Goal: Feedback & Contribution: Contribute content

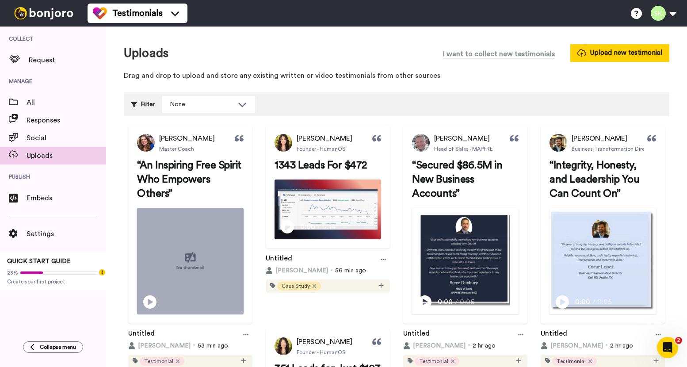
scroll to position [58, 0]
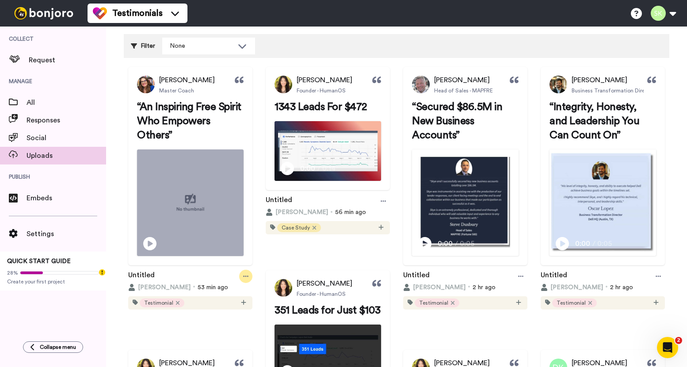
click at [249, 279] on icon at bounding box center [245, 276] width 5 height 6
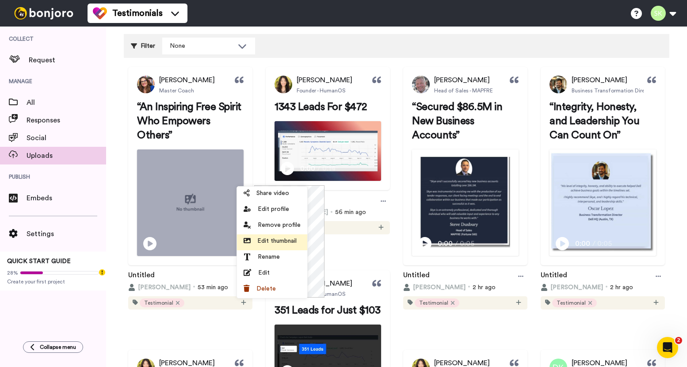
click at [277, 242] on span "Edit thumbnail" at bounding box center [276, 241] width 39 height 9
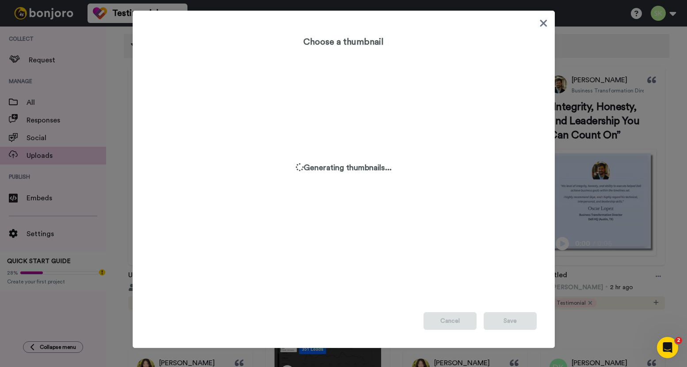
click at [539, 22] on icon at bounding box center [543, 23] width 8 height 11
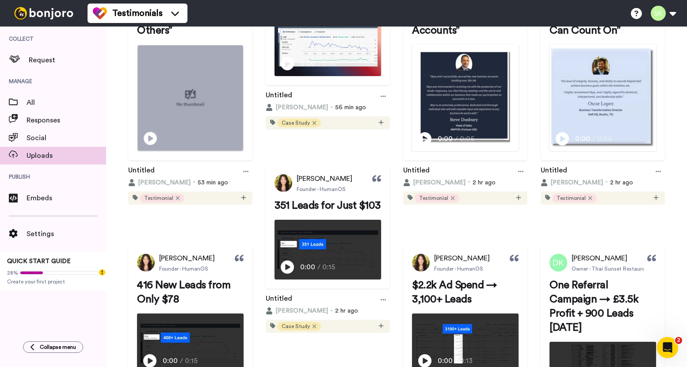
scroll to position [11, 0]
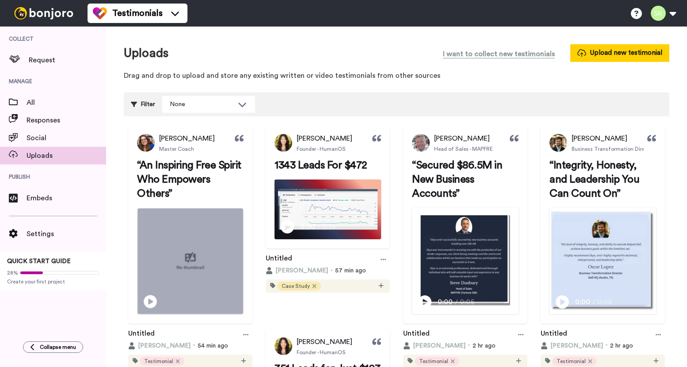
scroll to position [55, 0]
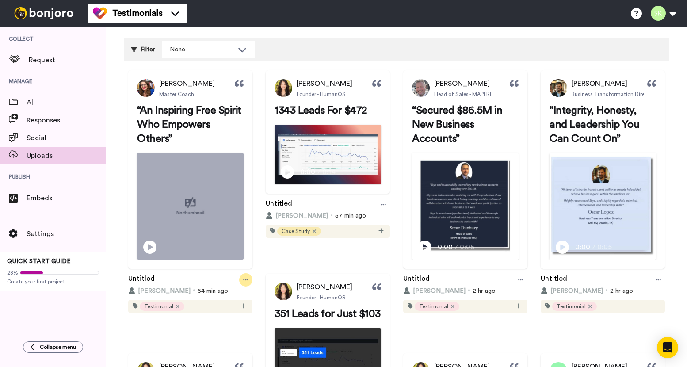
click at [249, 283] on icon at bounding box center [245, 280] width 5 height 6
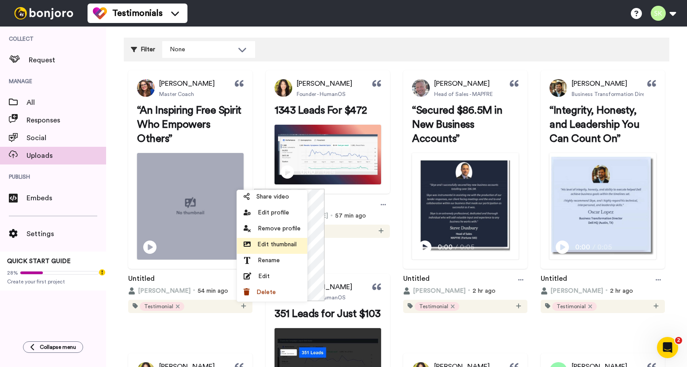
scroll to position [0, 0]
click at [281, 247] on span "Edit thumbnail" at bounding box center [276, 244] width 39 height 9
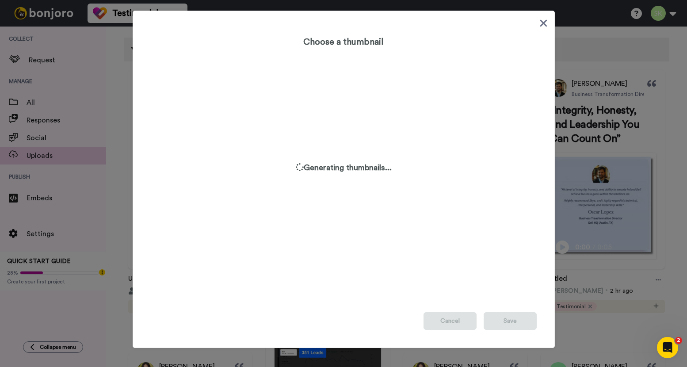
click at [540, 26] on icon at bounding box center [543, 23] width 8 height 11
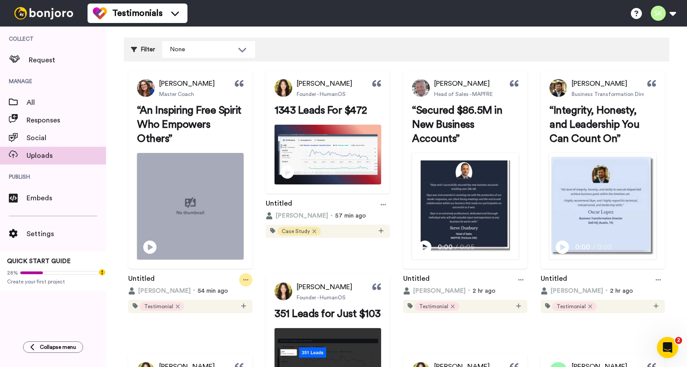
click at [252, 287] on div at bounding box center [245, 279] width 13 height 13
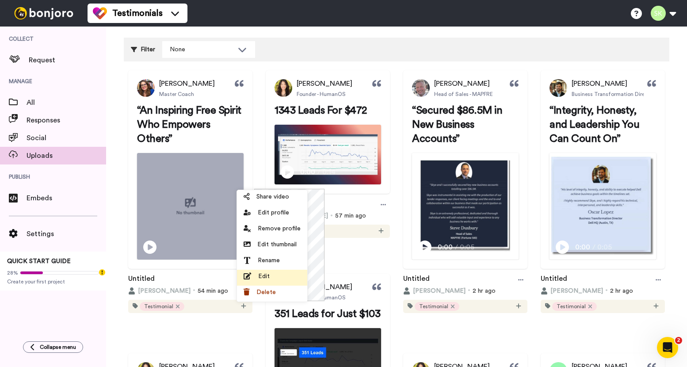
click at [287, 274] on div "Edit" at bounding box center [272, 276] width 57 height 9
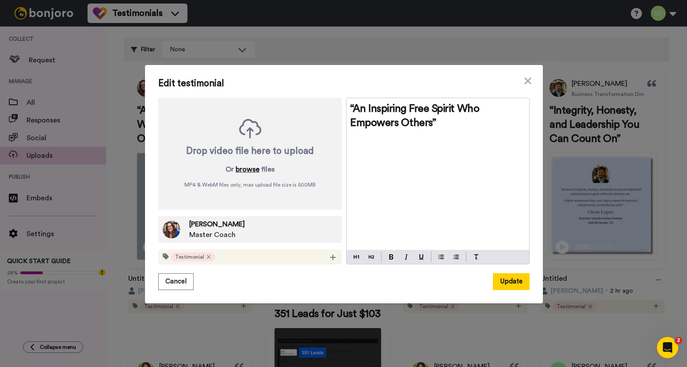
click at [245, 169] on button "browse" at bounding box center [248, 169] width 24 height 11
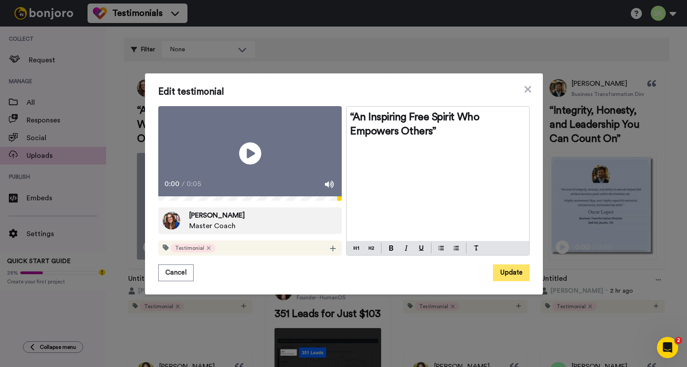
click at [515, 281] on button "Update" at bounding box center [511, 272] width 37 height 17
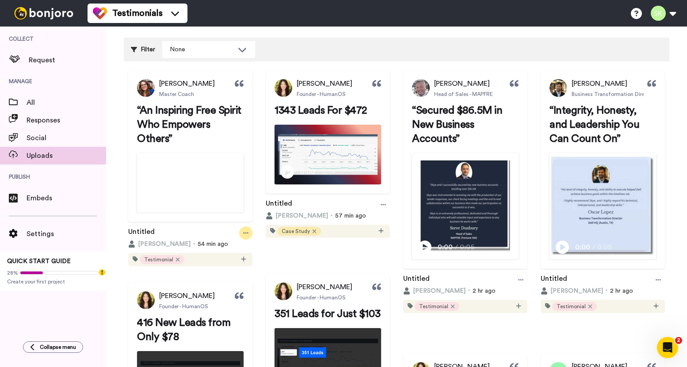
click at [249, 236] on icon at bounding box center [245, 233] width 5 height 6
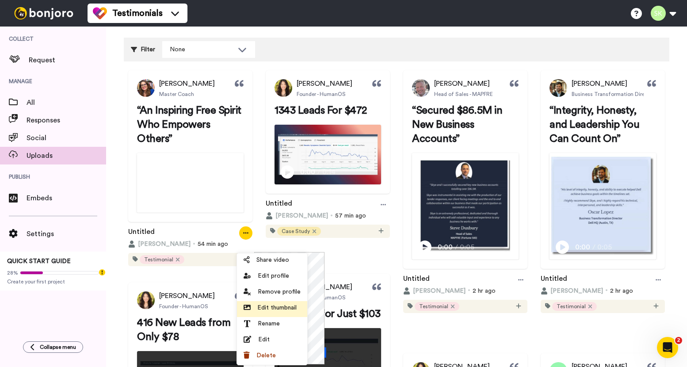
click at [280, 307] on span "Edit thumbnail" at bounding box center [276, 307] width 39 height 9
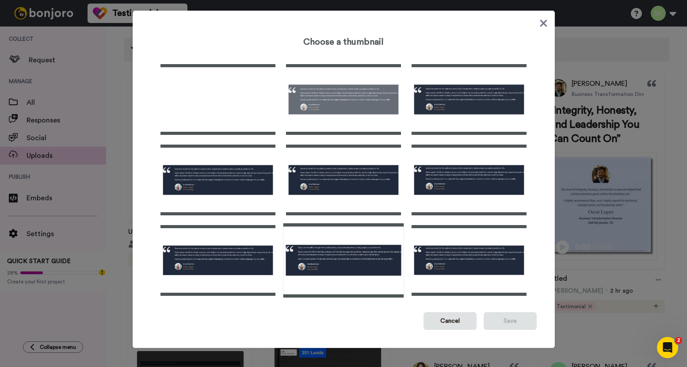
click at [363, 254] on img at bounding box center [343, 260] width 121 height 74
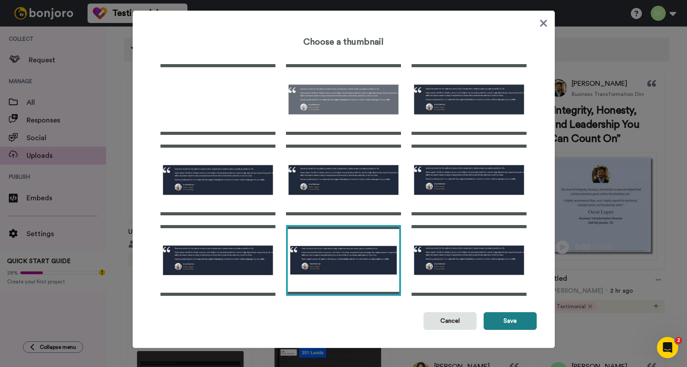
click at [505, 318] on button "Save" at bounding box center [510, 321] width 53 height 18
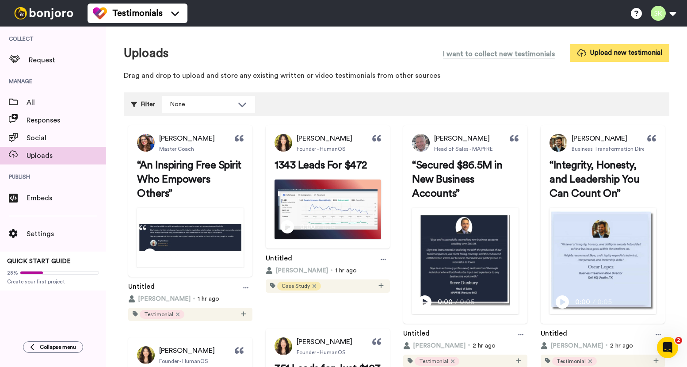
click at [611, 58] on button "Upload new testimonial" at bounding box center [619, 52] width 99 height 17
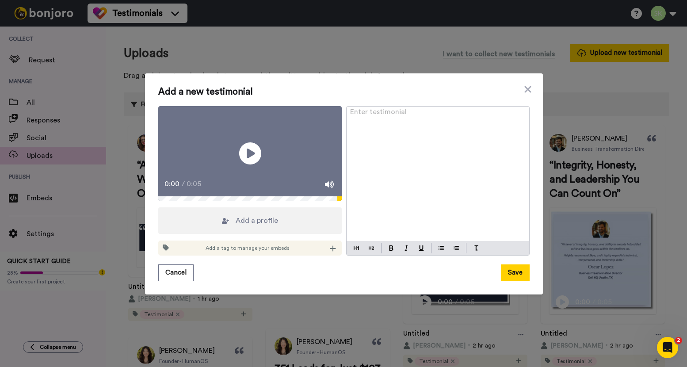
click at [324, 256] on div "Add a tag to manage your embeds" at bounding box center [250, 248] width 184 height 15
click at [332, 252] on icon at bounding box center [333, 249] width 6 height 6
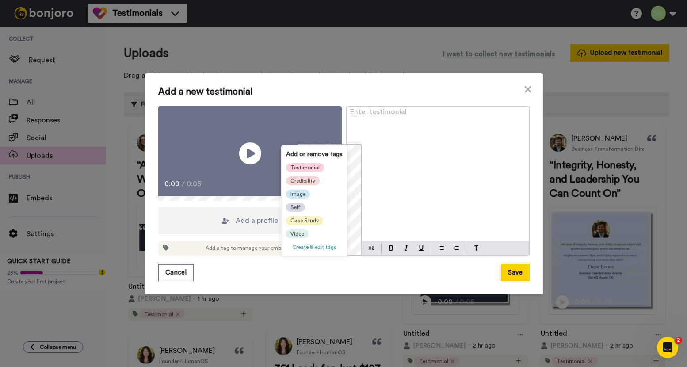
click at [312, 165] on span "Testimonial" at bounding box center [305, 167] width 29 height 7
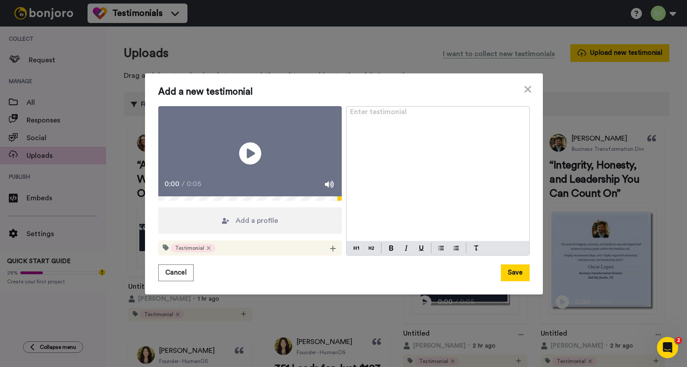
click at [406, 221] on div "Enter testimonial ﻿" at bounding box center [438, 174] width 183 height 135
click at [265, 226] on div "Add a profile" at bounding box center [250, 220] width 184 height 27
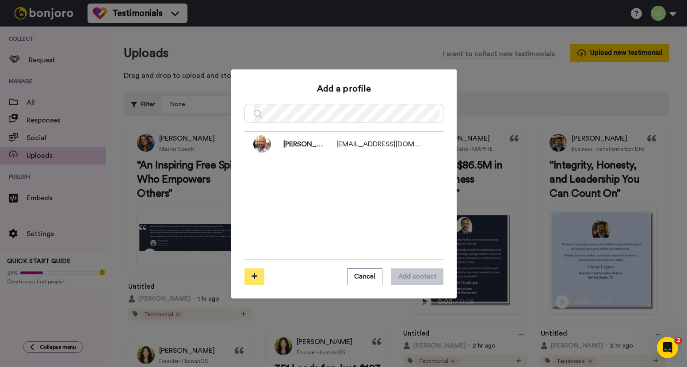
click at [255, 268] on button at bounding box center [255, 276] width 20 height 17
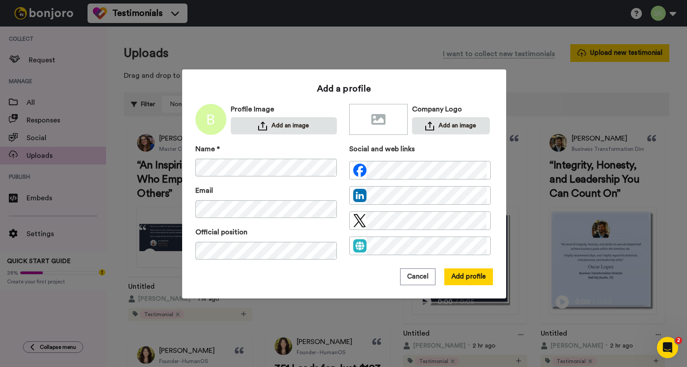
click at [335, 127] on div "Profile Image Add an image Company Logo Add an image" at bounding box center [344, 119] width 298 height 31
click at [293, 124] on button "Add an image" at bounding box center [284, 125] width 106 height 17
click at [467, 281] on button "Add profile" at bounding box center [468, 276] width 49 height 17
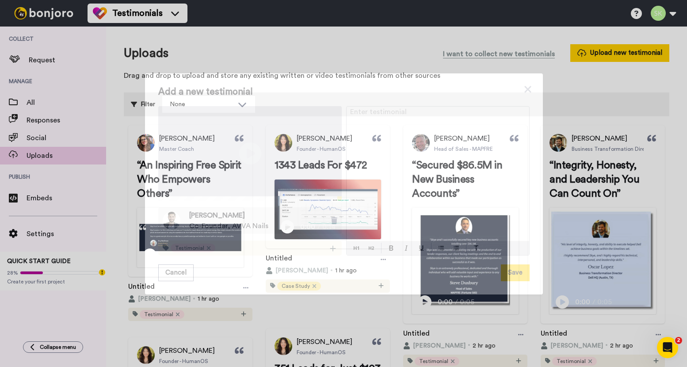
click at [430, 131] on div "Enter testimonial ﻿" at bounding box center [438, 174] width 183 height 135
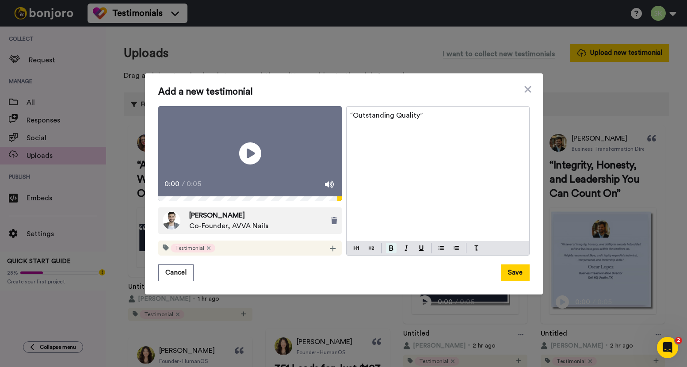
click at [387, 253] on button at bounding box center [391, 248] width 11 height 11
click at [369, 252] on img at bounding box center [371, 248] width 5 height 7
click at [515, 281] on button "Save" at bounding box center [515, 272] width 29 height 17
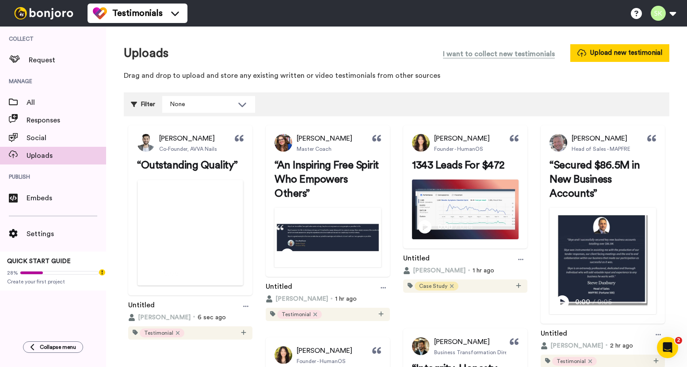
scroll to position [22, 0]
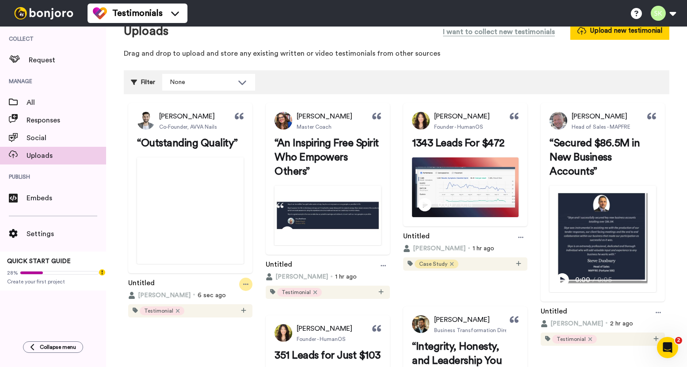
click at [249, 287] on icon at bounding box center [245, 284] width 5 height 6
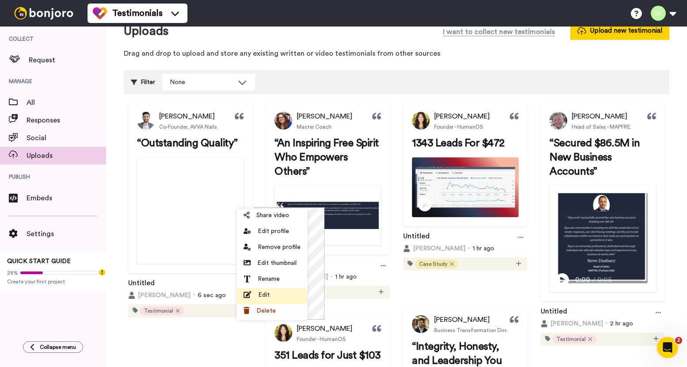
click at [277, 294] on div "Edit" at bounding box center [272, 295] width 57 height 9
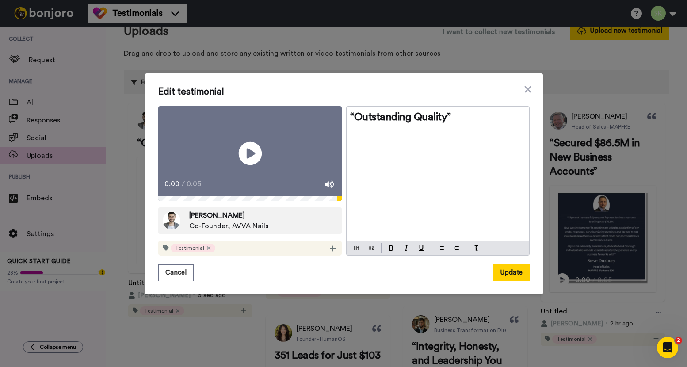
click at [257, 163] on icon "Play/Pause" at bounding box center [249, 154] width 23 height 42
click at [256, 166] on icon "Play/Pause" at bounding box center [249, 154] width 23 height 42
click at [170, 281] on button "Cancel" at bounding box center [175, 272] width 35 height 17
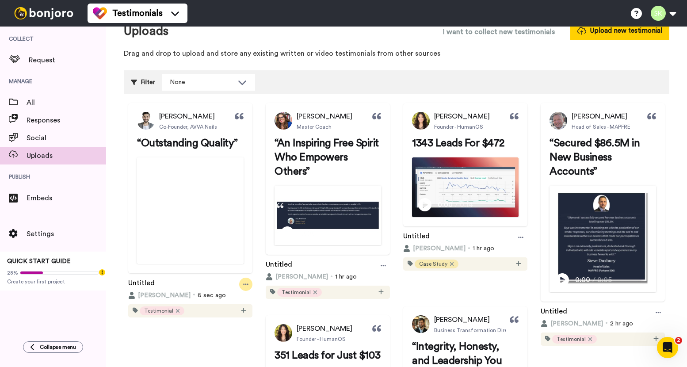
click at [252, 291] on div at bounding box center [245, 284] width 13 height 13
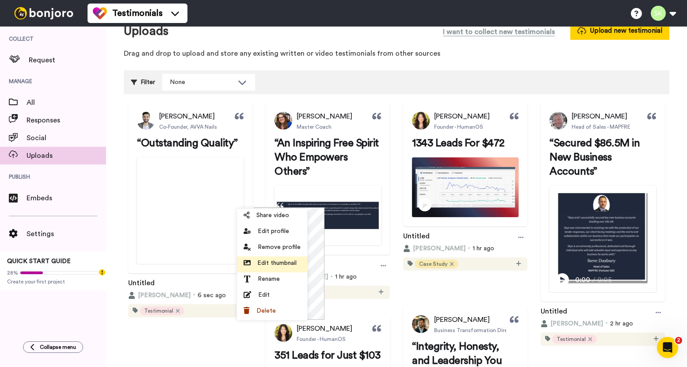
click at [279, 262] on span "Edit thumbnail" at bounding box center [276, 263] width 39 height 9
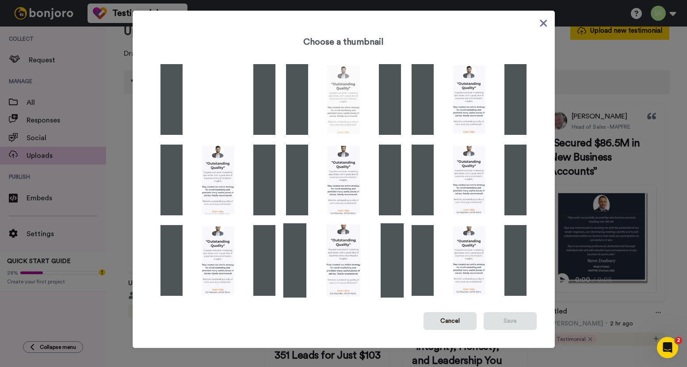
click at [338, 239] on img at bounding box center [343, 260] width 121 height 74
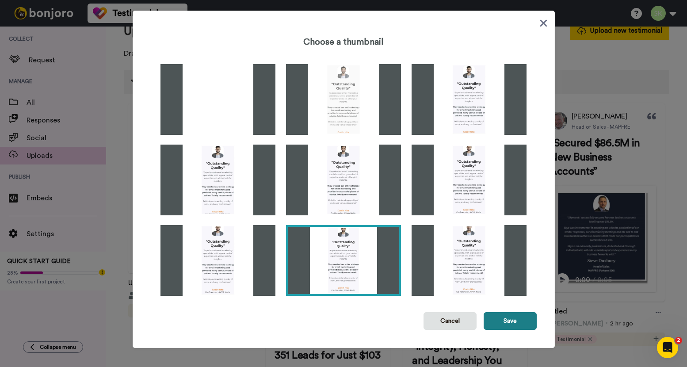
click at [497, 318] on button "Save" at bounding box center [510, 321] width 53 height 18
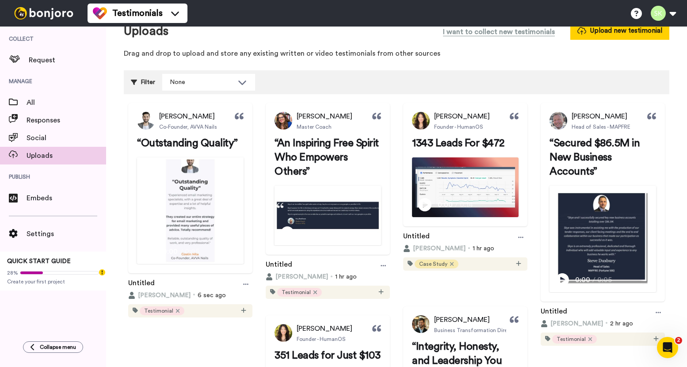
scroll to position [0, 0]
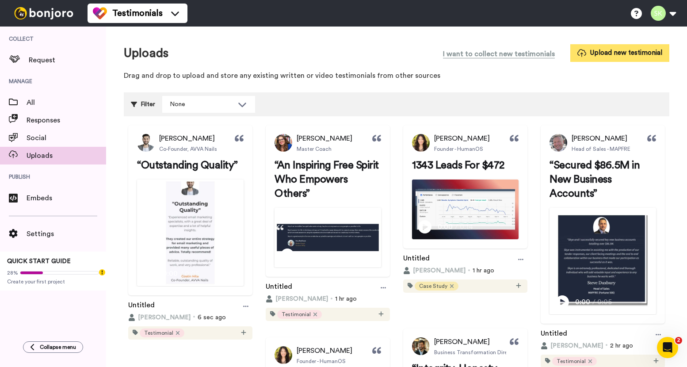
click at [600, 51] on button "Upload new testimonial" at bounding box center [619, 52] width 99 height 17
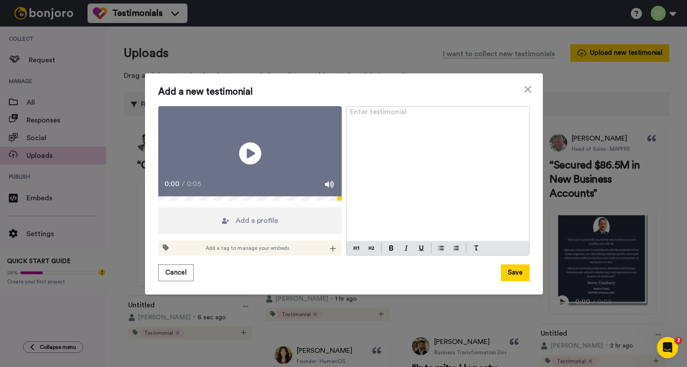
click at [294, 228] on div "Add a profile" at bounding box center [250, 220] width 184 height 27
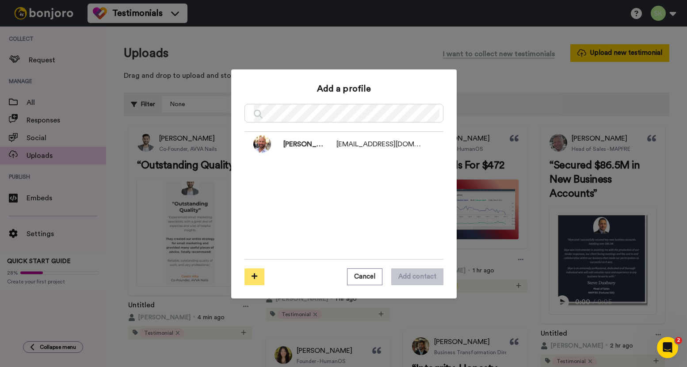
click at [252, 276] on icon at bounding box center [255, 276] width 6 height 7
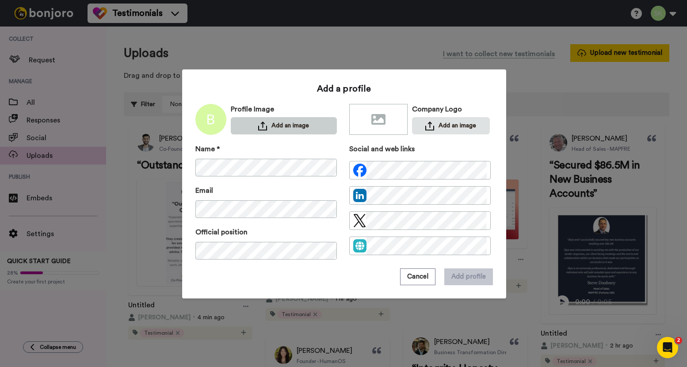
click at [279, 126] on button "Add an image" at bounding box center [284, 125] width 106 height 17
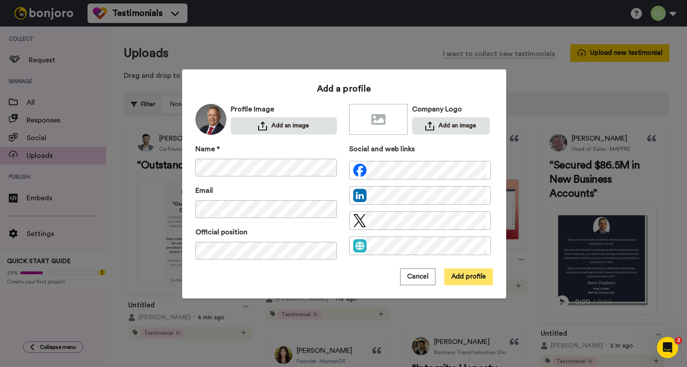
click at [477, 278] on button "Add profile" at bounding box center [468, 276] width 49 height 17
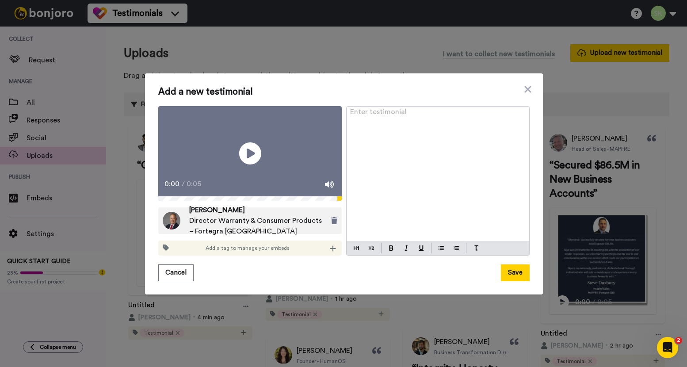
click at [385, 126] on div "Enter testimonial ﻿" at bounding box center [438, 174] width 183 height 135
drag, startPoint x: 372, startPoint y: 121, endPoint x: 341, endPoint y: 122, distance: 30.5
click at [341, 122] on div "Play/Pause 0:00 / 0:05 Daren Kittle Director Warranty & Consumer Products – For…" at bounding box center [343, 181] width 371 height 150
click at [324, 252] on div "Add a tag to manage your embeds" at bounding box center [250, 248] width 184 height 15
click at [330, 252] on icon at bounding box center [333, 248] width 6 height 7
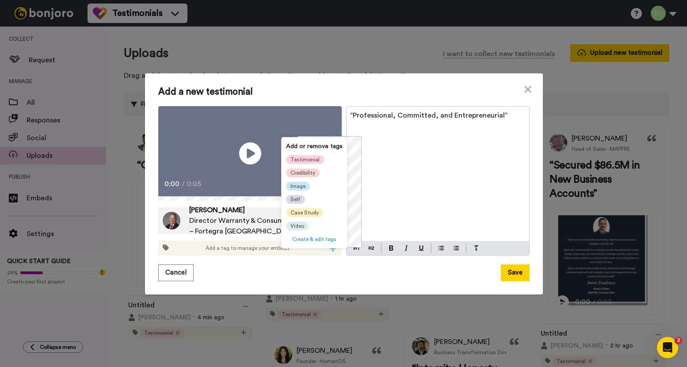
click at [305, 161] on span "Testimonial" at bounding box center [305, 159] width 29 height 7
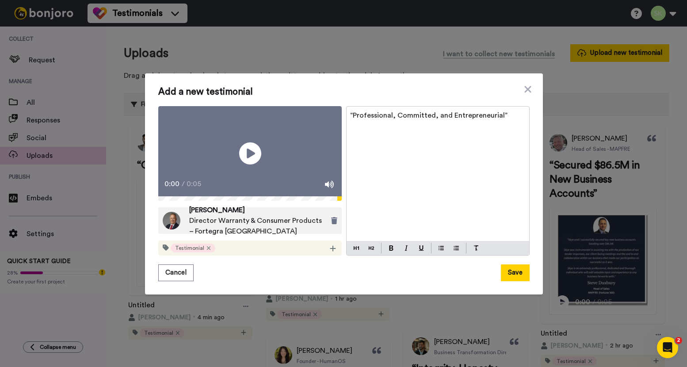
click at [429, 195] on div "“Professional, Committed, and Entrepreneurial”" at bounding box center [438, 174] width 183 height 135
click at [389, 251] on img at bounding box center [391, 247] width 4 height 5
click at [369, 252] on img at bounding box center [371, 248] width 5 height 7
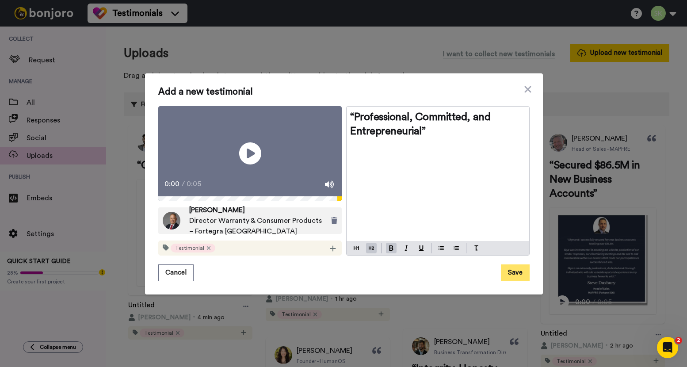
click at [514, 279] on button "Save" at bounding box center [515, 272] width 29 height 17
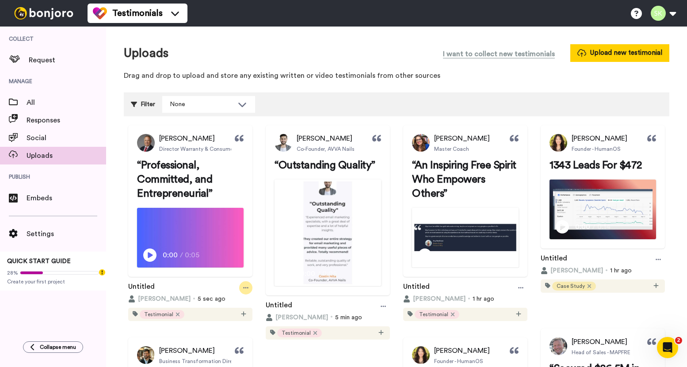
click at [249, 289] on icon at bounding box center [245, 287] width 5 height 1
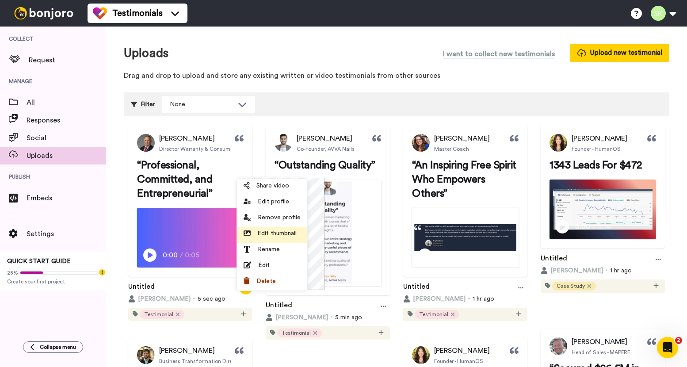
click at [280, 230] on span "Edit thumbnail" at bounding box center [276, 233] width 39 height 9
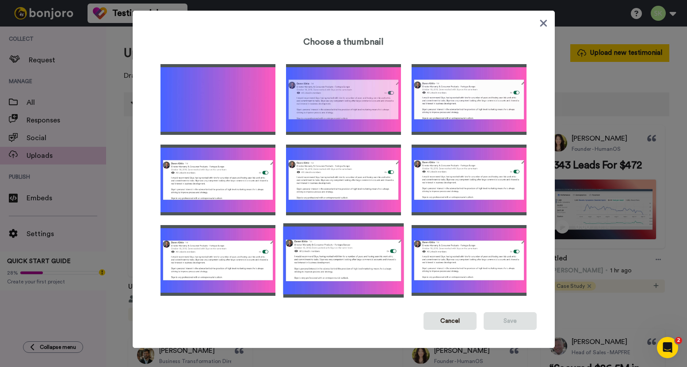
click at [348, 260] on img at bounding box center [343, 260] width 121 height 74
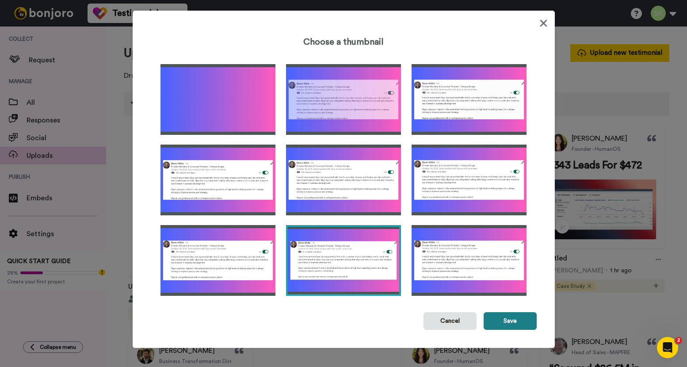
click at [505, 315] on button "Save" at bounding box center [510, 321] width 53 height 18
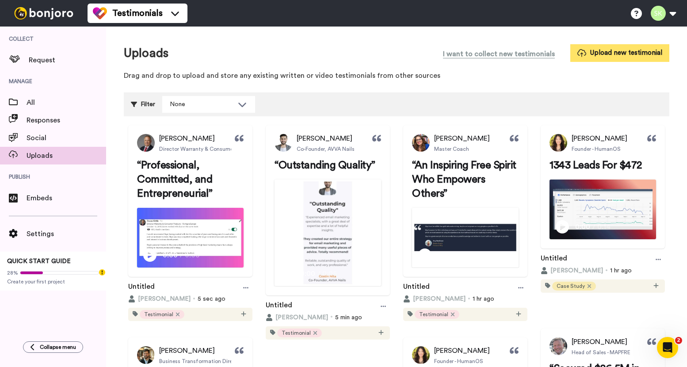
click at [597, 57] on button "Upload new testimonial" at bounding box center [619, 52] width 99 height 17
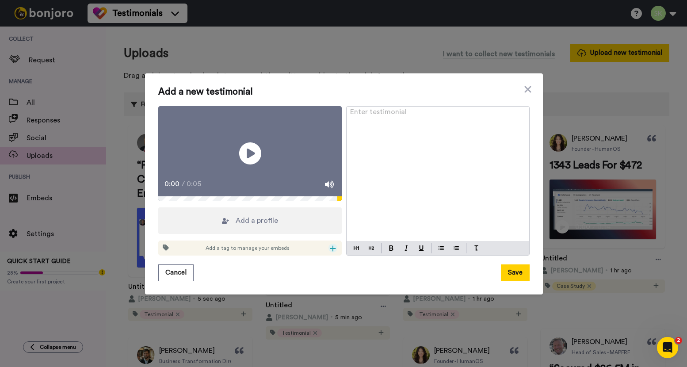
click at [330, 252] on icon at bounding box center [333, 248] width 6 height 7
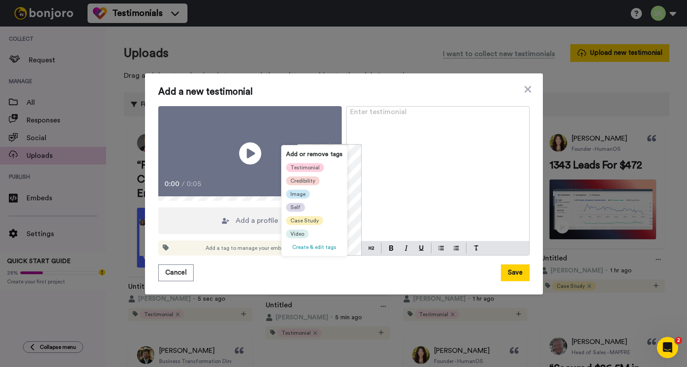
click at [310, 167] on span "Testimonial" at bounding box center [305, 167] width 29 height 7
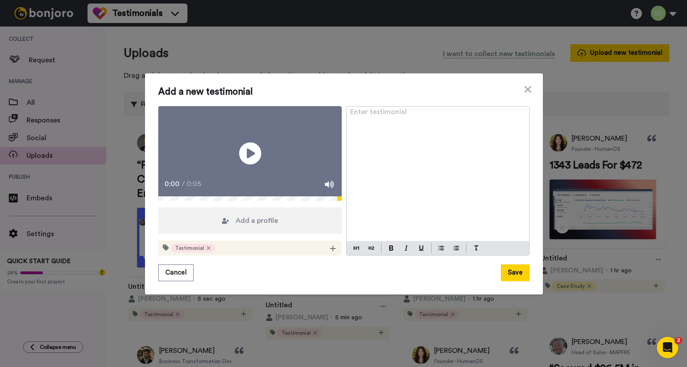
click at [245, 226] on span "Add a profile" at bounding box center [257, 220] width 42 height 11
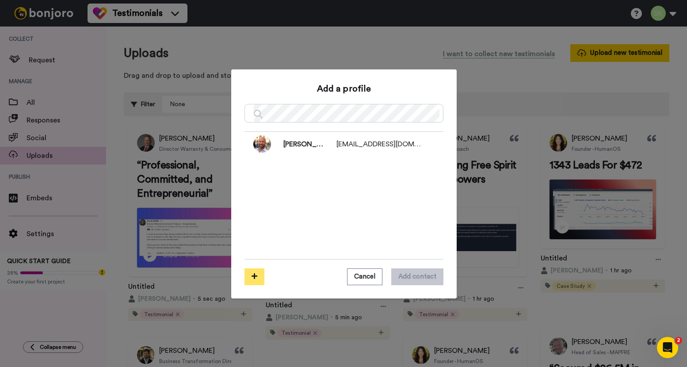
click at [252, 277] on icon at bounding box center [255, 276] width 6 height 7
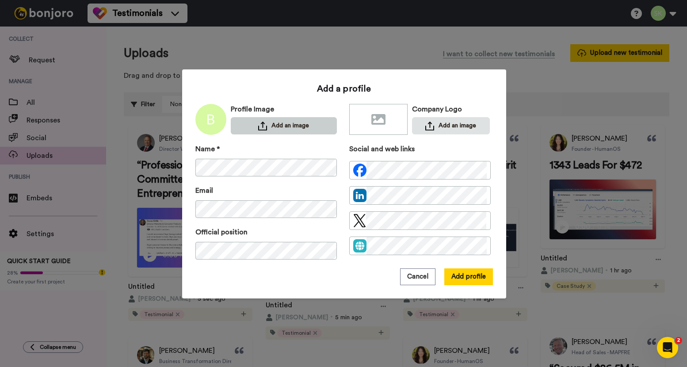
click at [287, 125] on button "Add an image" at bounding box center [284, 125] width 106 height 17
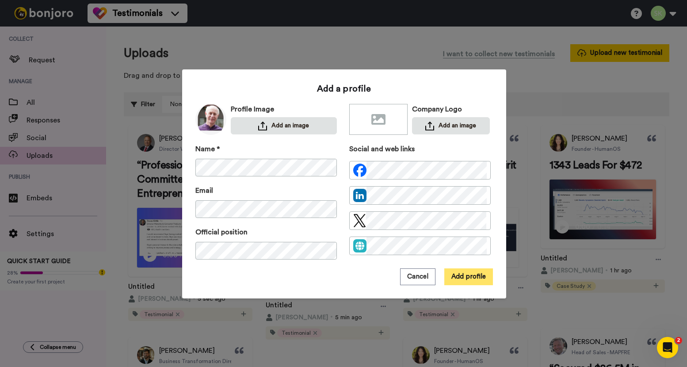
click at [470, 275] on button "Add profile" at bounding box center [468, 276] width 49 height 17
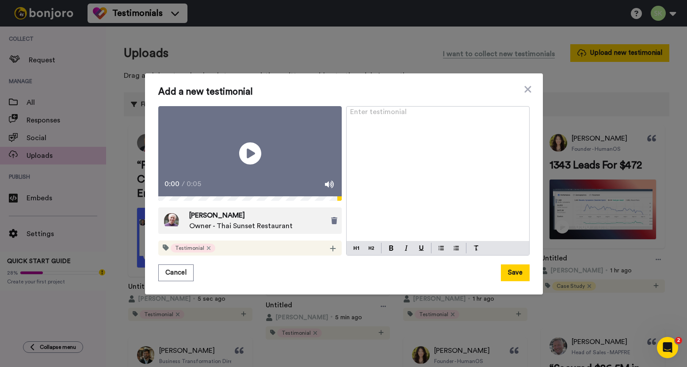
click at [414, 107] on div "Enter testimonial ﻿" at bounding box center [438, 174] width 183 height 135
click at [389, 251] on img at bounding box center [391, 247] width 4 height 5
click at [366, 253] on button at bounding box center [371, 248] width 11 height 11
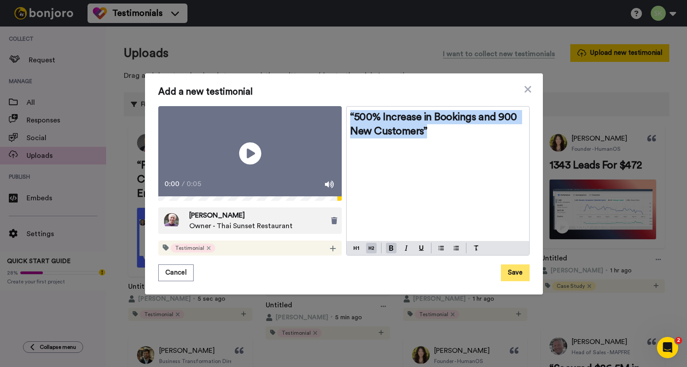
click at [511, 281] on button "Save" at bounding box center [515, 272] width 29 height 17
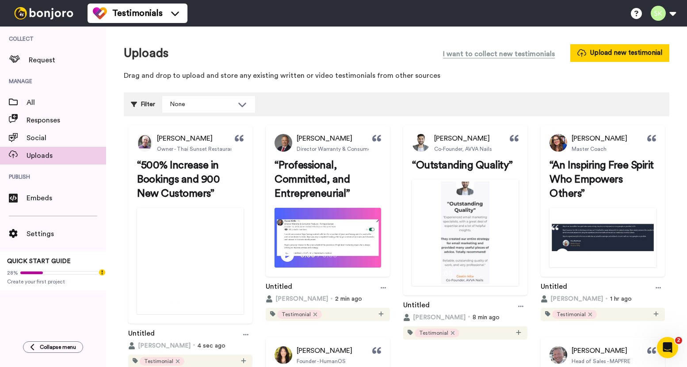
scroll to position [108, 0]
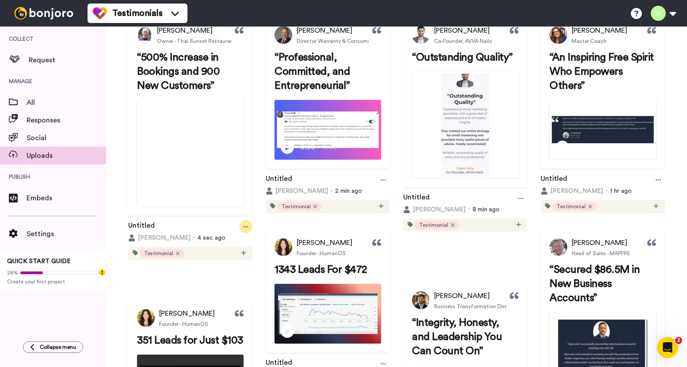
click at [249, 230] on icon at bounding box center [245, 227] width 5 height 6
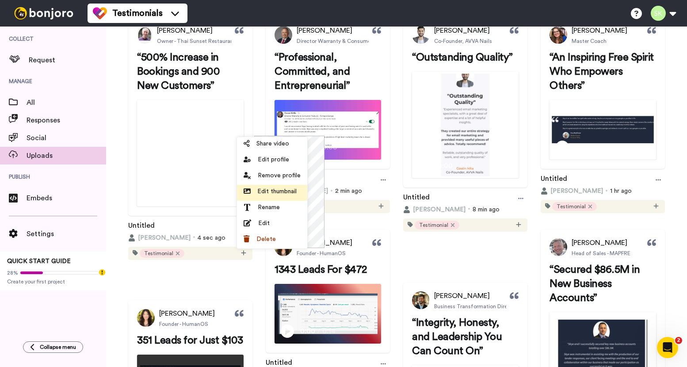
click at [285, 188] on span "Edit thumbnail" at bounding box center [276, 191] width 39 height 9
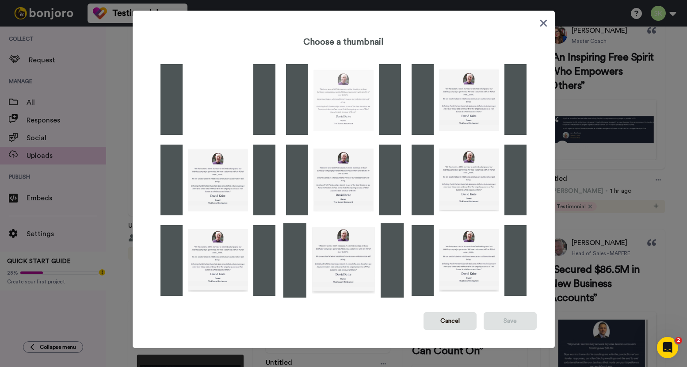
click at [356, 249] on img at bounding box center [343, 260] width 121 height 74
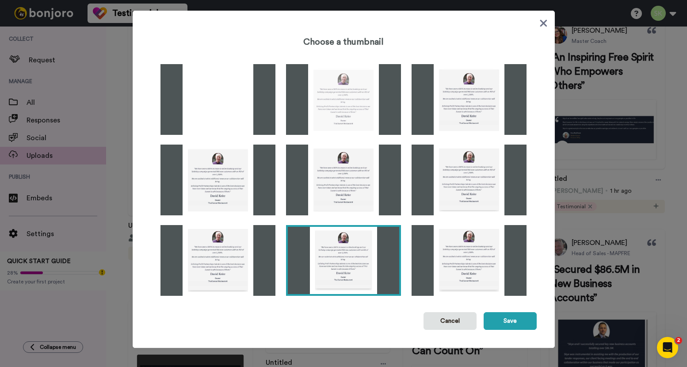
click at [535, 324] on div "Choose a thumbnail Cancel Save" at bounding box center [344, 179] width 422 height 337
click at [504, 324] on button "Save" at bounding box center [510, 321] width 53 height 18
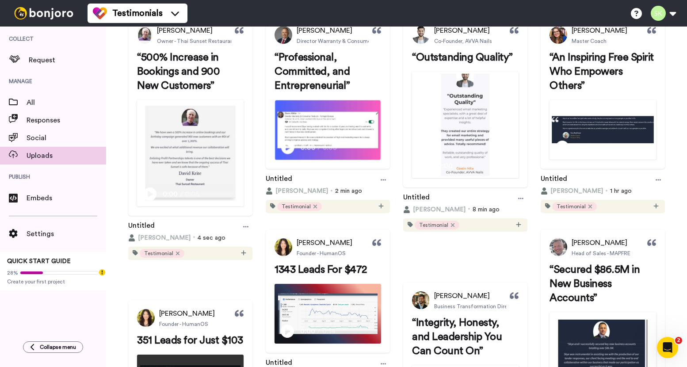
scroll to position [0, 0]
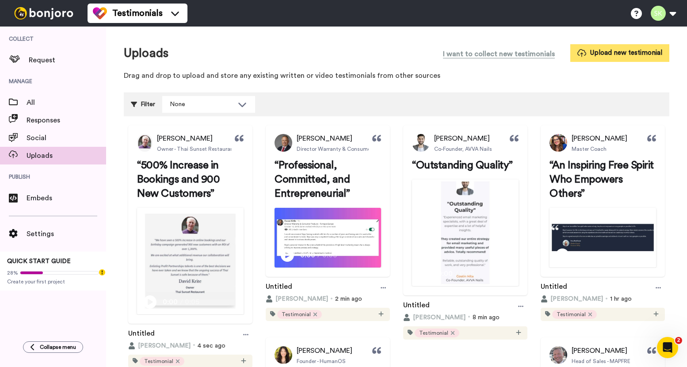
click at [594, 54] on button "Upload new testimonial" at bounding box center [619, 52] width 99 height 17
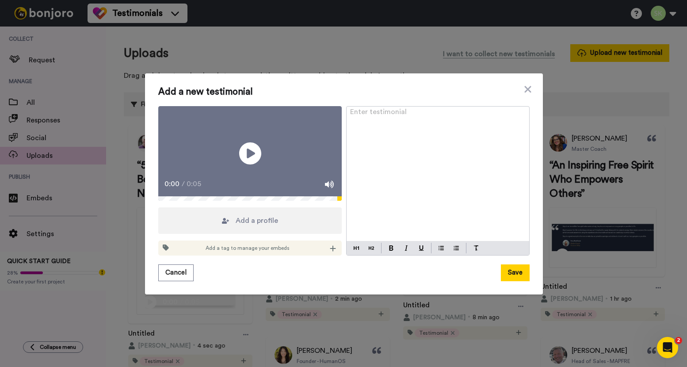
click at [374, 111] on p "Enter testimonial ﻿" at bounding box center [438, 115] width 176 height 11
click at [386, 252] on button at bounding box center [391, 248] width 11 height 11
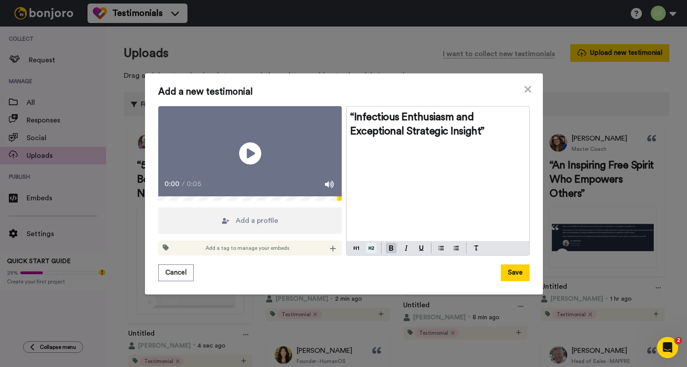
click at [373, 253] on button at bounding box center [371, 248] width 11 height 11
click at [389, 150] on div "“Infectious Enthusiasm and Exceptional Strategic Insight” ﻿" at bounding box center [438, 174] width 183 height 135
click at [248, 226] on span "Add a profile" at bounding box center [257, 220] width 42 height 11
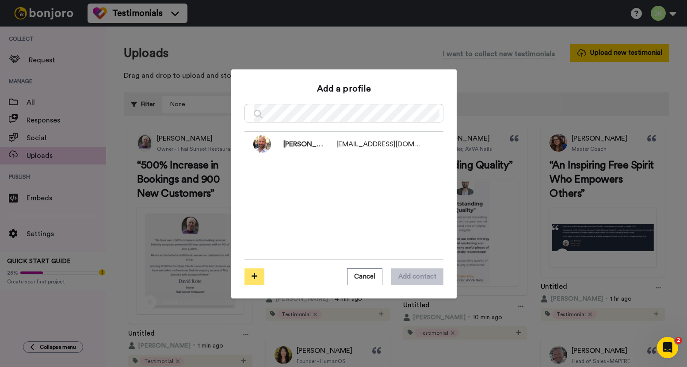
click at [255, 273] on button at bounding box center [255, 276] width 20 height 17
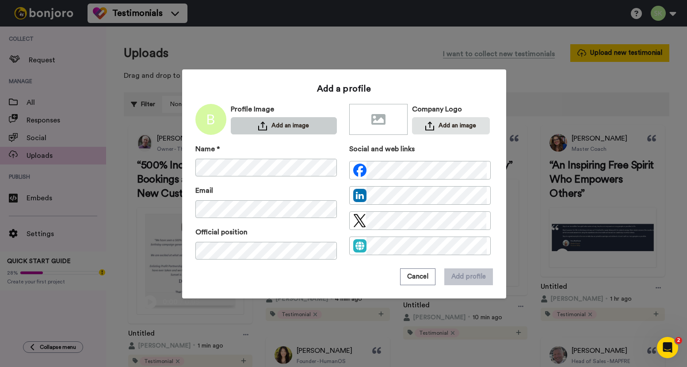
click at [276, 123] on button "Add an image" at bounding box center [284, 125] width 106 height 17
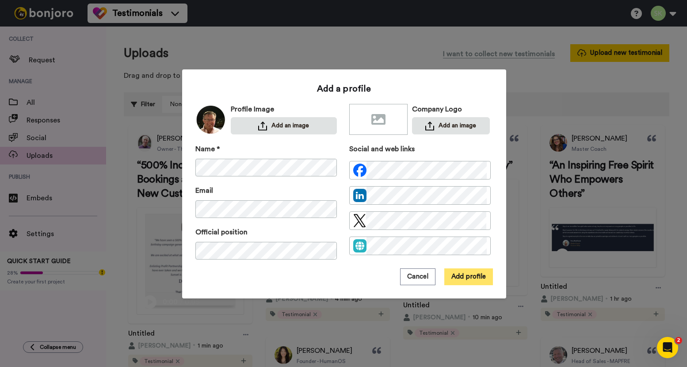
click at [469, 276] on button "Add profile" at bounding box center [468, 276] width 49 height 17
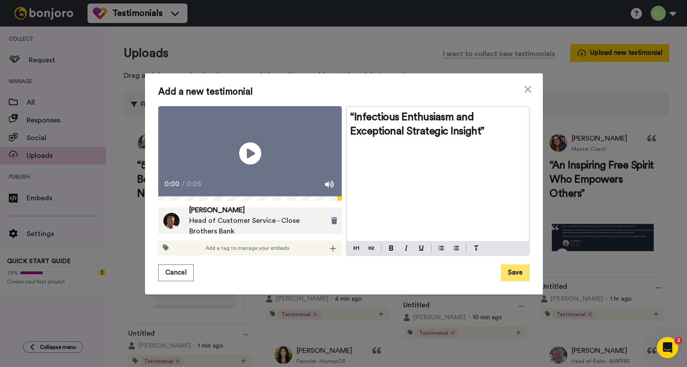
click at [515, 281] on button "Save" at bounding box center [515, 272] width 29 height 17
click at [332, 252] on icon at bounding box center [333, 249] width 6 height 6
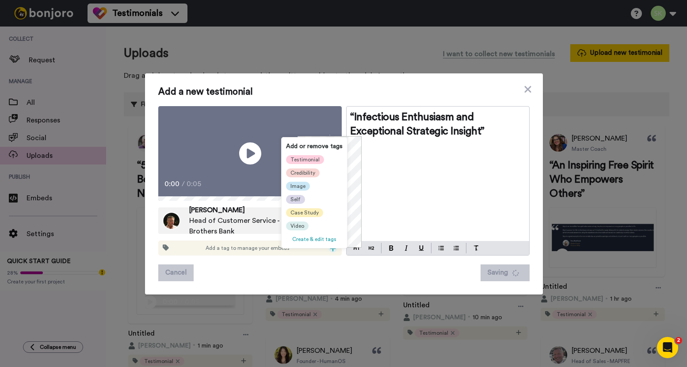
click at [306, 158] on span "Testimonial" at bounding box center [305, 159] width 29 height 7
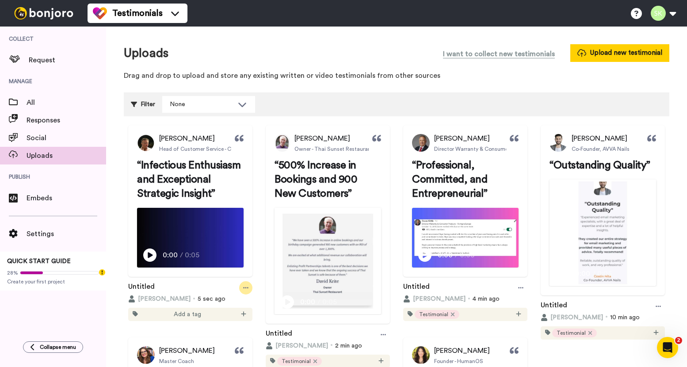
click at [252, 294] on div at bounding box center [245, 287] width 13 height 13
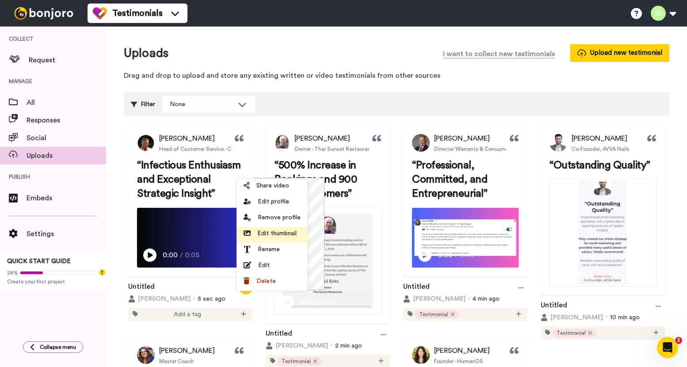
click at [281, 232] on span "Edit thumbnail" at bounding box center [276, 233] width 39 height 9
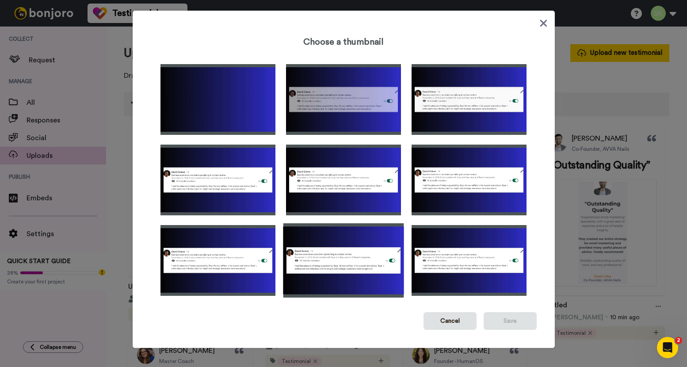
click at [357, 263] on img at bounding box center [343, 260] width 121 height 74
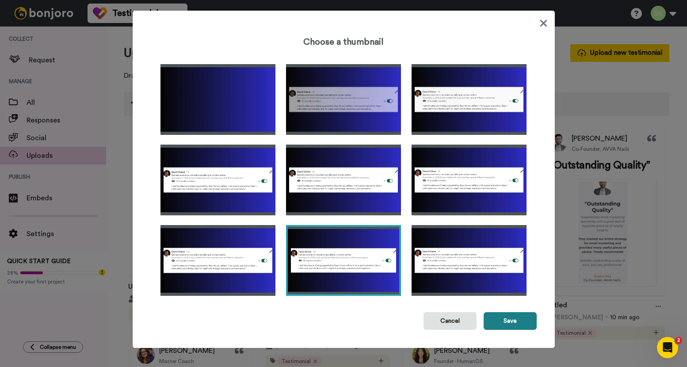
click at [491, 313] on button "Save" at bounding box center [510, 321] width 53 height 18
click at [500, 323] on button "Save" at bounding box center [510, 321] width 53 height 18
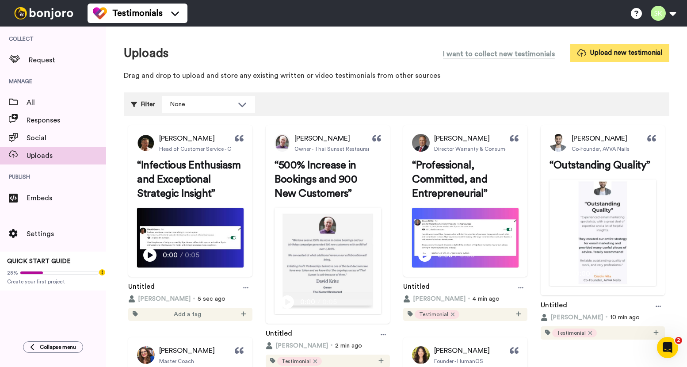
click at [607, 55] on button "Upload new testimonial" at bounding box center [619, 52] width 99 height 17
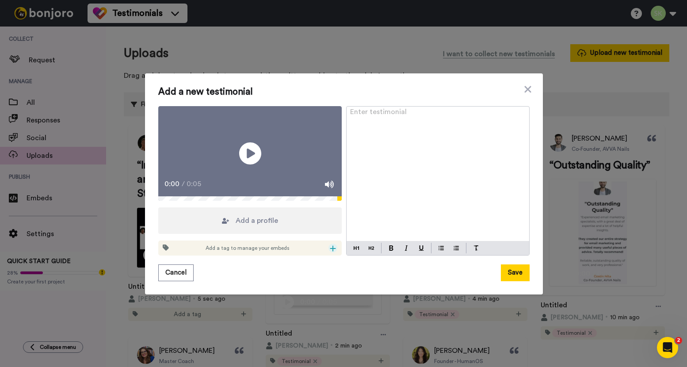
click at [333, 252] on div at bounding box center [333, 248] width 9 height 9
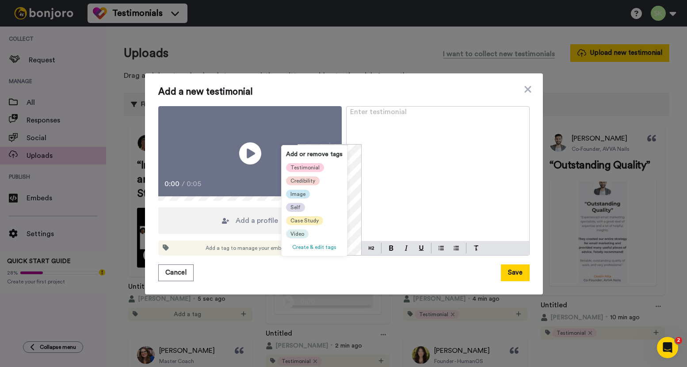
click at [308, 167] on span "Testimonial" at bounding box center [305, 167] width 29 height 7
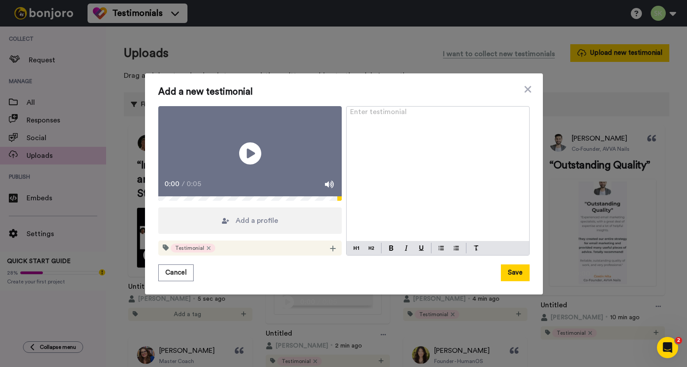
click at [246, 226] on span "Add a profile" at bounding box center [257, 220] width 42 height 11
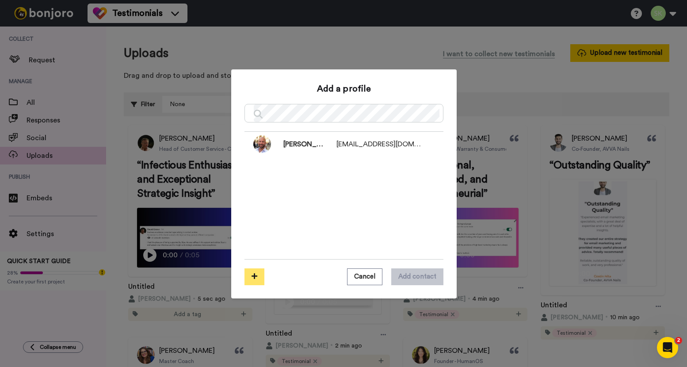
click at [253, 272] on button at bounding box center [255, 276] width 20 height 17
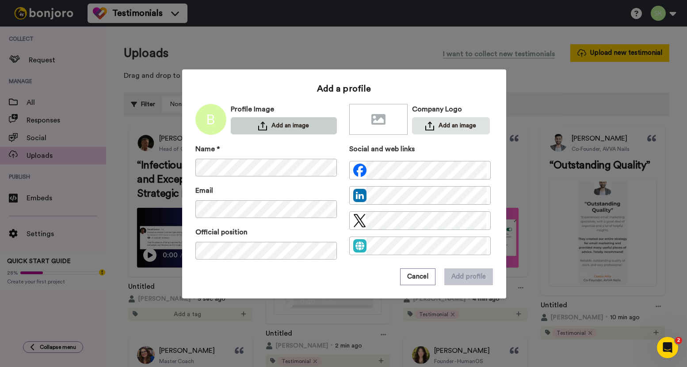
click at [310, 123] on button "Add an image" at bounding box center [284, 125] width 106 height 17
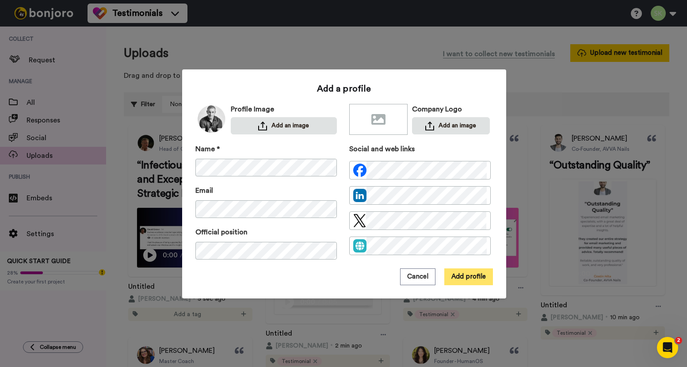
click at [475, 282] on button "Add profile" at bounding box center [468, 276] width 49 height 17
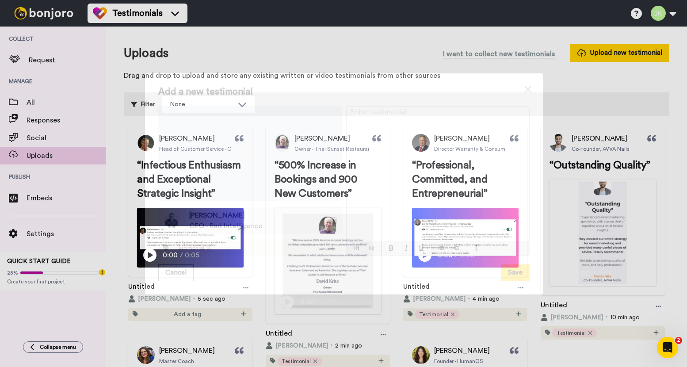
click at [380, 134] on div "Enter testimonial ﻿" at bounding box center [438, 174] width 183 height 135
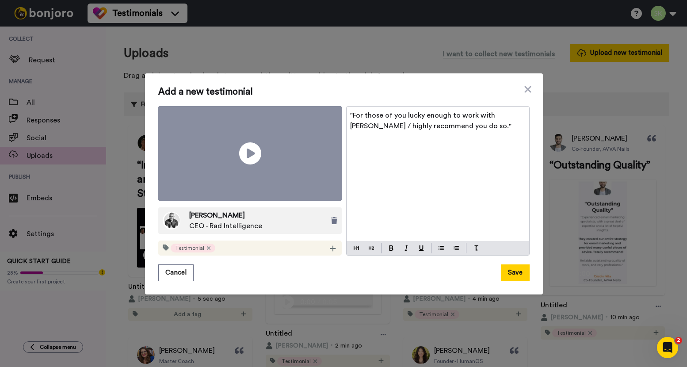
click at [505, 130] on span ""For those of you lucky enough to work with Skye / highly recommend you do so."" at bounding box center [430, 121] width 161 height 18
click at [504, 128] on span ""For those of you lucky enough to work with Skye. I highly recommend you do so."" at bounding box center [431, 121] width 162 height 18
click at [390, 243] on button at bounding box center [391, 248] width 11 height 11
click at [366, 243] on button at bounding box center [371, 248] width 11 height 11
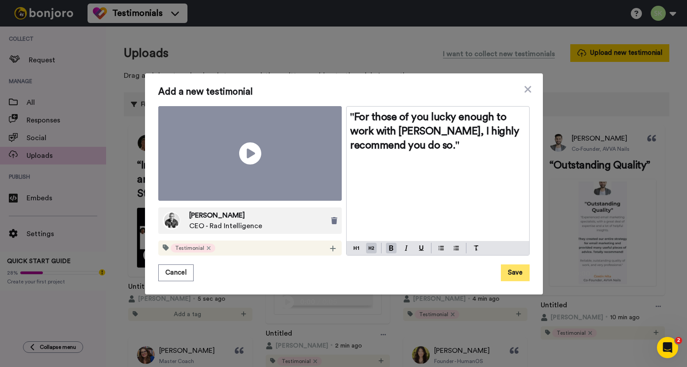
click at [510, 264] on button "Save" at bounding box center [515, 272] width 29 height 17
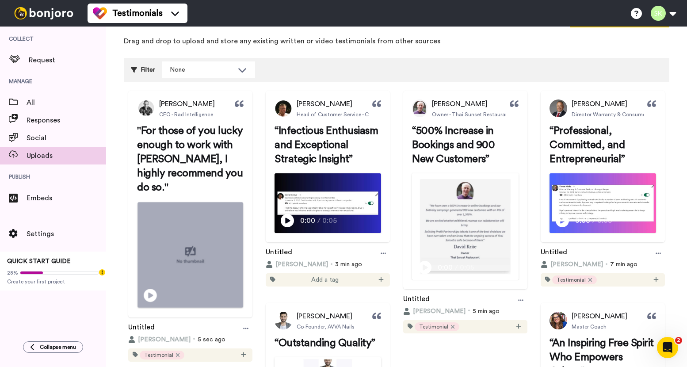
scroll to position [46, 0]
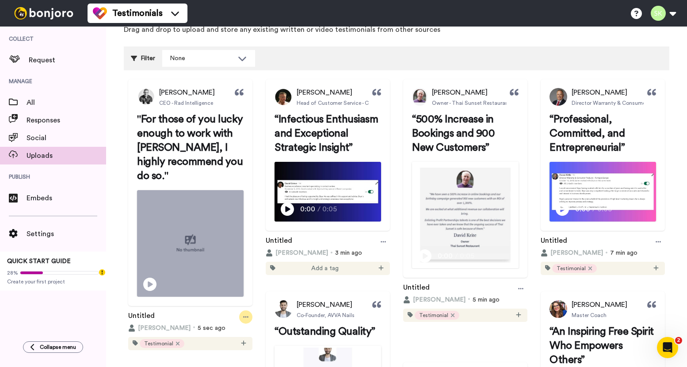
click at [249, 320] on icon at bounding box center [245, 317] width 5 height 6
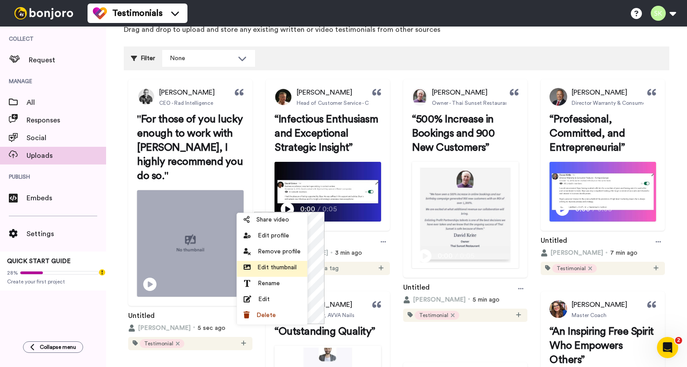
click at [287, 271] on span "Edit thumbnail" at bounding box center [276, 267] width 39 height 9
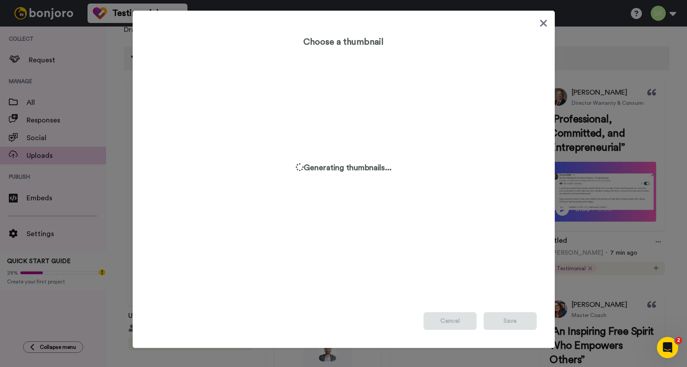
click at [544, 25] on icon at bounding box center [543, 23] width 8 height 11
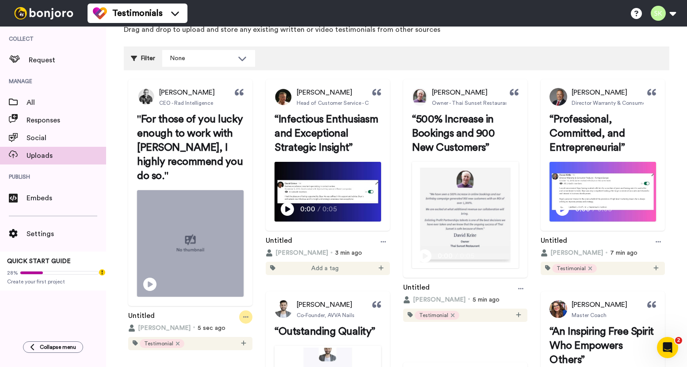
click at [252, 324] on div at bounding box center [245, 316] width 13 height 13
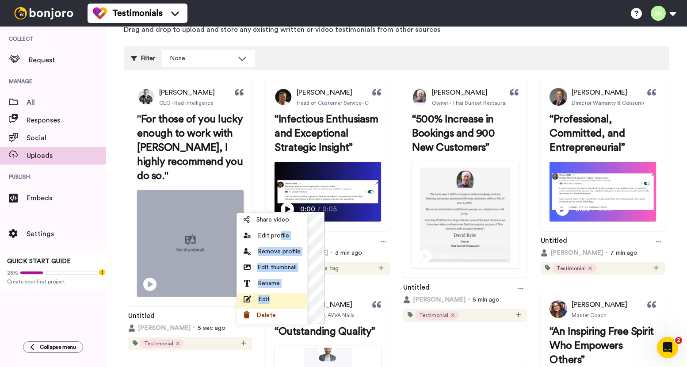
drag, startPoint x: 280, startPoint y: 237, endPoint x: 278, endPoint y: 298, distance: 60.2
click at [278, 298] on ul "Share video Edit profile Remove profile Edit thumbnail Rename Edit Delete" at bounding box center [272, 268] width 70 height 111
click at [278, 298] on div "Edit" at bounding box center [272, 299] width 57 height 9
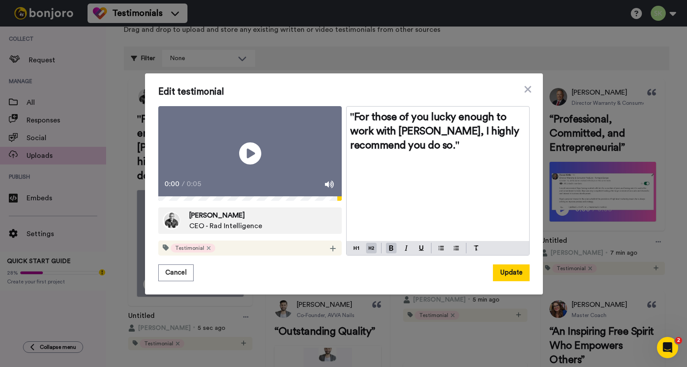
click at [477, 179] on div ""For those of you lucky enough to work with [PERSON_NAME], I highly recommend y…" at bounding box center [438, 174] width 183 height 135
click at [506, 281] on button "Update" at bounding box center [511, 272] width 37 height 17
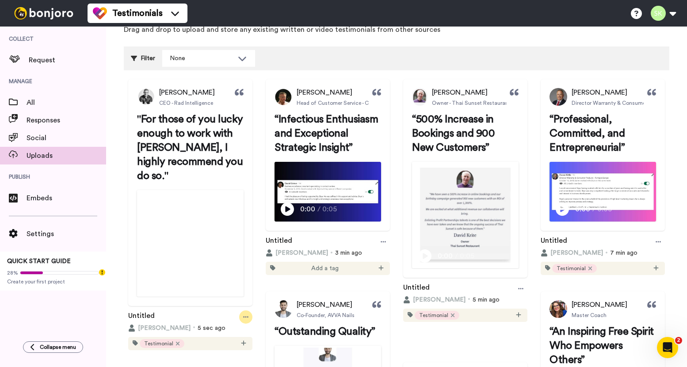
click at [249, 317] on icon at bounding box center [245, 316] width 5 height 1
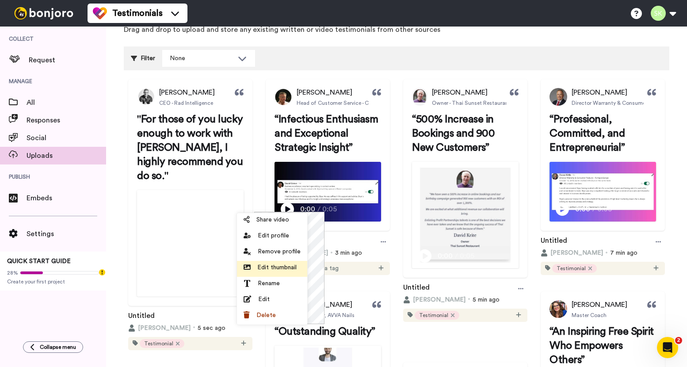
click at [287, 265] on span "Edit thumbnail" at bounding box center [276, 267] width 39 height 9
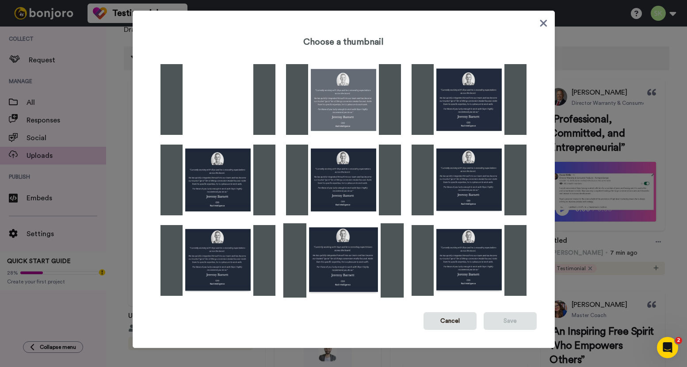
click at [335, 239] on img at bounding box center [343, 260] width 121 height 74
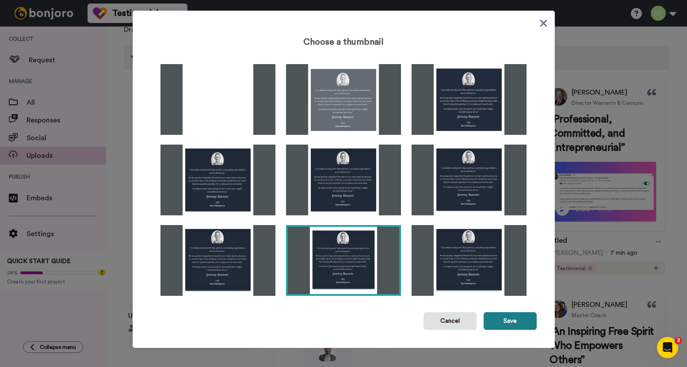
click at [515, 321] on button "Save" at bounding box center [510, 321] width 53 height 18
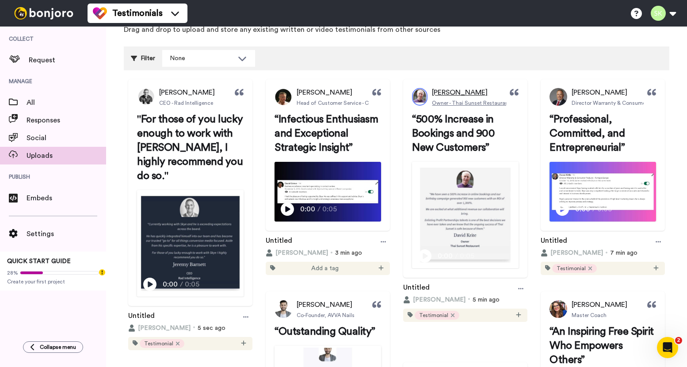
scroll to position [0, 0]
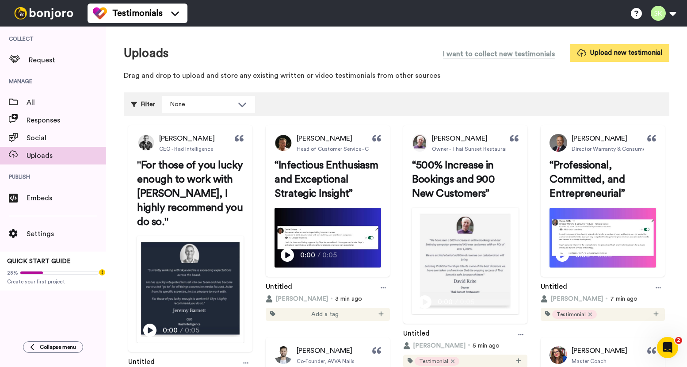
click at [594, 58] on button "Upload new testimonial" at bounding box center [619, 52] width 99 height 17
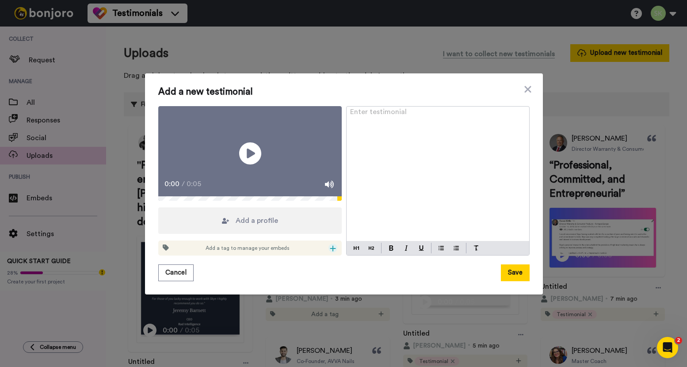
click at [332, 252] on icon at bounding box center [333, 249] width 6 height 6
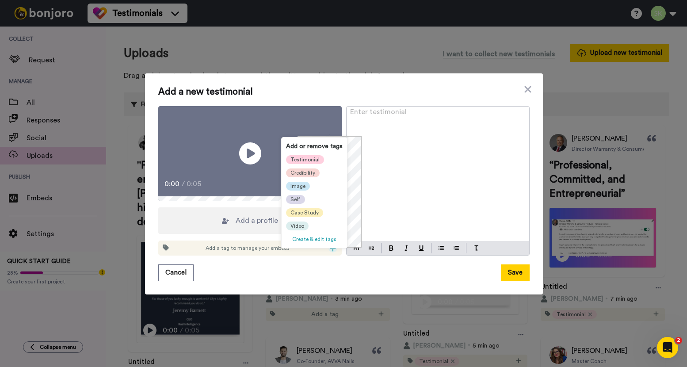
click at [315, 160] on span "Testimonial" at bounding box center [305, 159] width 29 height 7
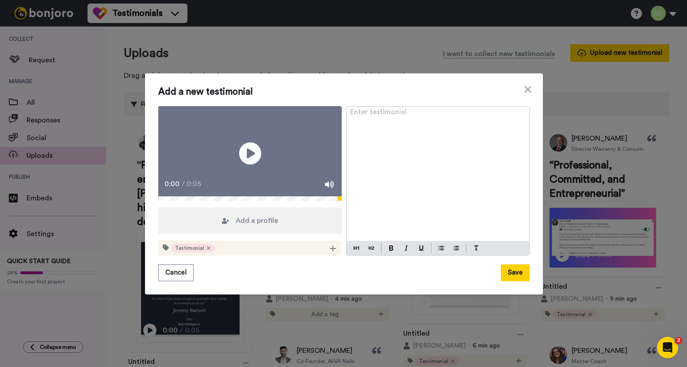
click at [280, 226] on div "Add a profile" at bounding box center [250, 220] width 184 height 27
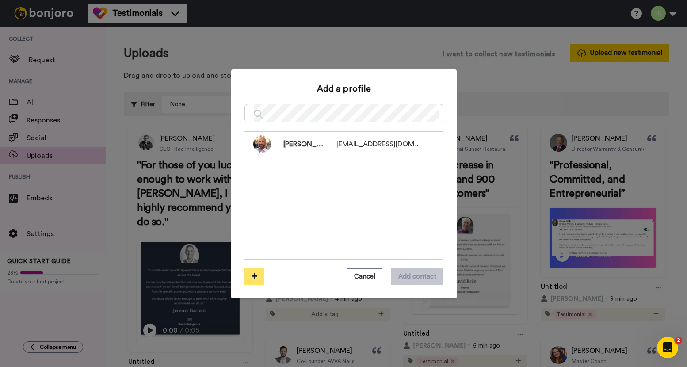
click at [248, 278] on button at bounding box center [255, 276] width 20 height 17
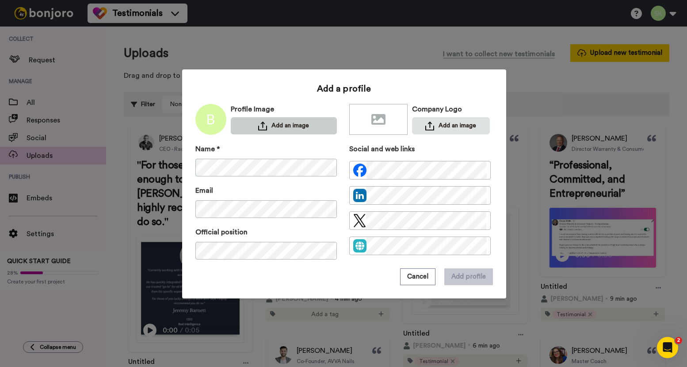
click at [266, 127] on button "Add an image" at bounding box center [284, 125] width 106 height 17
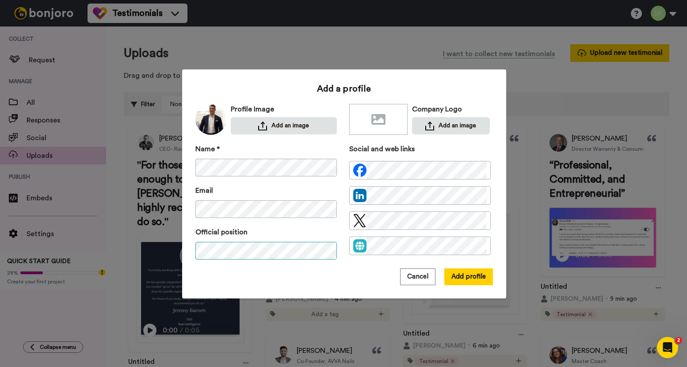
scroll to position [0, 97]
click at [471, 279] on button "Add profile" at bounding box center [468, 276] width 49 height 17
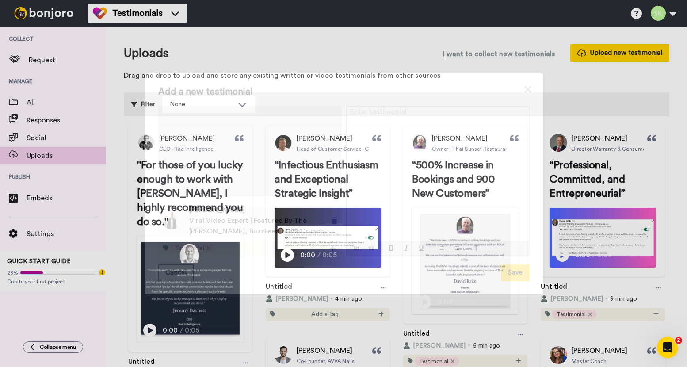
click at [440, 132] on div "Enter testimonial ﻿" at bounding box center [438, 174] width 183 height 135
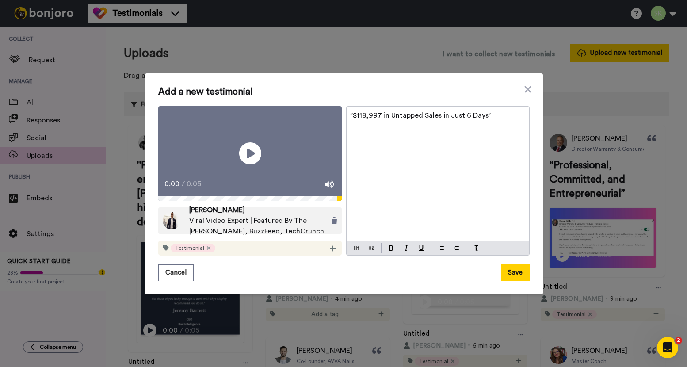
click at [488, 110] on p "”$118,997 in Untapped Sales in Just 6 Days”" at bounding box center [438, 115] width 176 height 11
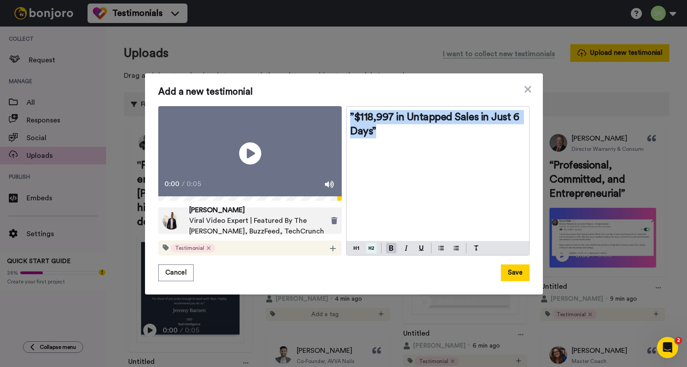
click at [371, 253] on button at bounding box center [371, 248] width 11 height 11
click at [515, 273] on button "Save" at bounding box center [515, 272] width 29 height 17
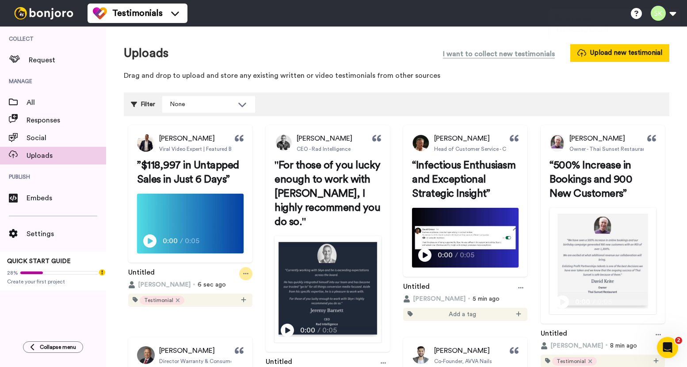
click at [249, 277] on icon at bounding box center [245, 274] width 5 height 6
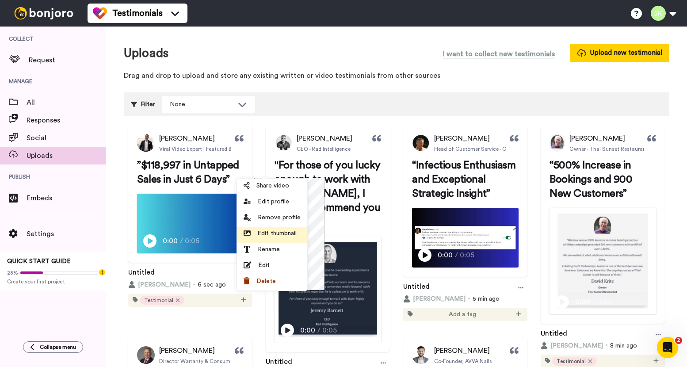
click at [283, 232] on span "Edit thumbnail" at bounding box center [276, 233] width 39 height 9
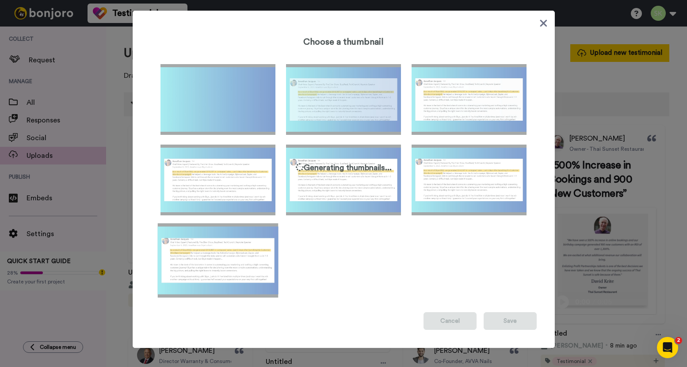
click at [236, 246] on img at bounding box center [217, 260] width 121 height 74
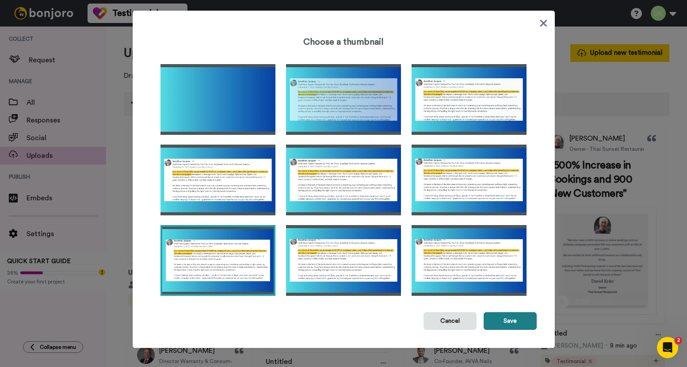
click at [508, 322] on button "Save" at bounding box center [510, 321] width 53 height 18
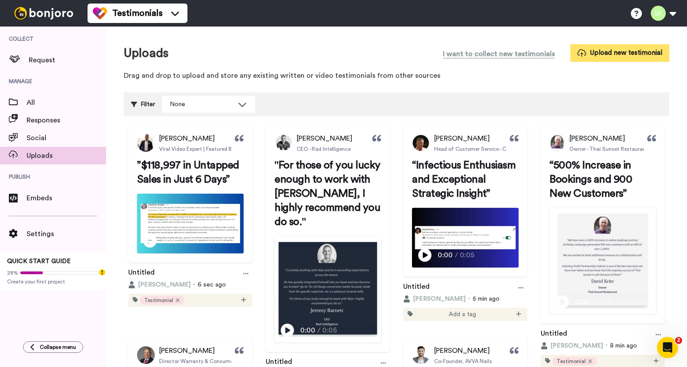
click at [624, 52] on button "Upload new testimonial" at bounding box center [619, 52] width 99 height 17
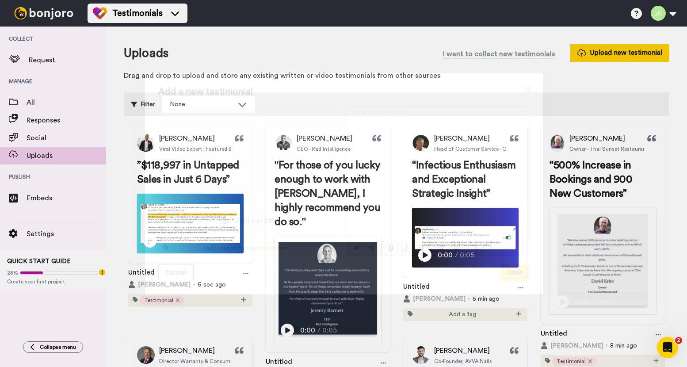
click at [335, 255] on div "Add a tag to manage your embeds" at bounding box center [250, 248] width 184 height 15
click at [322, 251] on div "Add a tag to manage your embeds" at bounding box center [250, 248] width 184 height 15
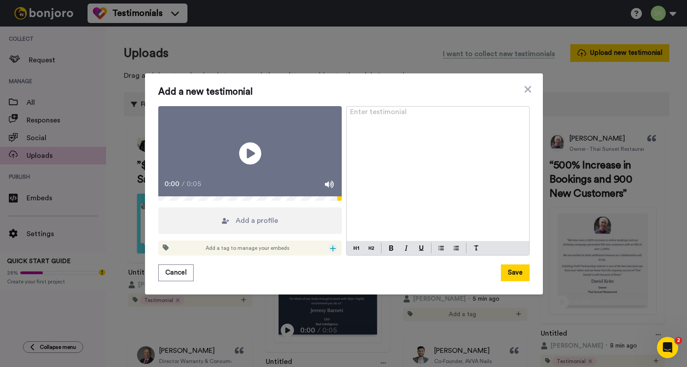
click at [330, 252] on icon at bounding box center [333, 248] width 6 height 7
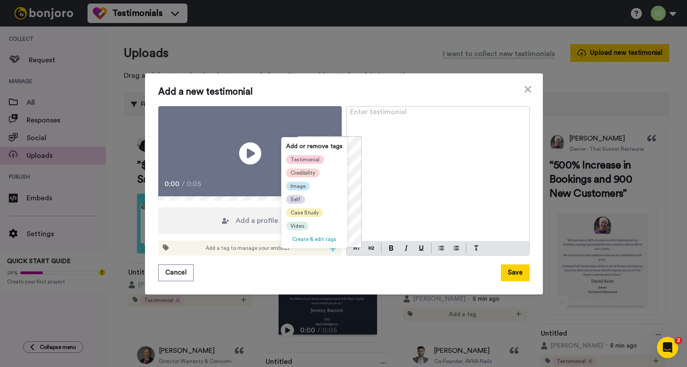
click at [301, 155] on div "Testimonial" at bounding box center [305, 159] width 38 height 9
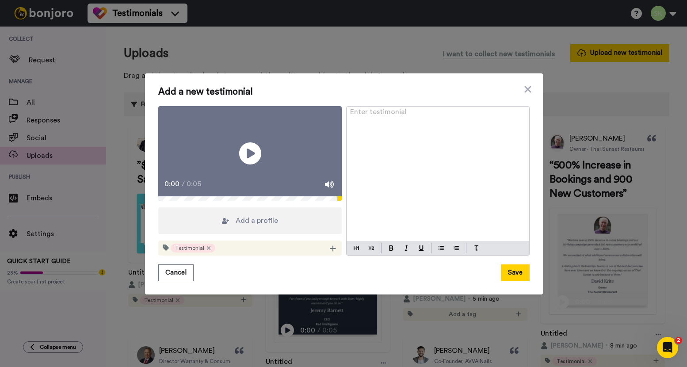
click at [246, 233] on div "Add a profile" at bounding box center [250, 220] width 184 height 27
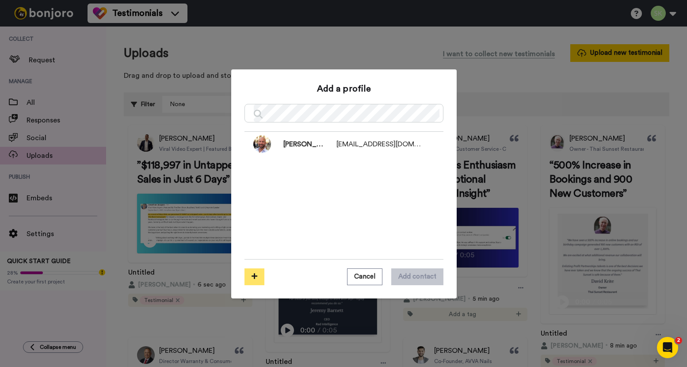
click at [249, 280] on button at bounding box center [255, 276] width 20 height 17
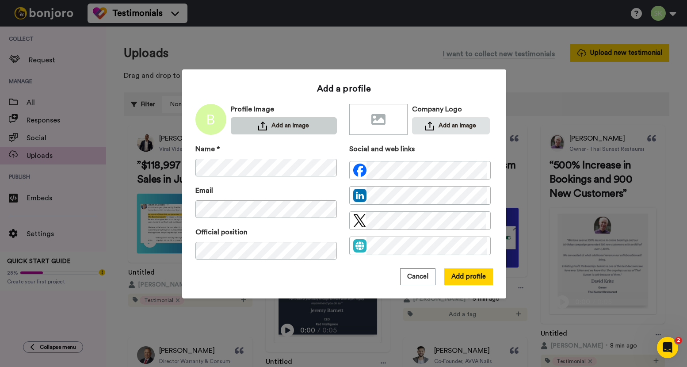
click at [291, 125] on button "Add an image" at bounding box center [284, 125] width 106 height 17
click at [460, 264] on div "Social and web links" at bounding box center [419, 206] width 141 height 125
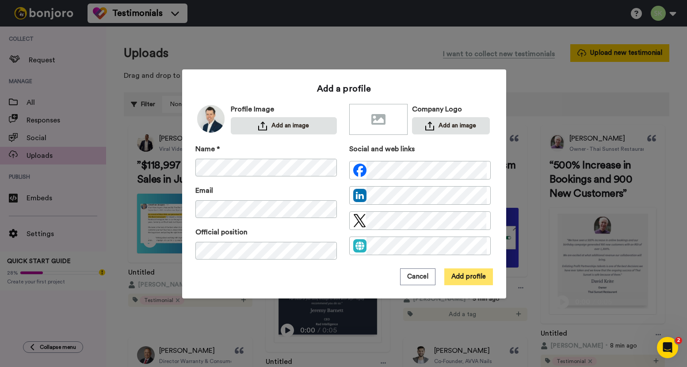
click at [461, 277] on button "Add profile" at bounding box center [468, 276] width 49 height 17
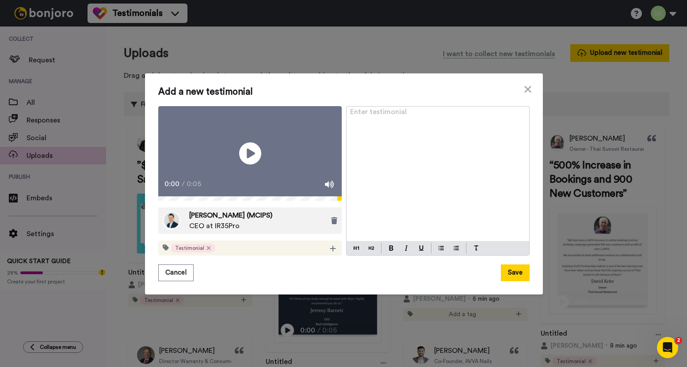
click at [416, 146] on div "Enter testimonial ﻿" at bounding box center [438, 174] width 183 height 135
click at [375, 251] on div at bounding box center [364, 248] width 34 height 11
click at [368, 253] on button at bounding box center [371, 248] width 11 height 11
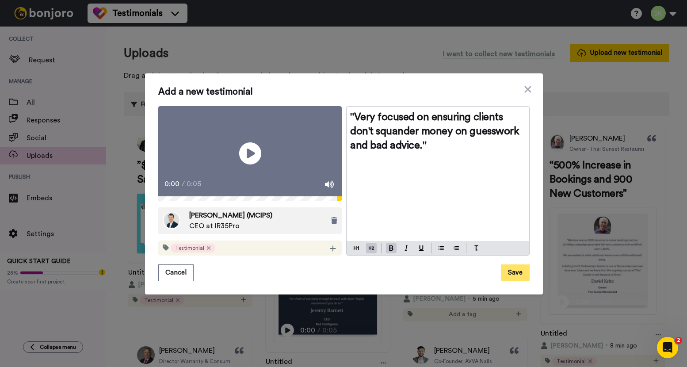
click at [516, 280] on button "Save" at bounding box center [515, 272] width 29 height 17
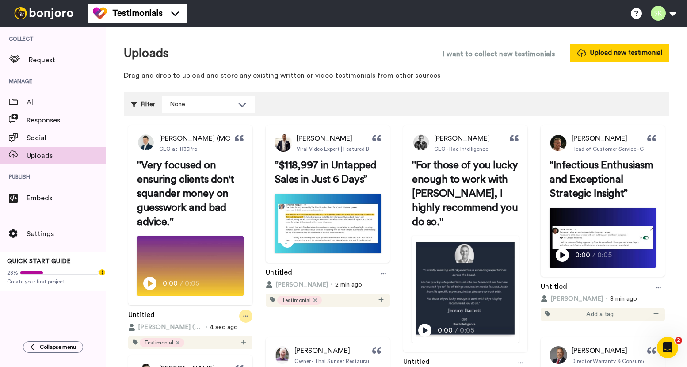
click at [252, 317] on div at bounding box center [245, 316] width 13 height 13
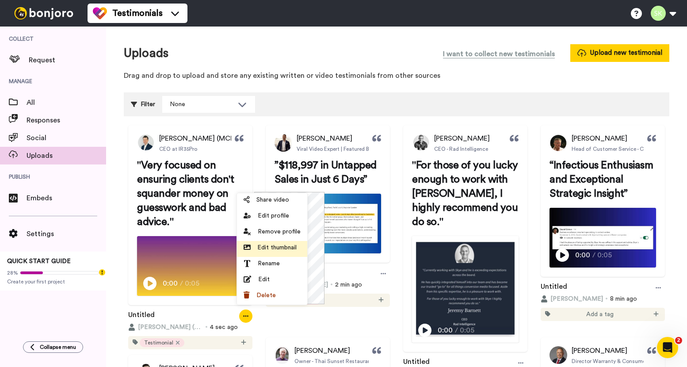
click at [278, 249] on span "Edit thumbnail" at bounding box center [276, 247] width 39 height 9
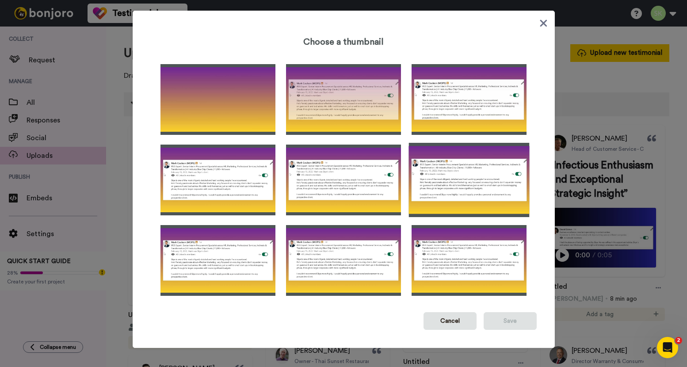
click at [452, 177] on img at bounding box center [469, 180] width 121 height 74
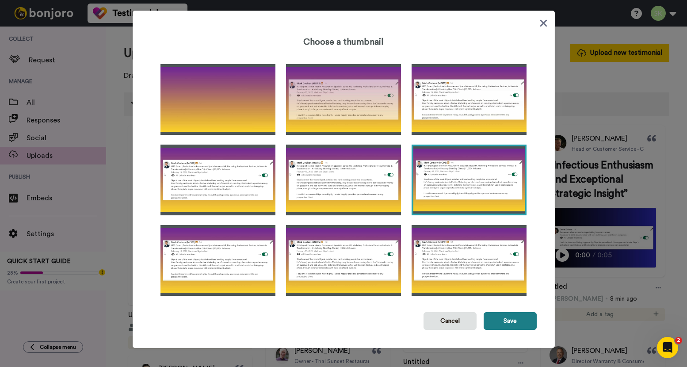
click at [507, 317] on button "Save" at bounding box center [510, 321] width 53 height 18
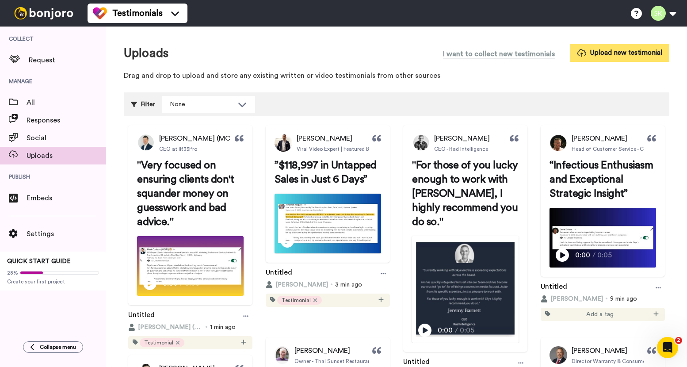
click at [623, 56] on button "Upload new testimonial" at bounding box center [619, 52] width 99 height 17
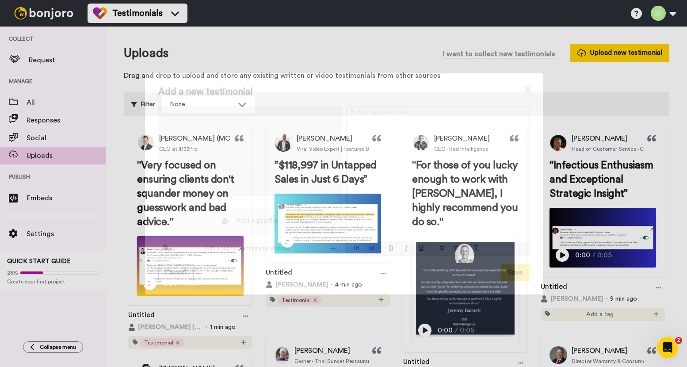
click at [247, 226] on span "Add a profile" at bounding box center [257, 220] width 42 height 11
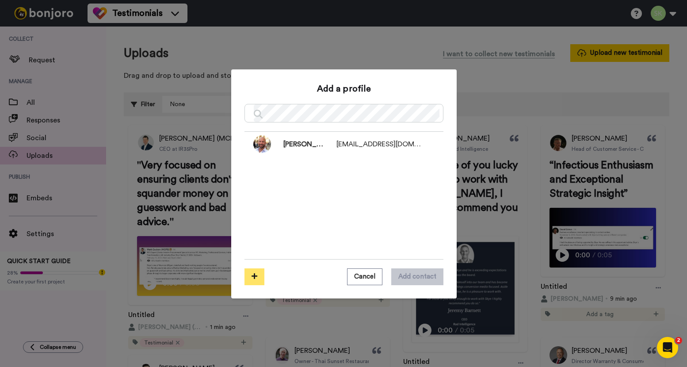
click at [252, 278] on icon at bounding box center [255, 276] width 6 height 7
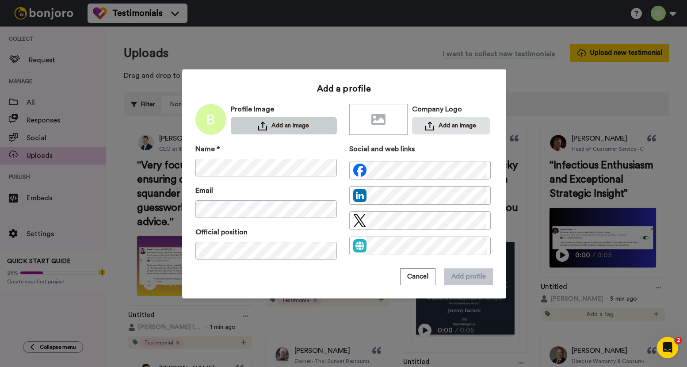
click at [291, 127] on button "Add an image" at bounding box center [284, 125] width 106 height 17
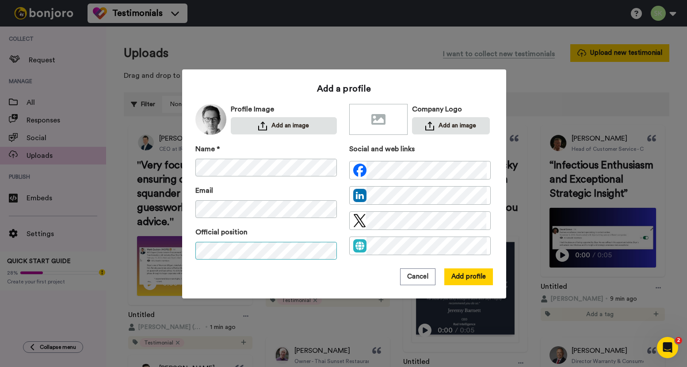
scroll to position [0, 274]
click at [338, 253] on div "Name * Email Official position Social and web links" at bounding box center [344, 206] width 298 height 125
click at [472, 276] on button "Add profile" at bounding box center [468, 276] width 49 height 17
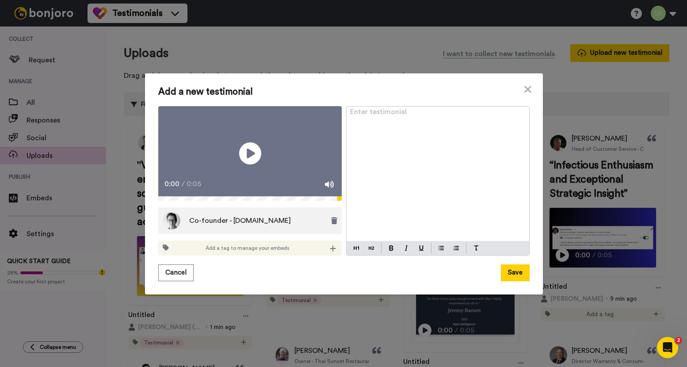
click at [403, 132] on div "Enter testimonial ﻿" at bounding box center [438, 174] width 183 height 135
click at [386, 253] on button at bounding box center [391, 248] width 11 height 11
click at [366, 253] on button at bounding box center [371, 248] width 11 height 11
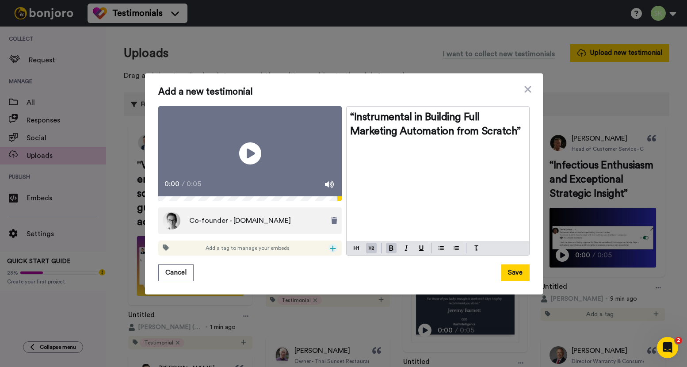
click at [330, 252] on icon at bounding box center [333, 249] width 6 height 6
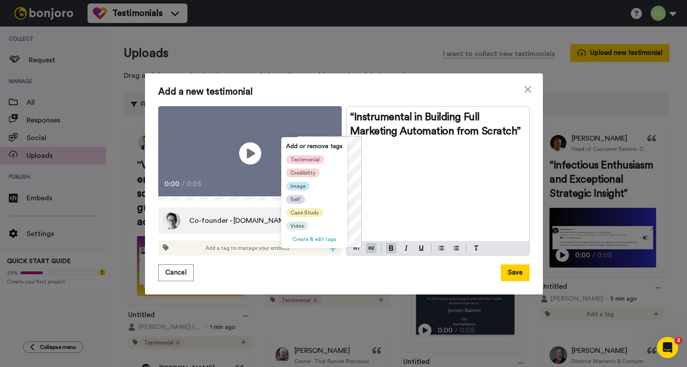
click at [305, 161] on span "Testimonial" at bounding box center [305, 159] width 29 height 7
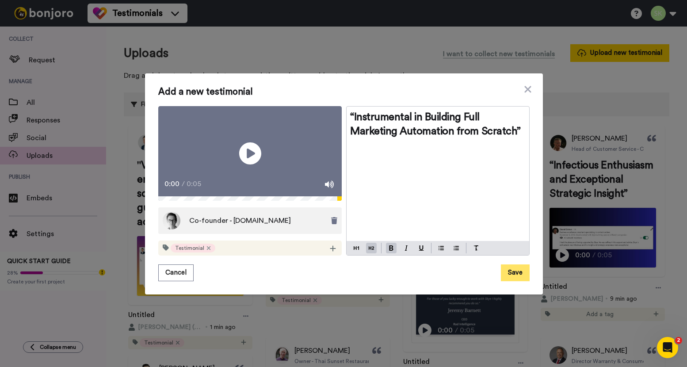
click at [511, 279] on button "Save" at bounding box center [515, 272] width 29 height 17
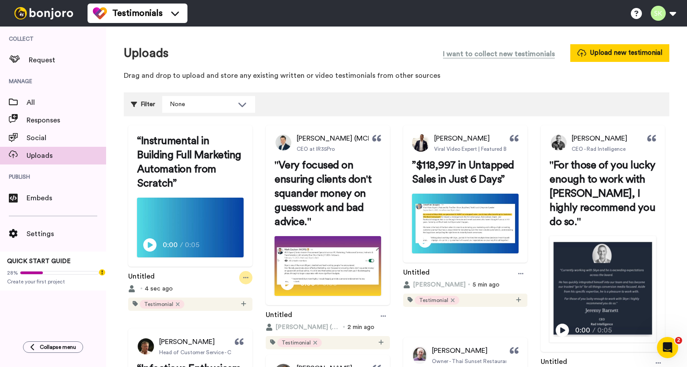
click at [249, 279] on icon at bounding box center [245, 277] width 5 height 1
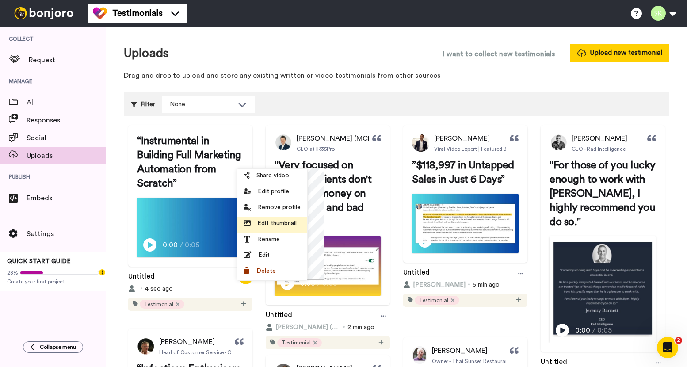
click at [287, 223] on span "Edit thumbnail" at bounding box center [276, 223] width 39 height 9
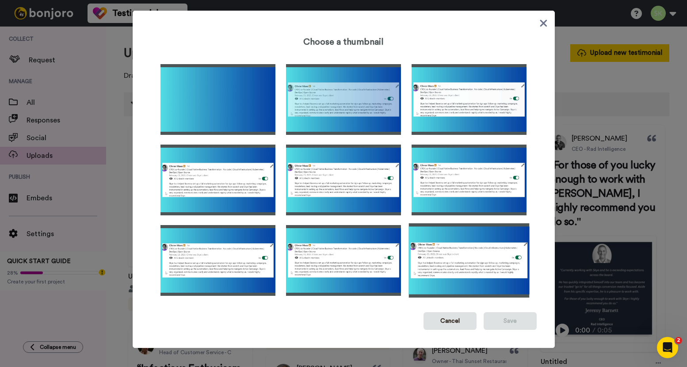
click at [447, 249] on img at bounding box center [469, 260] width 121 height 74
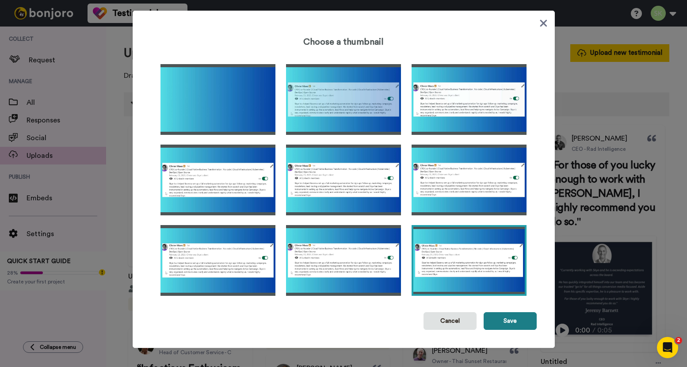
click at [504, 324] on button "Save" at bounding box center [510, 321] width 53 height 18
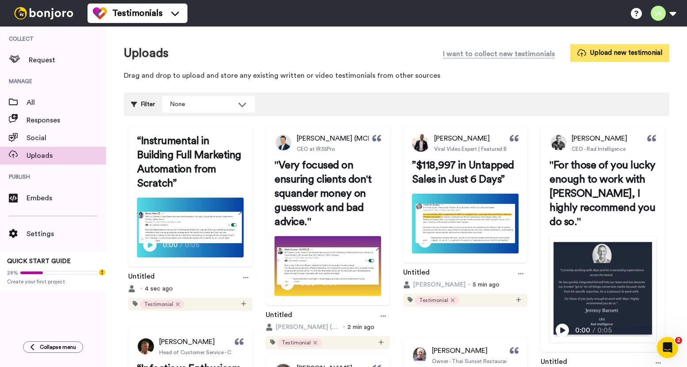
click at [588, 50] on button "Upload new testimonial" at bounding box center [619, 52] width 99 height 17
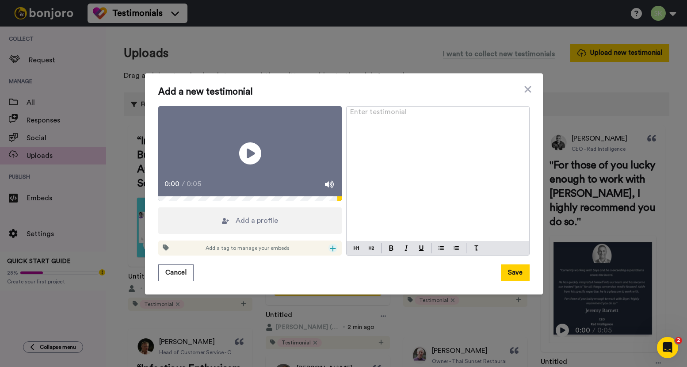
click at [332, 252] on icon at bounding box center [333, 248] width 6 height 7
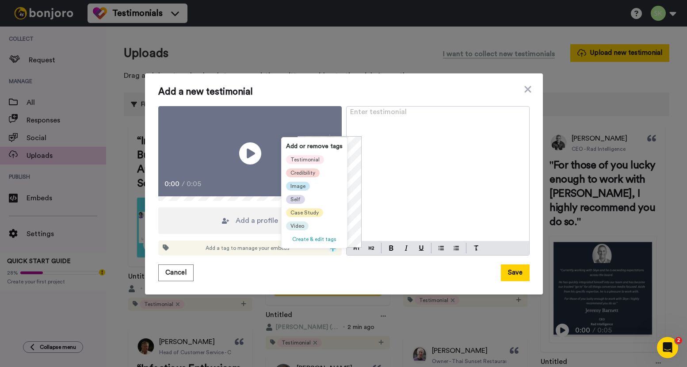
click at [311, 152] on div "Add or remove tags Testimonial Credibility Image Self Case Study Video Create &…" at bounding box center [314, 193] width 65 height 111
click at [310, 157] on span "Testimonial" at bounding box center [305, 159] width 29 height 7
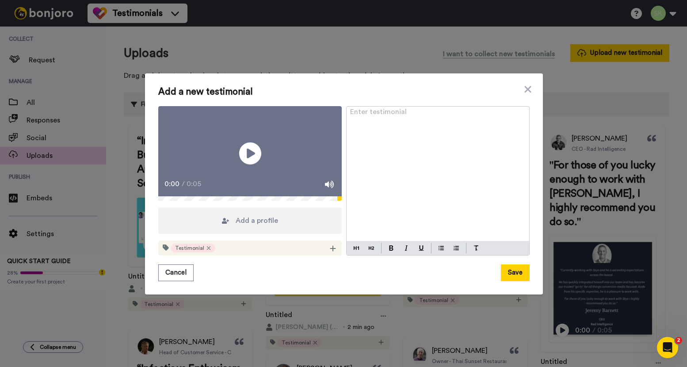
click at [263, 219] on div "Add a profile" at bounding box center [250, 220] width 184 height 27
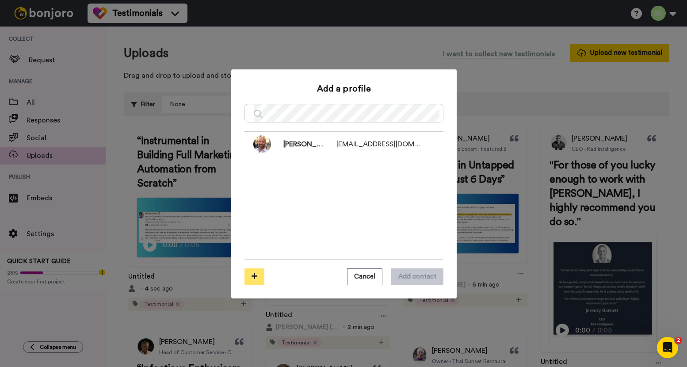
click at [257, 278] on button at bounding box center [255, 276] width 20 height 17
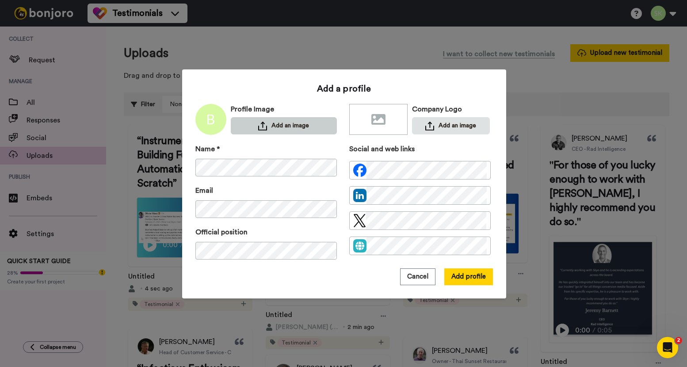
click at [294, 124] on button "Add an image" at bounding box center [284, 125] width 106 height 17
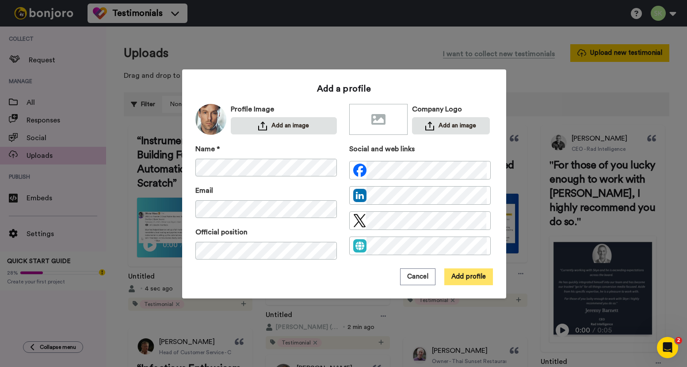
click at [468, 275] on button "Add profile" at bounding box center [468, 276] width 49 height 17
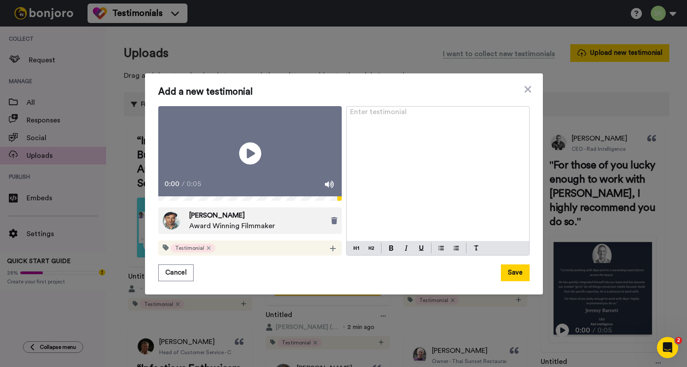
click at [414, 134] on div "Enter testimonial ﻿" at bounding box center [438, 174] width 183 height 135
click at [369, 252] on img at bounding box center [371, 248] width 5 height 7
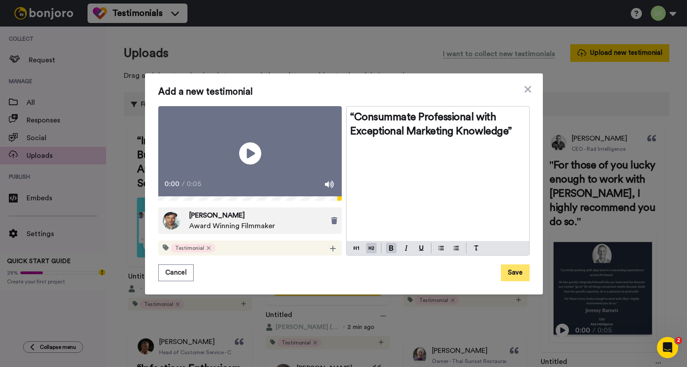
click at [512, 280] on button "Save" at bounding box center [515, 272] width 29 height 17
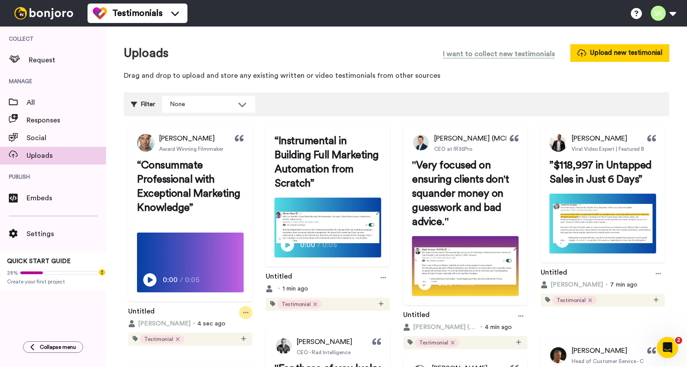
click at [249, 314] on icon at bounding box center [245, 312] width 5 height 1
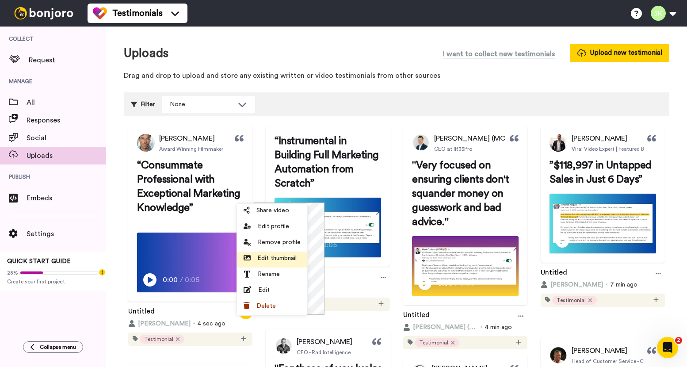
click at [284, 257] on span "Edit thumbnail" at bounding box center [276, 258] width 39 height 9
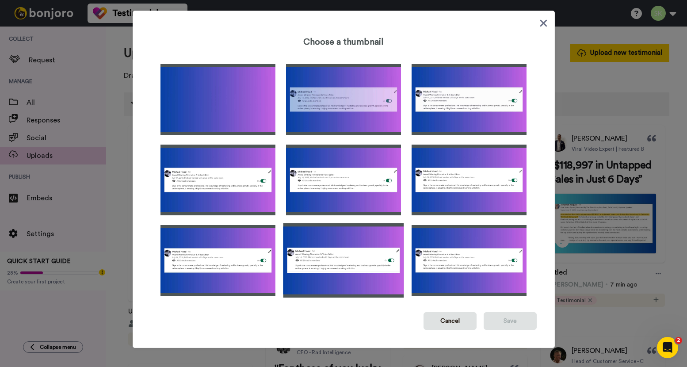
click at [323, 245] on img at bounding box center [343, 260] width 121 height 74
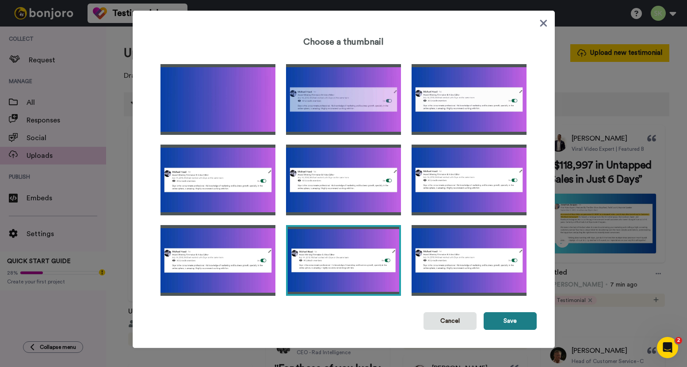
click at [509, 317] on button "Save" at bounding box center [510, 321] width 53 height 18
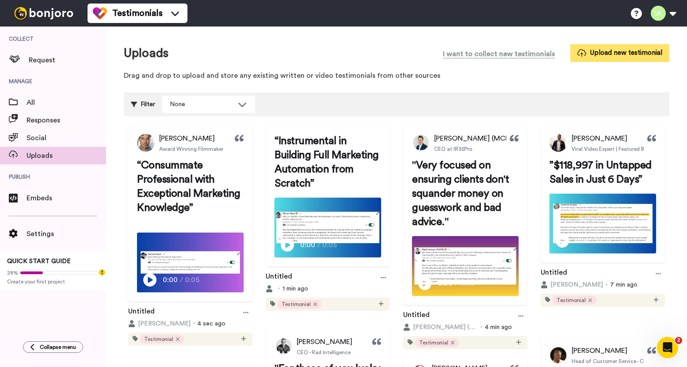
click at [595, 55] on button "Upload new testimonial" at bounding box center [619, 52] width 99 height 17
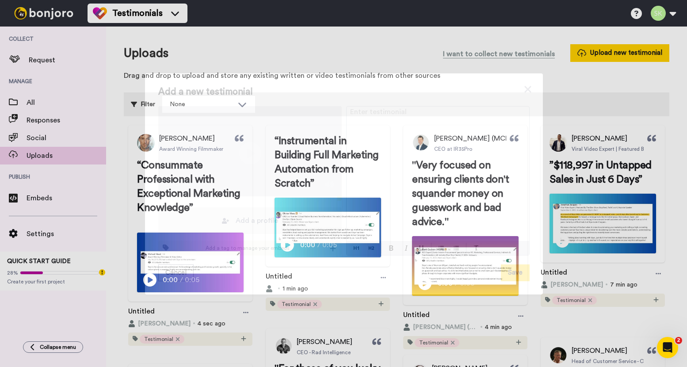
click at [248, 174] on video at bounding box center [250, 153] width 184 height 95
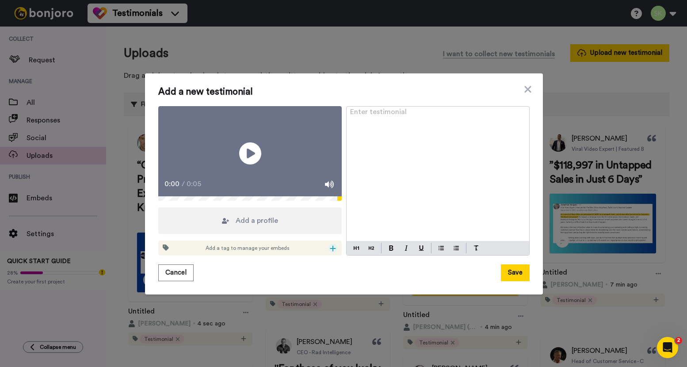
click at [330, 252] on icon at bounding box center [333, 249] width 6 height 6
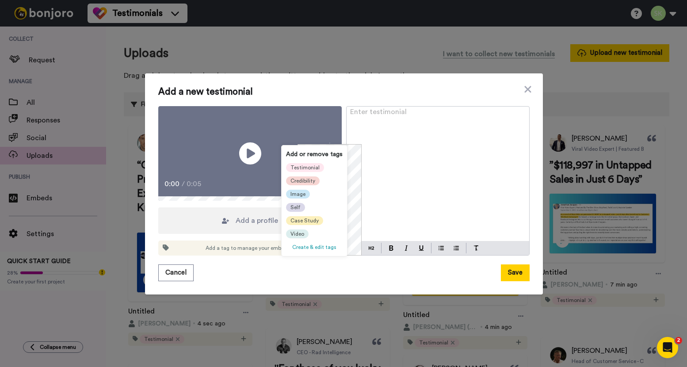
click at [330, 252] on icon at bounding box center [333, 249] width 6 height 6
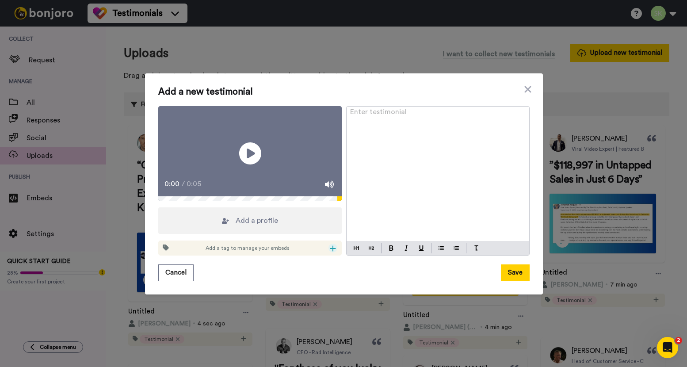
click at [330, 252] on icon at bounding box center [333, 248] width 6 height 7
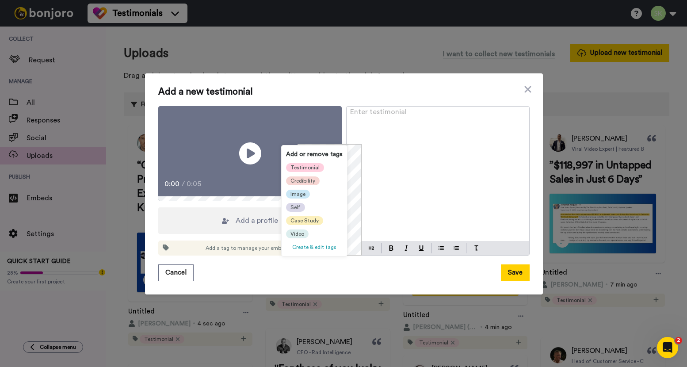
click at [313, 166] on span "Testimonial" at bounding box center [305, 167] width 29 height 7
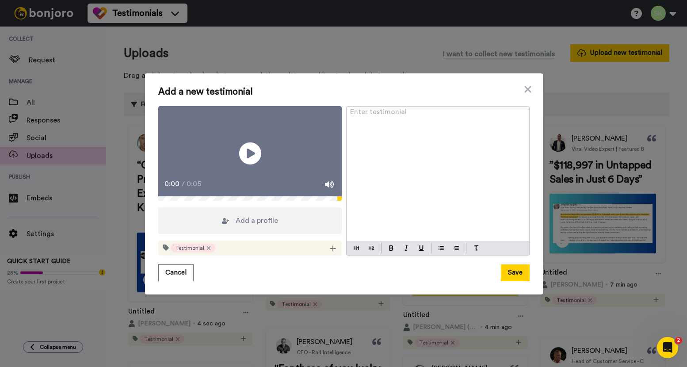
click at [270, 226] on span "Add a profile" at bounding box center [257, 220] width 42 height 11
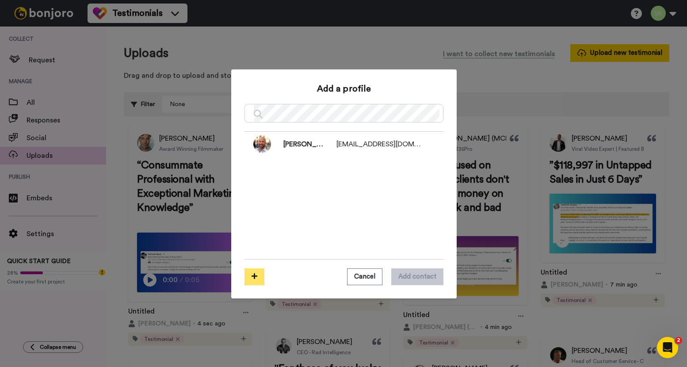
click at [256, 274] on button at bounding box center [255, 276] width 20 height 17
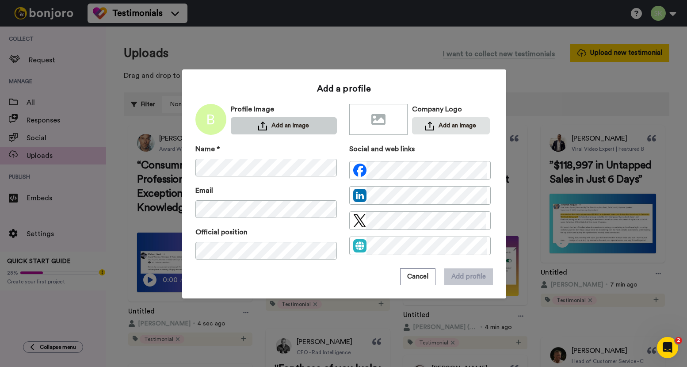
click at [273, 123] on button "Add an image" at bounding box center [284, 125] width 106 height 17
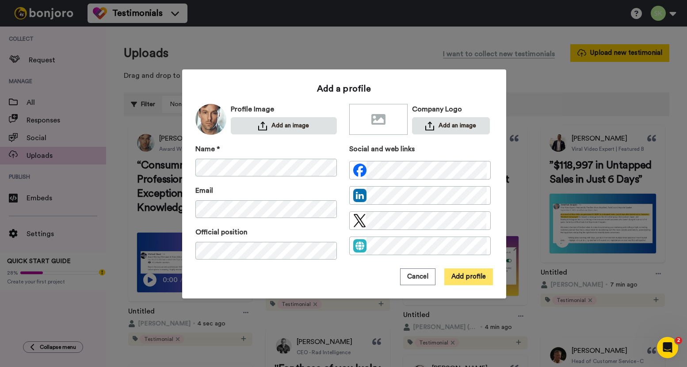
click at [471, 281] on button "Add profile" at bounding box center [468, 276] width 49 height 17
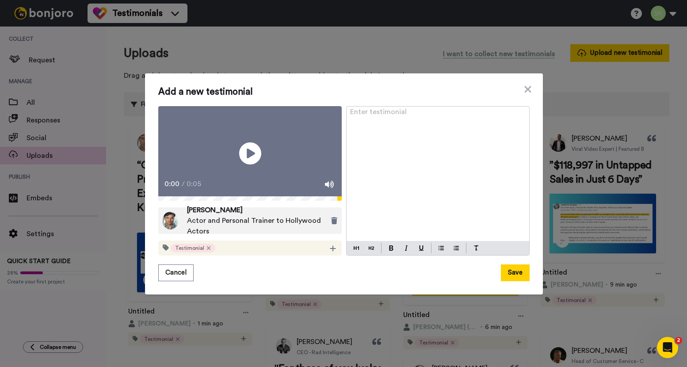
click at [382, 123] on div "Enter testimonial ﻿" at bounding box center [438, 174] width 183 height 135
click at [369, 252] on img at bounding box center [371, 248] width 5 height 7
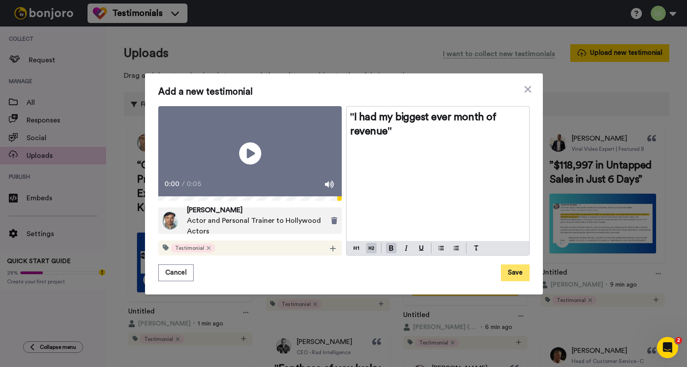
click at [509, 281] on button "Save" at bounding box center [515, 272] width 29 height 17
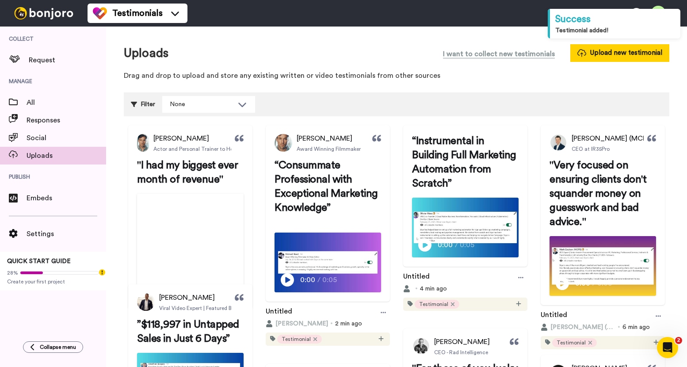
click at [257, 248] on div "Michael Hoad Actor and Personal Trainer to Hollywood Actors "I had my biggest e…" at bounding box center [190, 239] width 133 height 229
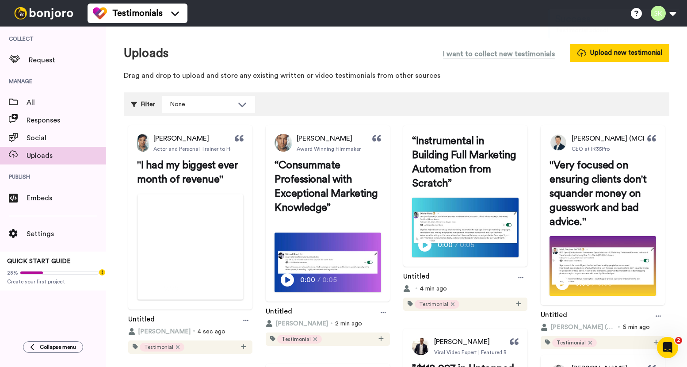
scroll to position [156, 0]
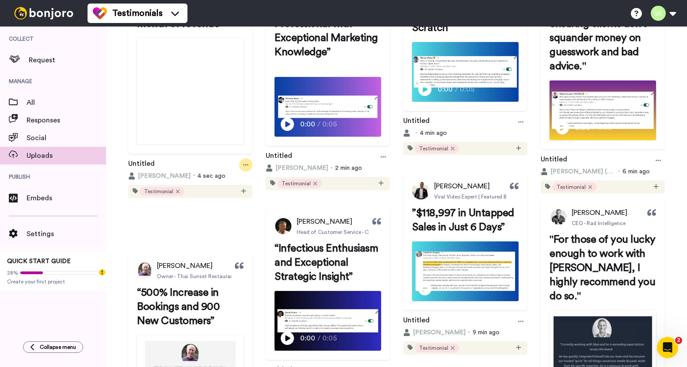
click at [252, 172] on div at bounding box center [245, 164] width 13 height 13
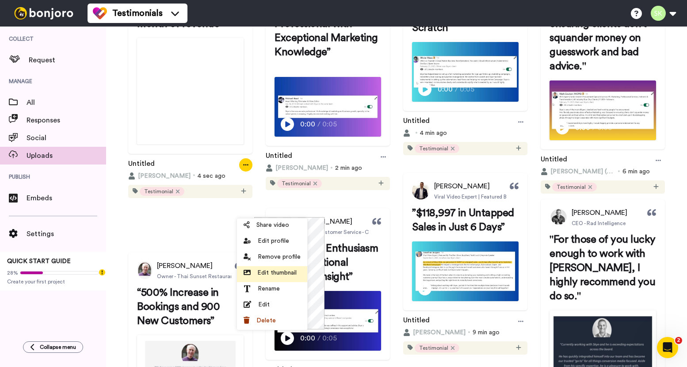
click at [279, 269] on span "Edit thumbnail" at bounding box center [276, 272] width 39 height 9
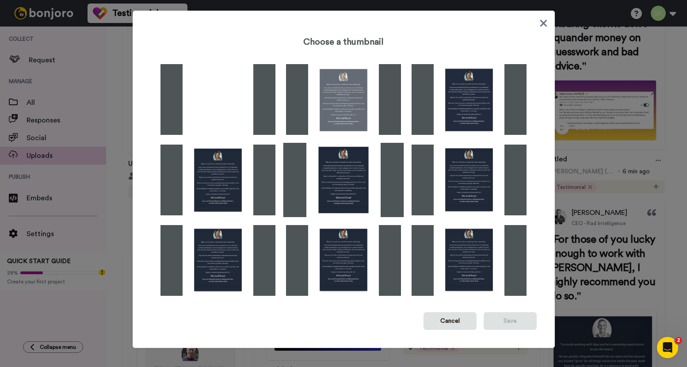
click at [339, 206] on img at bounding box center [343, 180] width 121 height 74
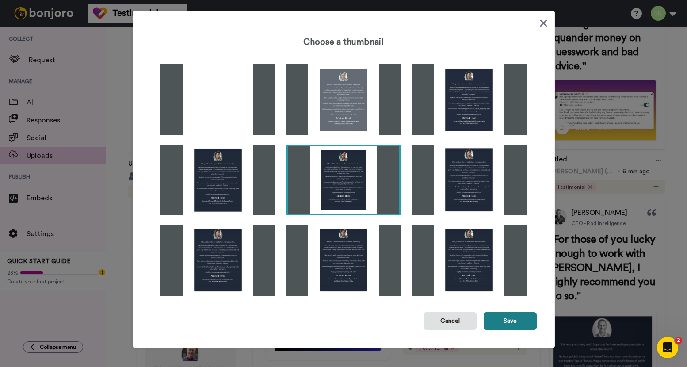
click at [502, 329] on button "Save" at bounding box center [510, 321] width 53 height 18
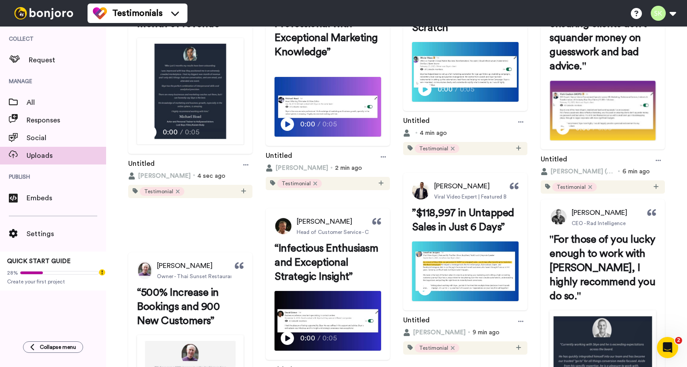
scroll to position [0, 0]
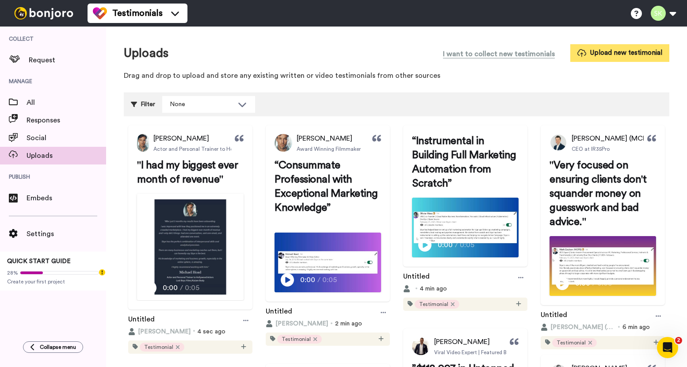
click at [581, 55] on icon at bounding box center [581, 52] width 9 height 9
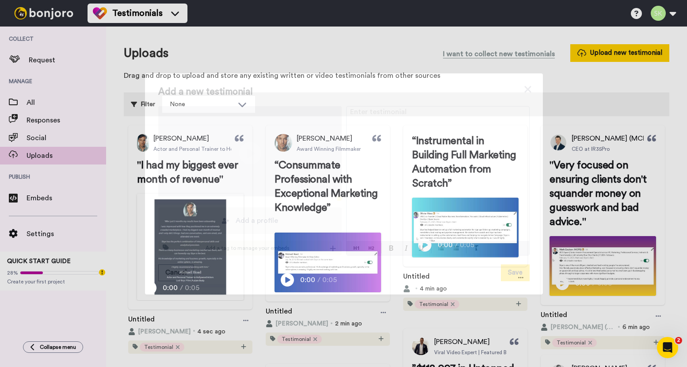
click at [333, 256] on div "Add a tag to manage your embeds" at bounding box center [250, 248] width 184 height 15
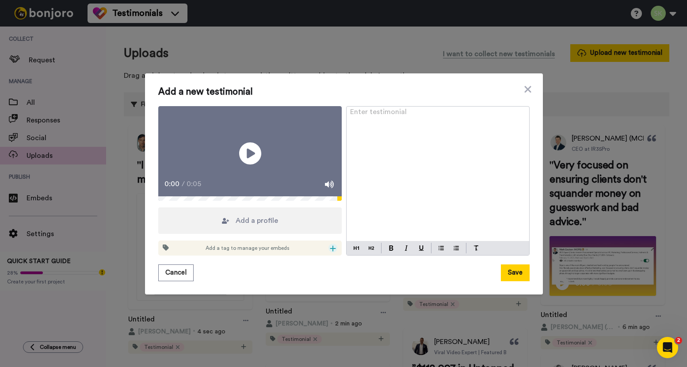
click at [331, 252] on icon at bounding box center [333, 248] width 6 height 7
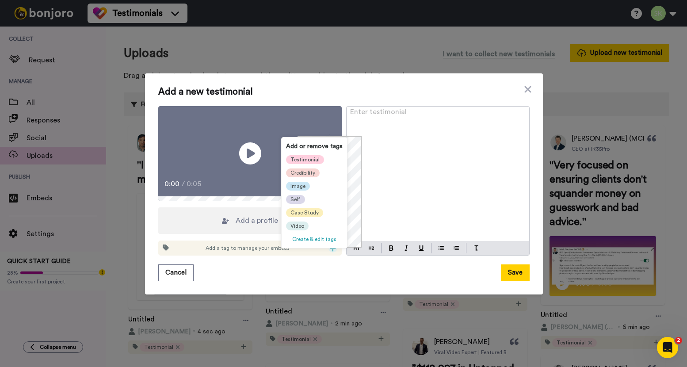
click at [298, 161] on span "Testimonial" at bounding box center [305, 159] width 29 height 7
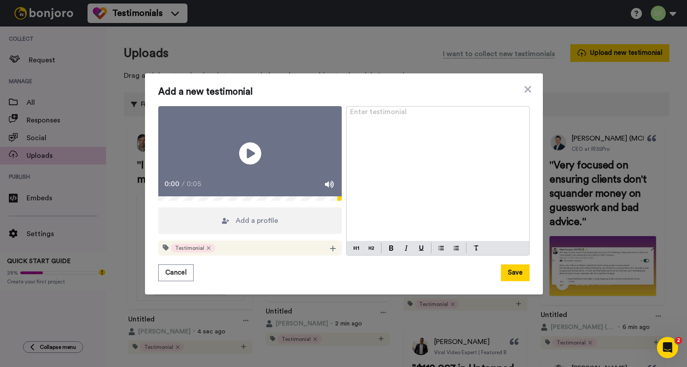
click at [246, 214] on div "Add a profile" at bounding box center [250, 220] width 184 height 27
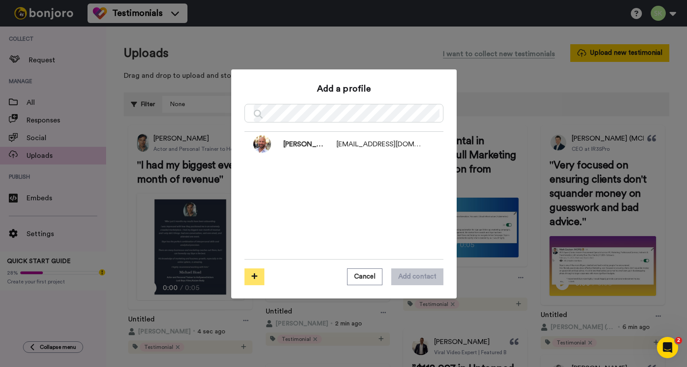
click at [256, 274] on button at bounding box center [255, 276] width 20 height 17
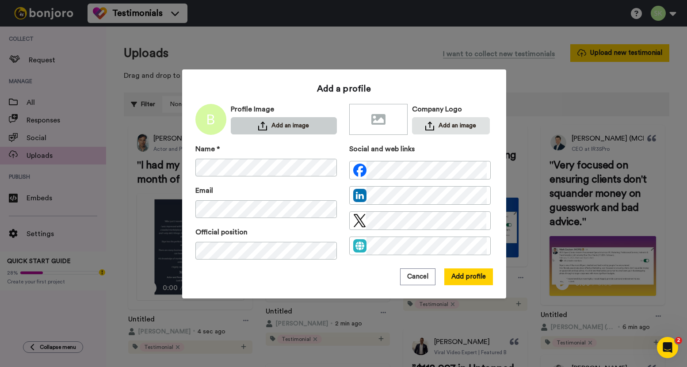
click at [294, 123] on button "Add an image" at bounding box center [284, 125] width 106 height 17
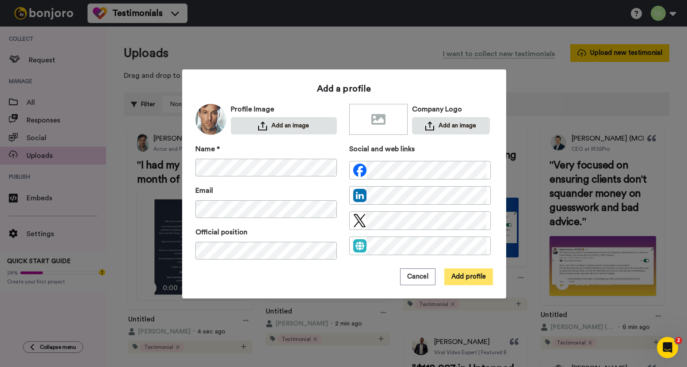
click at [470, 276] on button "Add profile" at bounding box center [468, 276] width 49 height 17
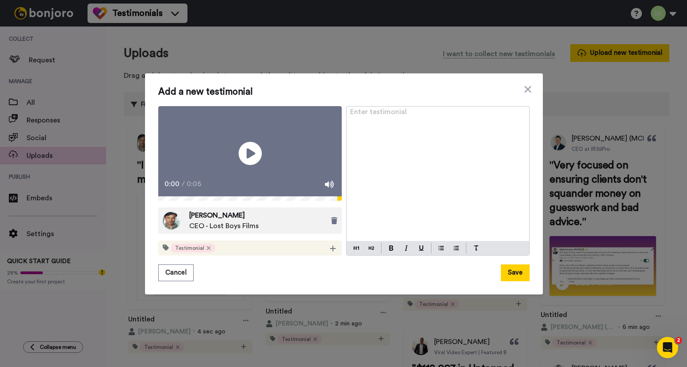
click at [246, 159] on icon at bounding box center [249, 153] width 23 height 23
click at [427, 180] on div "Enter testimonial ﻿" at bounding box center [438, 174] width 183 height 135
click at [366, 253] on button at bounding box center [371, 248] width 11 height 11
click at [512, 276] on button "Save" at bounding box center [515, 272] width 29 height 17
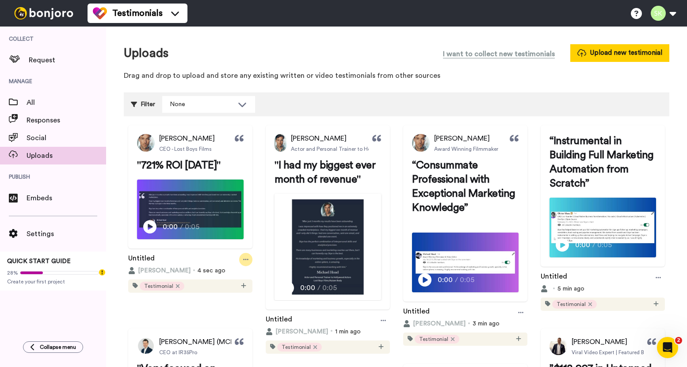
click at [249, 260] on icon at bounding box center [245, 259] width 5 height 1
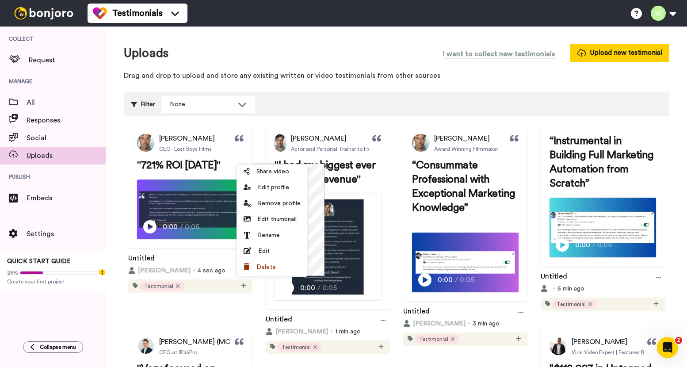
click at [415, 60] on div "Uploads I want to collect new testimonials Upload new testimonial" at bounding box center [397, 53] width 546 height 18
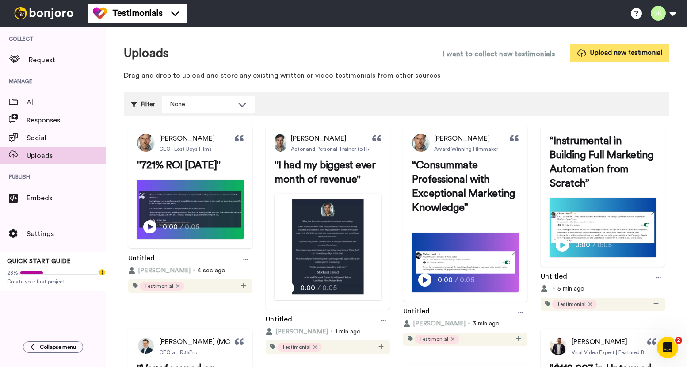
click at [583, 58] on button "Upload new testimonial" at bounding box center [619, 52] width 99 height 17
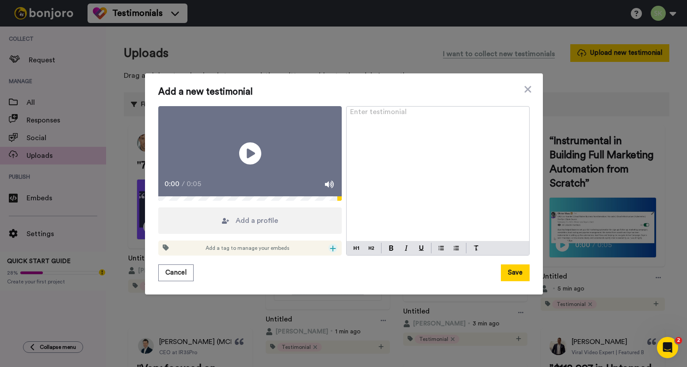
click at [330, 252] on icon at bounding box center [333, 248] width 6 height 7
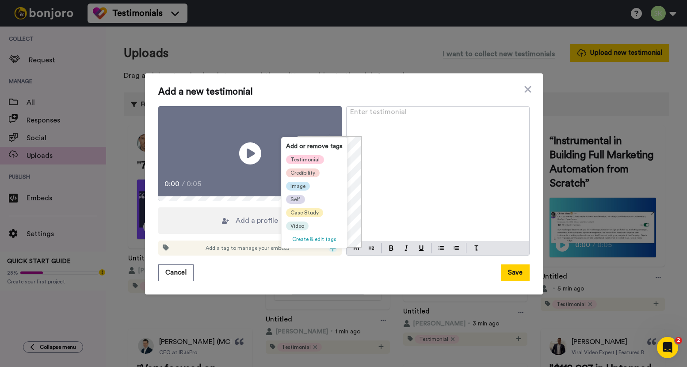
click at [305, 159] on span "Testimonial" at bounding box center [305, 159] width 29 height 7
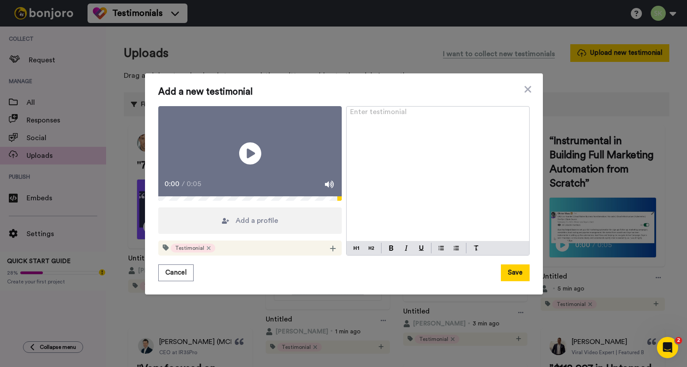
click at [427, 172] on div "Enter testimonial ﻿" at bounding box center [438, 174] width 183 height 135
click at [266, 226] on span "Add a profile" at bounding box center [257, 220] width 42 height 11
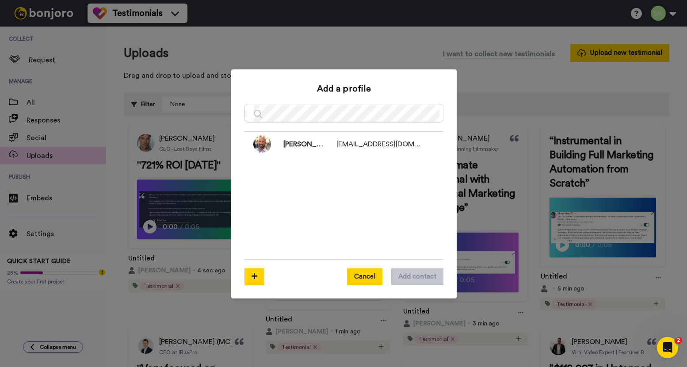
click at [369, 277] on button "Cancel" at bounding box center [364, 276] width 35 height 17
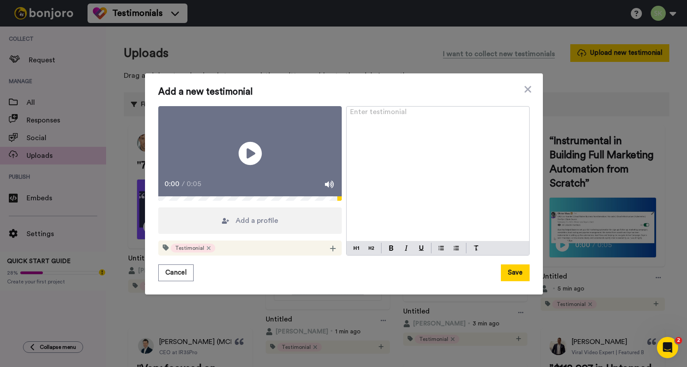
click at [246, 152] on icon "Play/Pause" at bounding box center [249, 154] width 23 height 42
click at [246, 152] on icon at bounding box center [249, 153] width 23 height 23
click at [244, 222] on span "Add a profile" at bounding box center [257, 220] width 42 height 11
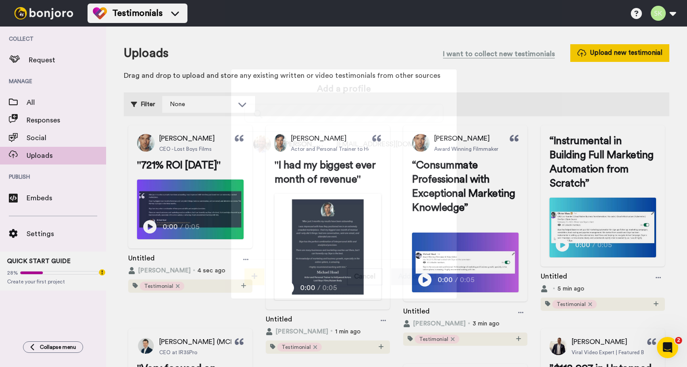
click at [254, 279] on icon at bounding box center [255, 276] width 6 height 7
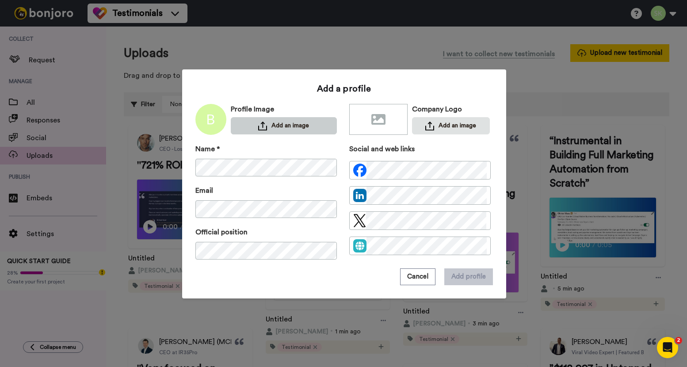
click at [276, 122] on button "Add an image" at bounding box center [284, 125] width 106 height 17
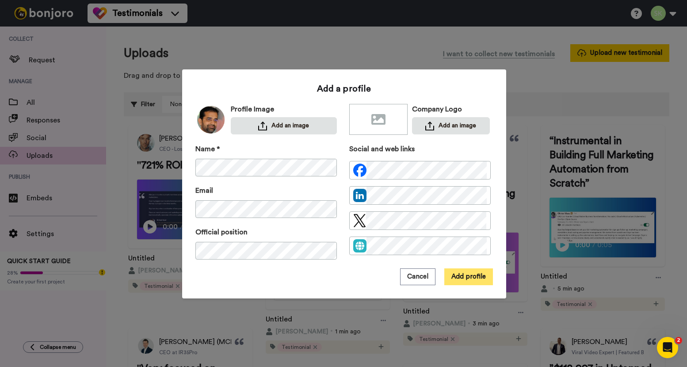
click at [465, 270] on button "Add profile" at bounding box center [468, 276] width 49 height 17
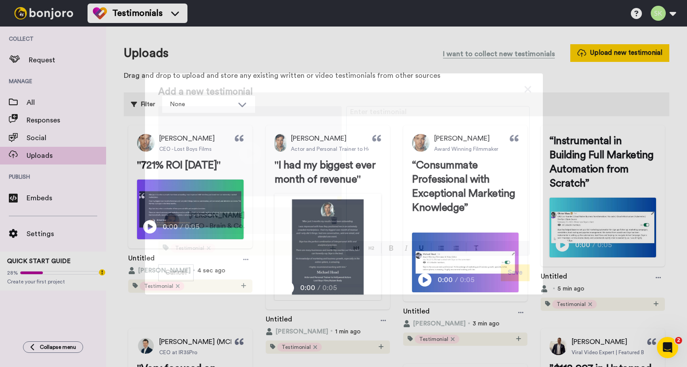
click at [413, 120] on div "Enter testimonial ﻿" at bounding box center [438, 174] width 183 height 135
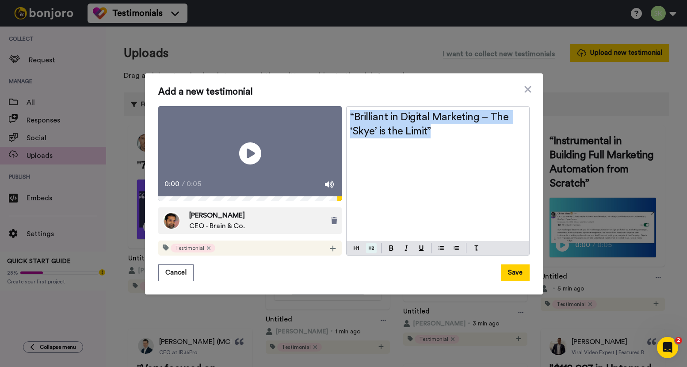
click at [369, 252] on img at bounding box center [371, 248] width 5 height 7
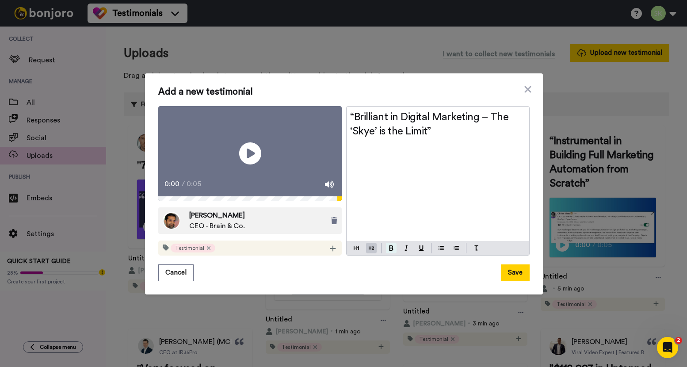
click at [386, 253] on button at bounding box center [391, 248] width 11 height 11
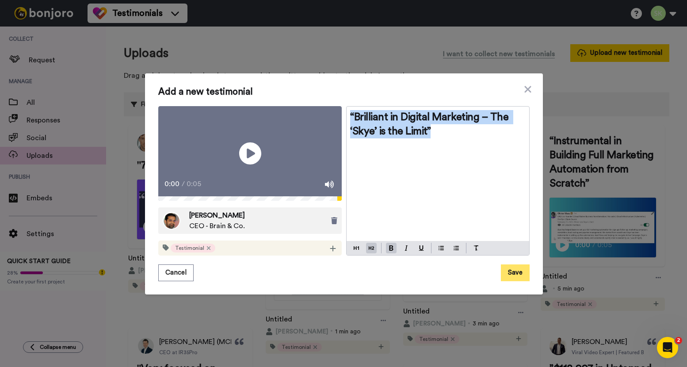
click at [515, 281] on button "Save" at bounding box center [515, 272] width 29 height 17
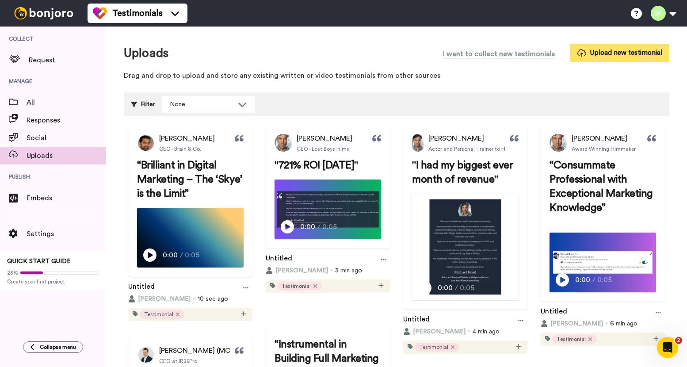
click at [611, 53] on button "Upload new testimonial" at bounding box center [619, 52] width 99 height 17
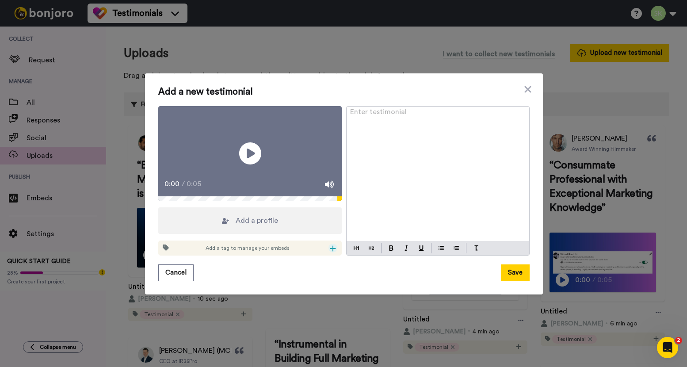
click at [329, 252] on div at bounding box center [333, 248] width 9 height 9
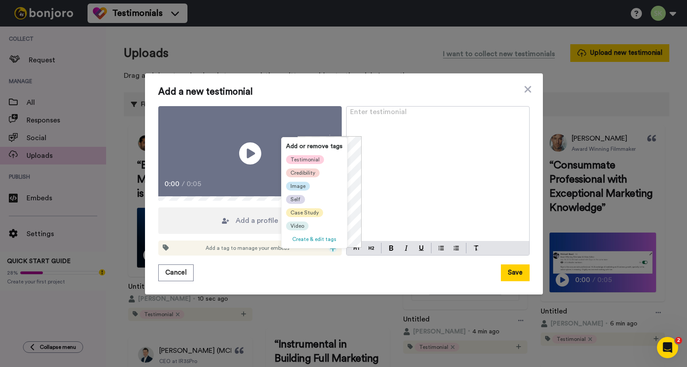
click at [307, 158] on span "Testimonial" at bounding box center [305, 159] width 29 height 7
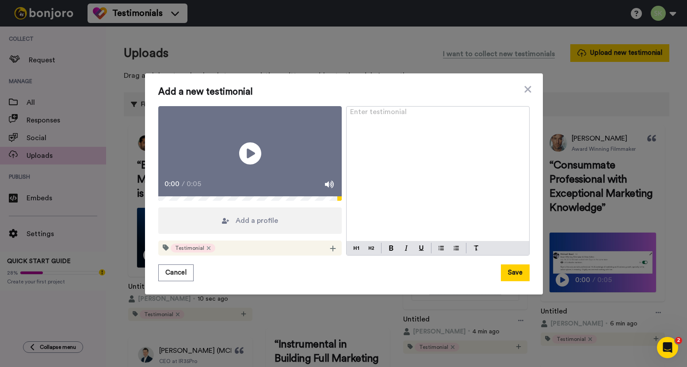
click at [261, 226] on span "Add a profile" at bounding box center [257, 220] width 42 height 11
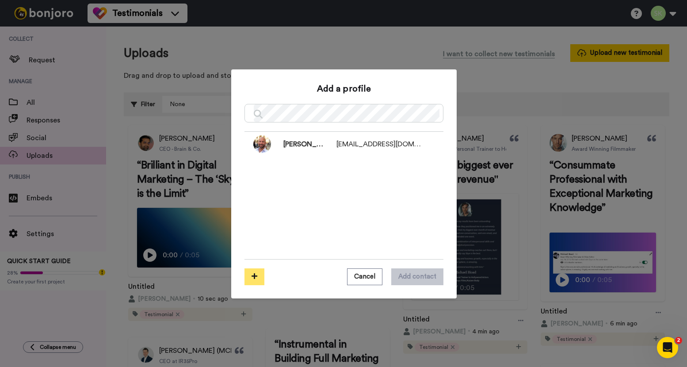
click at [252, 278] on icon at bounding box center [255, 276] width 6 height 7
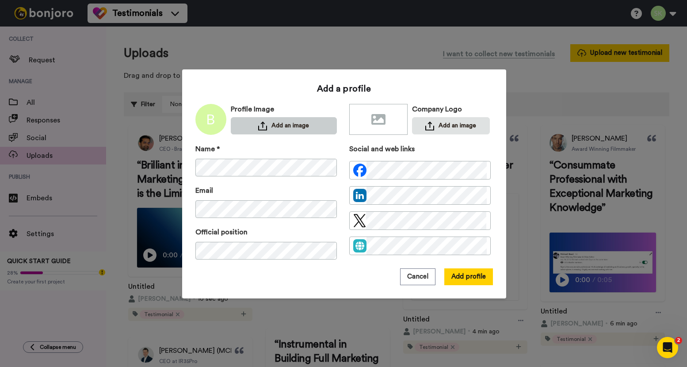
click at [289, 123] on button "Add an image" at bounding box center [284, 125] width 106 height 17
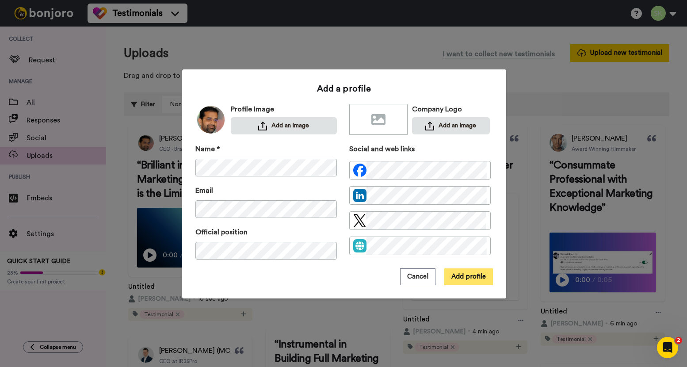
click at [461, 278] on button "Add profile" at bounding box center [468, 276] width 49 height 17
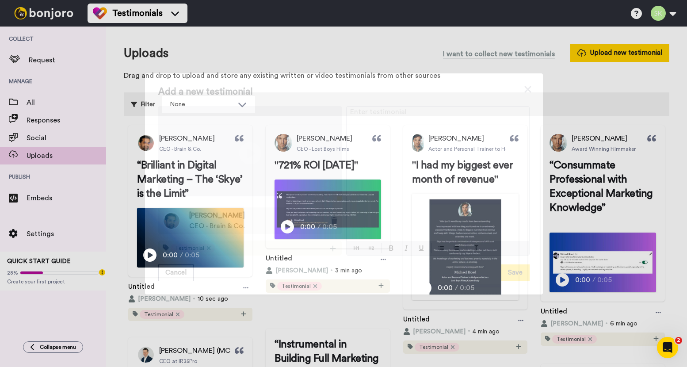
click at [417, 127] on div "Enter testimonial ﻿" at bounding box center [438, 174] width 183 height 135
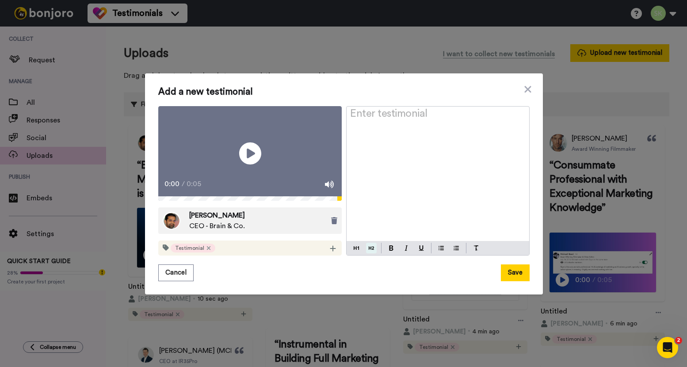
click at [369, 252] on img at bounding box center [371, 248] width 5 height 7
click at [392, 252] on button at bounding box center [391, 248] width 11 height 11
click at [409, 149] on div "Enter testimonial ﻿" at bounding box center [438, 174] width 183 height 135
click at [412, 113] on h2 "Enter testimonial ﻿" at bounding box center [438, 117] width 176 height 14
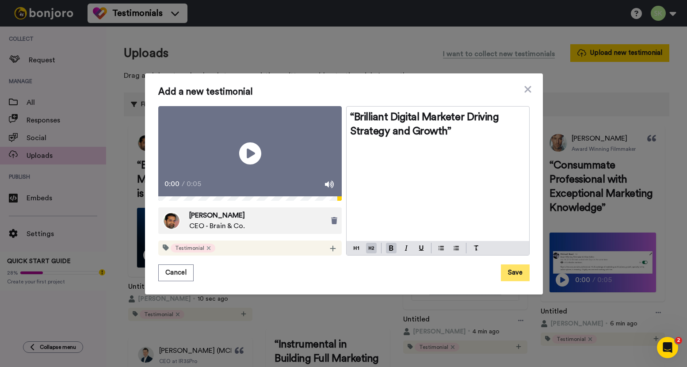
click at [510, 280] on button "Save" at bounding box center [515, 272] width 29 height 17
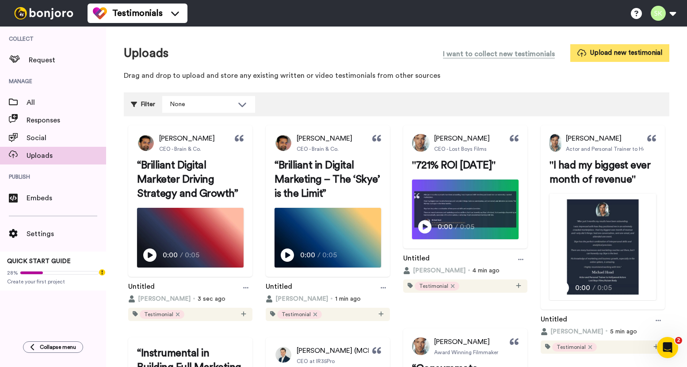
click at [610, 49] on button "Upload new testimonial" at bounding box center [619, 52] width 99 height 17
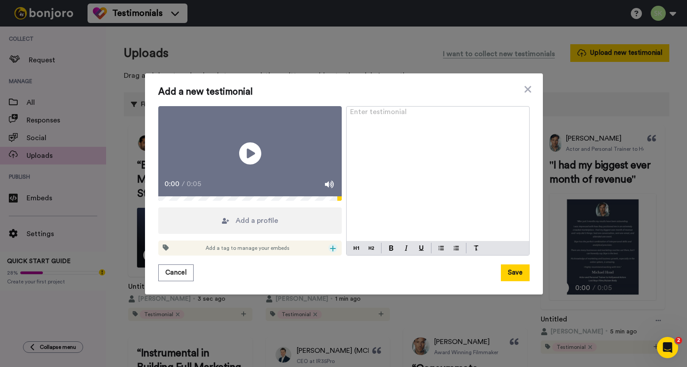
click at [332, 252] on icon at bounding box center [333, 248] width 6 height 7
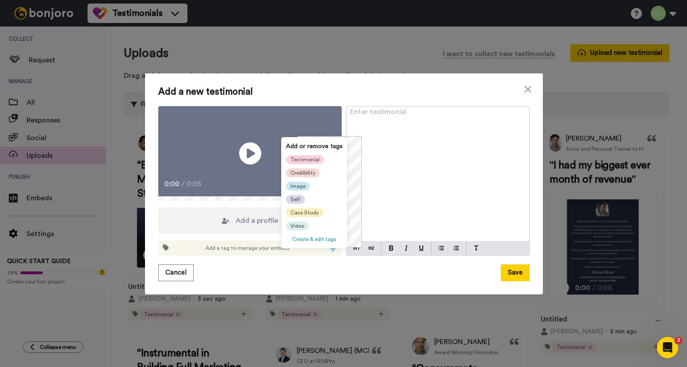
click at [308, 158] on span "Testimonial" at bounding box center [305, 159] width 29 height 7
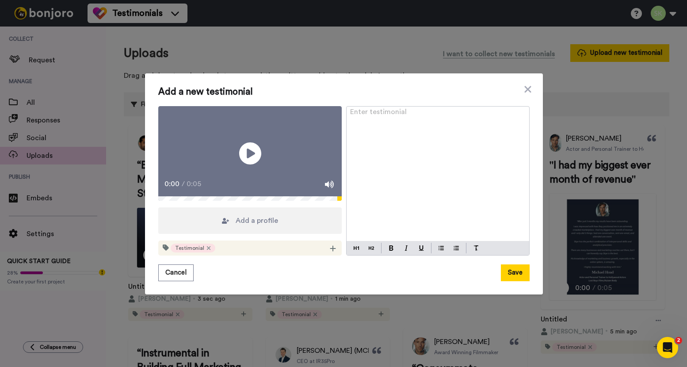
click at [295, 223] on div "Add a profile" at bounding box center [250, 220] width 184 height 27
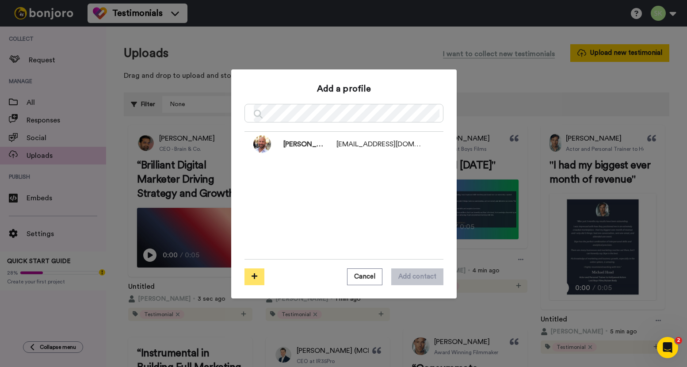
click at [252, 273] on icon at bounding box center [255, 276] width 6 height 7
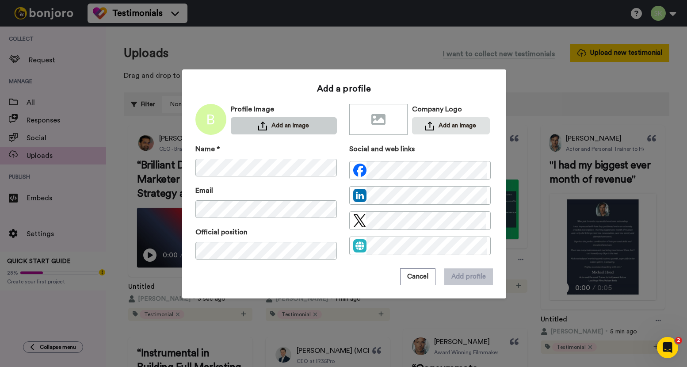
click at [294, 125] on button "Add an image" at bounding box center [284, 125] width 106 height 17
click at [270, 132] on button "Add an image" at bounding box center [284, 125] width 106 height 17
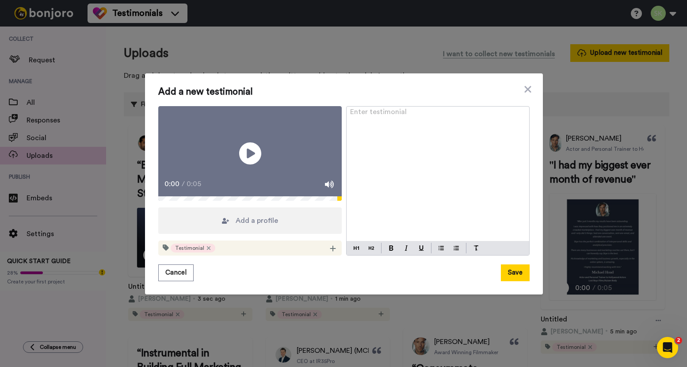
click at [276, 233] on div "Add a profile" at bounding box center [250, 220] width 184 height 27
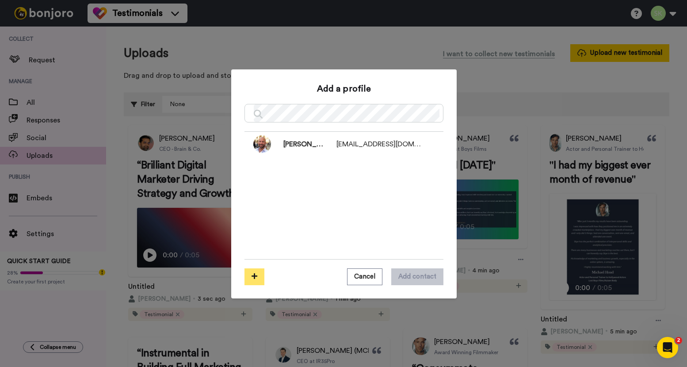
click at [255, 273] on button at bounding box center [255, 276] width 20 height 17
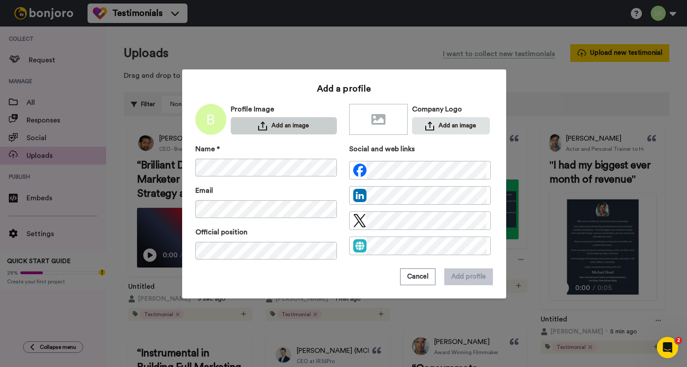
click at [281, 119] on button "Add an image" at bounding box center [284, 125] width 106 height 17
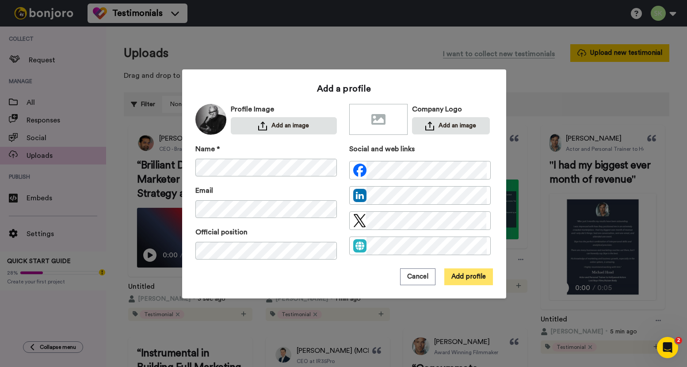
click at [469, 277] on button "Add profile" at bounding box center [468, 276] width 49 height 17
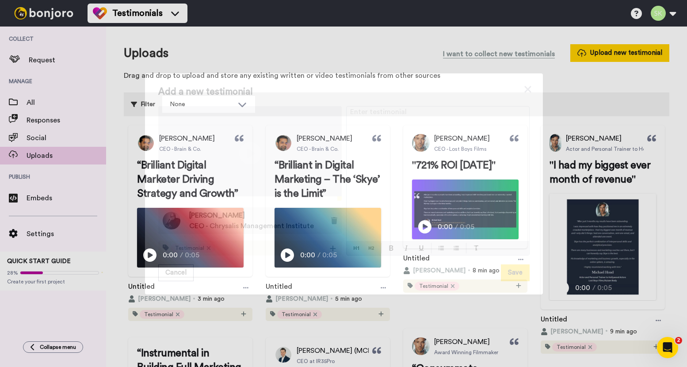
click at [424, 200] on div "Enter testimonial ﻿" at bounding box center [438, 174] width 183 height 135
click at [369, 252] on img at bounding box center [371, 248] width 5 height 7
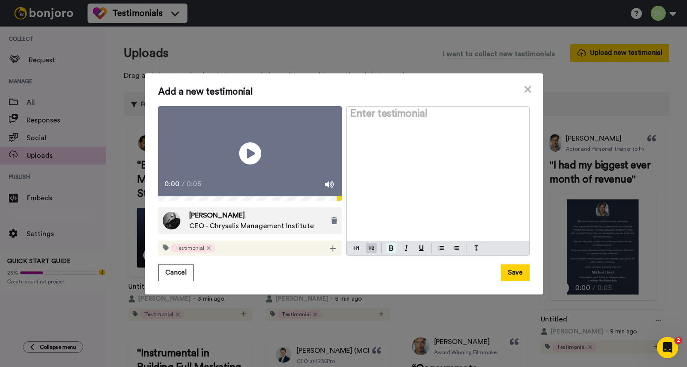
click at [391, 253] on button at bounding box center [391, 248] width 11 height 11
click at [405, 136] on div "Enter testimonial ﻿" at bounding box center [438, 174] width 183 height 135
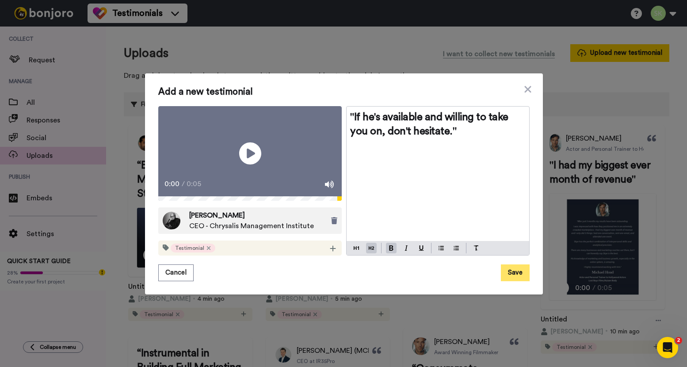
click at [515, 277] on button "Save" at bounding box center [515, 272] width 29 height 17
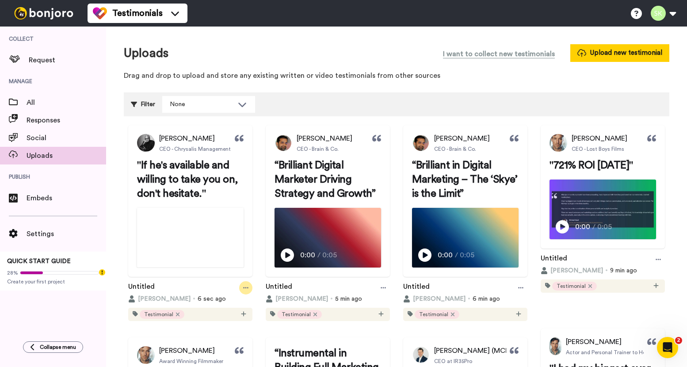
click at [249, 291] on icon at bounding box center [245, 288] width 5 height 6
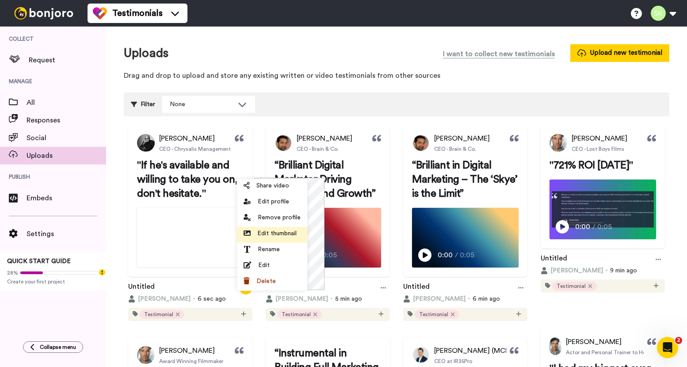
click at [287, 230] on span "Edit thumbnail" at bounding box center [276, 233] width 39 height 9
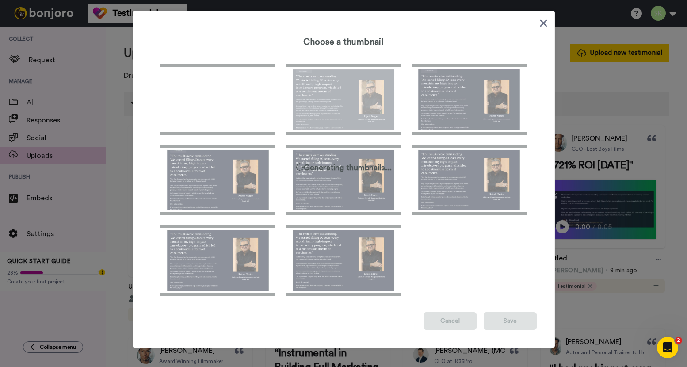
click at [367, 254] on img at bounding box center [343, 260] width 115 height 71
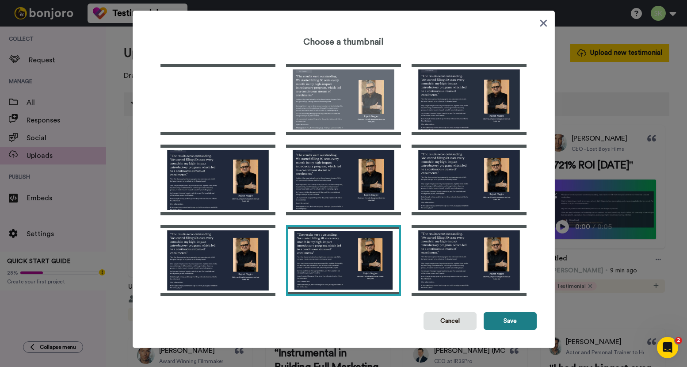
click at [507, 315] on button "Save" at bounding box center [510, 321] width 53 height 18
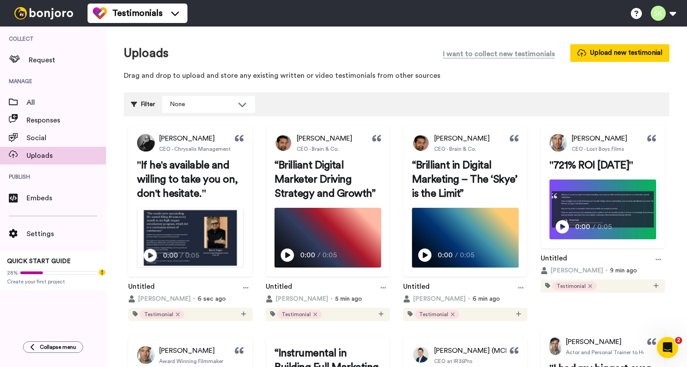
click at [184, 253] on img at bounding box center [191, 237] width 106 height 59
click at [184, 253] on video at bounding box center [191, 237] width 106 height 59
click at [591, 57] on button "Upload new testimonial" at bounding box center [619, 52] width 99 height 17
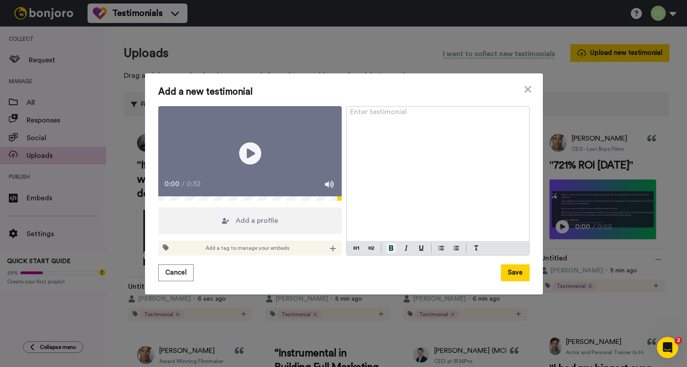
click at [390, 253] on button at bounding box center [391, 248] width 11 height 11
click at [366, 253] on button at bounding box center [371, 248] width 11 height 11
click at [421, 161] on div "Enter testimonial ﻿" at bounding box center [438, 174] width 183 height 135
click at [389, 251] on img at bounding box center [391, 247] width 4 height 5
click at [371, 253] on button at bounding box center [371, 248] width 11 height 11
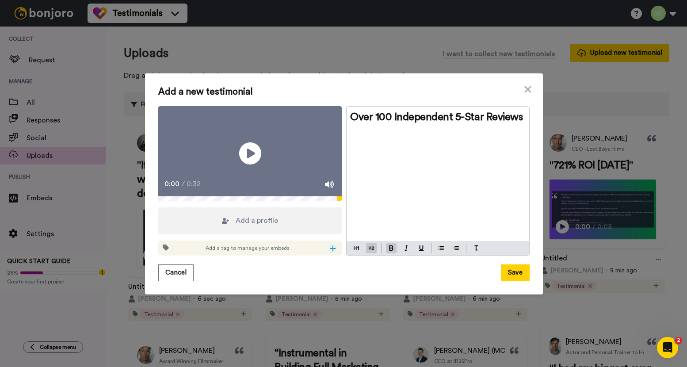
click at [332, 252] on icon at bounding box center [333, 248] width 6 height 7
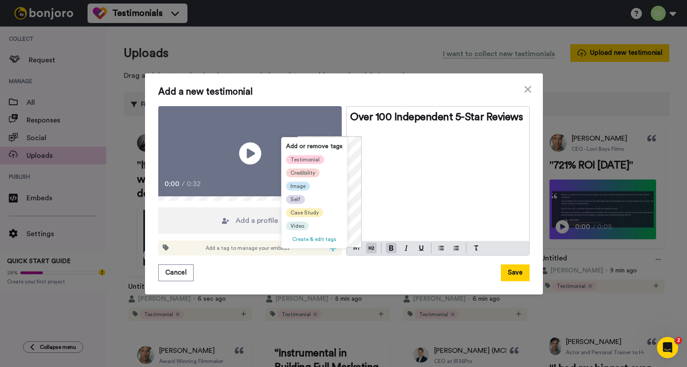
click at [310, 161] on span "Testimonial" at bounding box center [305, 159] width 29 height 7
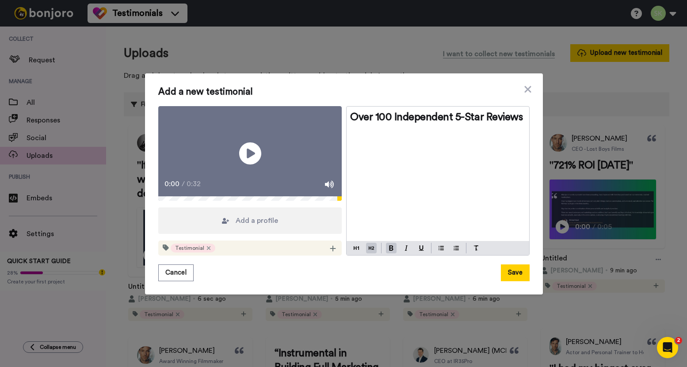
click at [409, 212] on div "Over 100 Independent 5-Star Reviews" at bounding box center [438, 174] width 183 height 135
drag, startPoint x: 448, startPoint y: 113, endPoint x: 445, endPoint y: 120, distance: 7.7
click at [448, 114] on span "Over 100 Independent 5-Star Reviews" at bounding box center [436, 117] width 172 height 11
click at [415, 128] on h2 "Over 100 Independently Verified 5-Star Reviews" at bounding box center [438, 124] width 176 height 28
click at [260, 226] on span "Add a profile" at bounding box center [257, 220] width 42 height 11
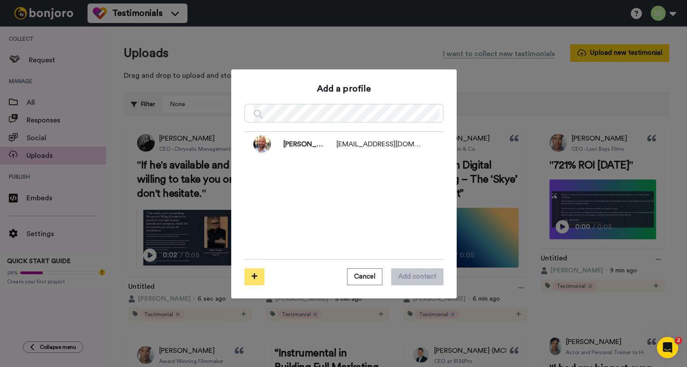
click at [252, 279] on icon at bounding box center [255, 276] width 6 height 7
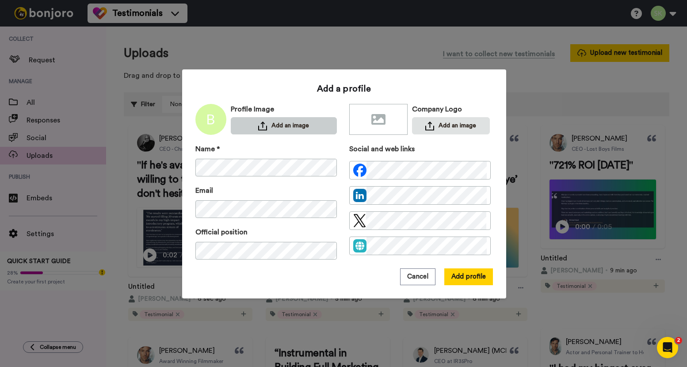
click at [289, 123] on button "Add an image" at bounding box center [284, 125] width 106 height 17
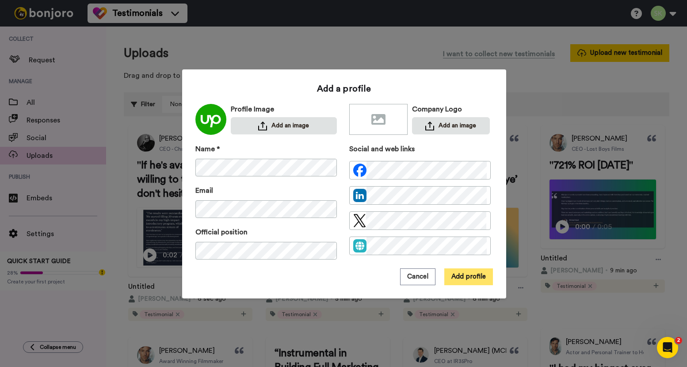
click at [463, 279] on button "Add profile" at bounding box center [468, 276] width 49 height 17
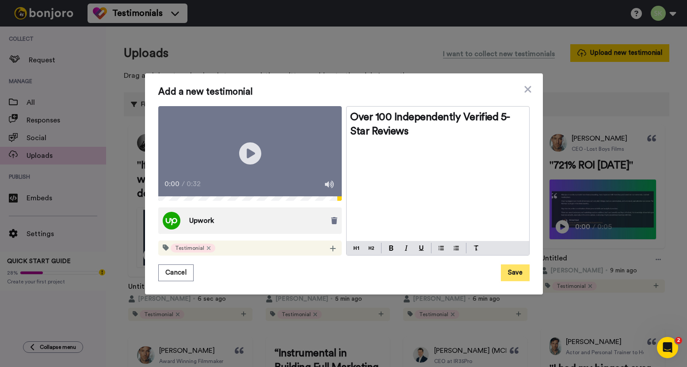
click at [512, 280] on button "Save" at bounding box center [515, 272] width 29 height 17
click at [249, 153] on icon "Play/Pause" at bounding box center [249, 154] width 23 height 42
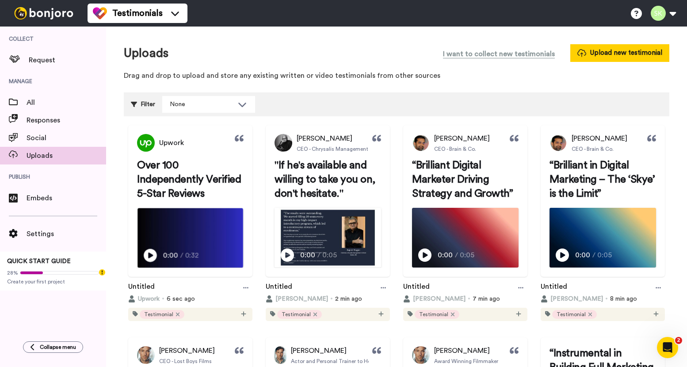
click at [152, 262] on icon at bounding box center [150, 255] width 13 height 13
click at [194, 245] on video at bounding box center [191, 237] width 106 height 59
click at [176, 246] on video at bounding box center [191, 237] width 106 height 59
click at [243, 221] on video at bounding box center [191, 237] width 106 height 59
click at [381, 241] on img at bounding box center [328, 237] width 106 height 59
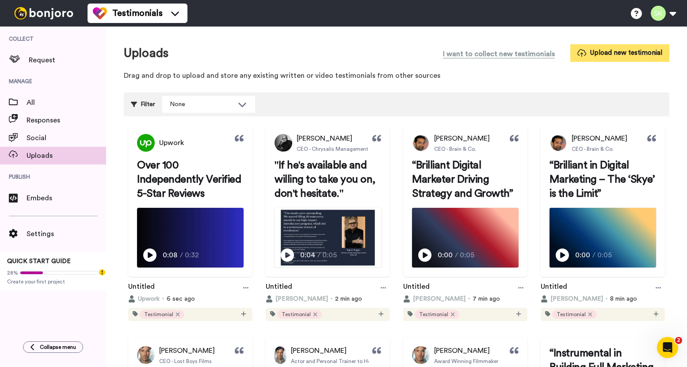
click at [584, 46] on button "Upload new testimonial" at bounding box center [619, 52] width 99 height 17
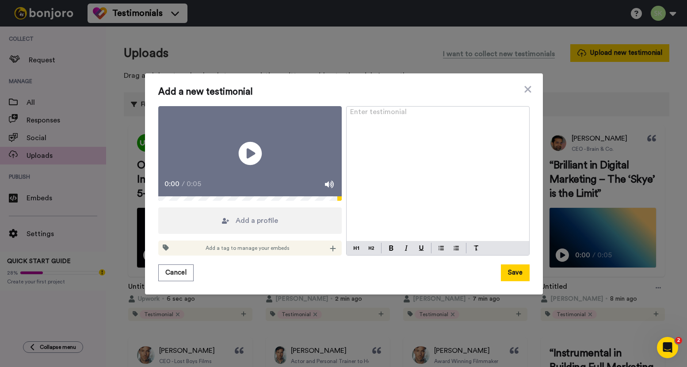
click at [250, 153] on icon "Play/Pause" at bounding box center [249, 154] width 23 height 42
click at [339, 255] on div "Play/Pause 0:00 / 0:05 Add a profile Add a tag to manage your embeds Enter test…" at bounding box center [343, 181] width 371 height 150
click at [330, 252] on icon at bounding box center [333, 248] width 6 height 7
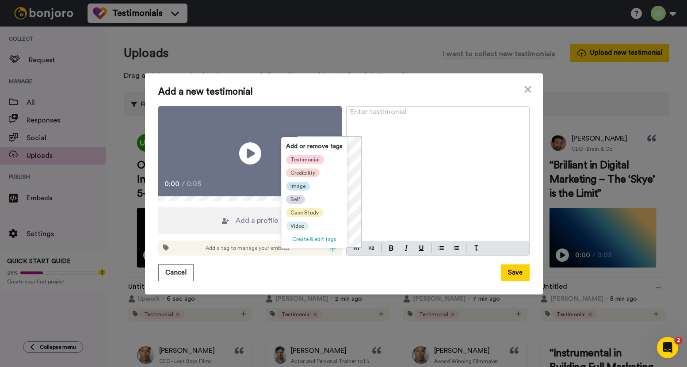
click at [300, 159] on span "Testimonial" at bounding box center [305, 159] width 29 height 7
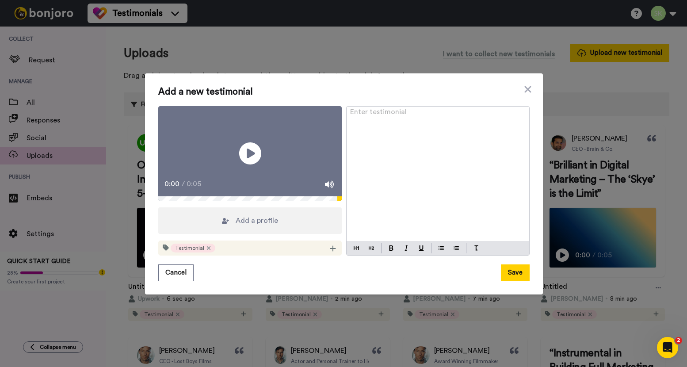
click at [267, 218] on div "Add a profile" at bounding box center [250, 220] width 184 height 27
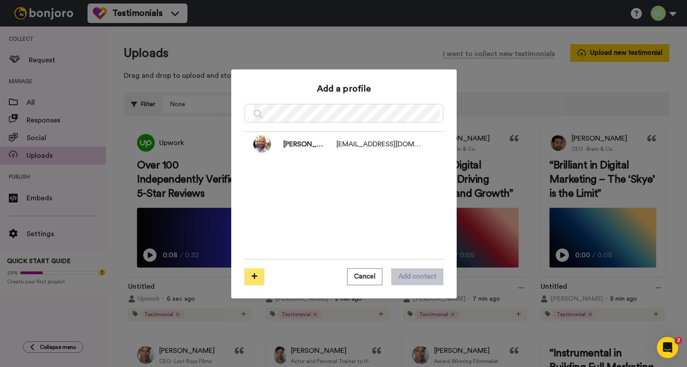
click at [252, 278] on icon at bounding box center [255, 276] width 6 height 7
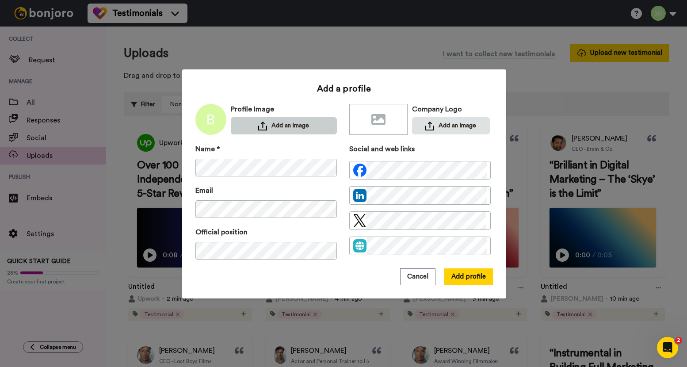
click at [287, 119] on button "Add an image" at bounding box center [284, 125] width 106 height 17
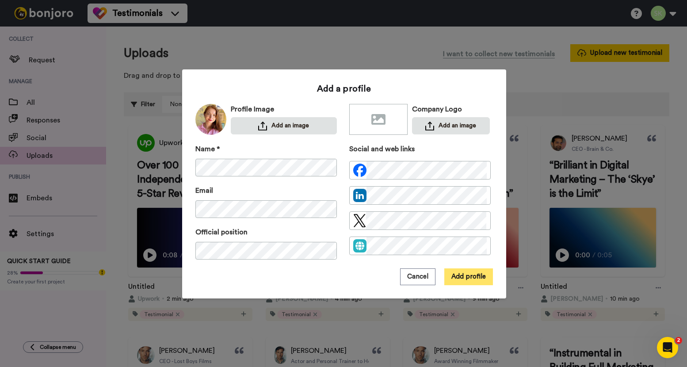
click at [457, 279] on button "Add profile" at bounding box center [468, 276] width 49 height 17
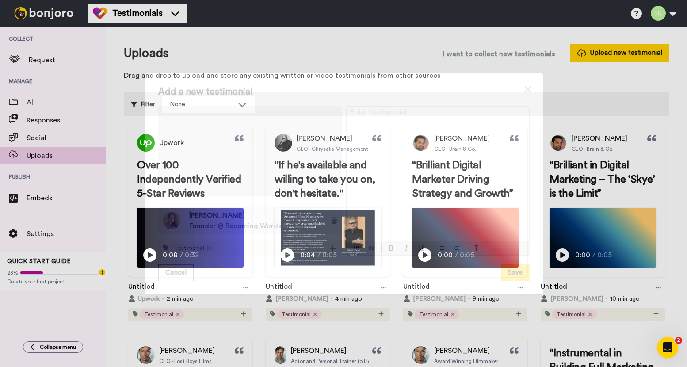
click at [394, 131] on div "Enter testimonial ﻿" at bounding box center [438, 174] width 183 height 135
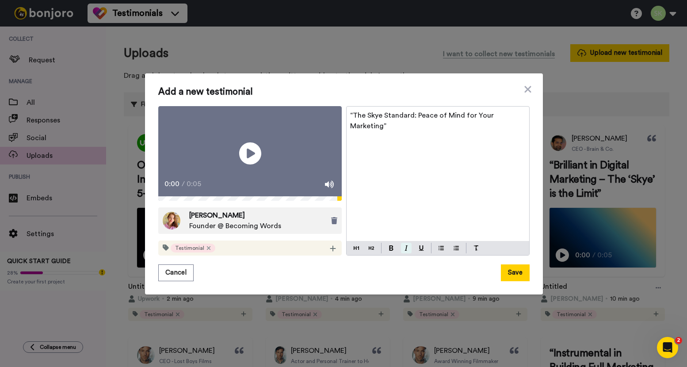
click at [403, 253] on button at bounding box center [406, 248] width 11 height 11
click at [369, 252] on img at bounding box center [371, 248] width 5 height 7
click at [390, 253] on button at bounding box center [391, 248] width 11 height 11
click at [401, 253] on button at bounding box center [406, 248] width 11 height 11
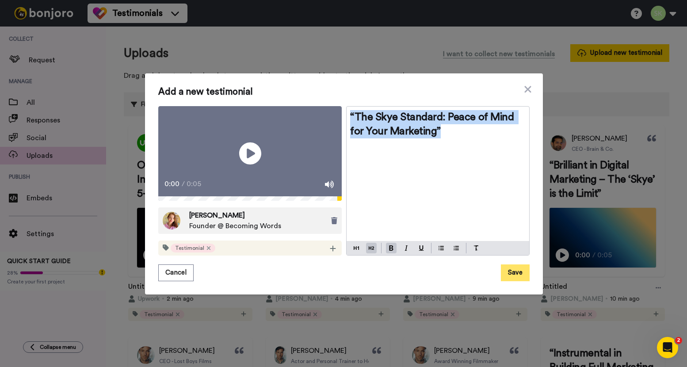
click at [512, 281] on button "Save" at bounding box center [515, 272] width 29 height 17
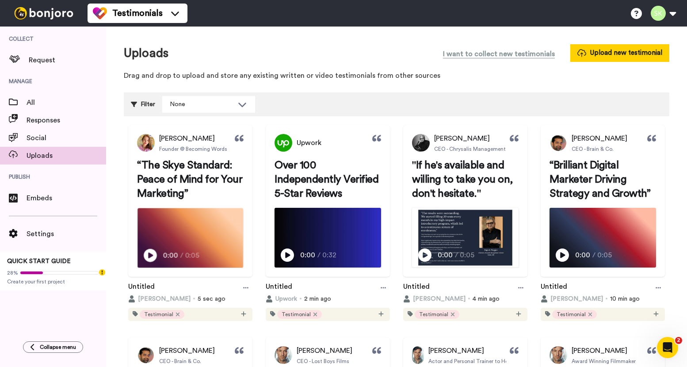
click at [148, 262] on icon at bounding box center [150, 255] width 13 height 13
click at [214, 229] on video at bounding box center [191, 237] width 106 height 59
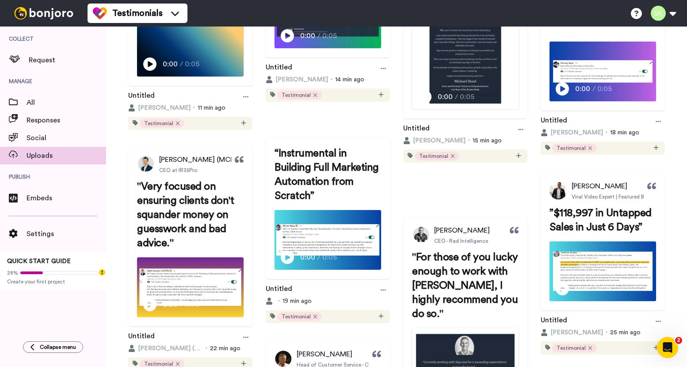
scroll to position [772, 0]
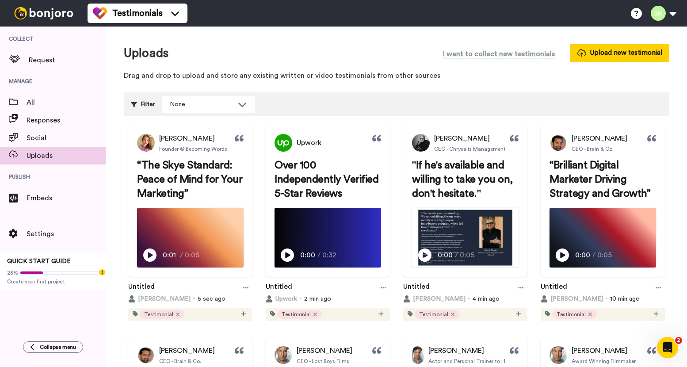
scroll to position [41, 0]
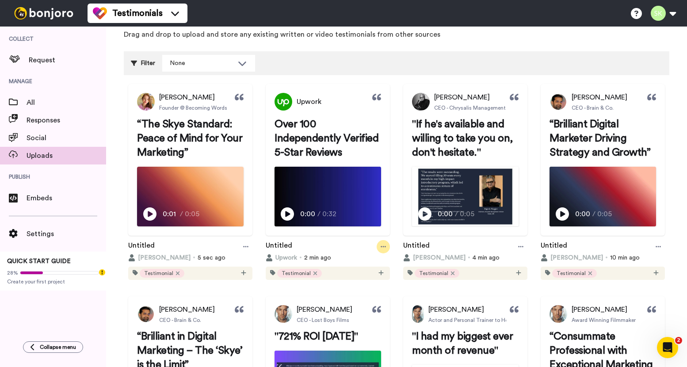
click at [386, 250] on icon at bounding box center [383, 247] width 5 height 6
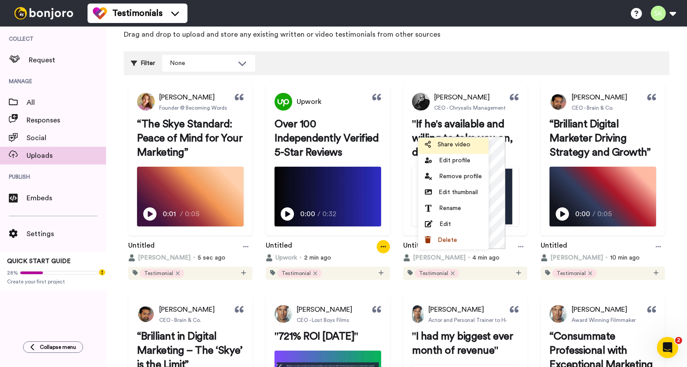
click at [458, 145] on span "Share video" at bounding box center [454, 144] width 33 height 9
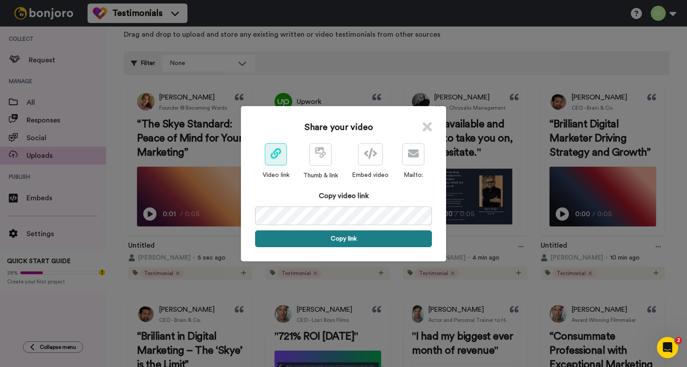
click at [376, 238] on button "Copy link" at bounding box center [343, 238] width 177 height 17
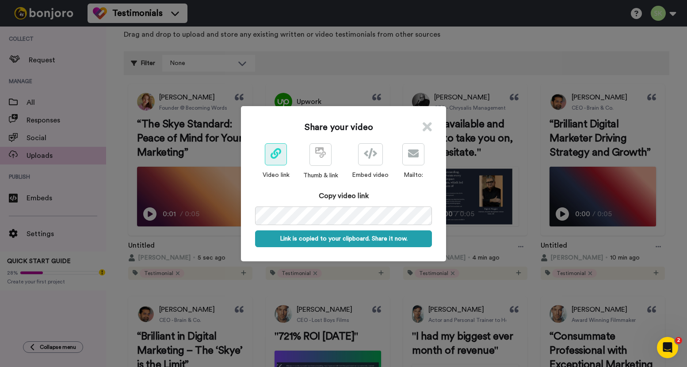
click at [423, 129] on icon at bounding box center [427, 126] width 9 height 13
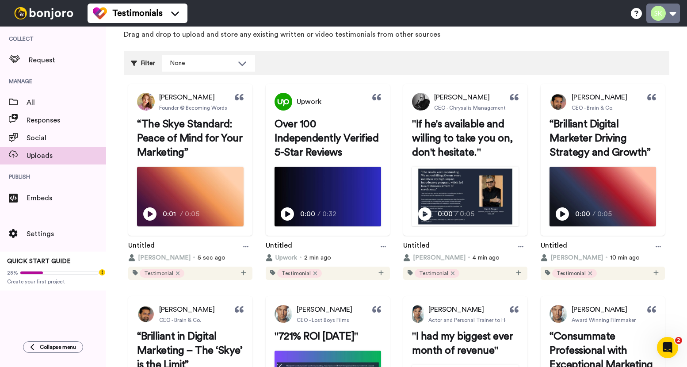
click at [668, 19] on button at bounding box center [663, 13] width 34 height 19
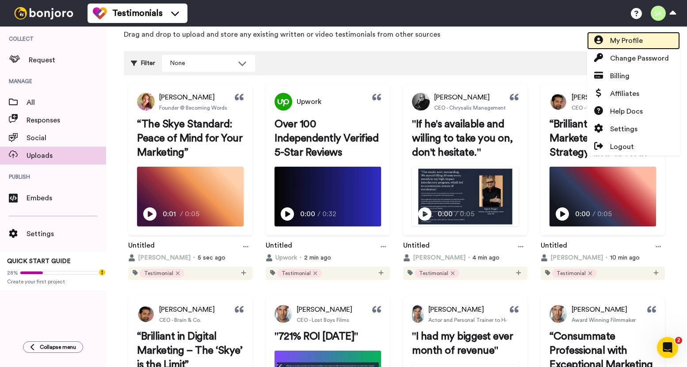
click at [637, 42] on span "My Profile" at bounding box center [626, 40] width 33 height 11
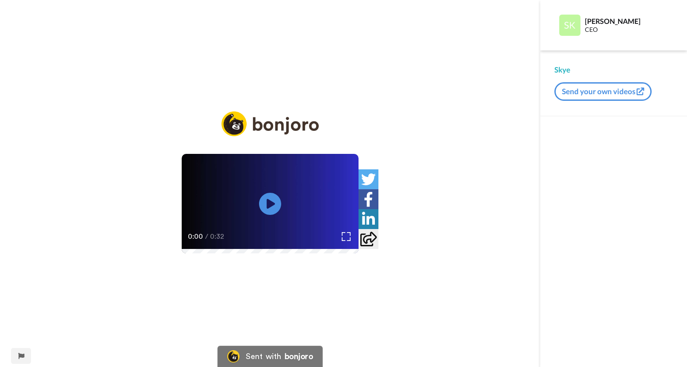
click at [272, 206] on icon "Play/Pause" at bounding box center [270, 204] width 22 height 40
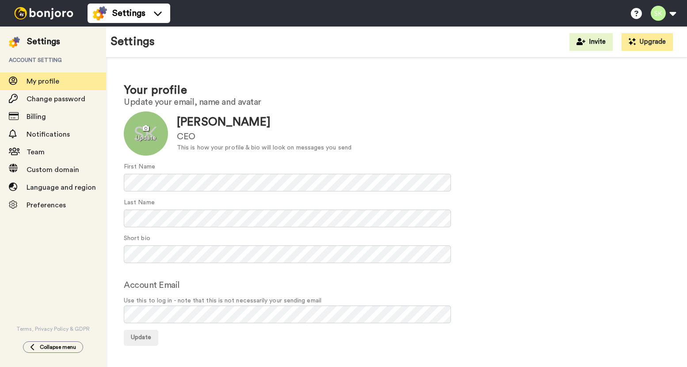
click at [147, 135] on div at bounding box center [146, 133] width 44 height 44
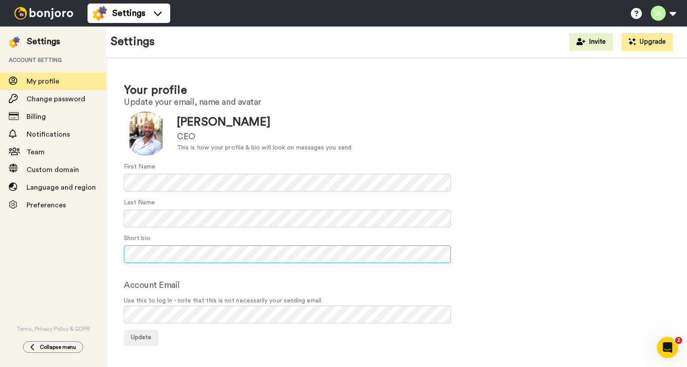
click at [108, 259] on div "Your profile Update your email, name and avatar Update Skye Khilji CEO This is …" at bounding box center [396, 213] width 581 height 313
click at [147, 336] on span "Update" at bounding box center [141, 337] width 20 height 6
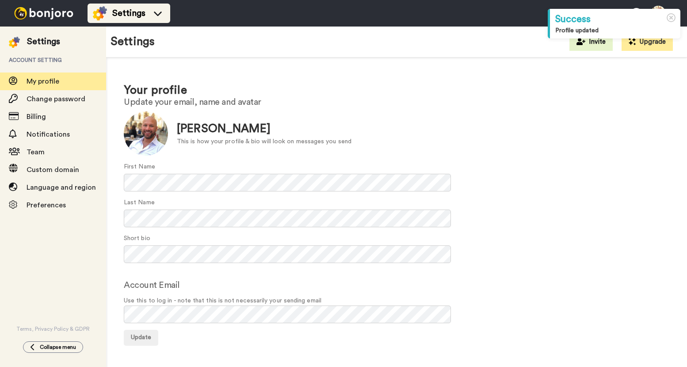
click at [114, 17] on span "Settings" at bounding box center [128, 13] width 33 height 12
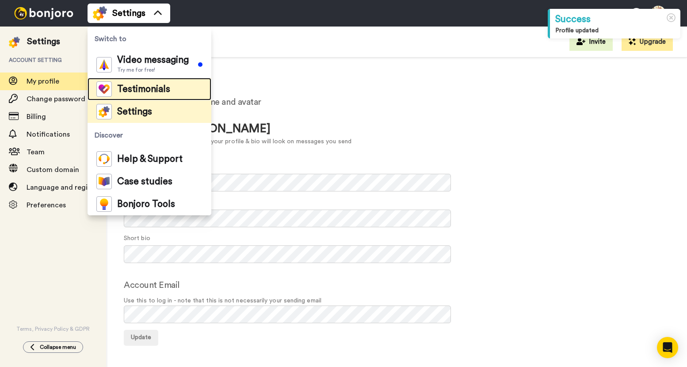
click at [135, 87] on span "Testimonials" at bounding box center [143, 89] width 53 height 9
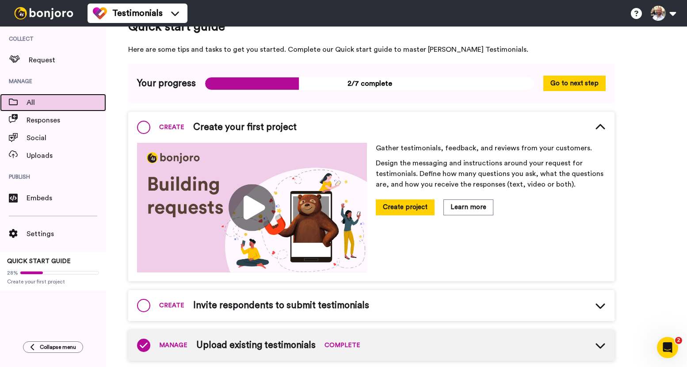
click at [38, 98] on span "All" at bounding box center [67, 102] width 80 height 11
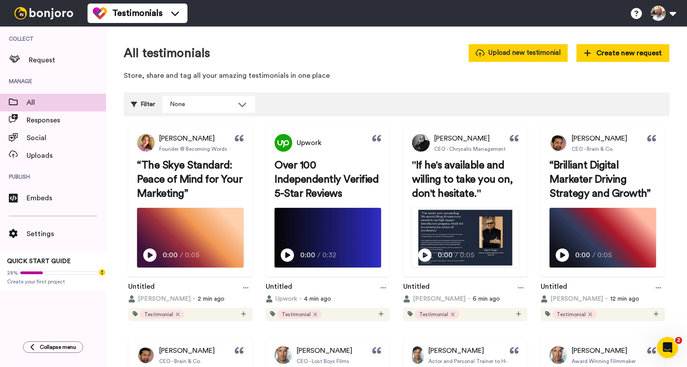
click at [526, 56] on button "Upload new testimonial" at bounding box center [518, 52] width 99 height 17
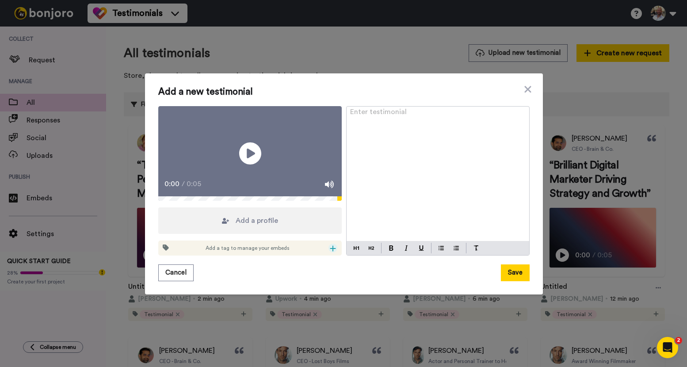
click at [331, 252] on icon at bounding box center [333, 249] width 6 height 6
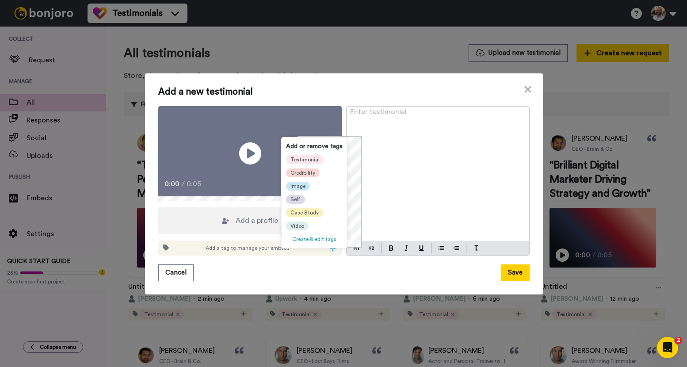
click at [331, 252] on icon at bounding box center [333, 249] width 6 height 6
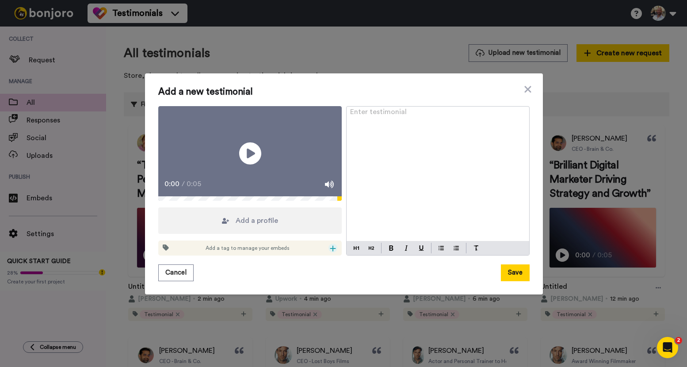
click at [330, 252] on icon at bounding box center [333, 249] width 6 height 6
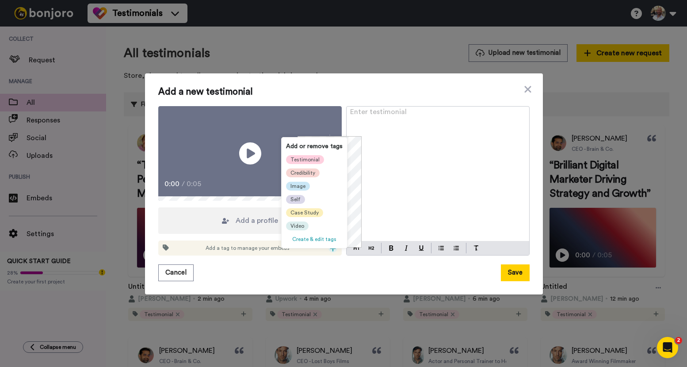
click at [306, 160] on span "Testimonial" at bounding box center [305, 159] width 29 height 7
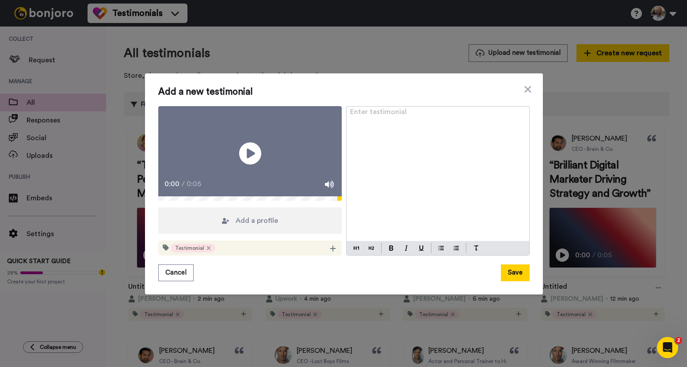
click at [255, 223] on span "Add a profile" at bounding box center [257, 220] width 42 height 11
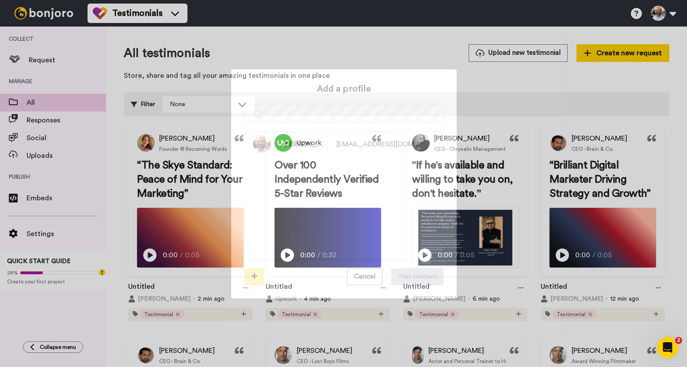
click at [252, 278] on icon at bounding box center [255, 276] width 6 height 7
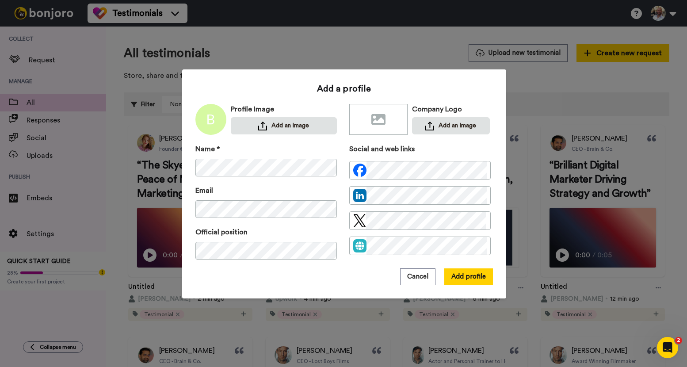
click at [256, 136] on div "Add a profile Profile Image Add an image Company Logo Add an image Name * Email…" at bounding box center [344, 184] width 298 height 203
click at [256, 135] on div "Add a profile Profile Image Add an image Company Logo Add an image Name * Email…" at bounding box center [344, 184] width 298 height 203
click at [259, 131] on button "Add an image" at bounding box center [284, 125] width 106 height 17
click at [473, 279] on button "Add profile" at bounding box center [468, 276] width 49 height 17
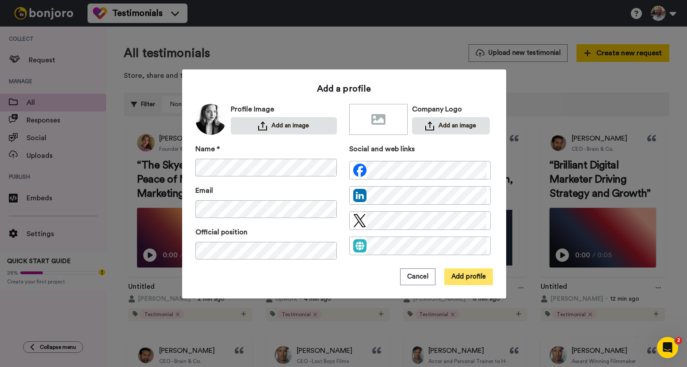
scroll to position [0, 0]
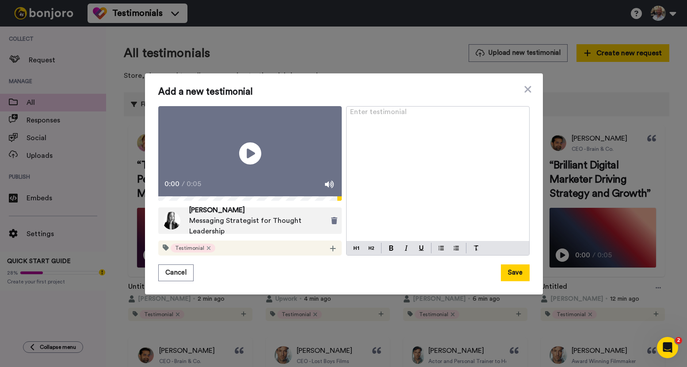
click at [425, 202] on div "Enter testimonial ﻿" at bounding box center [438, 174] width 183 height 135
click at [369, 252] on img at bounding box center [371, 248] width 5 height 7
click at [386, 253] on button at bounding box center [391, 248] width 11 height 11
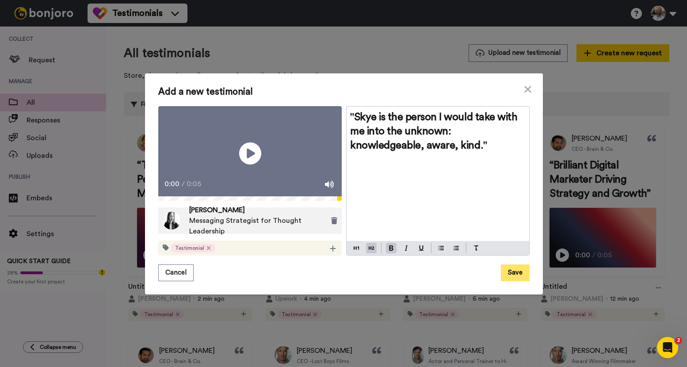
click at [515, 278] on button "Save" at bounding box center [515, 272] width 29 height 17
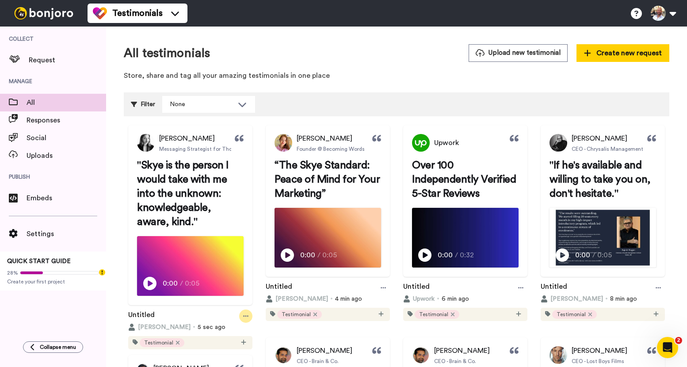
click at [249, 316] on icon at bounding box center [245, 316] width 5 height 1
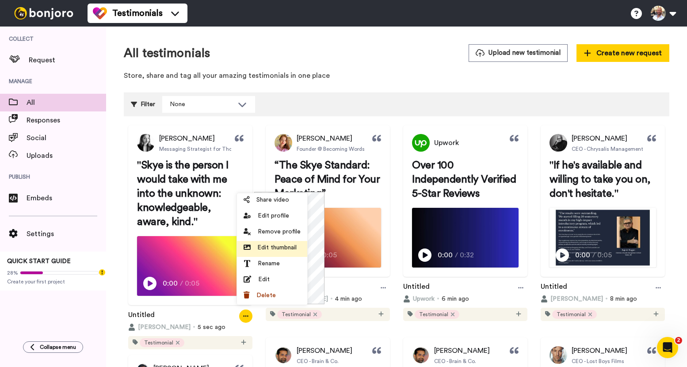
click at [280, 248] on span "Edit thumbnail" at bounding box center [276, 247] width 39 height 9
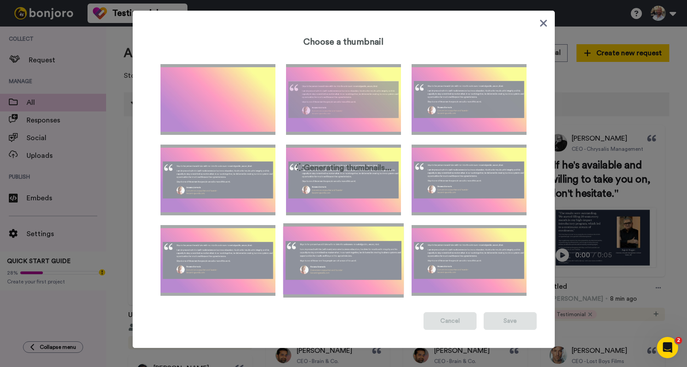
click at [341, 242] on img at bounding box center [343, 260] width 121 height 74
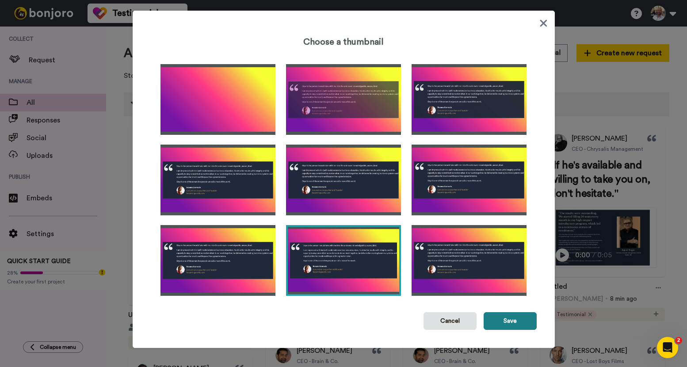
click at [509, 321] on button "Save" at bounding box center [510, 321] width 53 height 18
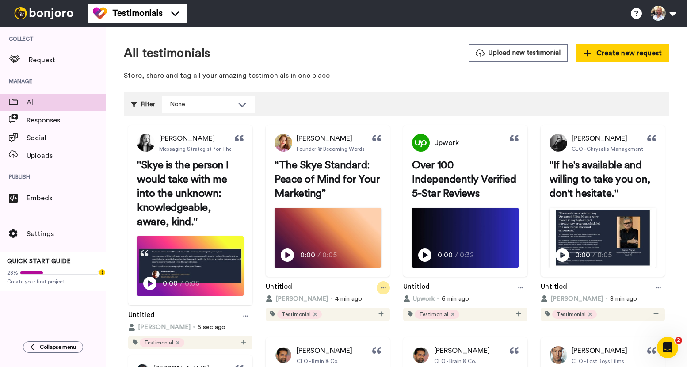
click at [386, 291] on icon at bounding box center [383, 288] width 5 height 6
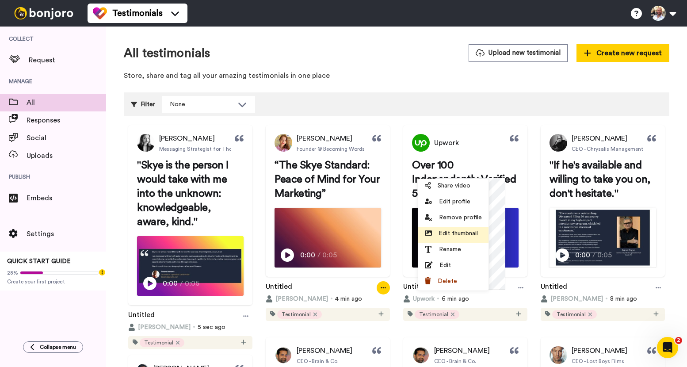
click at [457, 236] on span "Edit thumbnail" at bounding box center [458, 233] width 39 height 9
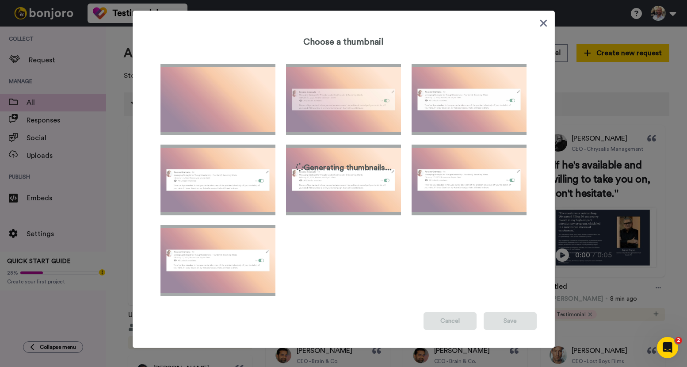
click at [376, 243] on div at bounding box center [344, 180] width 386 height 250
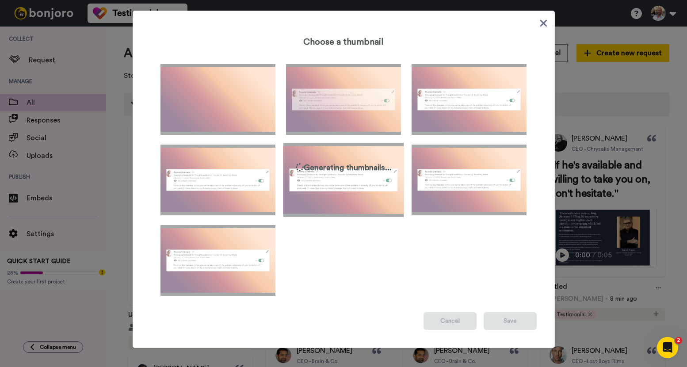
click at [382, 194] on img at bounding box center [343, 180] width 121 height 74
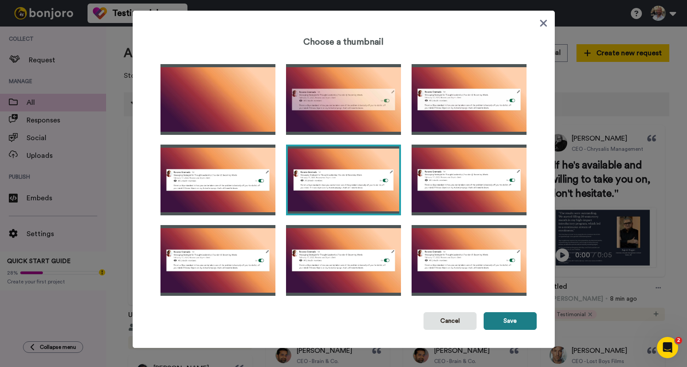
click at [508, 319] on button "Save" at bounding box center [510, 321] width 53 height 18
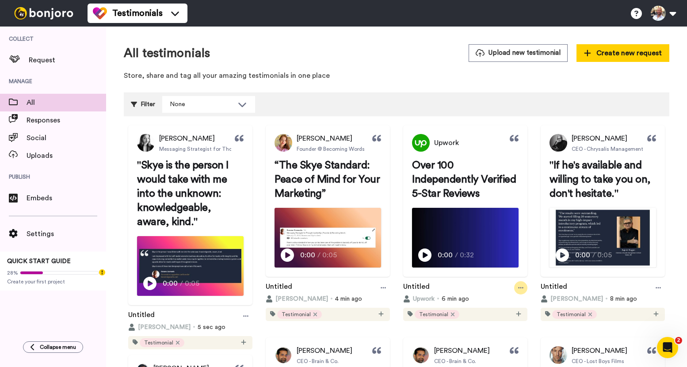
click at [524, 291] on icon at bounding box center [520, 288] width 5 height 6
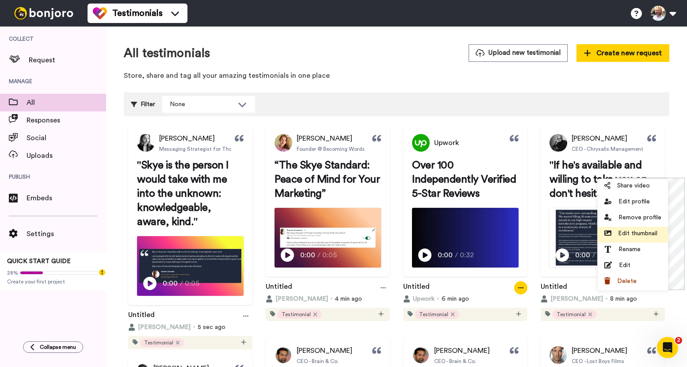
click at [627, 231] on span "Edit thumbnail" at bounding box center [637, 233] width 39 height 9
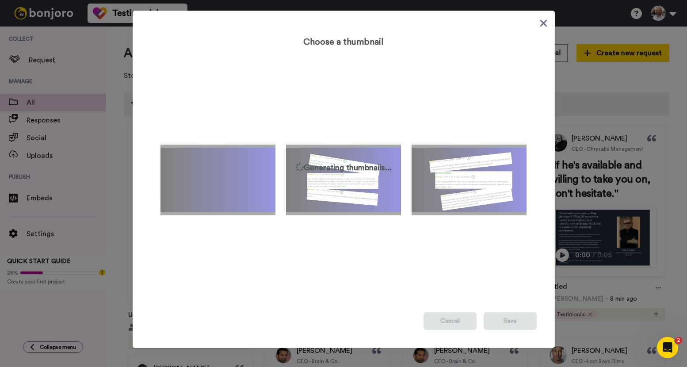
click at [456, 168] on div "Generating thumbnails..." at bounding box center [344, 167] width 386 height 12
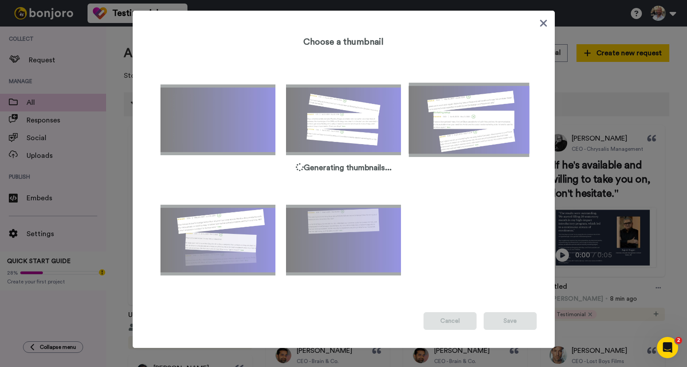
click at [459, 122] on img at bounding box center [469, 120] width 121 height 74
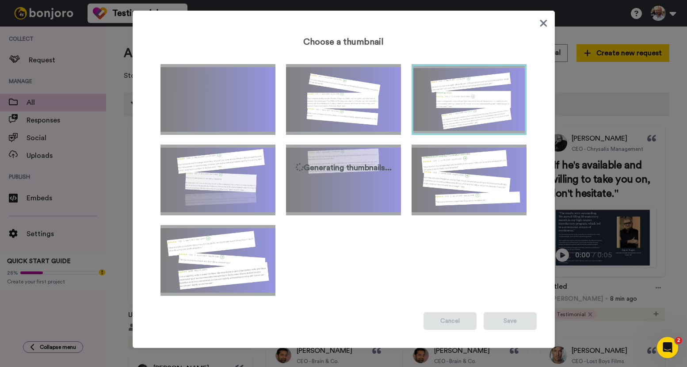
click at [539, 22] on icon at bounding box center [543, 23] width 8 height 11
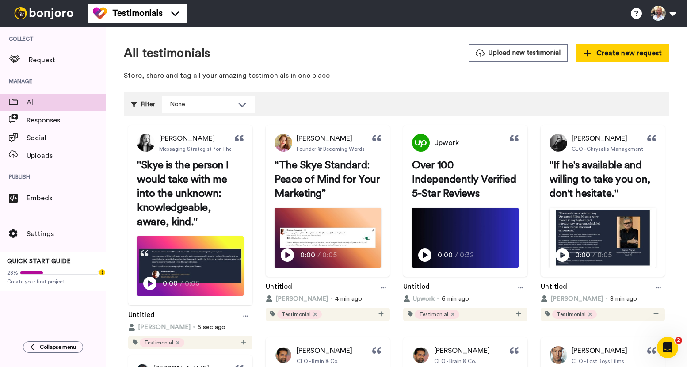
scroll to position [125, 0]
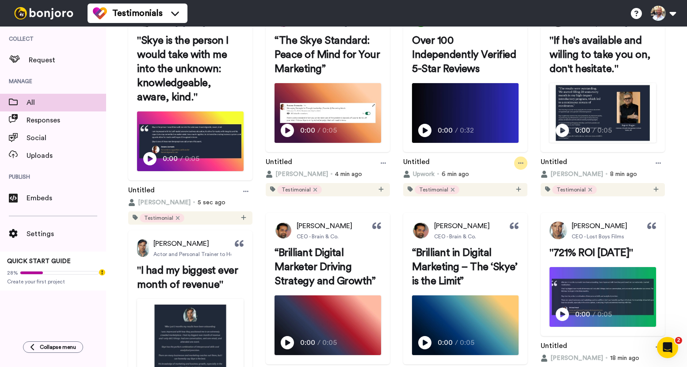
click at [524, 166] on icon at bounding box center [520, 163] width 5 height 6
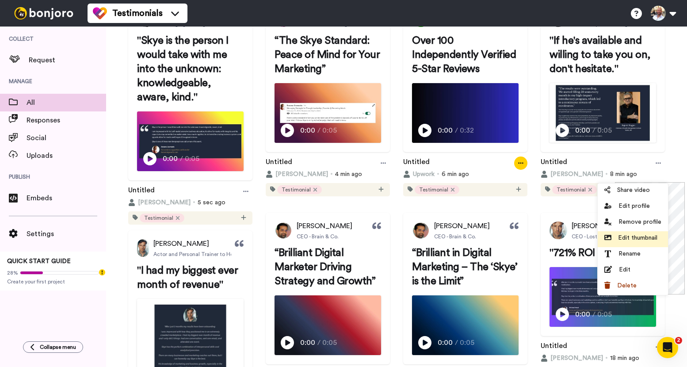
click at [624, 233] on span "Edit thumbnail" at bounding box center [637, 237] width 39 height 9
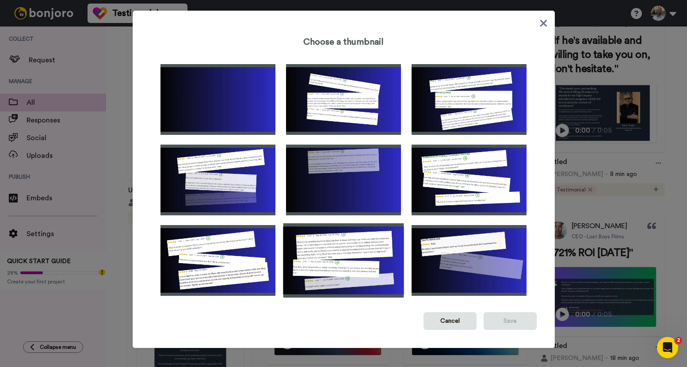
click at [362, 244] on img at bounding box center [343, 260] width 121 height 74
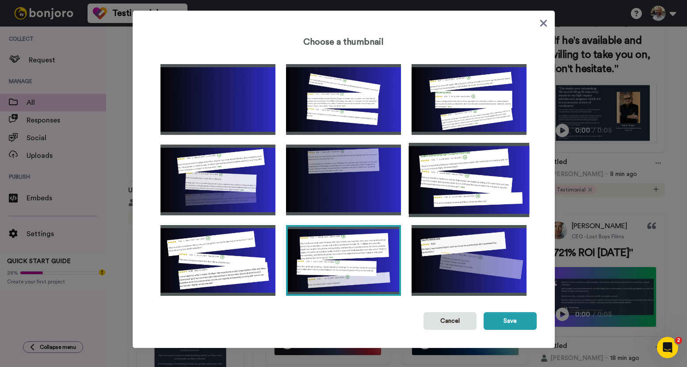
click at [475, 176] on img at bounding box center [469, 180] width 121 height 74
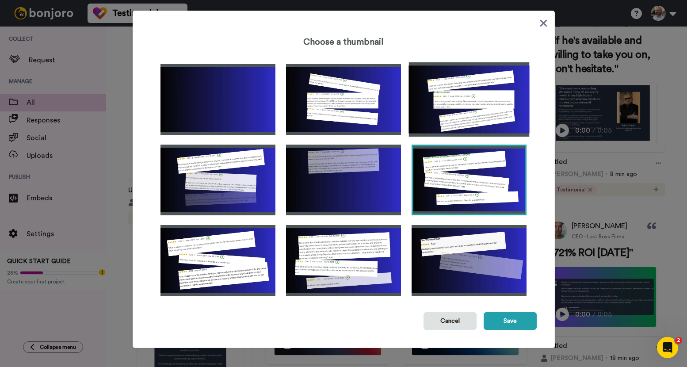
click at [467, 102] on img at bounding box center [469, 99] width 121 height 74
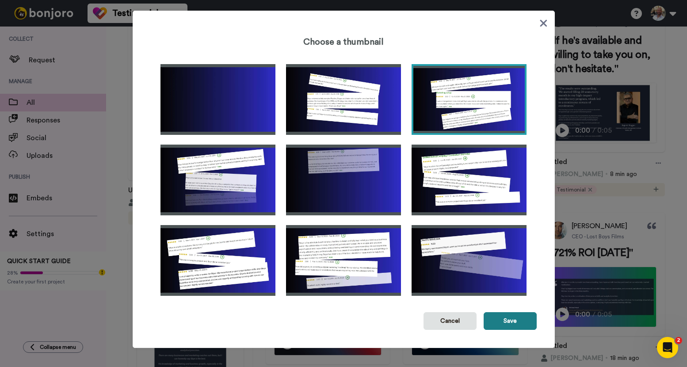
click at [505, 320] on button "Save" at bounding box center [510, 321] width 53 height 18
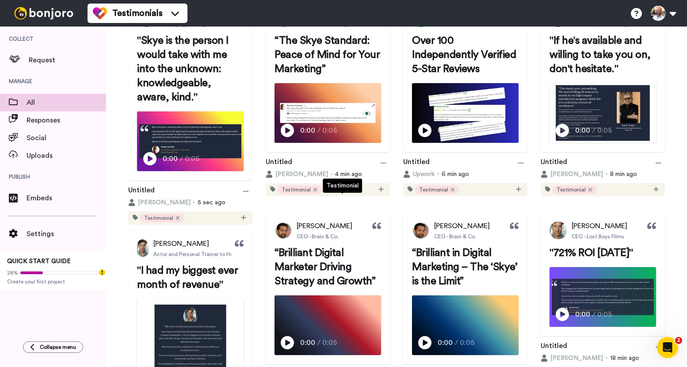
scroll to position [266, 0]
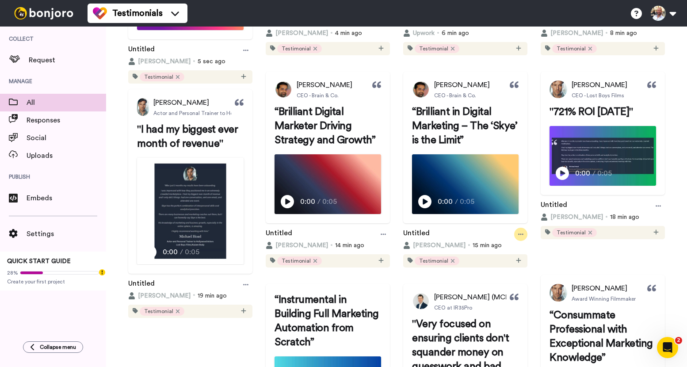
click at [514, 241] on div at bounding box center [520, 234] width 13 height 13
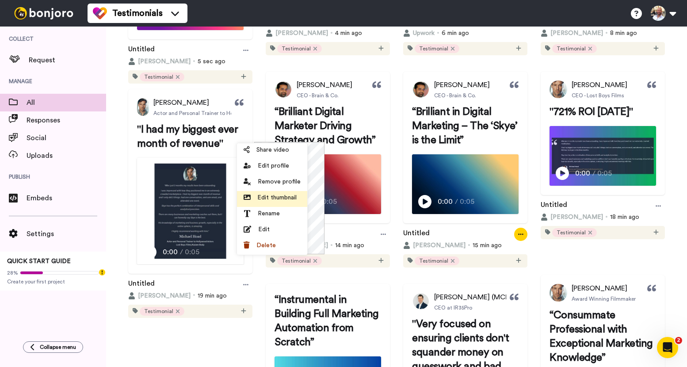
click at [267, 197] on span "Edit thumbnail" at bounding box center [276, 197] width 39 height 9
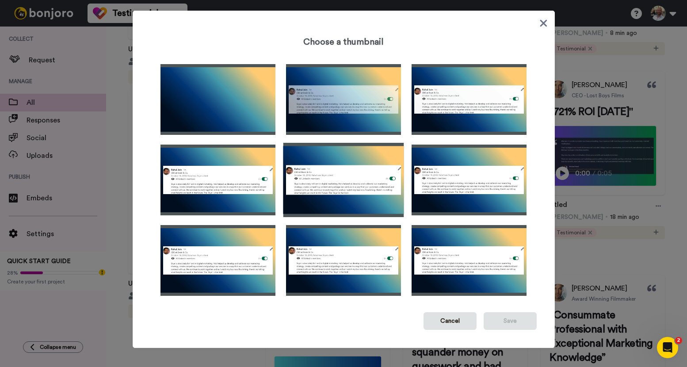
click at [338, 177] on img at bounding box center [343, 180] width 121 height 74
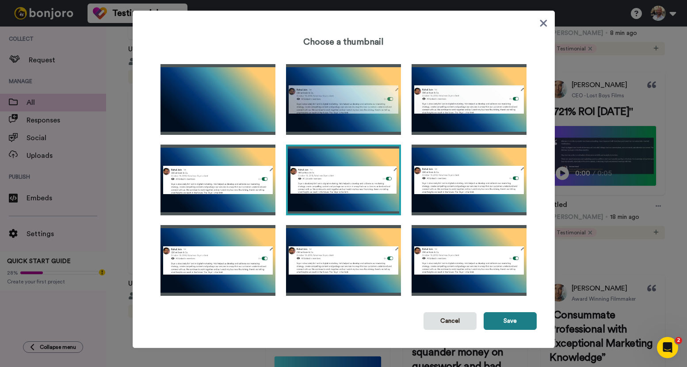
click at [519, 318] on button "Save" at bounding box center [510, 321] width 53 height 18
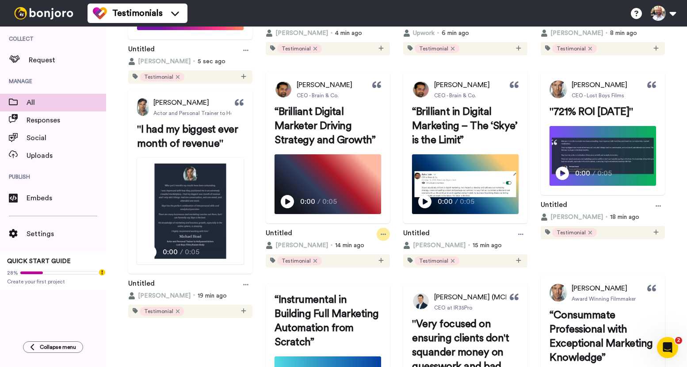
click at [386, 237] on icon at bounding box center [383, 234] width 5 height 6
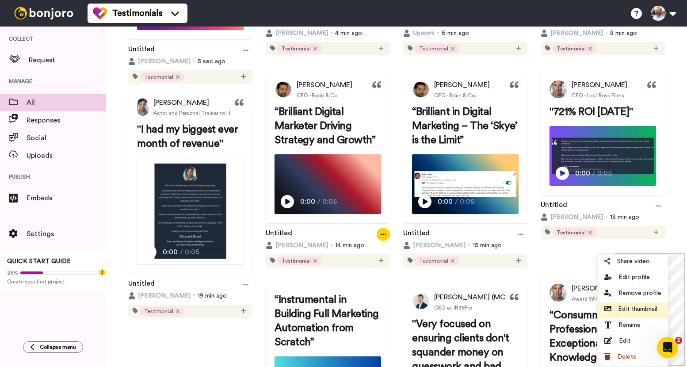
click at [642, 310] on span "Edit thumbnail" at bounding box center [637, 309] width 39 height 9
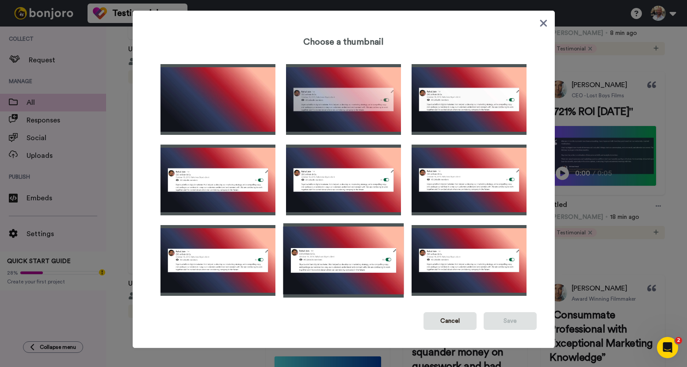
click at [387, 249] on img at bounding box center [343, 260] width 121 height 74
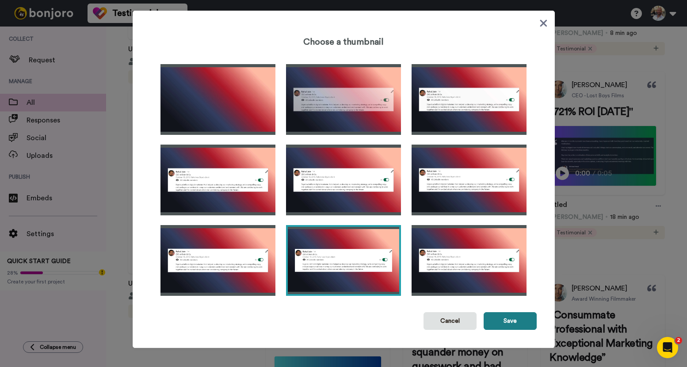
click at [512, 324] on button "Save" at bounding box center [510, 321] width 53 height 18
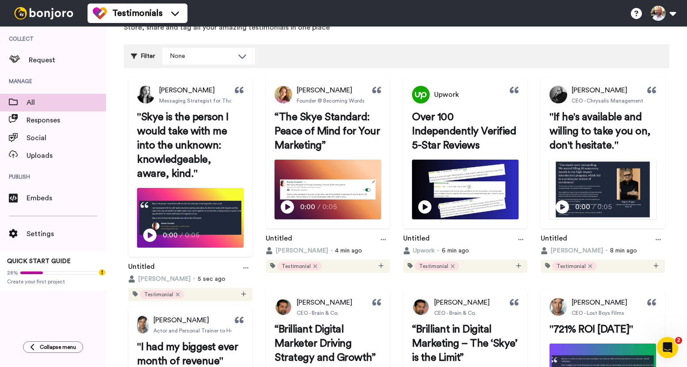
scroll to position [0, 0]
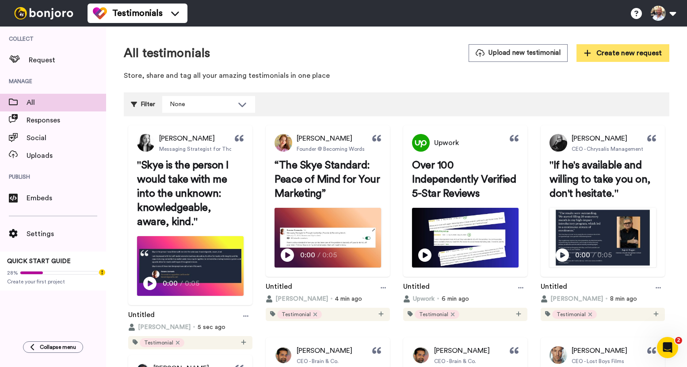
click at [591, 56] on span "Create new request" at bounding box center [623, 53] width 78 height 11
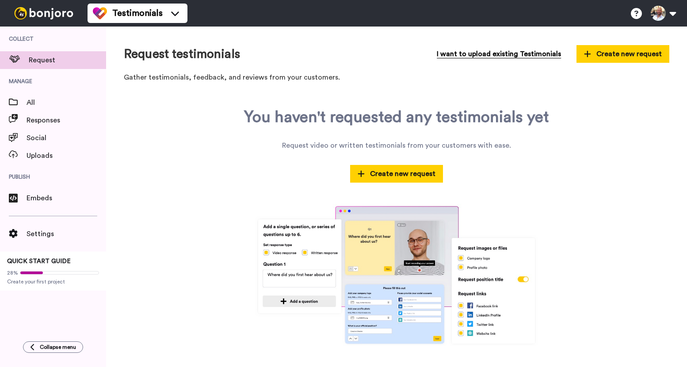
click at [499, 54] on span "I want to upload existing Testimonials" at bounding box center [499, 54] width 124 height 11
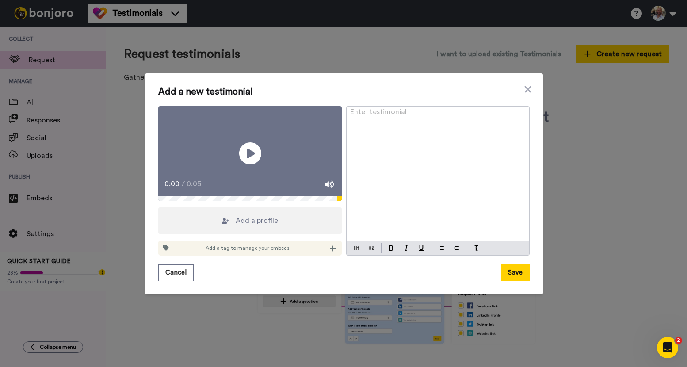
click at [316, 256] on div "Add a tag to manage your embeds" at bounding box center [250, 248] width 184 height 15
click at [321, 256] on div "Add a tag to manage your embeds" at bounding box center [250, 248] width 184 height 15
click at [335, 256] on div "Add a tag to manage your embeds" at bounding box center [250, 248] width 184 height 15
click at [330, 252] on icon at bounding box center [333, 248] width 6 height 7
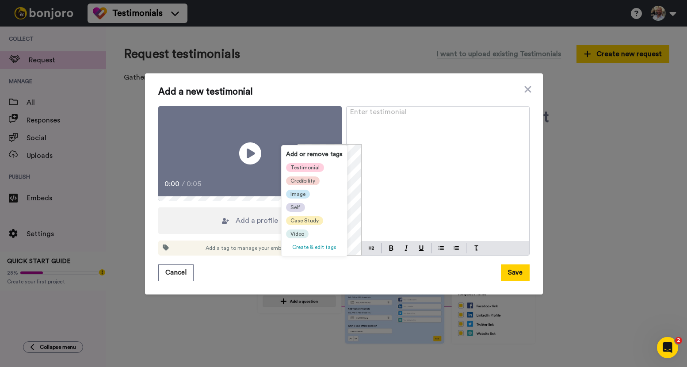
click at [306, 169] on span "Testimonial" at bounding box center [305, 167] width 29 height 7
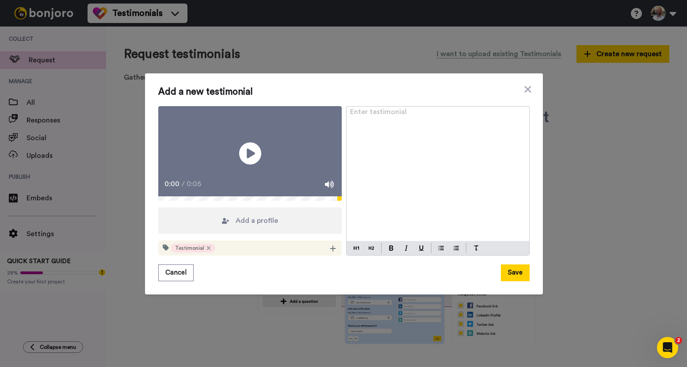
click at [269, 226] on span "Add a profile" at bounding box center [257, 220] width 42 height 11
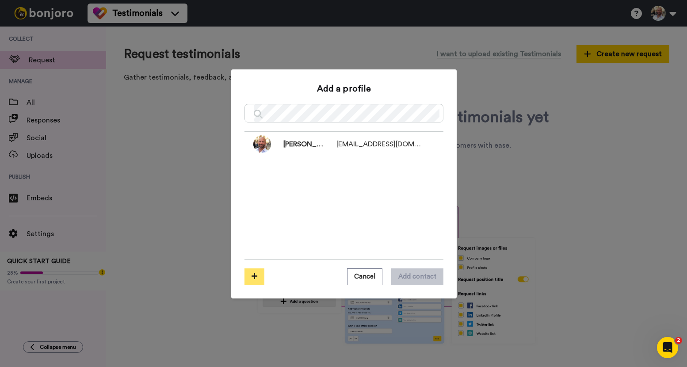
click at [250, 283] on button at bounding box center [255, 276] width 20 height 17
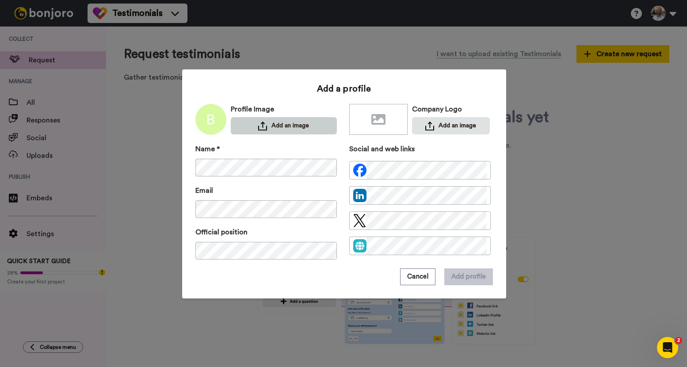
click at [274, 132] on button "Add an image" at bounding box center [284, 125] width 106 height 17
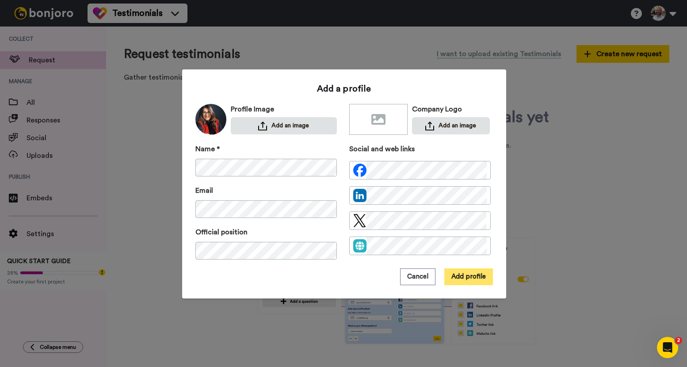
click at [464, 277] on button "Add profile" at bounding box center [468, 276] width 49 height 17
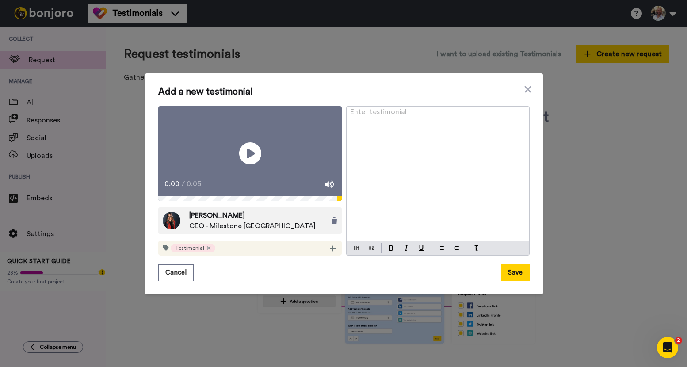
click at [409, 181] on div "Enter testimonial ﻿" at bounding box center [438, 174] width 183 height 135
paste div
drag, startPoint x: 351, startPoint y: 102, endPoint x: 340, endPoint y: 103, distance: 11.6
click at [339, 106] on div "Play/Pause 0:00 / 0:05 [PERSON_NAME] CEO - Milestone Dubai Testimonial [DATE] w…" at bounding box center [343, 181] width 371 height 150
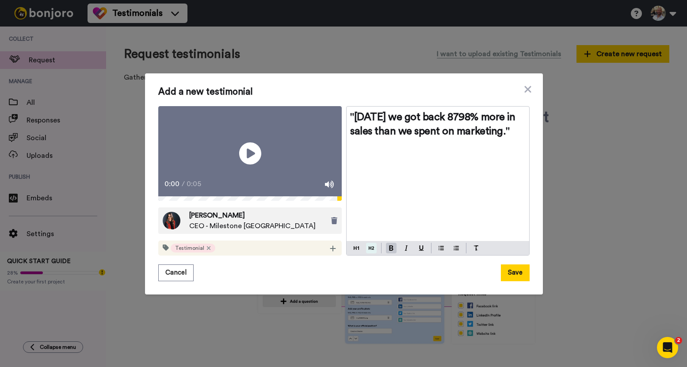
click at [372, 253] on button at bounding box center [371, 248] width 11 height 11
click at [410, 112] on span ""[DATE] we got back 8798% more in sales than we spent on marketing."" at bounding box center [434, 124] width 168 height 25
click at [516, 281] on button "Save" at bounding box center [515, 272] width 29 height 17
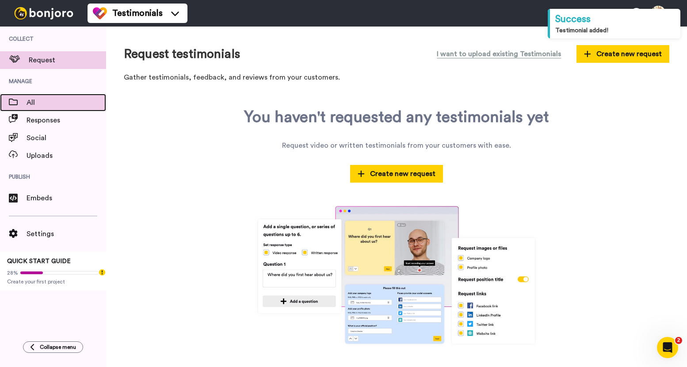
click at [57, 101] on span "All" at bounding box center [67, 102] width 80 height 11
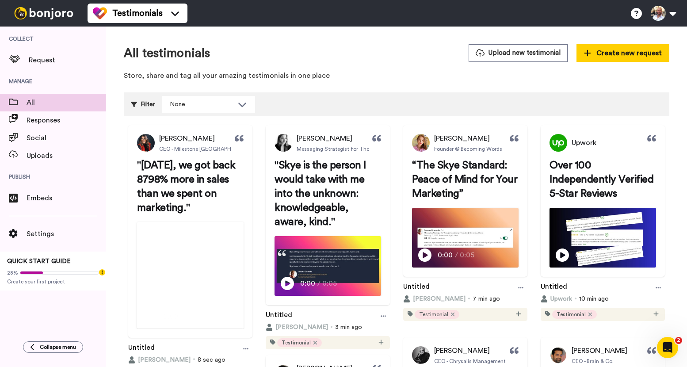
scroll to position [127, 0]
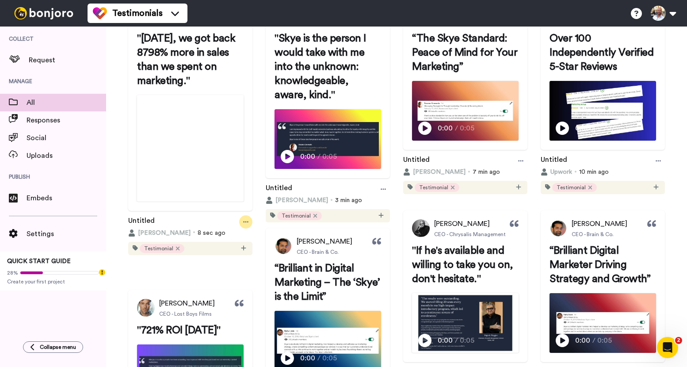
click at [252, 229] on div at bounding box center [245, 221] width 13 height 13
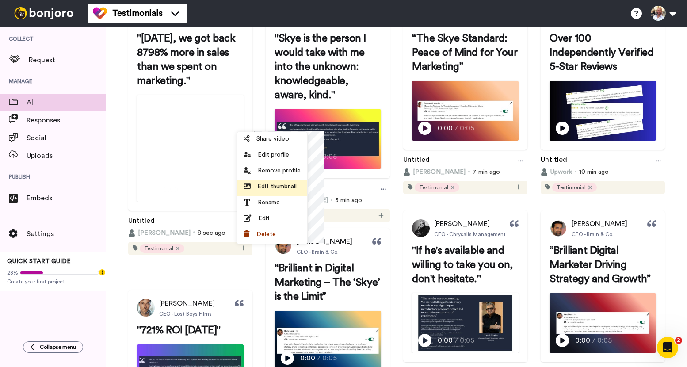
click at [277, 187] on span "Edit thumbnail" at bounding box center [276, 186] width 39 height 9
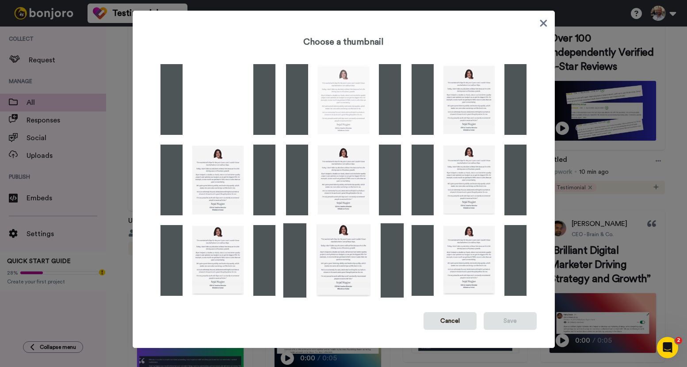
click at [348, 244] on img at bounding box center [343, 260] width 121 height 74
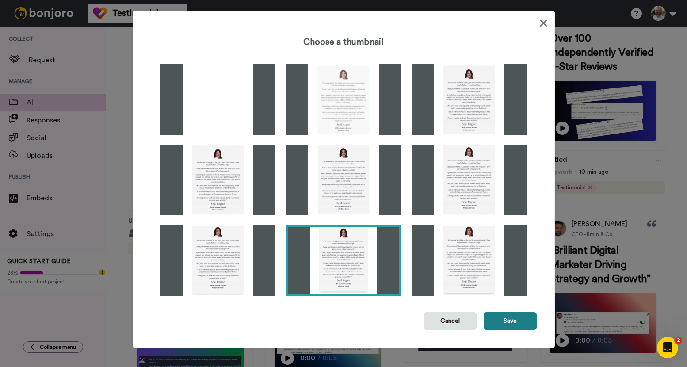
click at [526, 319] on button "Save" at bounding box center [510, 321] width 53 height 18
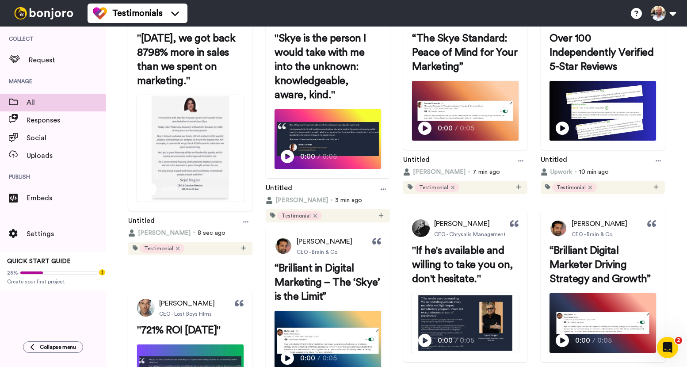
scroll to position [0, 0]
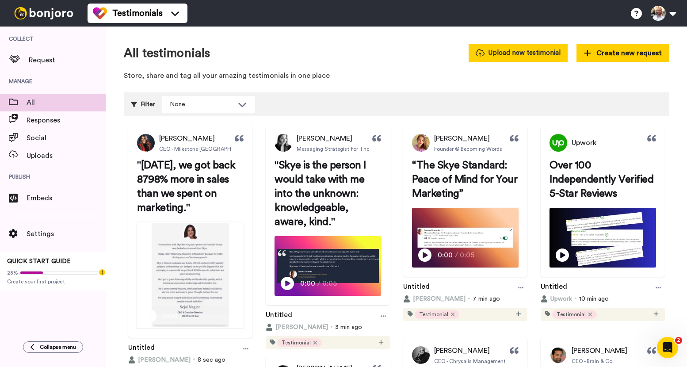
click at [520, 54] on button "Upload new testimonial" at bounding box center [518, 52] width 99 height 17
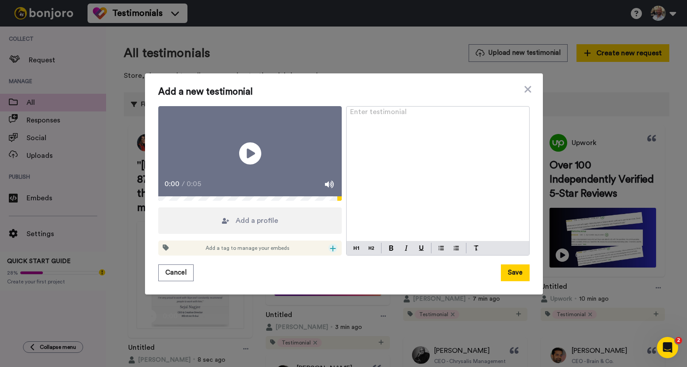
click at [330, 252] on icon at bounding box center [333, 248] width 6 height 7
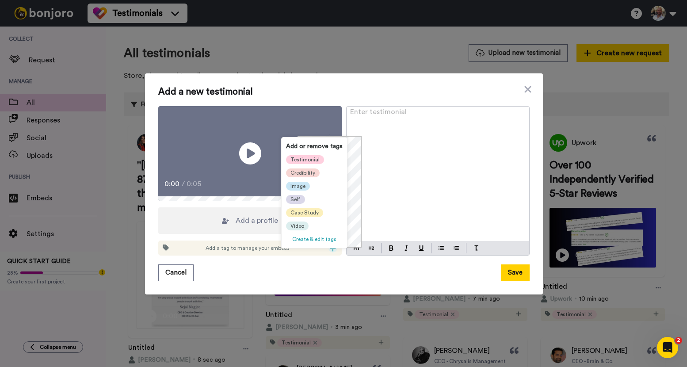
click at [294, 160] on span "Testimonial" at bounding box center [305, 159] width 29 height 7
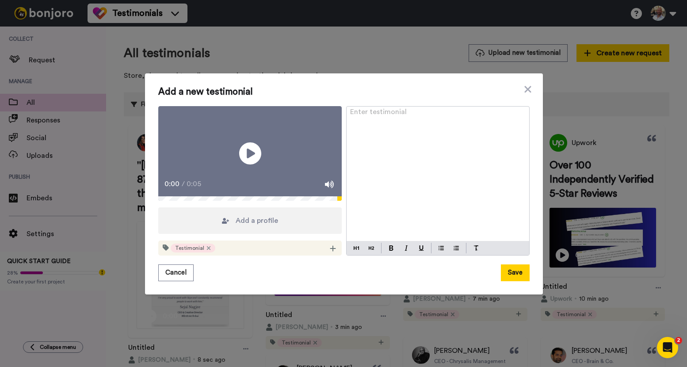
click at [300, 229] on div "Add a profile" at bounding box center [250, 220] width 184 height 27
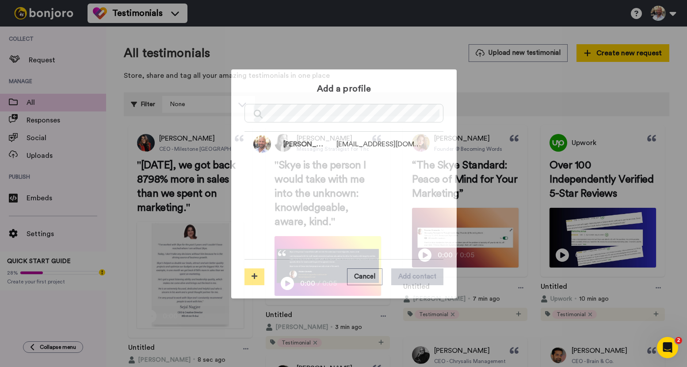
click at [252, 276] on icon at bounding box center [255, 276] width 6 height 7
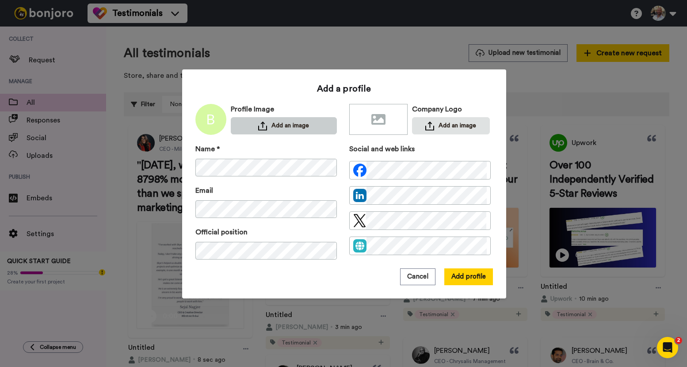
click at [289, 122] on button "Add an image" at bounding box center [284, 125] width 106 height 17
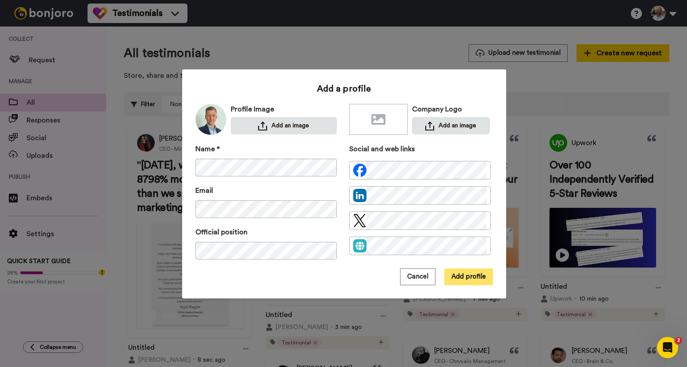
click at [475, 271] on button "Add profile" at bounding box center [468, 276] width 49 height 17
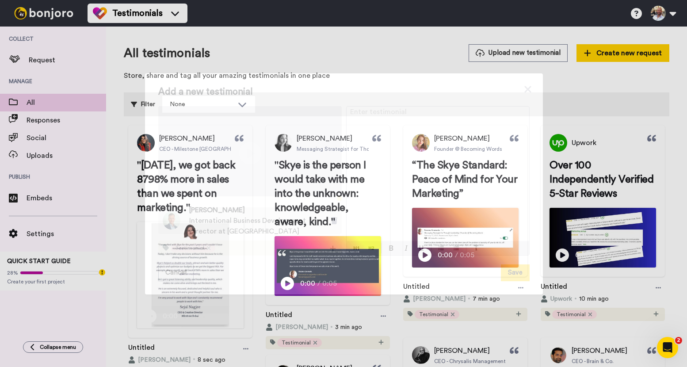
click at [417, 142] on div "Enter testimonial ﻿" at bounding box center [438, 174] width 183 height 135
paste div
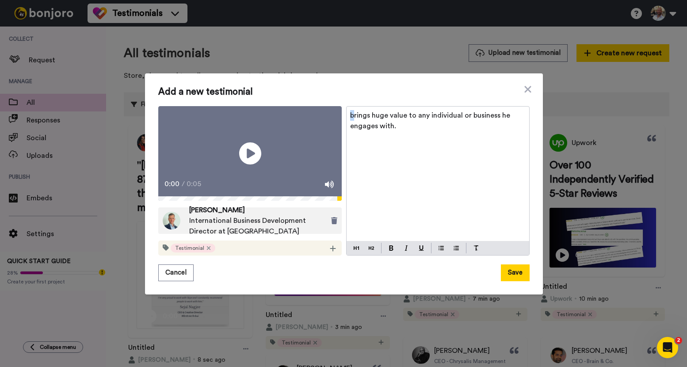
click at [337, 111] on div "Play/Pause 0:00 / 0:05 [PERSON_NAME] International Business Development Directo…" at bounding box center [343, 181] width 371 height 150
click at [373, 253] on button at bounding box center [371, 248] width 11 height 11
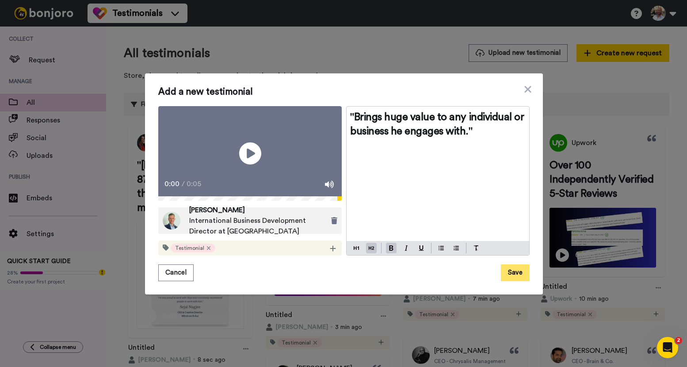
click at [515, 280] on button "Save" at bounding box center [515, 272] width 29 height 17
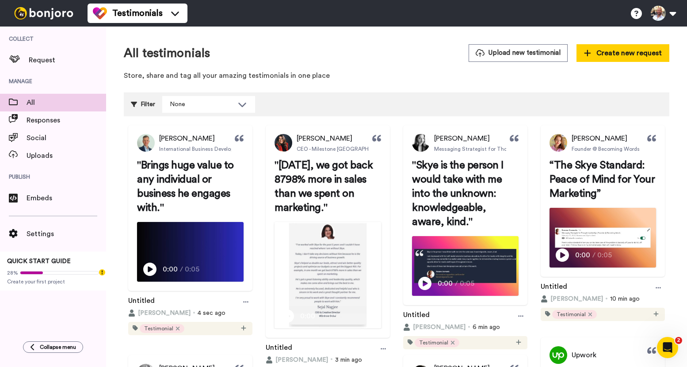
scroll to position [11, 0]
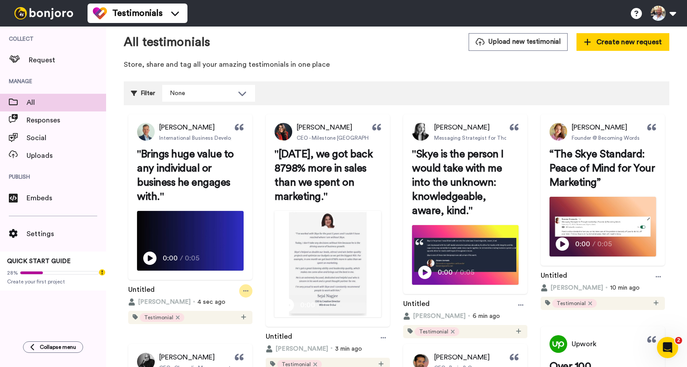
click at [249, 292] on icon at bounding box center [245, 291] width 5 height 1
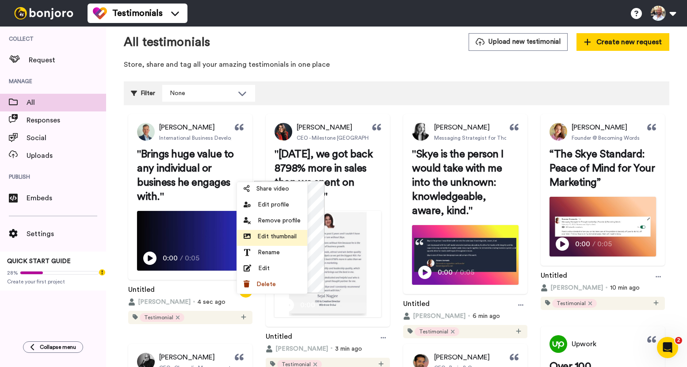
click at [284, 238] on span "Edit thumbnail" at bounding box center [276, 236] width 39 height 9
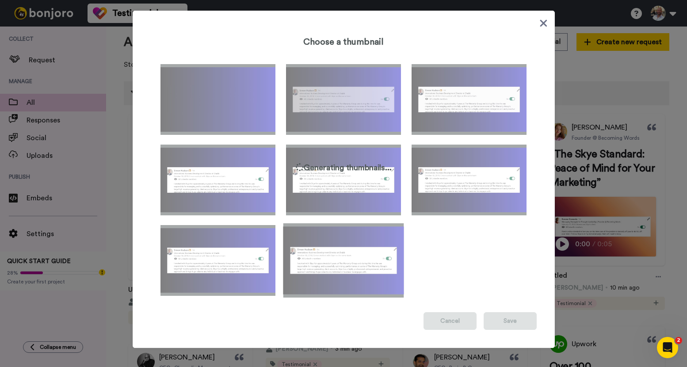
click at [348, 237] on img at bounding box center [343, 260] width 121 height 74
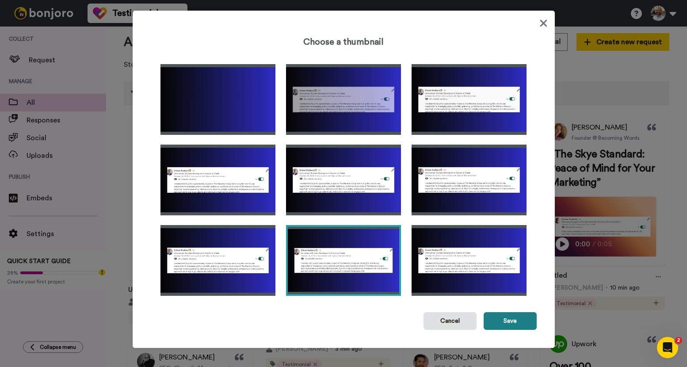
click at [517, 324] on button "Save" at bounding box center [510, 321] width 53 height 18
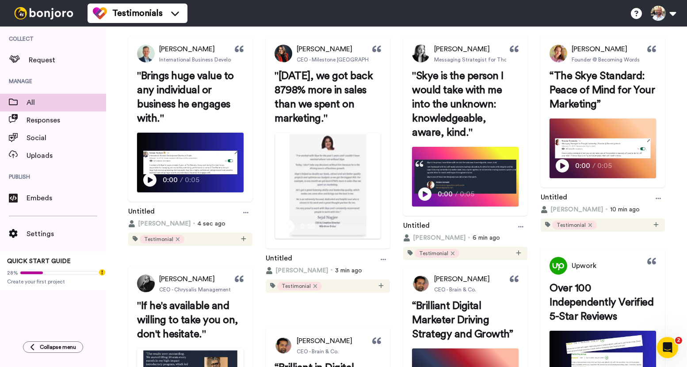
scroll to position [0, 0]
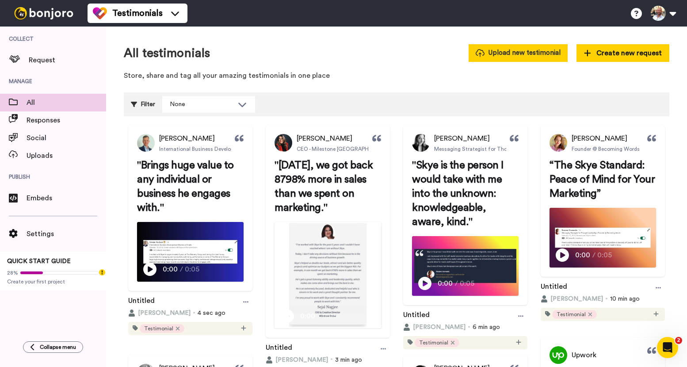
click at [547, 61] on button "Upload new testimonial" at bounding box center [518, 52] width 99 height 17
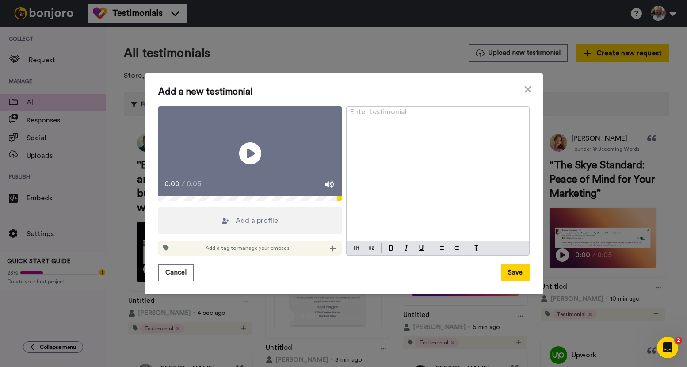
click at [237, 226] on span "Add a profile" at bounding box center [257, 220] width 42 height 11
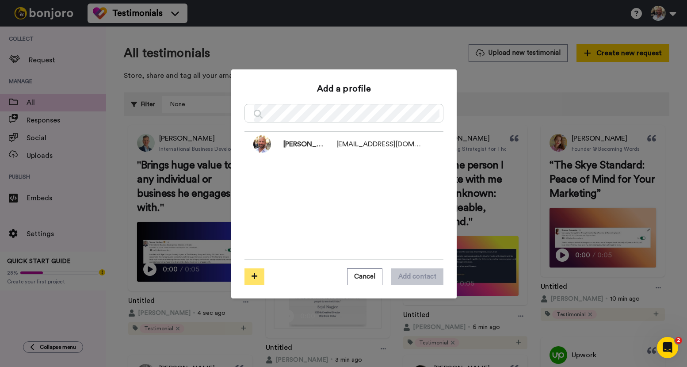
click at [253, 272] on button at bounding box center [255, 276] width 20 height 17
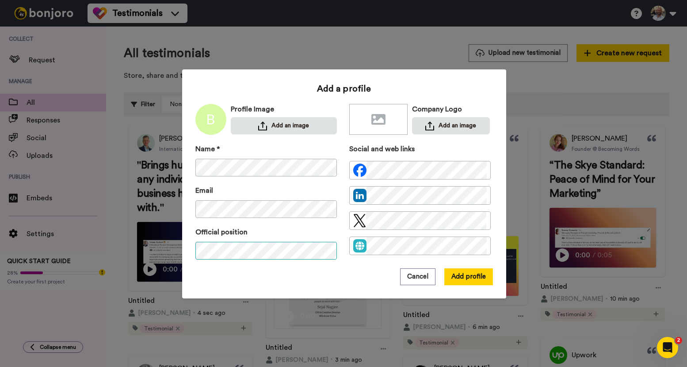
scroll to position [0, 4]
click at [287, 127] on button "Add an image" at bounding box center [284, 125] width 106 height 17
click at [473, 277] on button "Add profile" at bounding box center [468, 276] width 49 height 17
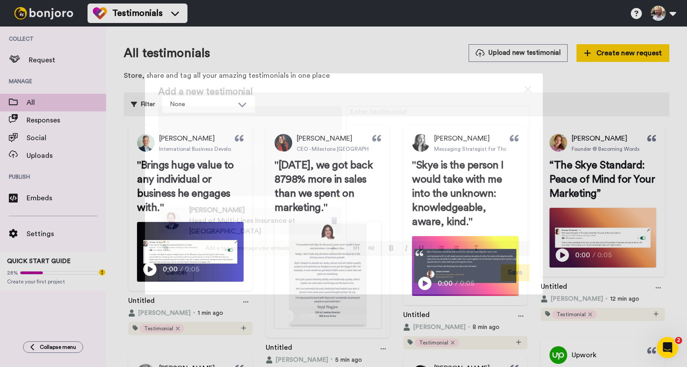
click at [441, 131] on div "Enter testimonial ﻿" at bounding box center [438, 174] width 183 height 135
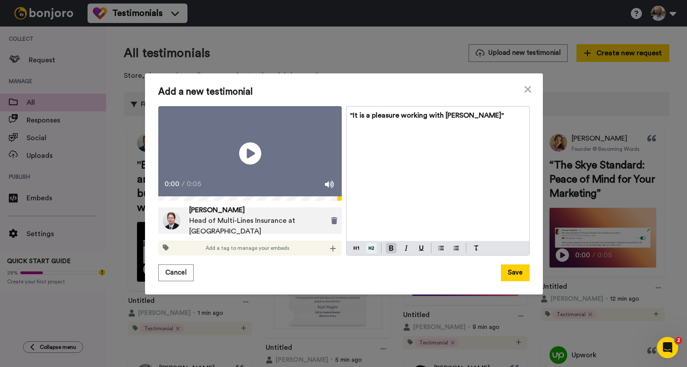
click at [369, 252] on img at bounding box center [371, 248] width 5 height 7
click at [332, 252] on icon at bounding box center [333, 248] width 6 height 7
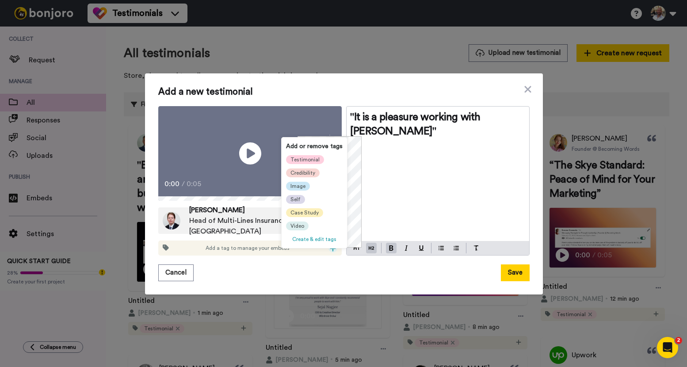
click at [312, 158] on span "Testimonial" at bounding box center [305, 159] width 29 height 7
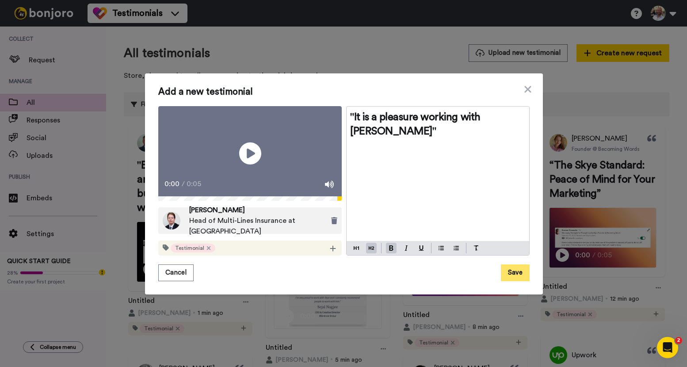
click at [517, 279] on button "Save" at bounding box center [515, 272] width 29 height 17
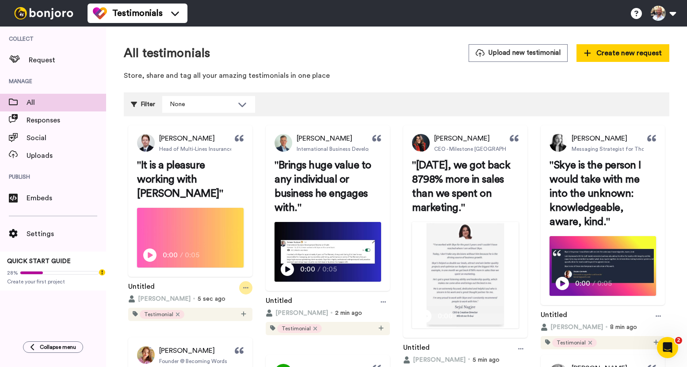
click at [249, 291] on icon at bounding box center [245, 288] width 5 height 6
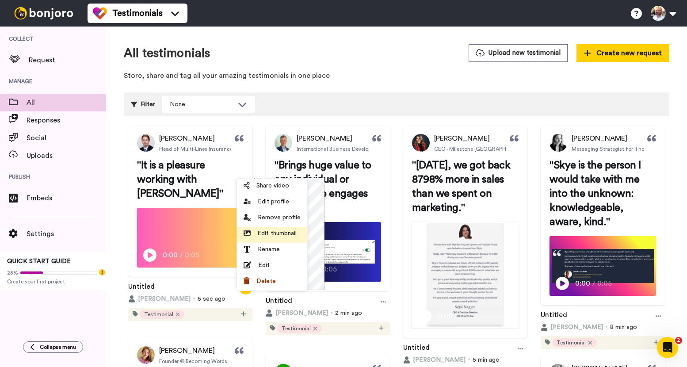
click at [281, 231] on span "Edit thumbnail" at bounding box center [276, 233] width 39 height 9
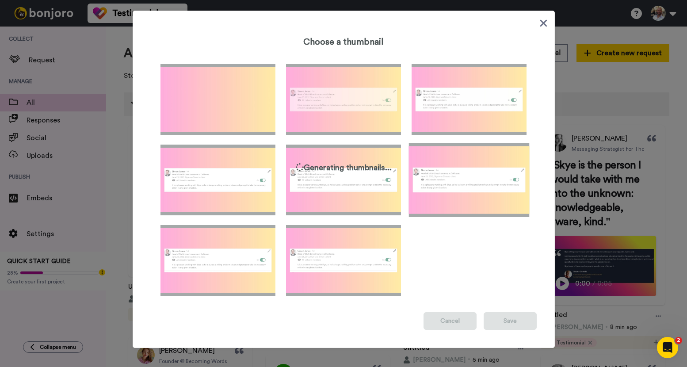
click at [448, 201] on img at bounding box center [469, 180] width 121 height 74
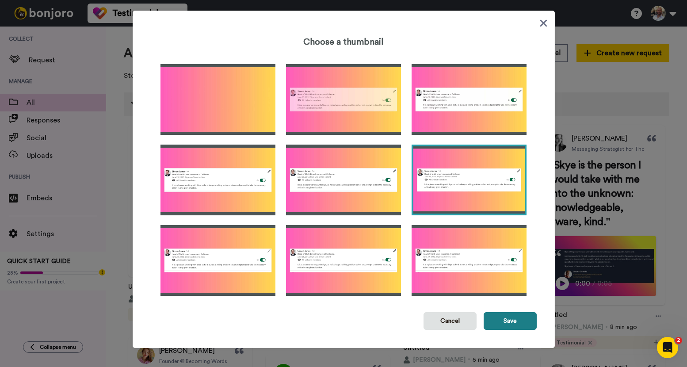
click at [511, 323] on button "Save" at bounding box center [510, 321] width 53 height 18
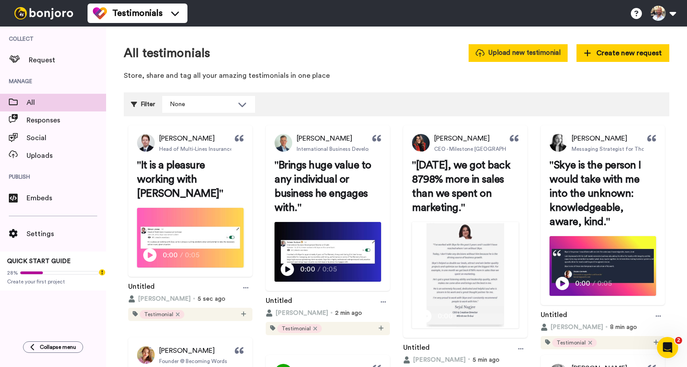
click at [543, 54] on button "Upload new testimonial" at bounding box center [518, 52] width 99 height 17
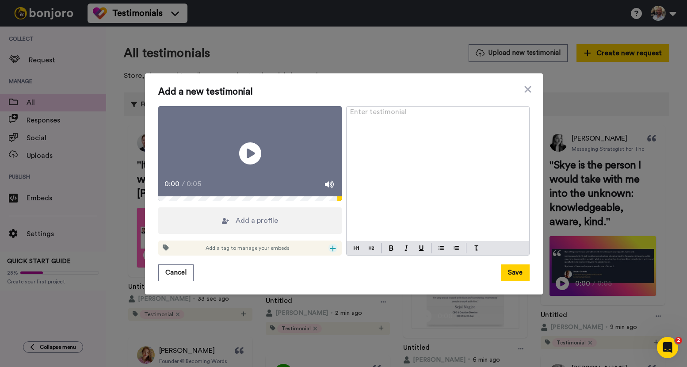
click at [330, 252] on icon at bounding box center [333, 249] width 6 height 6
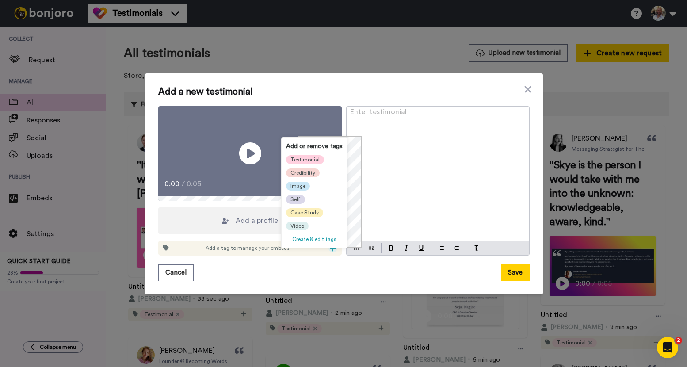
click at [299, 159] on span "Testimonial" at bounding box center [305, 159] width 29 height 7
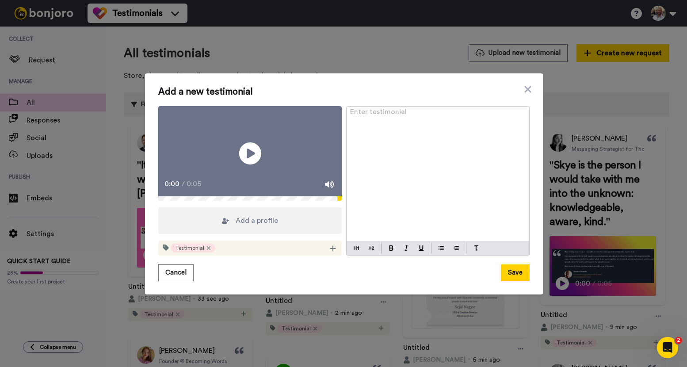
click at [255, 226] on span "Add a profile" at bounding box center [257, 220] width 42 height 11
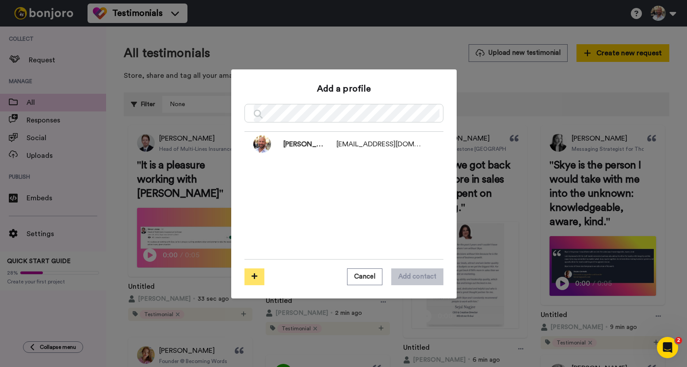
click at [251, 280] on button at bounding box center [255, 276] width 20 height 17
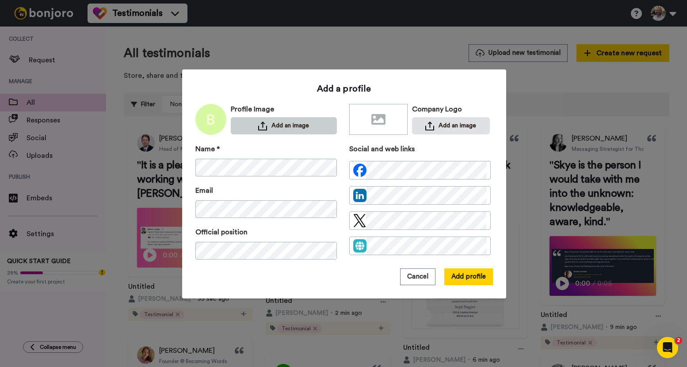
click at [287, 126] on button "Add an image" at bounding box center [284, 125] width 106 height 17
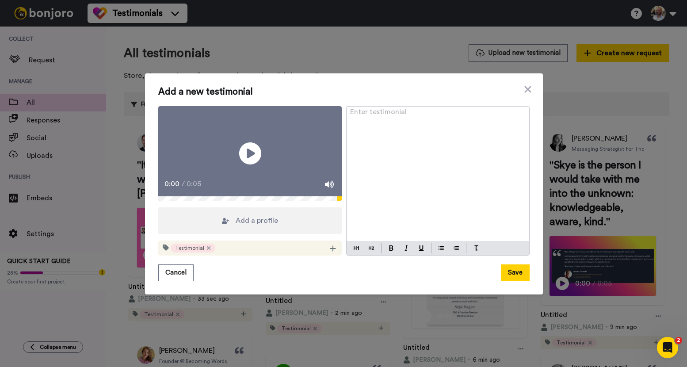
click at [278, 231] on div "Add a profile" at bounding box center [250, 220] width 184 height 27
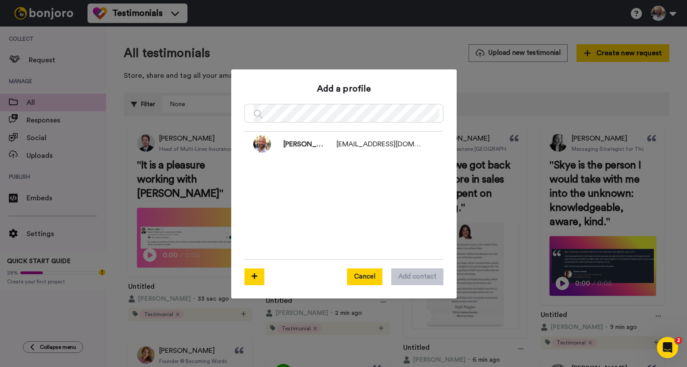
click at [369, 278] on button "Cancel" at bounding box center [364, 276] width 35 height 17
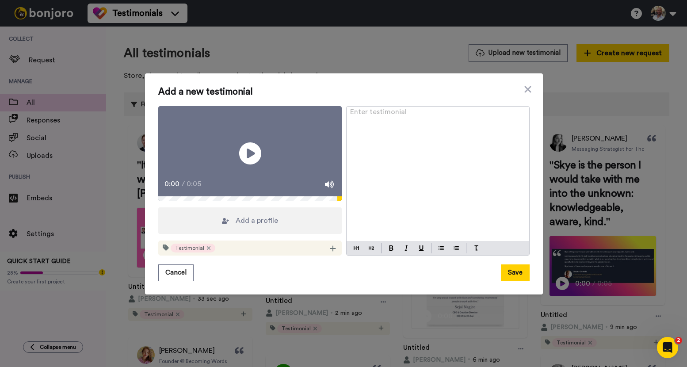
click at [273, 224] on span "Add a profile" at bounding box center [257, 220] width 42 height 11
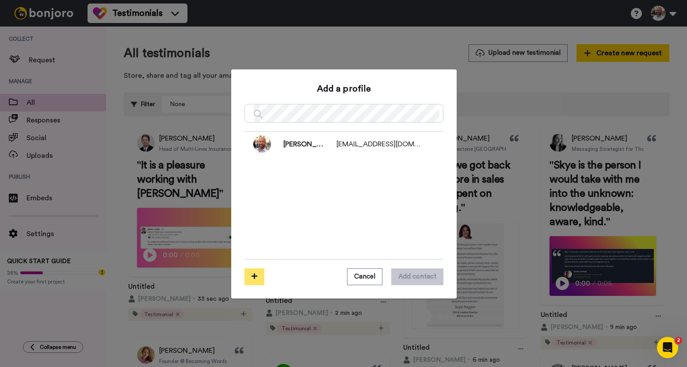
click at [253, 283] on button at bounding box center [255, 276] width 20 height 17
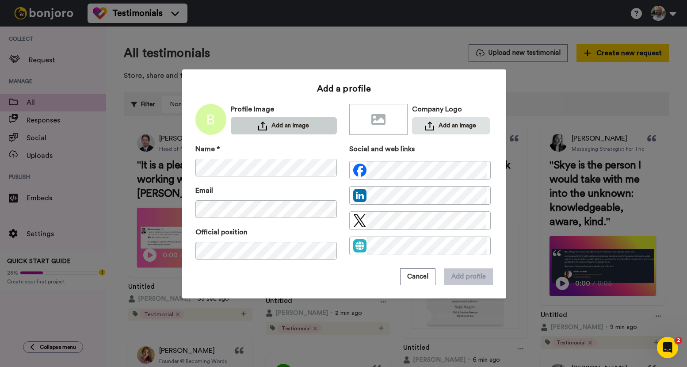
click at [292, 131] on button "Add an image" at bounding box center [284, 125] width 106 height 17
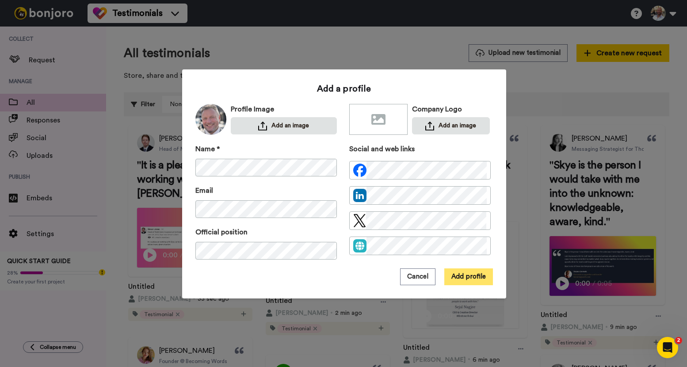
click at [465, 283] on button "Add profile" at bounding box center [468, 276] width 49 height 17
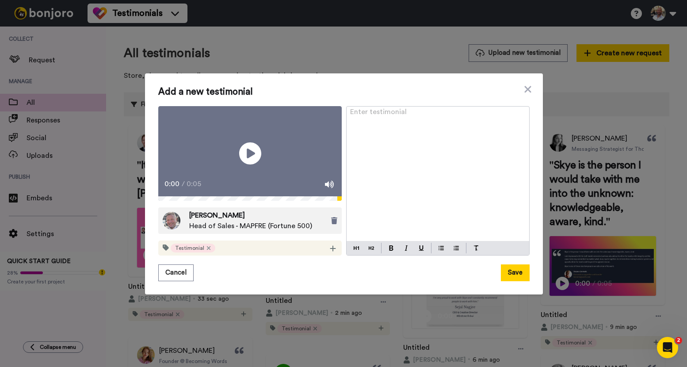
click at [400, 157] on div "Enter testimonial ﻿" at bounding box center [438, 174] width 183 height 135
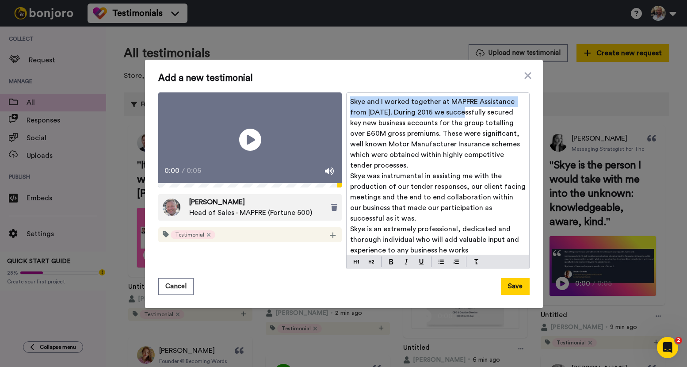
drag, startPoint x: 454, startPoint y: 112, endPoint x: 347, endPoint y: 88, distance: 109.8
click at [347, 88] on div "Add a new testimonial Play/Pause 0:00 / 0:05 Steve Duxbury Head of Sales - MAPF…" at bounding box center [343, 184] width 371 height 222
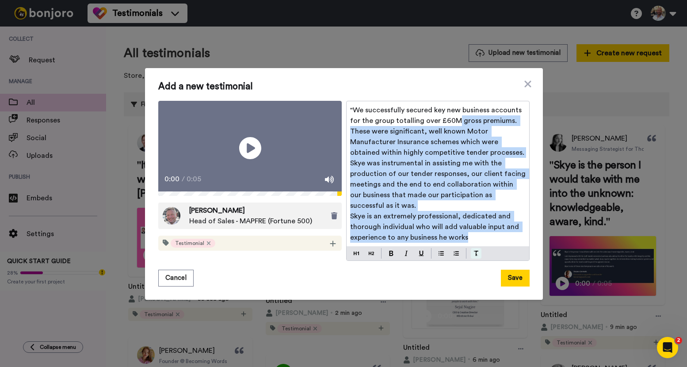
drag, startPoint x: 453, startPoint y: 122, endPoint x: 467, endPoint y: 250, distance: 128.1
click at [467, 250] on div ""We successfully secured key new business accounts for the group totalling over…" at bounding box center [438, 181] width 184 height 160
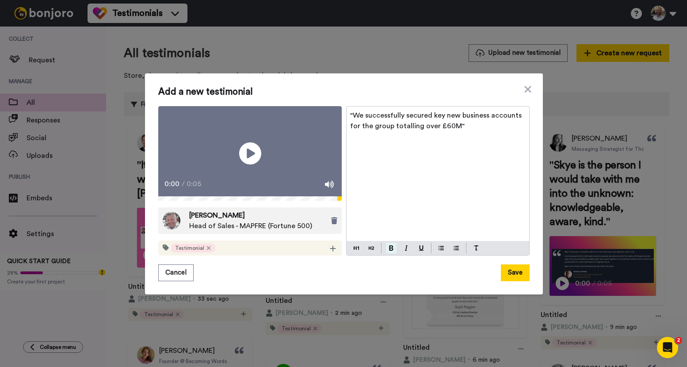
click at [390, 253] on button at bounding box center [391, 248] width 11 height 11
click at [369, 252] on img at bounding box center [371, 248] width 5 height 7
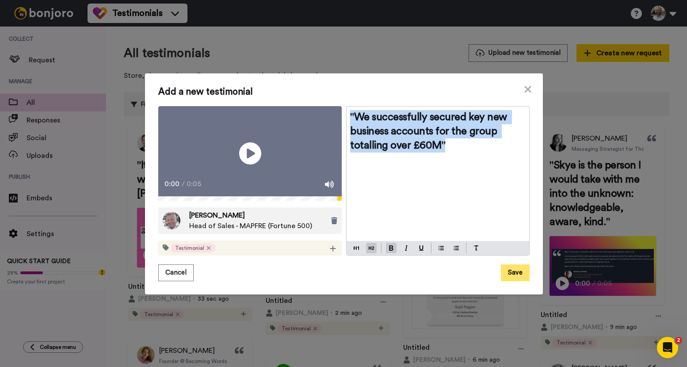
click at [517, 280] on button "Save" at bounding box center [515, 272] width 29 height 17
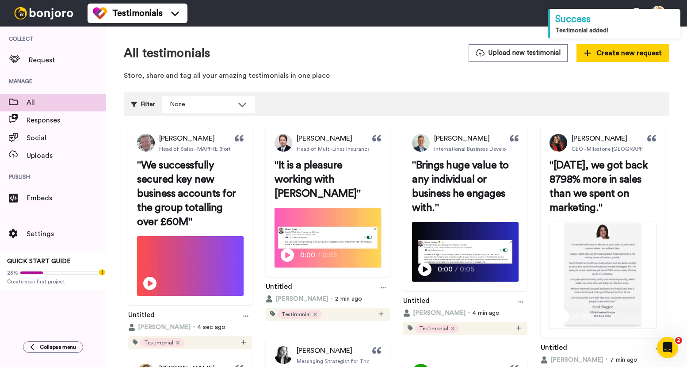
click at [252, 245] on link "Play/Pause" at bounding box center [190, 266] width 124 height 61
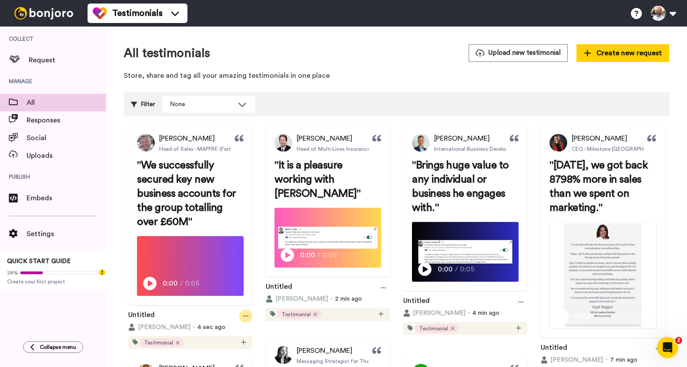
click at [249, 315] on icon at bounding box center [245, 316] width 5 height 6
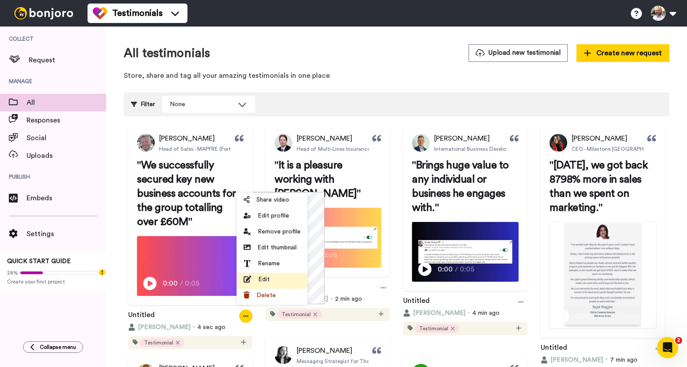
click at [276, 276] on div "Edit" at bounding box center [272, 279] width 57 height 9
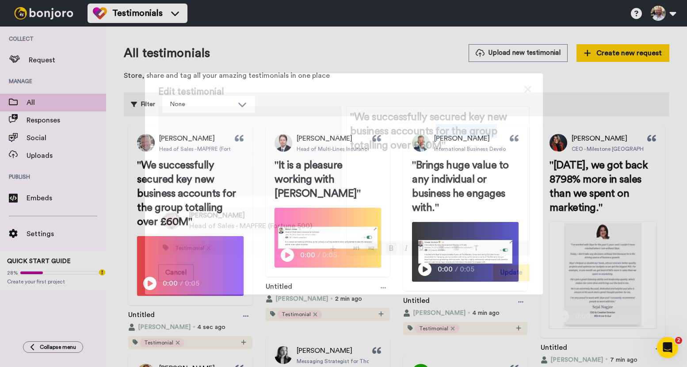
drag, startPoint x: 432, startPoint y: 126, endPoint x: 489, endPoint y: 126, distance: 57.0
click at [489, 126] on span ""We successfully secured key new business accounts for the group totalling over…" at bounding box center [429, 131] width 159 height 39
click at [501, 277] on button "Update" at bounding box center [511, 272] width 37 height 17
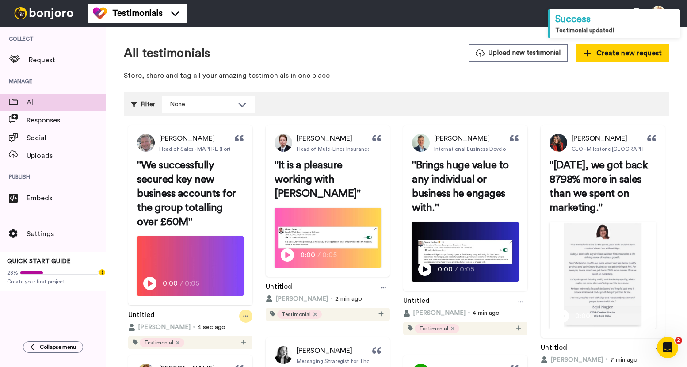
click at [252, 310] on div at bounding box center [245, 316] width 13 height 13
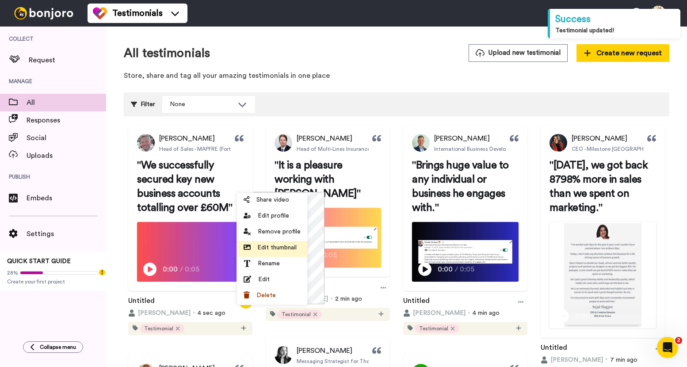
click at [274, 249] on span "Edit thumbnail" at bounding box center [276, 247] width 39 height 9
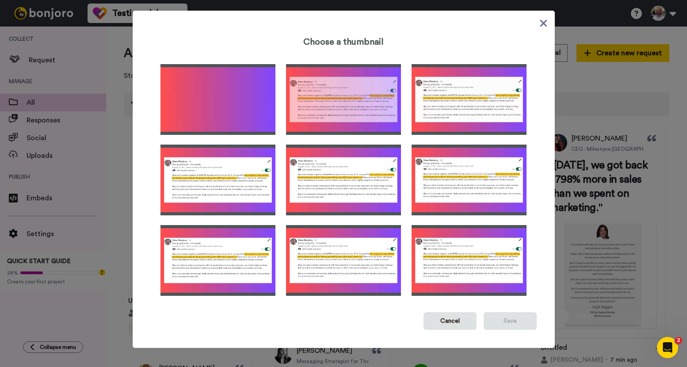
click at [325, 231] on img at bounding box center [343, 260] width 115 height 71
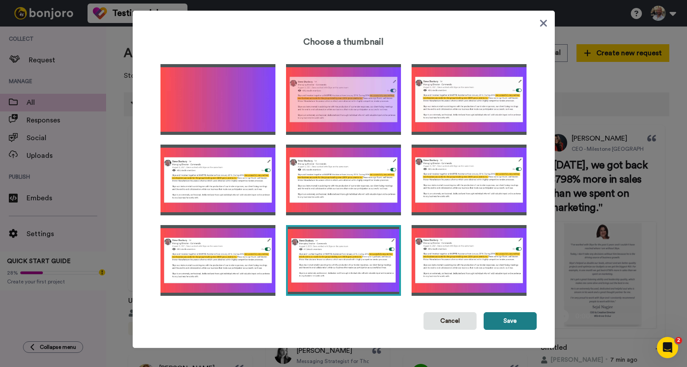
click at [502, 324] on button "Save" at bounding box center [510, 321] width 53 height 18
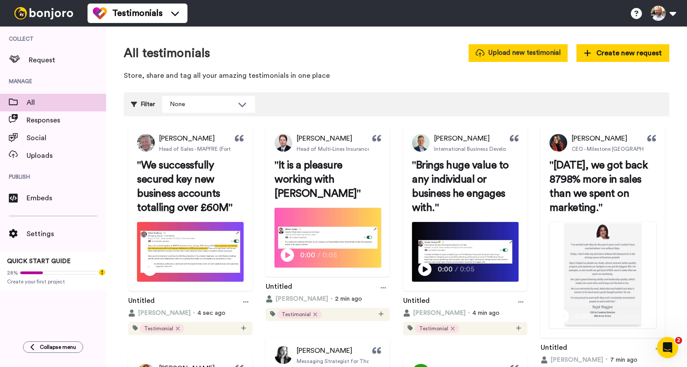
click at [536, 49] on button "Upload new testimonial" at bounding box center [518, 52] width 99 height 17
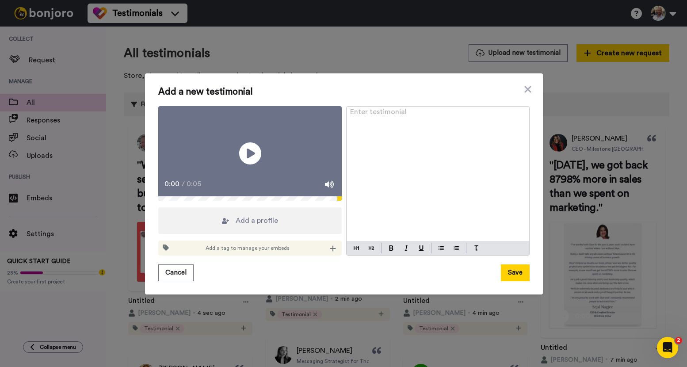
click at [236, 225] on span "Add a profile" at bounding box center [257, 220] width 42 height 11
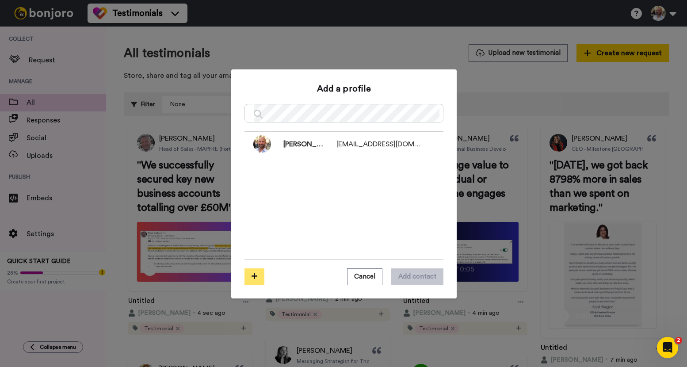
click at [252, 275] on icon at bounding box center [255, 276] width 6 height 7
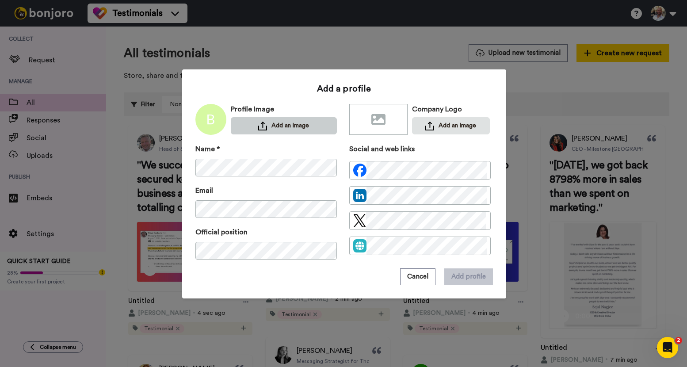
click at [296, 123] on button "Add an image" at bounding box center [284, 125] width 106 height 17
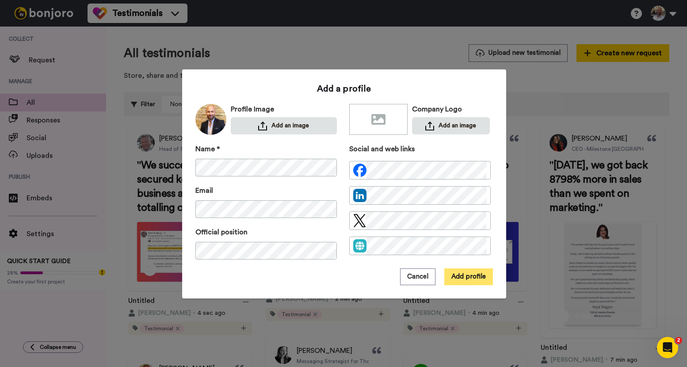
click at [473, 276] on button "Add profile" at bounding box center [468, 276] width 49 height 17
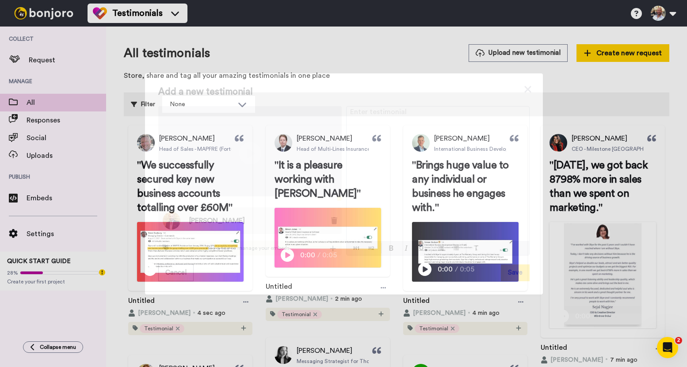
click at [394, 173] on div "Enter testimonial ﻿" at bounding box center [438, 174] width 183 height 135
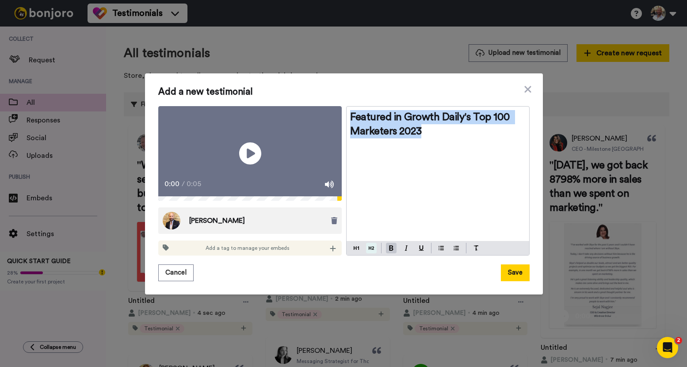
click at [369, 252] on img at bounding box center [371, 248] width 5 height 7
click at [508, 279] on button "Save" at bounding box center [515, 272] width 29 height 17
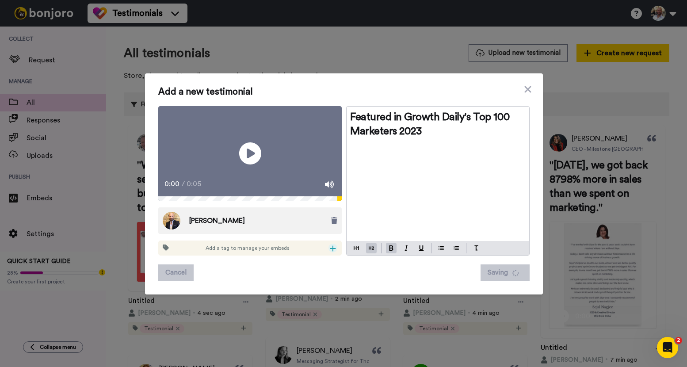
click at [330, 252] on icon at bounding box center [333, 248] width 6 height 7
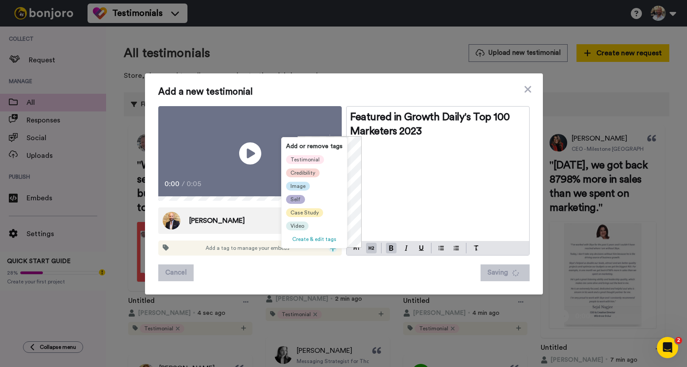
click at [296, 196] on span "Self" at bounding box center [296, 199] width 10 height 7
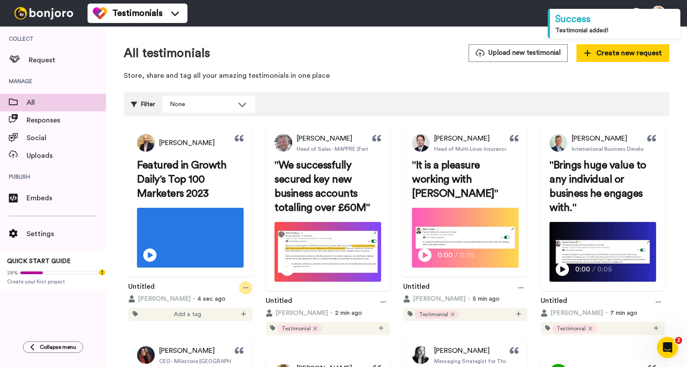
click at [249, 291] on icon at bounding box center [245, 288] width 5 height 6
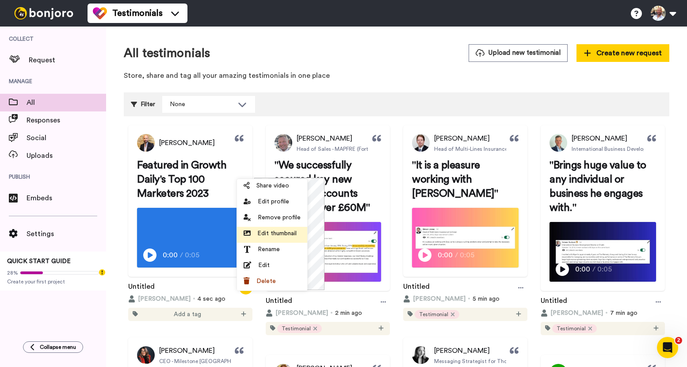
click at [277, 230] on span "Edit thumbnail" at bounding box center [276, 233] width 39 height 9
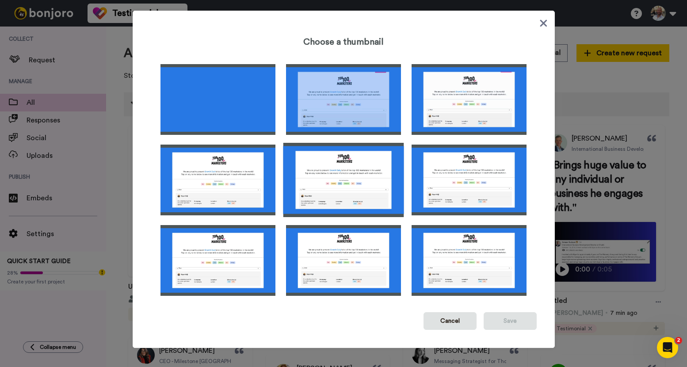
click at [342, 189] on img at bounding box center [343, 180] width 121 height 74
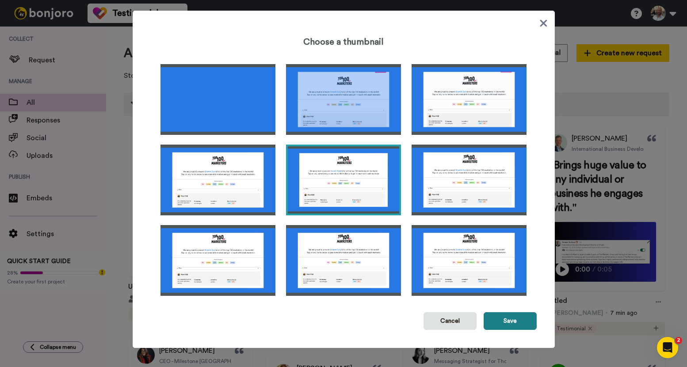
click at [505, 320] on button "Save" at bounding box center [510, 321] width 53 height 18
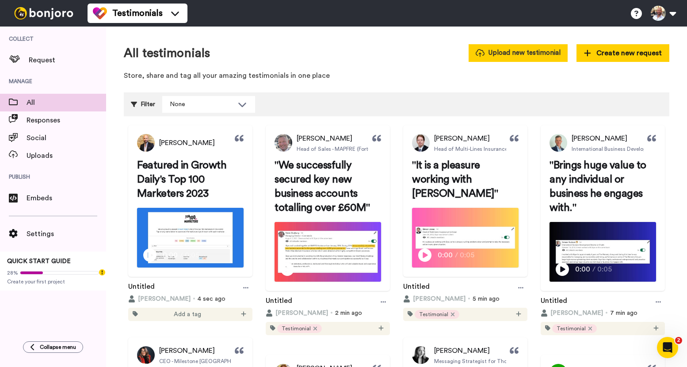
click at [508, 50] on button "Upload new testimonial" at bounding box center [518, 52] width 99 height 17
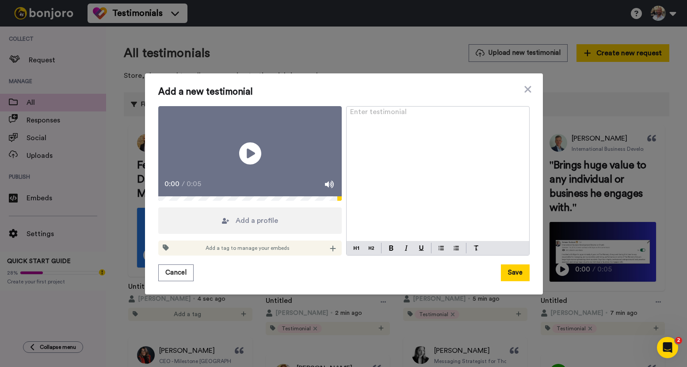
click at [397, 153] on div "Enter testimonial ﻿" at bounding box center [438, 174] width 183 height 135
click at [330, 252] on icon at bounding box center [333, 248] width 6 height 7
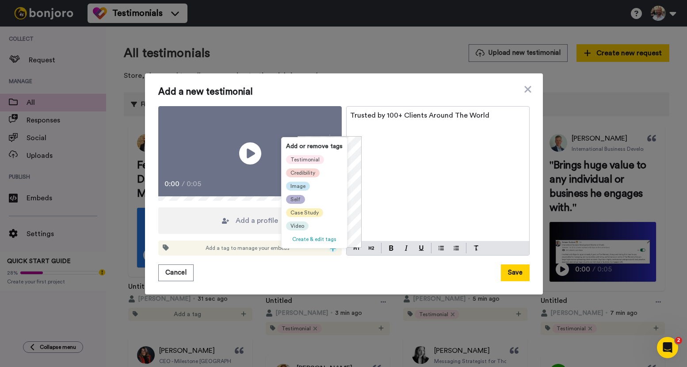
click at [298, 201] on span "Self" at bounding box center [296, 199] width 10 height 7
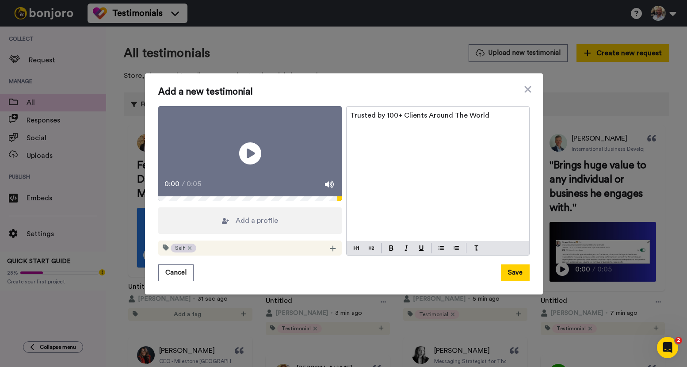
click at [283, 234] on div "Add a profile" at bounding box center [250, 220] width 184 height 27
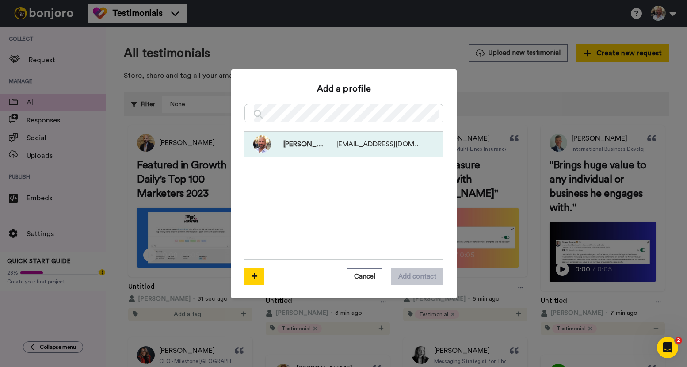
click at [281, 143] on span "[PERSON_NAME]" at bounding box center [297, 144] width 53 height 11
click at [412, 273] on button "Add contact" at bounding box center [417, 276] width 52 height 17
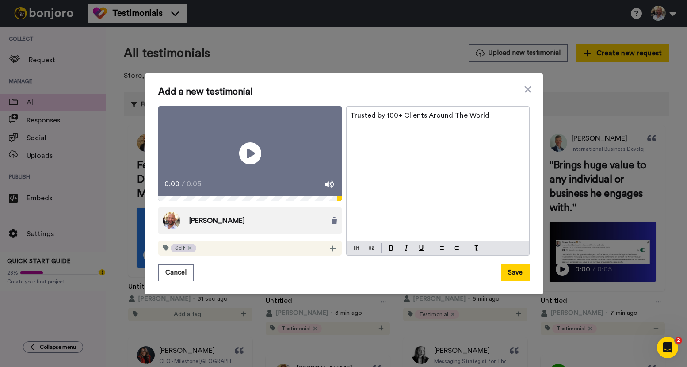
click at [453, 185] on div "Trusted by 100+ Clients Around The World" at bounding box center [438, 174] width 183 height 135
click at [390, 253] on button at bounding box center [391, 248] width 11 height 11
click at [369, 252] on img at bounding box center [371, 248] width 5 height 7
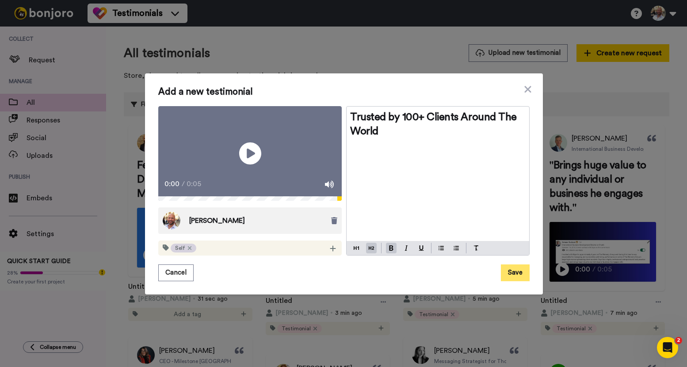
click at [518, 273] on button "Save" at bounding box center [515, 272] width 29 height 17
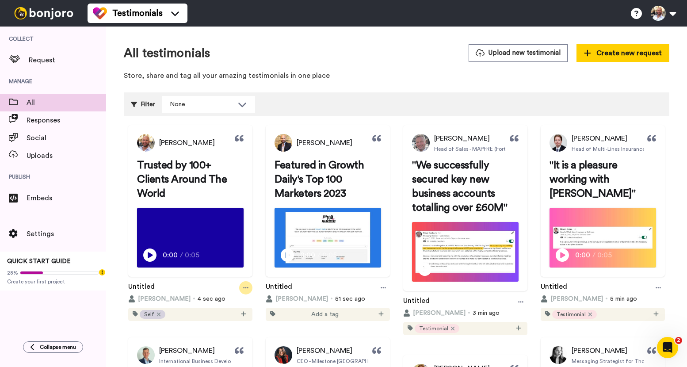
click at [249, 291] on icon at bounding box center [245, 288] width 5 height 6
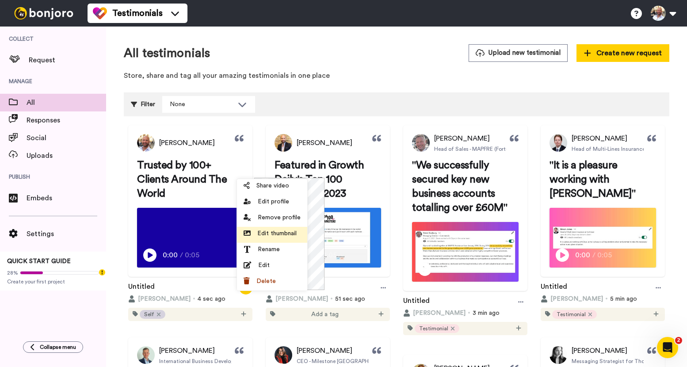
click at [277, 233] on span "Edit thumbnail" at bounding box center [276, 233] width 39 height 9
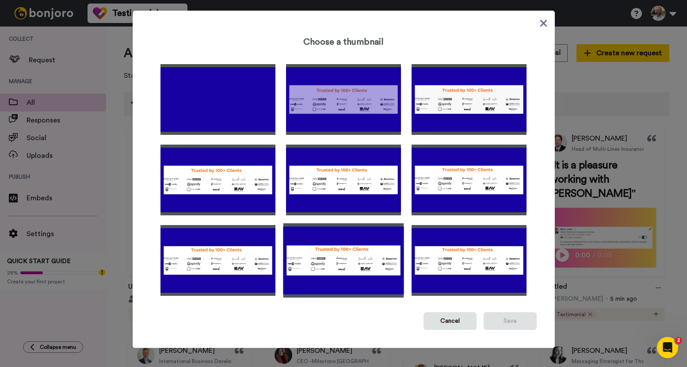
click at [314, 246] on img at bounding box center [343, 260] width 121 height 74
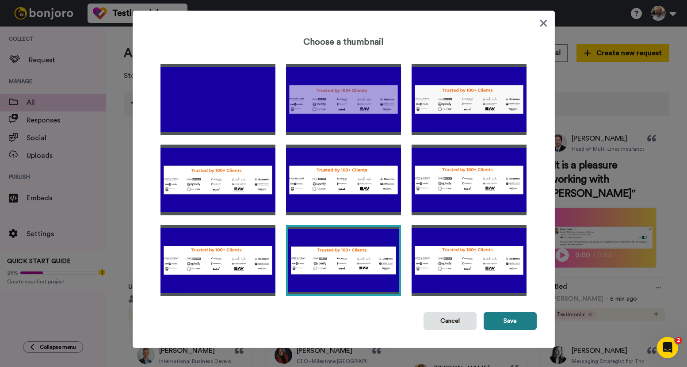
click at [505, 317] on button "Save" at bounding box center [510, 321] width 53 height 18
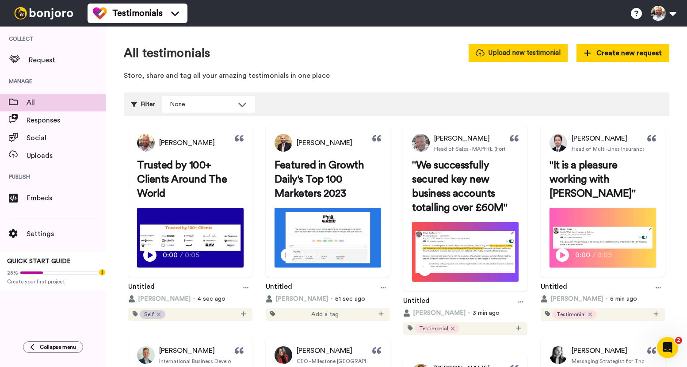
click at [524, 55] on button "Upload new testimonial" at bounding box center [518, 52] width 99 height 17
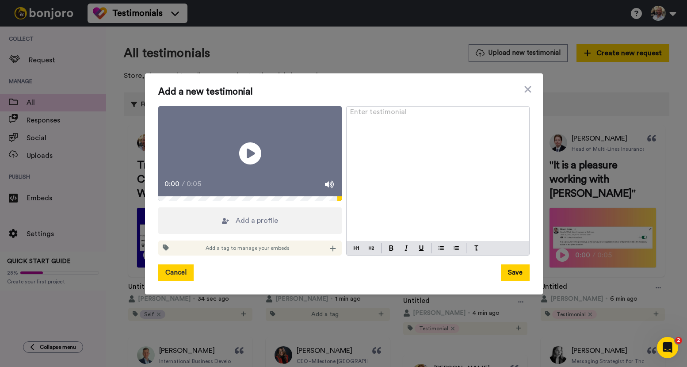
click at [175, 281] on button "Cancel" at bounding box center [175, 272] width 35 height 17
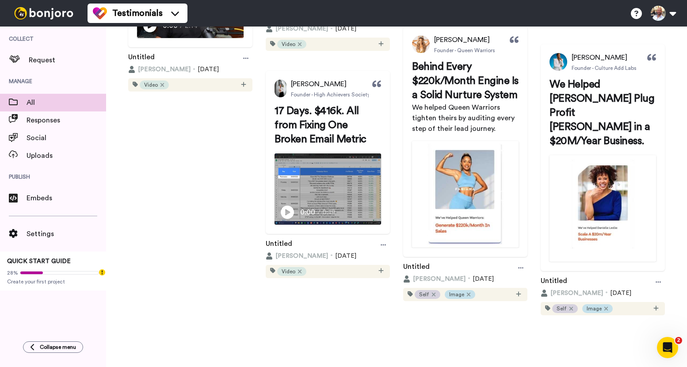
scroll to position [3433, 0]
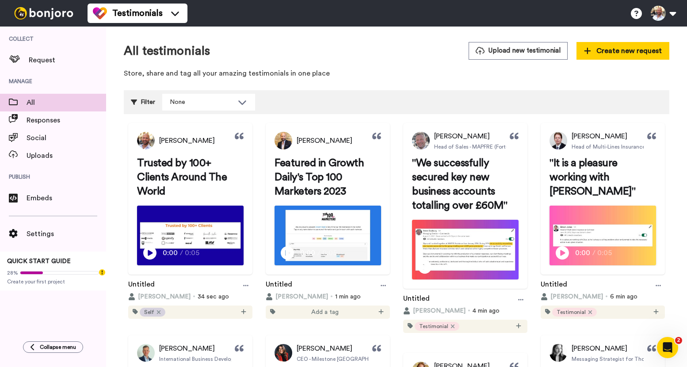
scroll to position [0, 0]
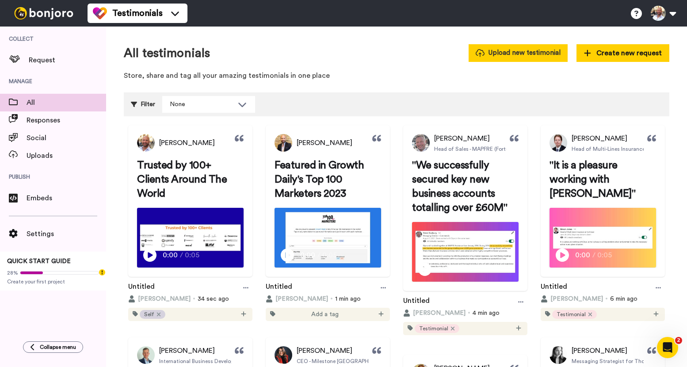
click at [539, 48] on button "Upload new testimonial" at bounding box center [518, 52] width 99 height 17
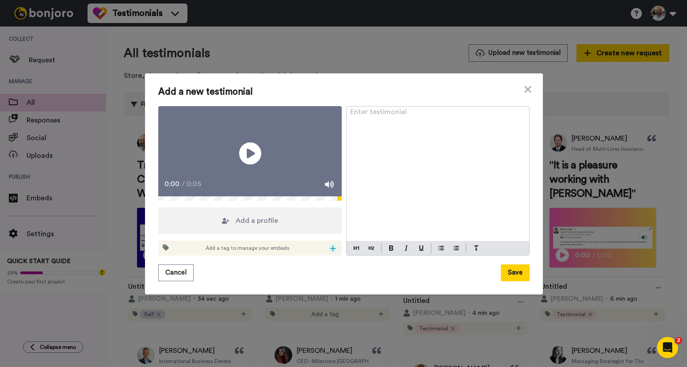
click at [333, 252] on div at bounding box center [333, 248] width 9 height 9
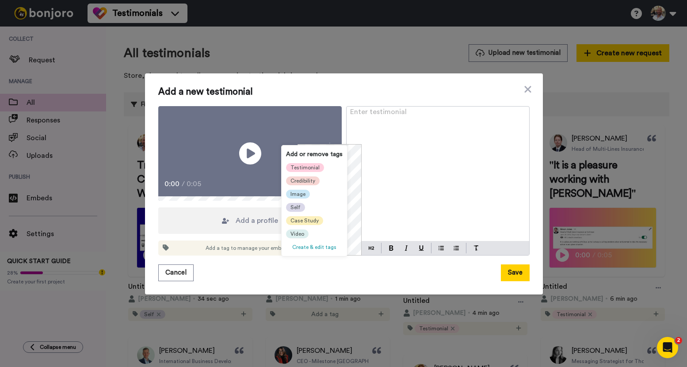
click at [307, 170] on span "Testimonial" at bounding box center [305, 167] width 29 height 7
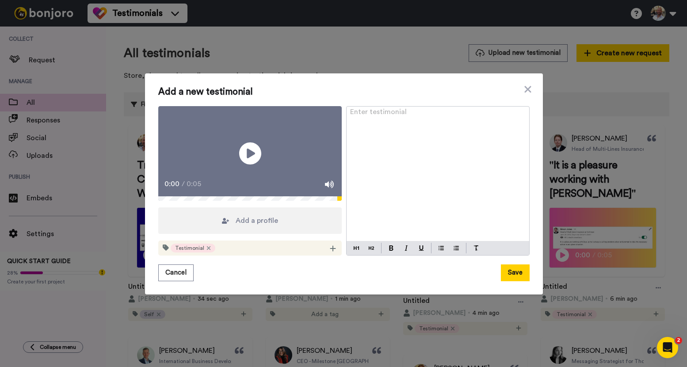
click at [273, 226] on span "Add a profile" at bounding box center [257, 220] width 42 height 11
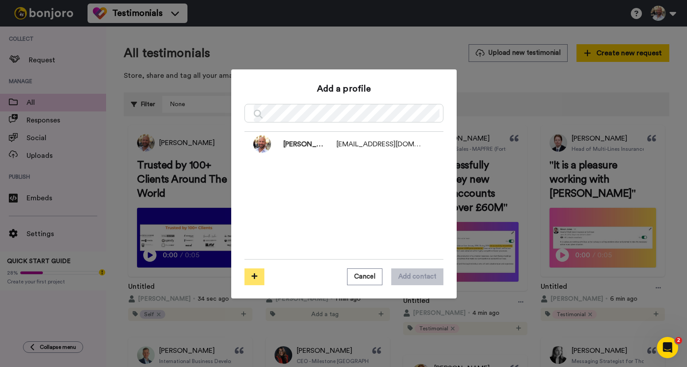
click at [251, 272] on button at bounding box center [255, 276] width 20 height 17
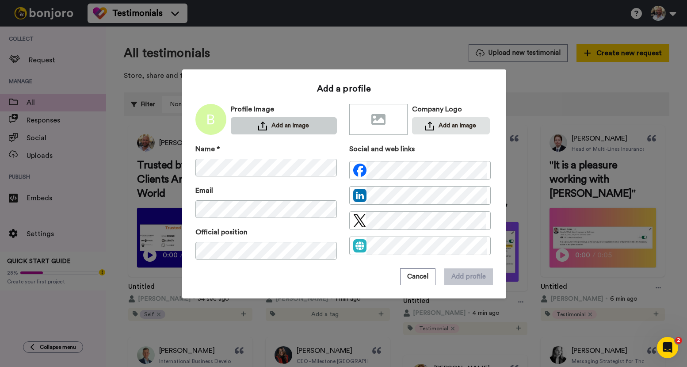
click at [258, 126] on img at bounding box center [262, 126] width 9 height 9
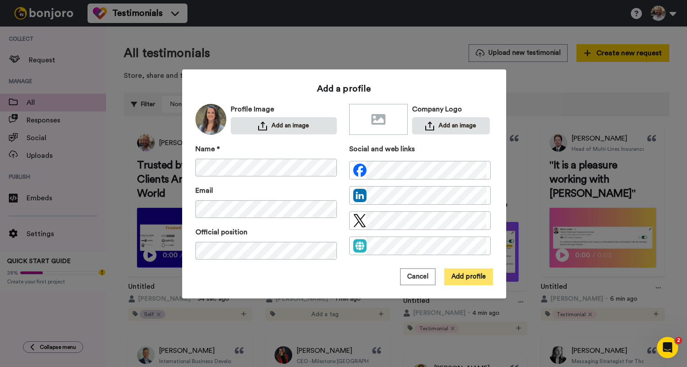
click at [461, 277] on button "Add profile" at bounding box center [468, 276] width 49 height 17
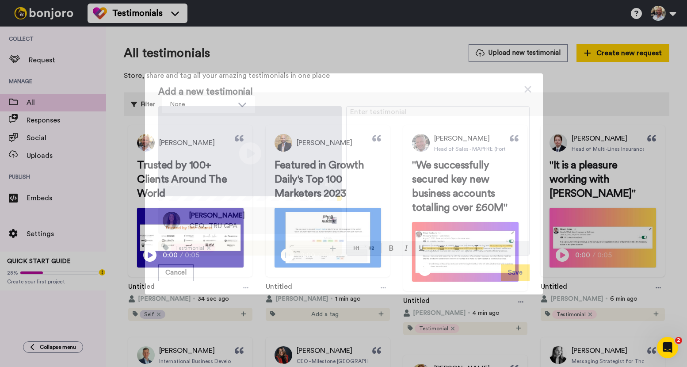
click at [389, 116] on div "Enter testimonial ﻿" at bounding box center [438, 174] width 183 height 135
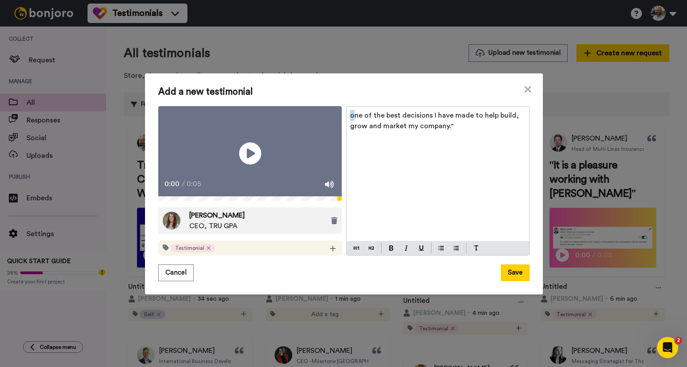
drag, startPoint x: 350, startPoint y: 104, endPoint x: 340, endPoint y: 107, distance: 10.1
click at [340, 107] on div "Play/Pause 0:00 / 0:05 Victoria Beaulieu CEO, TRU GPA Testimonial one of the be…" at bounding box center [343, 181] width 371 height 150
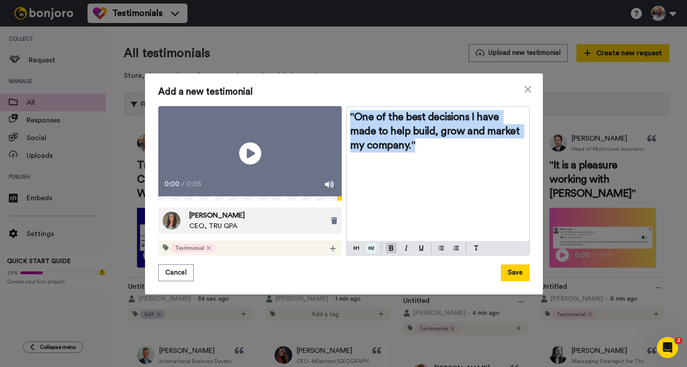
click at [369, 252] on img at bounding box center [371, 248] width 5 height 7
click at [512, 281] on button "Save" at bounding box center [515, 272] width 29 height 17
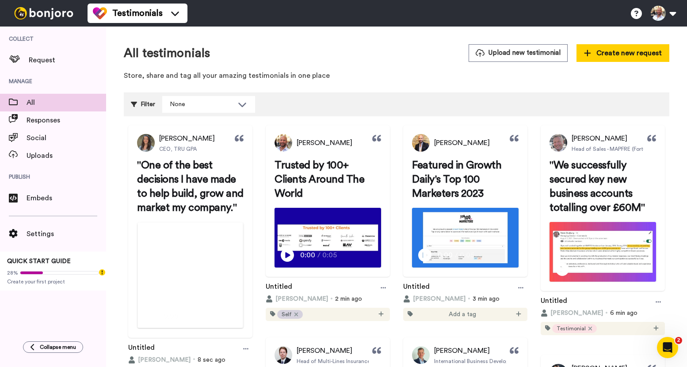
scroll to position [239, 0]
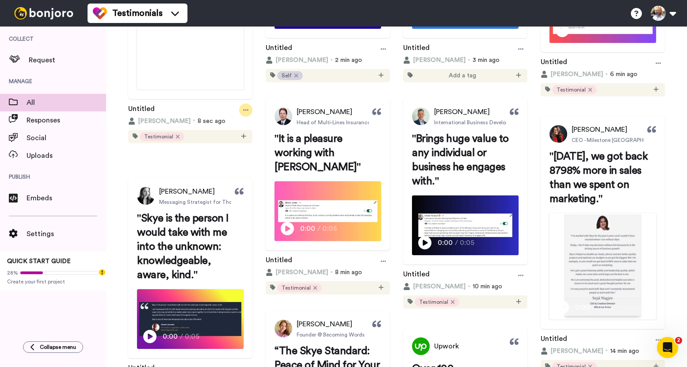
click at [249, 113] on icon at bounding box center [245, 110] width 5 height 6
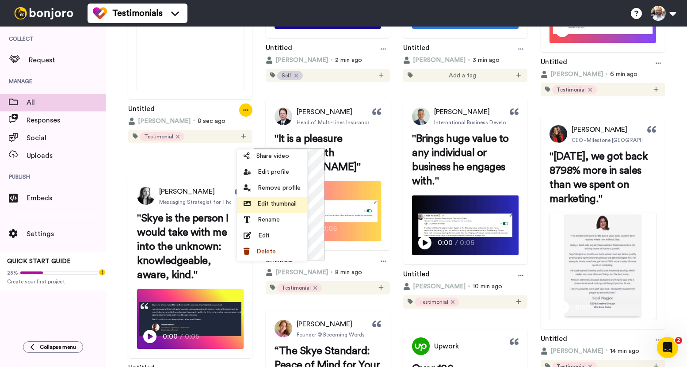
click at [281, 202] on span "Edit thumbnail" at bounding box center [276, 203] width 39 height 9
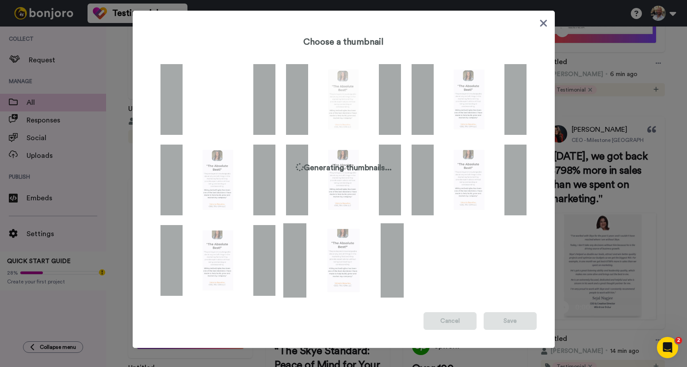
click at [356, 242] on img at bounding box center [343, 260] width 121 height 74
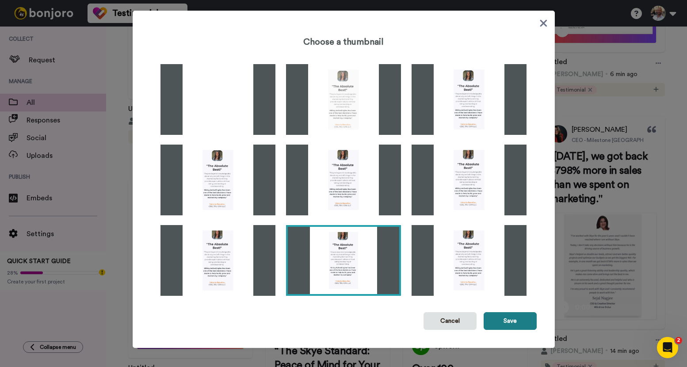
click at [499, 324] on button "Save" at bounding box center [510, 321] width 53 height 18
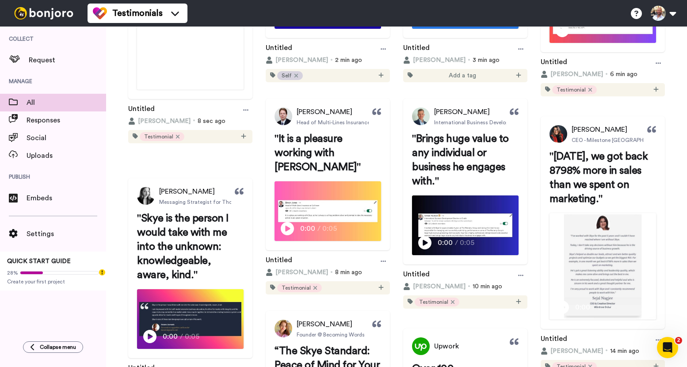
scroll to position [15, 0]
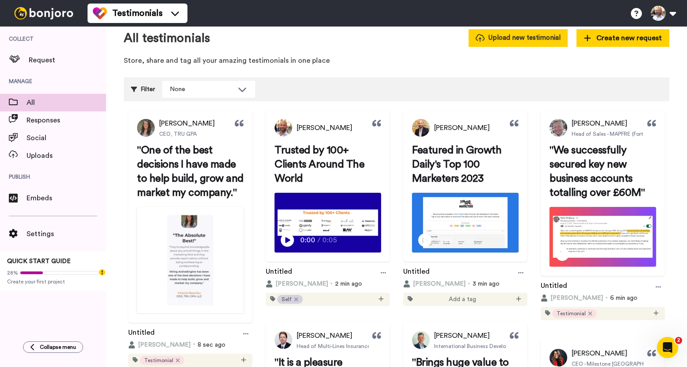
click at [531, 41] on button "Upload new testimonial" at bounding box center [518, 37] width 99 height 17
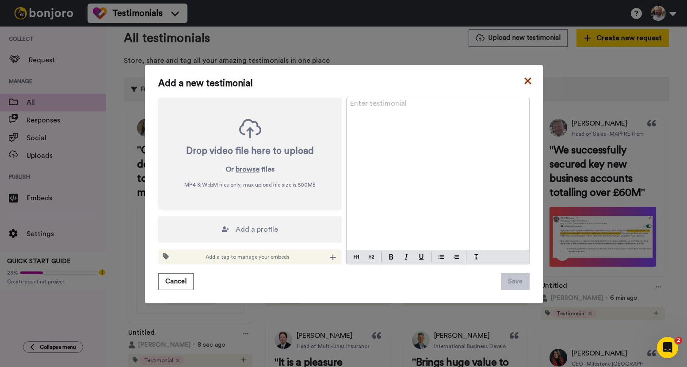
click at [524, 82] on icon at bounding box center [528, 81] width 9 height 11
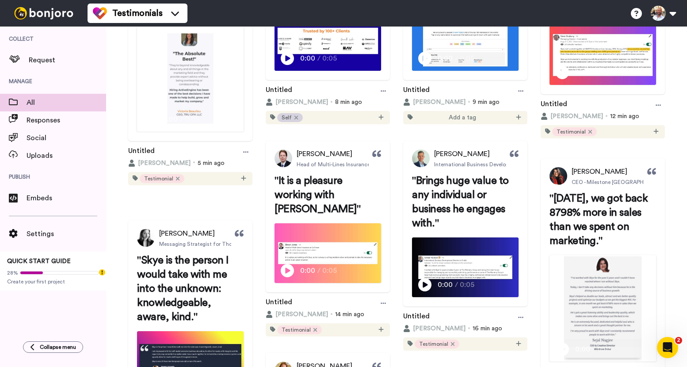
scroll to position [0, 0]
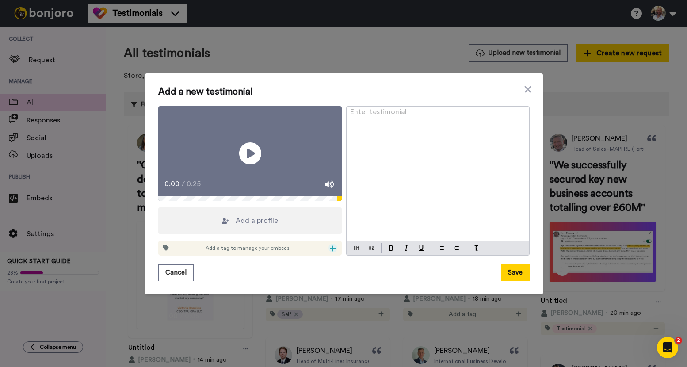
click at [330, 252] on icon at bounding box center [333, 249] width 6 height 6
click at [331, 252] on icon at bounding box center [333, 249] width 6 height 6
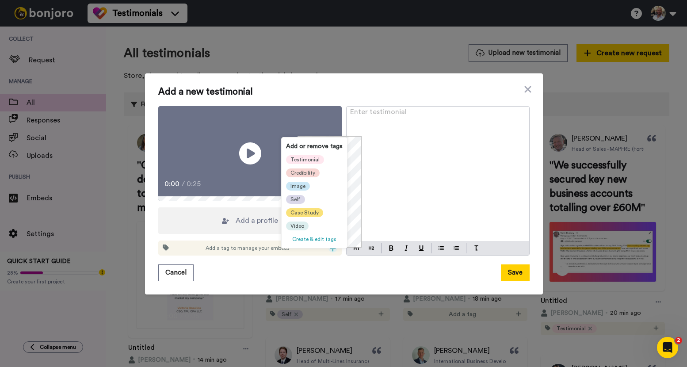
click at [307, 214] on span "Case Study" at bounding box center [305, 212] width 28 height 7
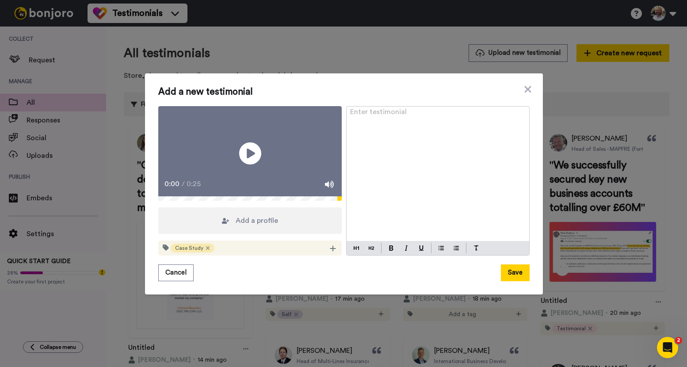
click at [402, 155] on div "Enter testimonial ﻿" at bounding box center [438, 174] width 183 height 135
click at [350, 112] on span "Turning £3.9K into £20.7K – A 430% ROI Campaign" at bounding box center [433, 115] width 166 height 7
click at [373, 253] on button at bounding box center [371, 248] width 11 height 11
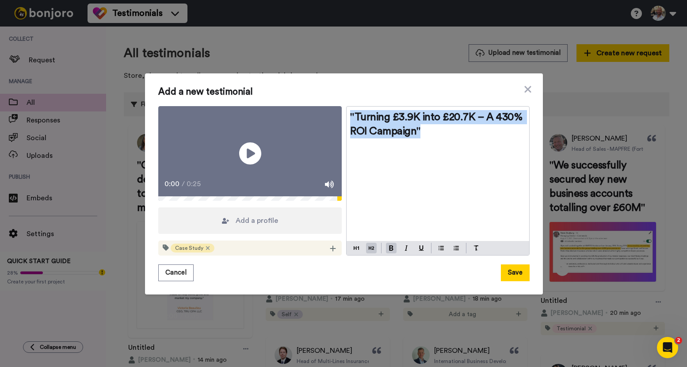
click at [405, 162] on div ""Turning £3.9K into £20.7K – A 430% ROI Campaign"" at bounding box center [438, 174] width 183 height 135
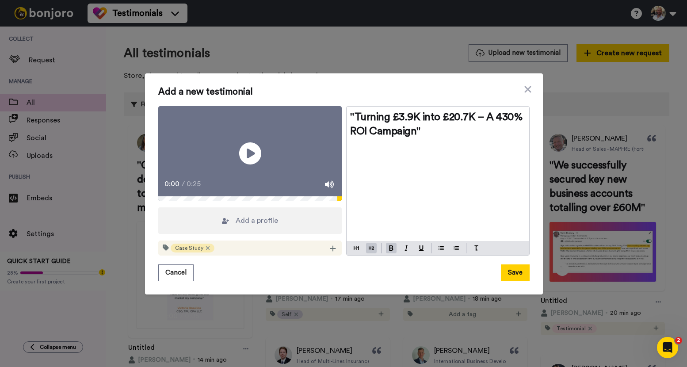
click at [302, 230] on div "Add a profile" at bounding box center [250, 220] width 184 height 27
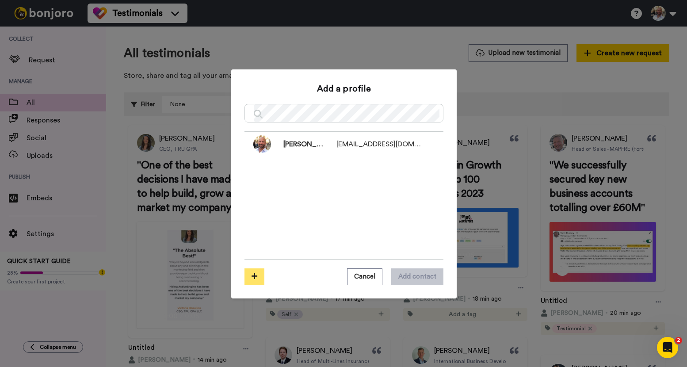
click at [253, 274] on icon at bounding box center [255, 276] width 6 height 7
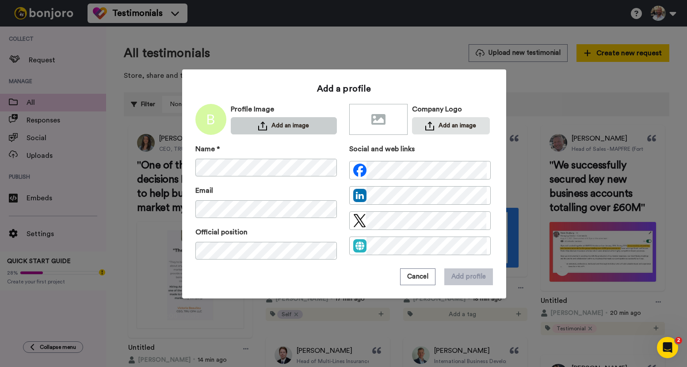
click at [283, 126] on button "Add an image" at bounding box center [284, 125] width 106 height 17
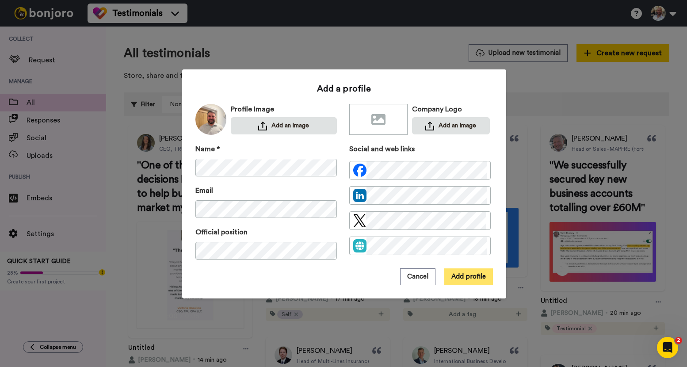
click at [467, 277] on button "Add profile" at bounding box center [468, 276] width 49 height 17
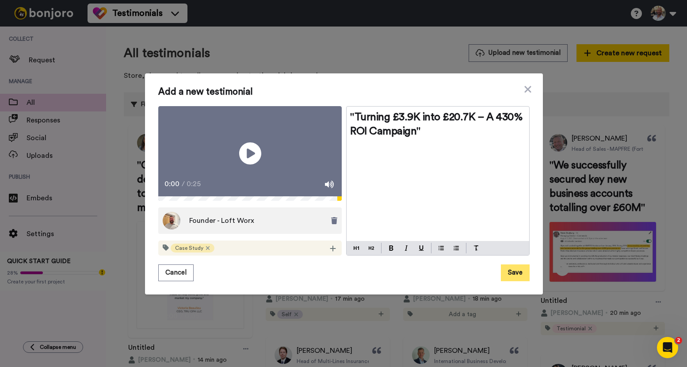
click at [511, 277] on button "Save" at bounding box center [515, 272] width 29 height 17
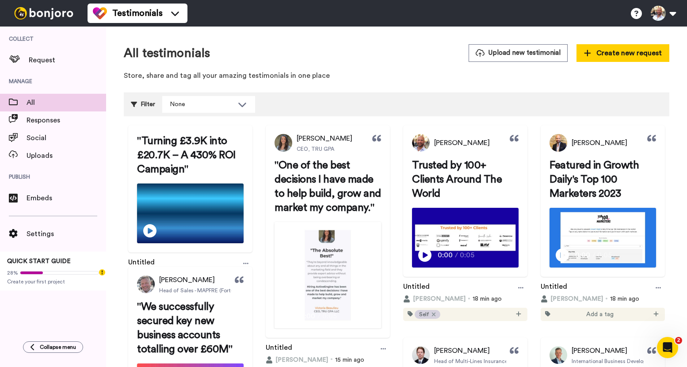
scroll to position [11, 0]
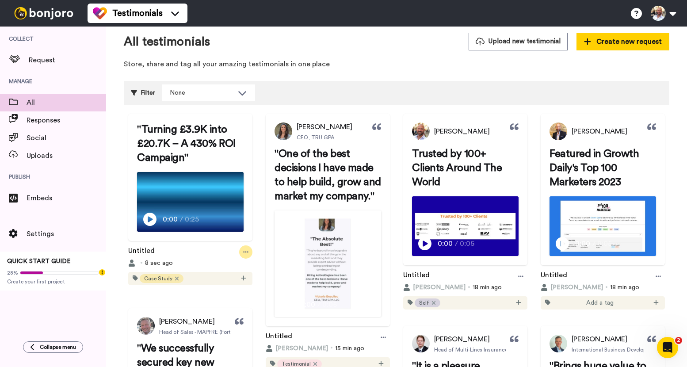
click at [249, 255] on icon at bounding box center [245, 252] width 5 height 6
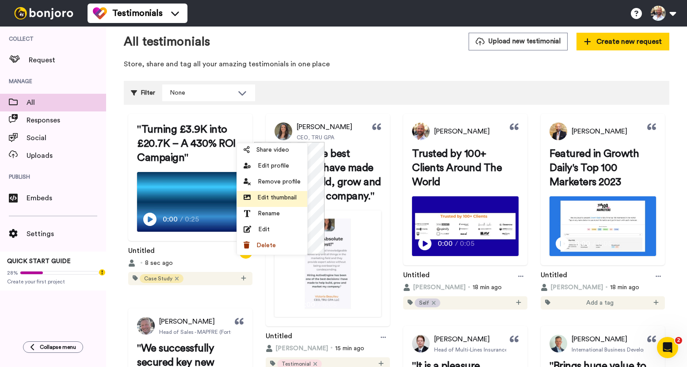
click at [277, 193] on span "Edit thumbnail" at bounding box center [276, 197] width 39 height 9
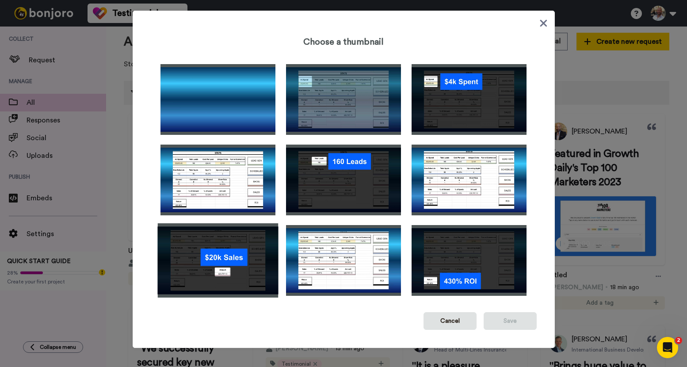
click at [230, 260] on img at bounding box center [217, 260] width 121 height 74
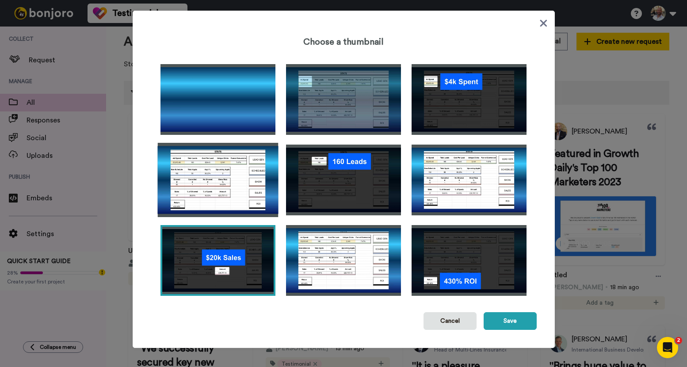
click at [217, 173] on img at bounding box center [217, 180] width 121 height 74
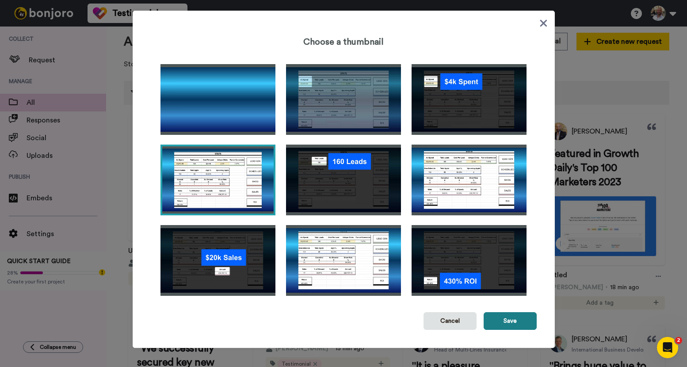
click at [492, 314] on button "Save" at bounding box center [510, 321] width 53 height 18
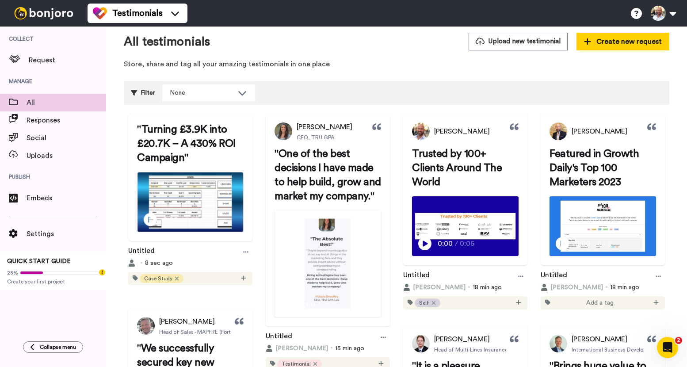
click at [154, 226] on icon at bounding box center [150, 219] width 13 height 13
click at [179, 208] on video at bounding box center [191, 201] width 106 height 59
click at [63, 195] on span "Embeds" at bounding box center [67, 198] width 80 height 11
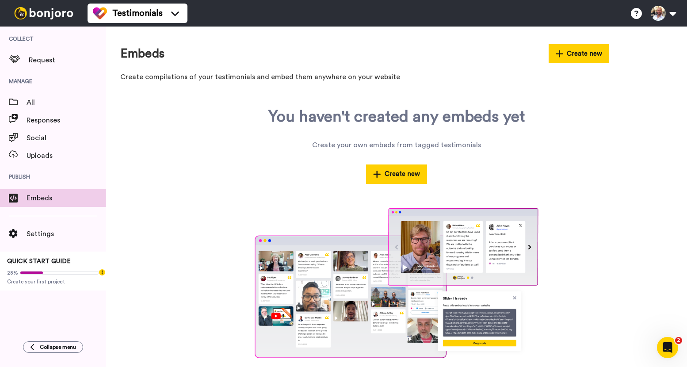
scroll to position [11, 0]
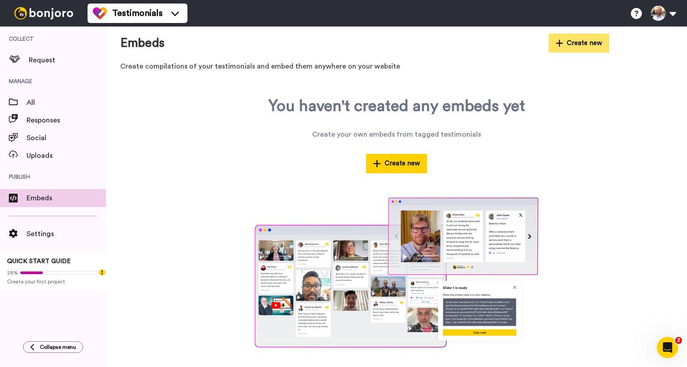
click at [573, 44] on button "Create new" at bounding box center [579, 43] width 61 height 19
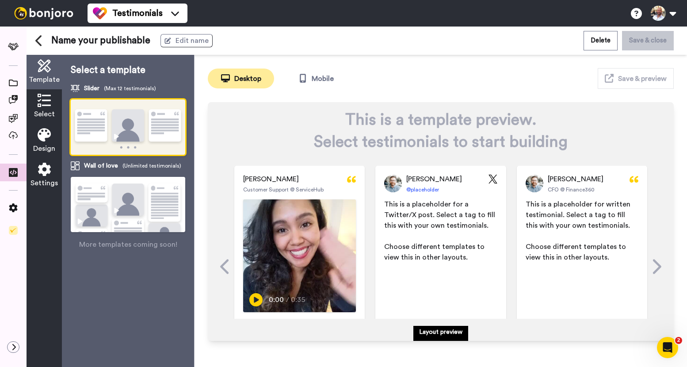
click at [50, 107] on icon at bounding box center [44, 100] width 13 height 13
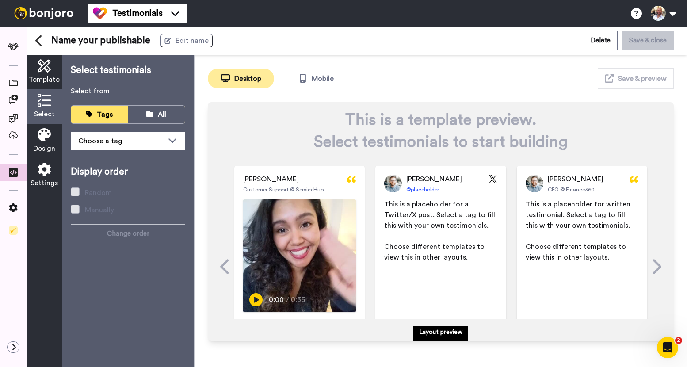
click at [46, 134] on icon at bounding box center [44, 134] width 13 height 13
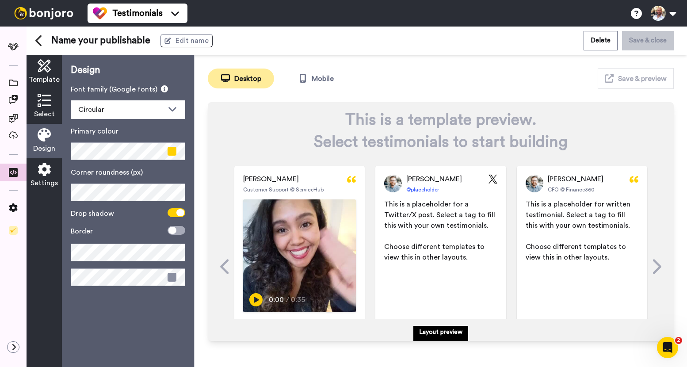
click at [48, 170] on icon at bounding box center [44, 169] width 13 height 13
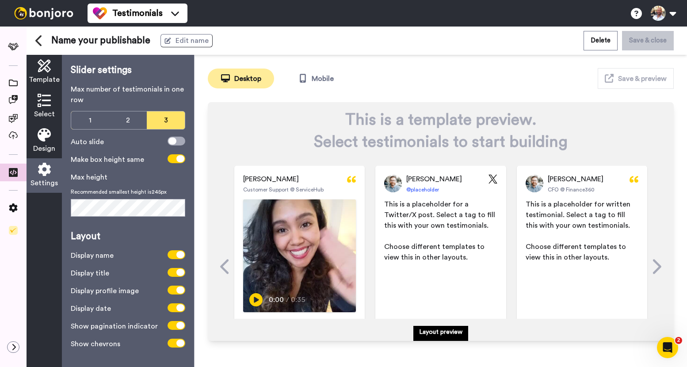
click at [48, 69] on icon at bounding box center [44, 65] width 13 height 13
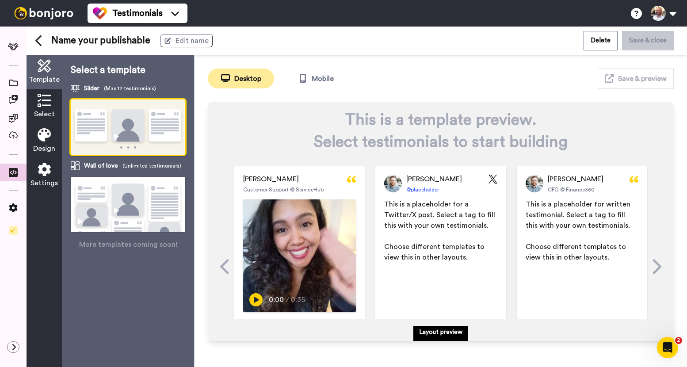
click at [123, 122] on img at bounding box center [128, 127] width 115 height 56
click at [134, 209] on img at bounding box center [128, 216] width 115 height 78
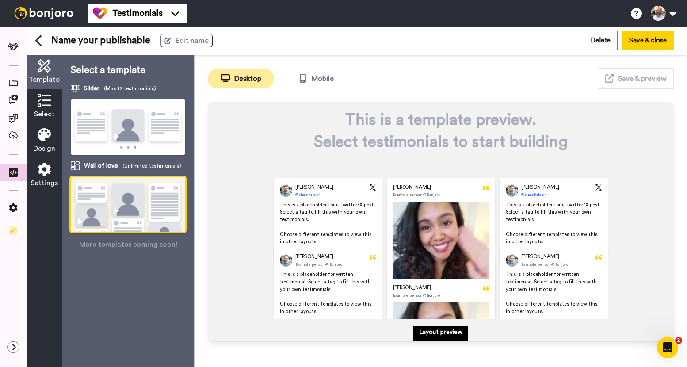
click at [143, 135] on img at bounding box center [128, 127] width 115 height 56
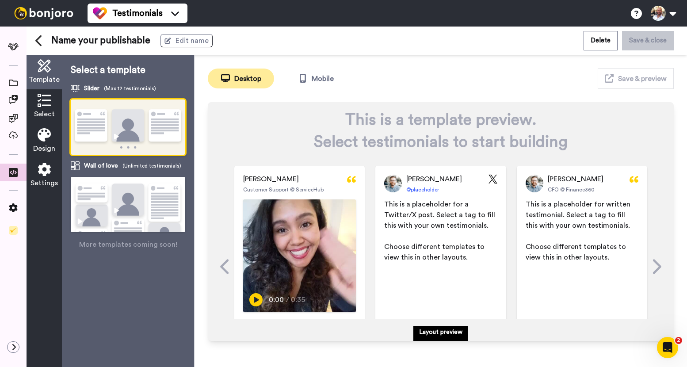
click at [153, 211] on img at bounding box center [128, 216] width 115 height 78
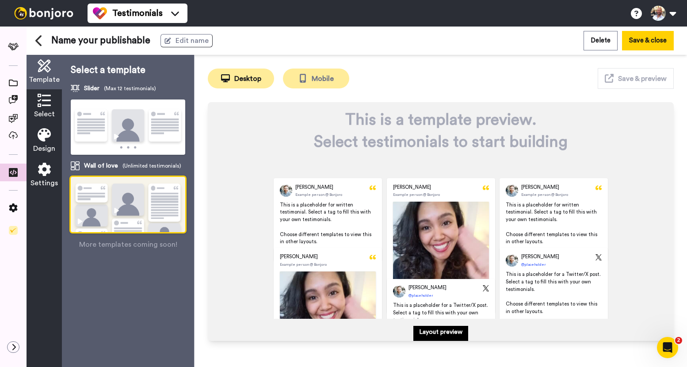
click at [336, 76] on button "Mobile" at bounding box center [316, 79] width 66 height 20
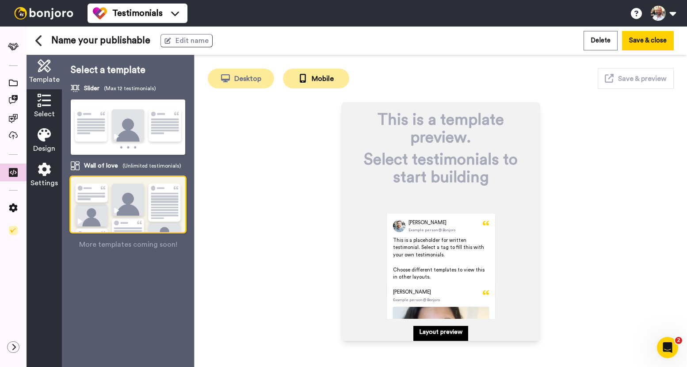
click at [244, 80] on button "Desktop" at bounding box center [241, 79] width 66 height 20
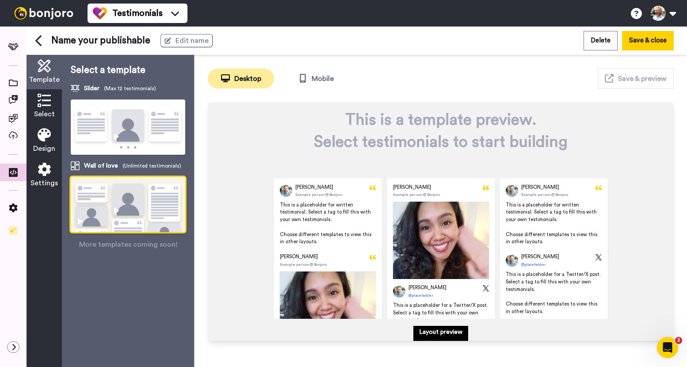
click at [131, 218] on img at bounding box center [128, 216] width 115 height 78
click at [46, 109] on span "Select" at bounding box center [44, 114] width 21 height 11
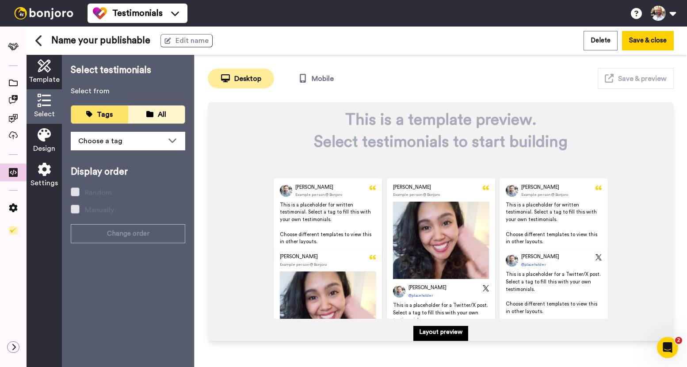
click at [162, 122] on button "All" at bounding box center [156, 115] width 57 height 18
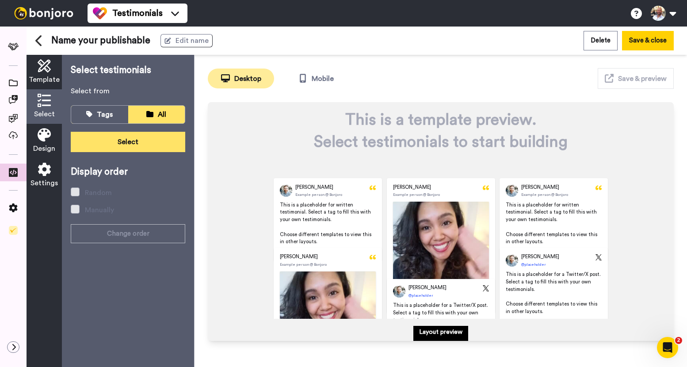
click at [162, 138] on button "Select" at bounding box center [128, 142] width 115 height 20
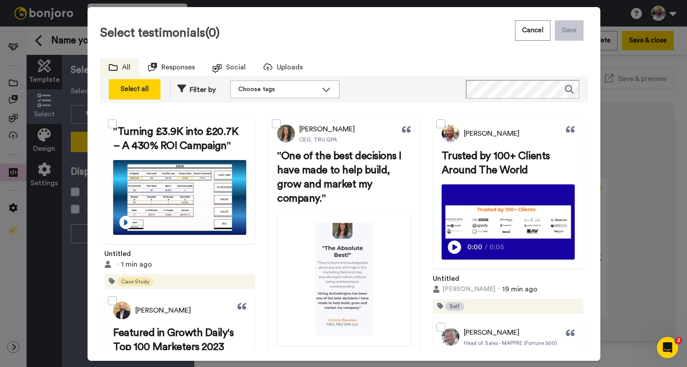
click at [134, 92] on div "Select all" at bounding box center [135, 89] width 42 height 11
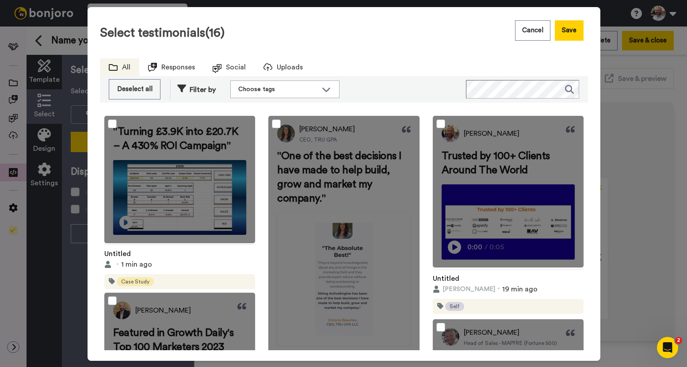
scroll to position [138, 0]
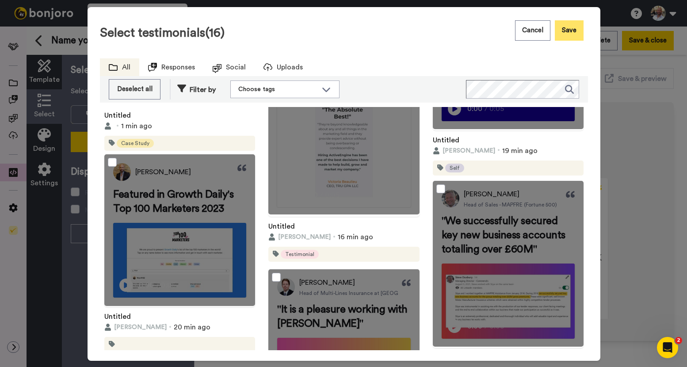
click at [565, 32] on button "Save" at bounding box center [569, 30] width 29 height 20
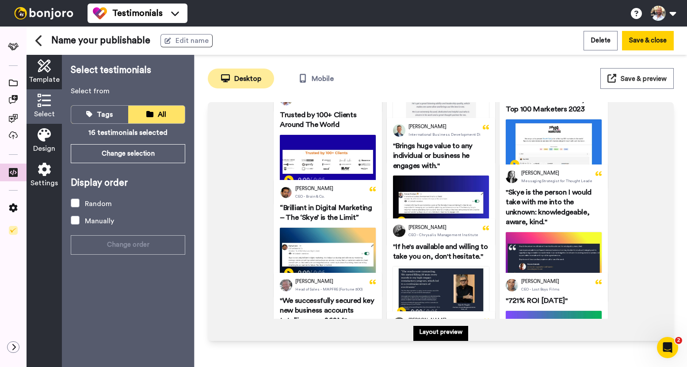
scroll to position [413, 0]
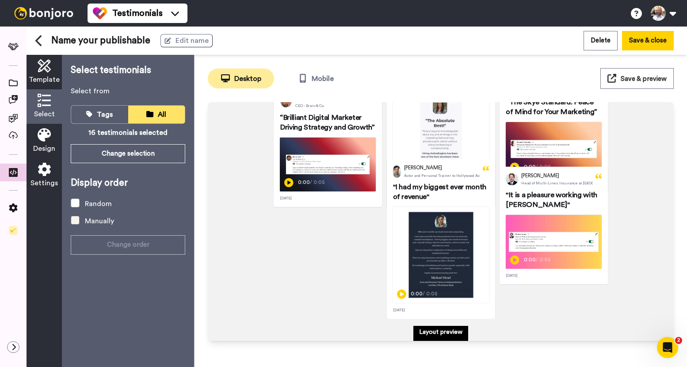
click at [76, 221] on span at bounding box center [75, 220] width 9 height 9
click at [91, 223] on div "Manually" at bounding box center [99, 221] width 29 height 11
click at [44, 145] on span "Design" at bounding box center [44, 148] width 22 height 11
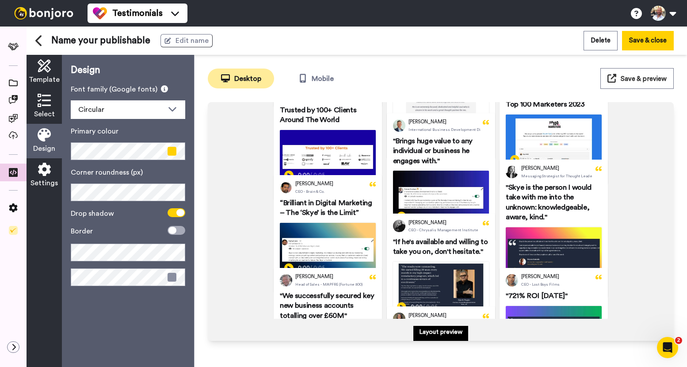
scroll to position [0, 0]
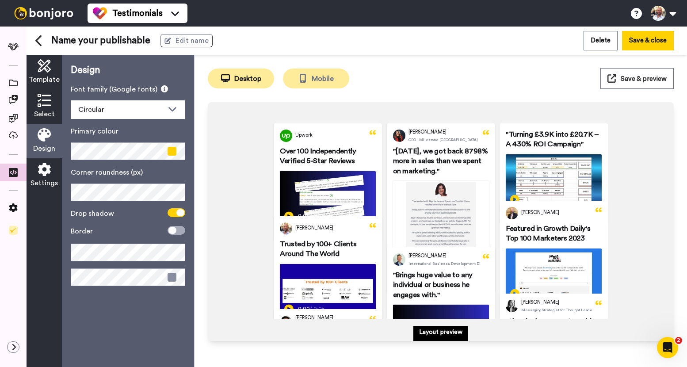
click at [318, 81] on button "Mobile" at bounding box center [316, 79] width 66 height 20
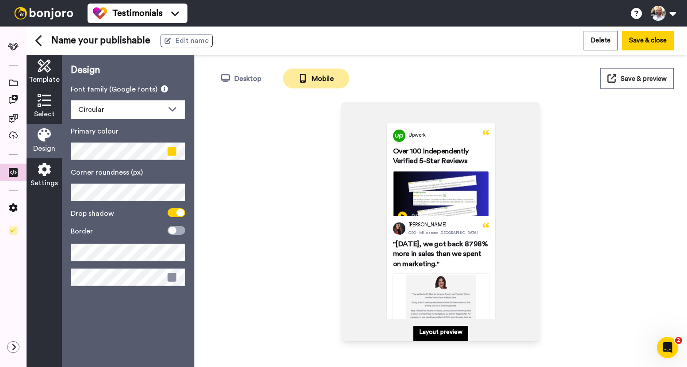
scroll to position [122, 0]
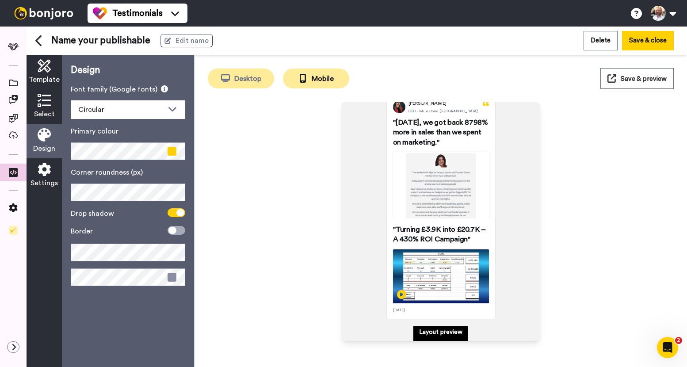
click at [243, 75] on button "Desktop" at bounding box center [241, 79] width 66 height 20
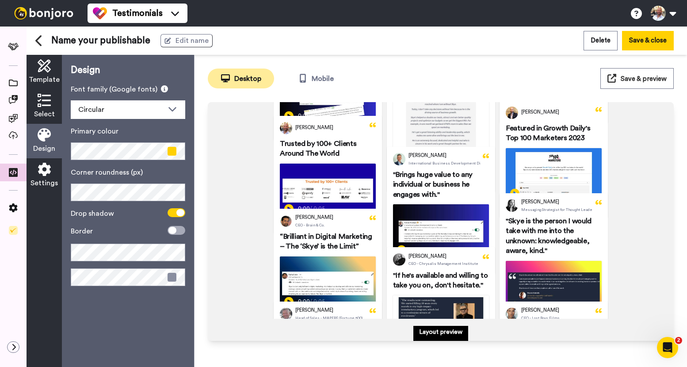
scroll to position [0, 0]
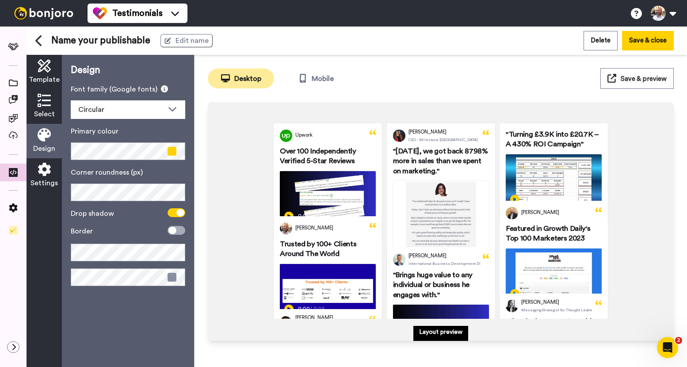
click at [42, 178] on span "Settings" at bounding box center [44, 183] width 27 height 11
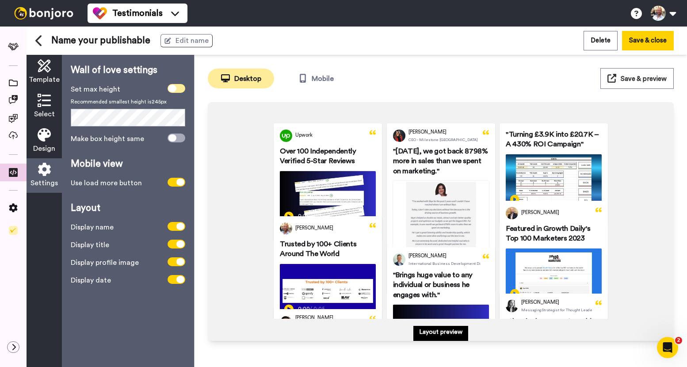
click at [177, 89] on span at bounding box center [177, 88] width 18 height 9
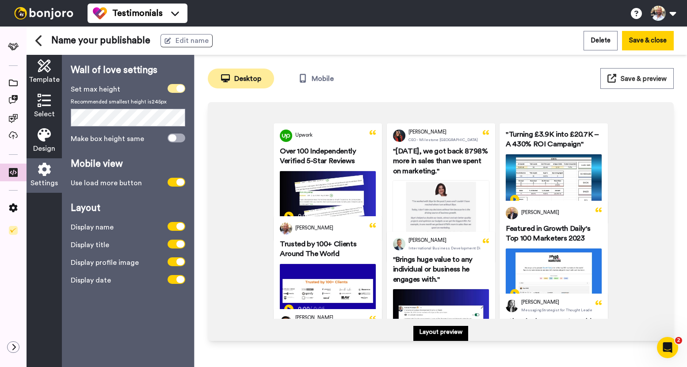
click at [177, 89] on icon at bounding box center [180, 88] width 8 height 7
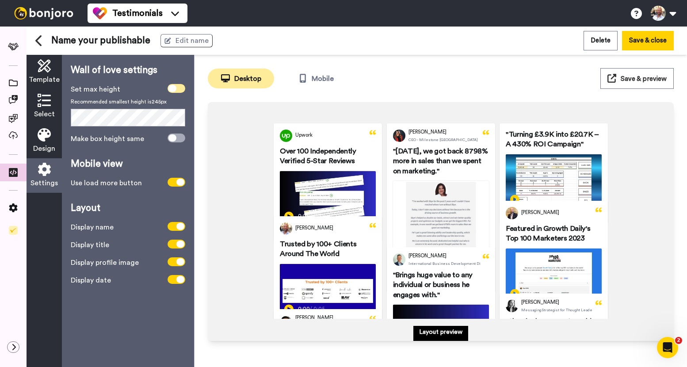
click at [177, 89] on span at bounding box center [177, 88] width 18 height 9
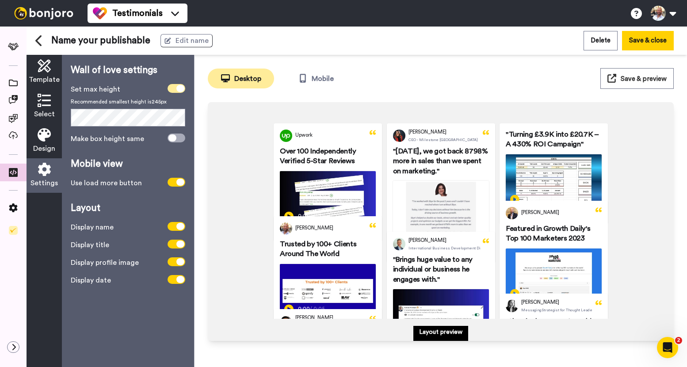
click at [177, 89] on icon at bounding box center [180, 88] width 8 height 7
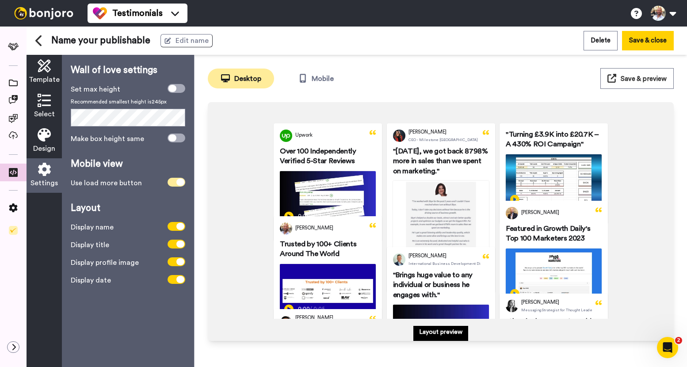
click at [174, 178] on span at bounding box center [177, 182] width 18 height 9
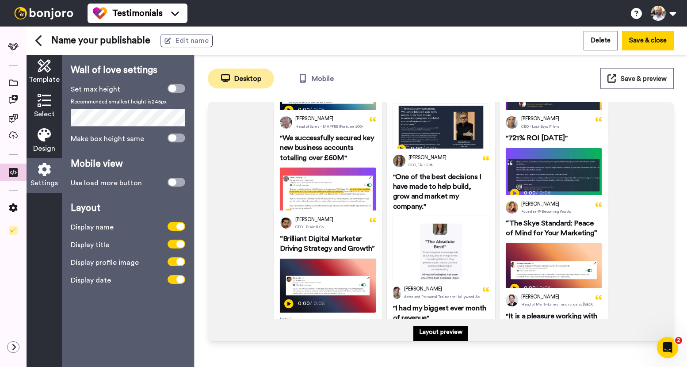
scroll to position [413, 0]
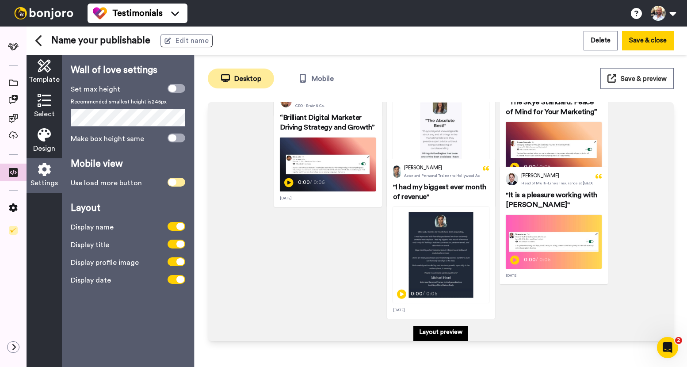
click at [180, 184] on span at bounding box center [177, 182] width 18 height 9
click at [180, 184] on icon at bounding box center [180, 182] width 8 height 7
click at [180, 228] on icon at bounding box center [180, 226] width 8 height 7
click at [180, 228] on span at bounding box center [177, 226] width 18 height 9
click at [180, 228] on icon at bounding box center [180, 226] width 8 height 7
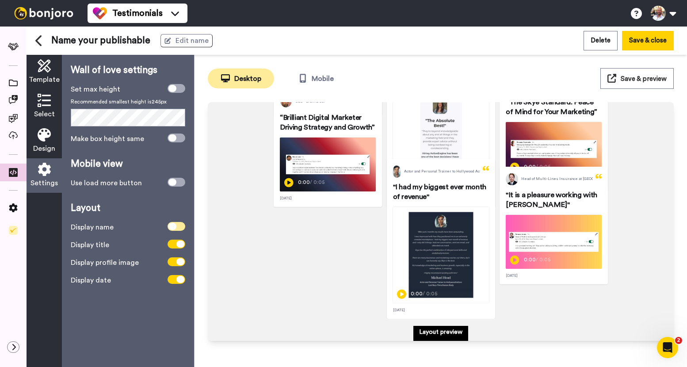
click at [180, 228] on span at bounding box center [177, 226] width 18 height 9
click at [181, 264] on icon at bounding box center [180, 261] width 8 height 7
click at [181, 264] on span at bounding box center [177, 261] width 18 height 9
click at [177, 282] on icon at bounding box center [180, 279] width 8 height 7
click at [177, 282] on span at bounding box center [177, 279] width 18 height 9
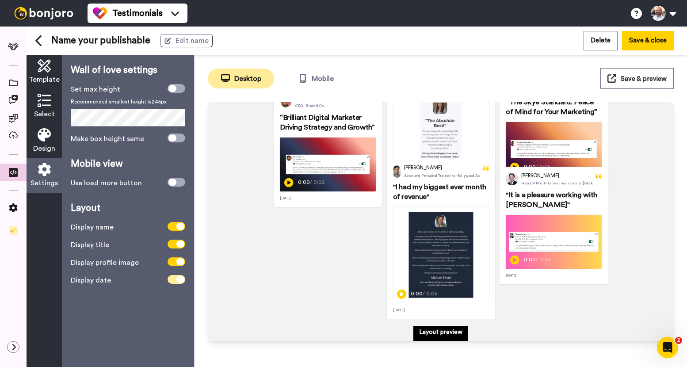
click at [177, 282] on icon at bounding box center [180, 279] width 8 height 7
click at [180, 138] on span at bounding box center [177, 138] width 18 height 9
click at [178, 140] on icon at bounding box center [180, 137] width 8 height 7
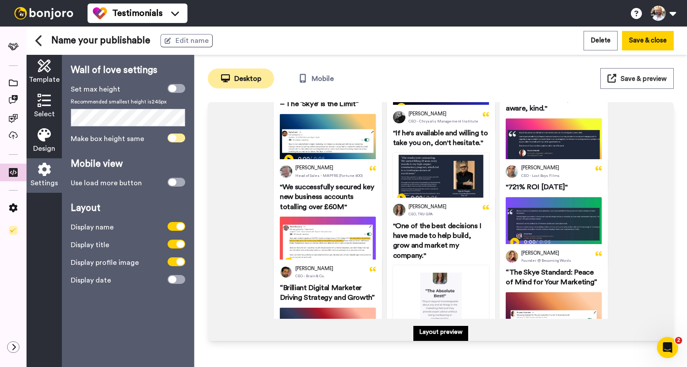
click at [176, 138] on icon at bounding box center [172, 137] width 8 height 7
click at [176, 138] on span at bounding box center [177, 138] width 18 height 9
click at [176, 91] on span at bounding box center [177, 88] width 18 height 9
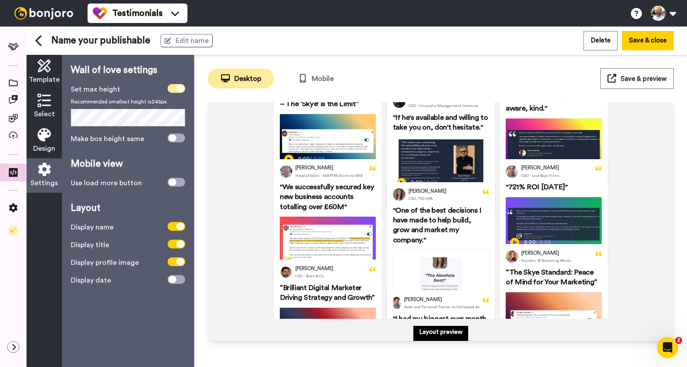
scroll to position [227, 0]
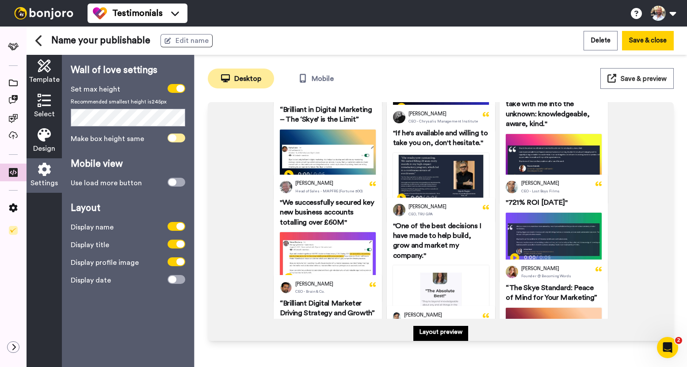
click at [176, 141] on span at bounding box center [177, 138] width 18 height 9
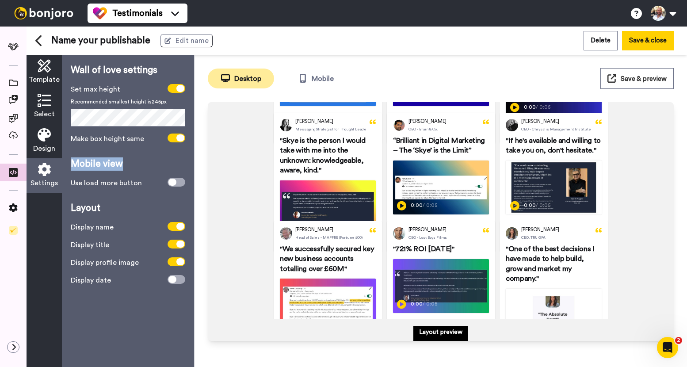
drag, startPoint x: 176, startPoint y: 141, endPoint x: 271, endPoint y: 164, distance: 97.3
click at [158, 161] on div "Wall of love settings Set max height Recommended smallest height is 245 px Make…" at bounding box center [128, 175] width 115 height 222
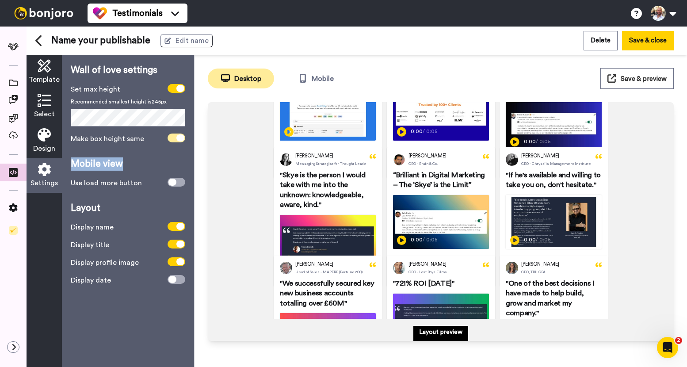
click at [175, 136] on span at bounding box center [177, 138] width 18 height 9
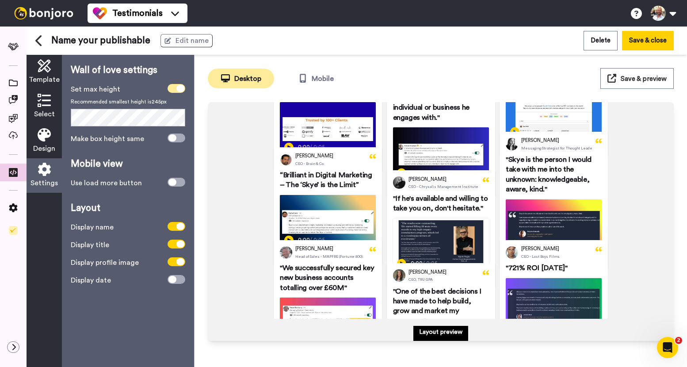
click at [176, 88] on icon at bounding box center [180, 88] width 8 height 7
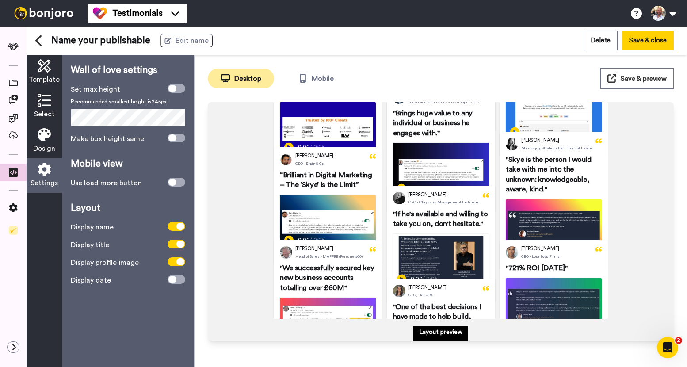
click at [46, 74] on span "Template" at bounding box center [44, 79] width 31 height 11
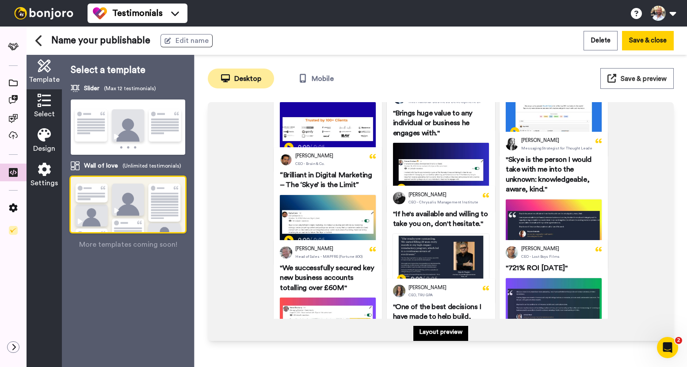
click at [124, 125] on img at bounding box center [128, 127] width 115 height 56
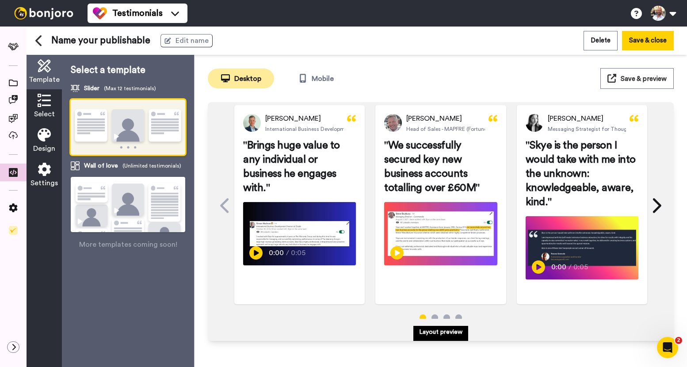
click at [435, 318] on span at bounding box center [435, 317] width 7 height 7
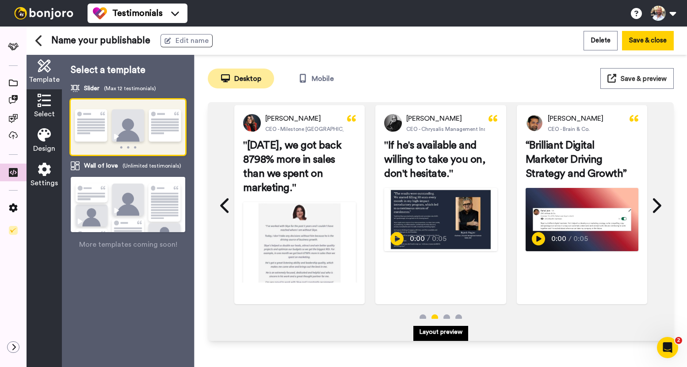
click at [134, 206] on img at bounding box center [128, 216] width 115 height 78
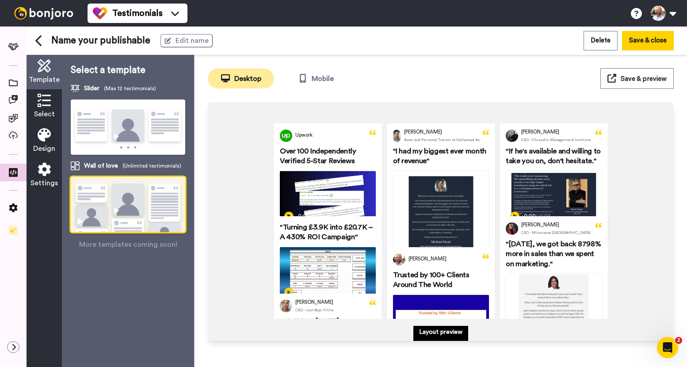
click at [43, 104] on icon at bounding box center [44, 100] width 13 height 13
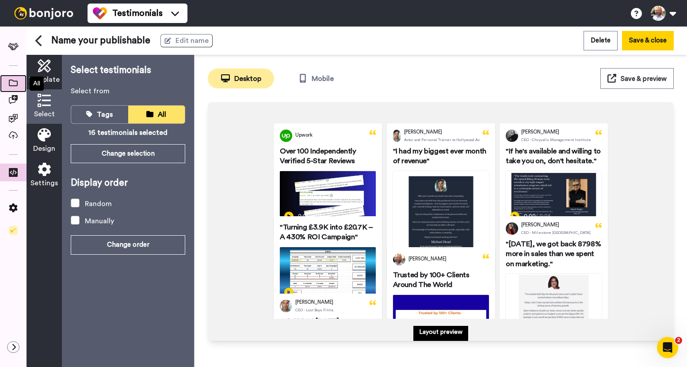
click at [17, 84] on icon at bounding box center [13, 83] width 9 height 7
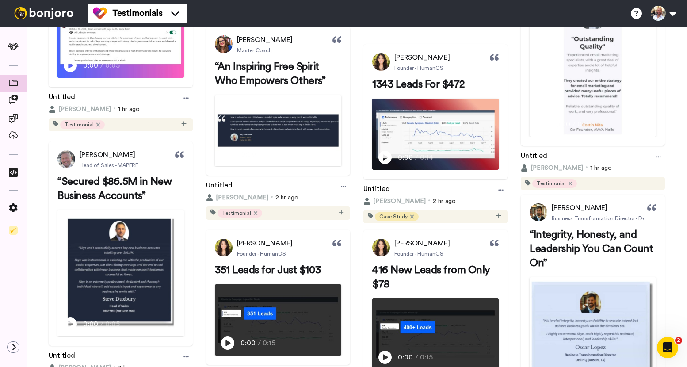
scroll to position [1682, 0]
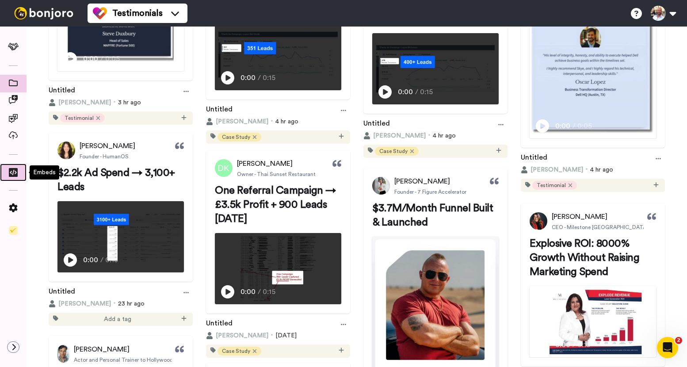
click at [15, 172] on icon at bounding box center [13, 172] width 9 height 9
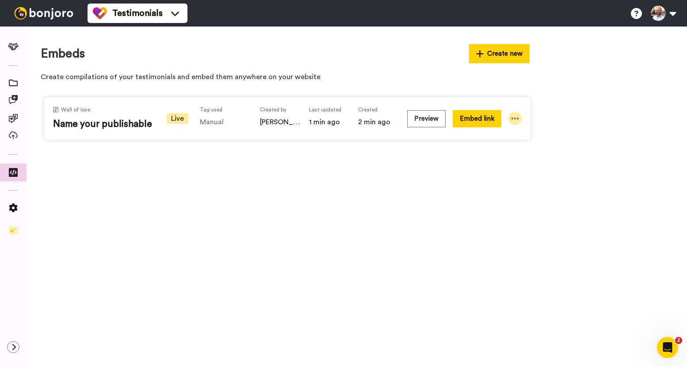
click at [517, 120] on icon at bounding box center [515, 118] width 9 height 9
click at [128, 119] on span "Name your publishable" at bounding box center [104, 124] width 102 height 13
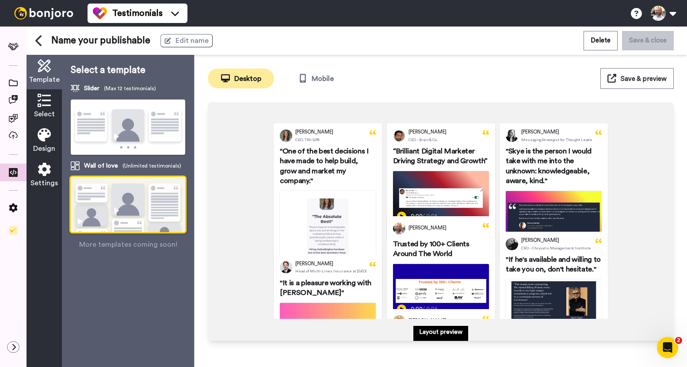
click at [125, 42] on span "Name your publishable" at bounding box center [100, 40] width 99 height 13
click at [176, 38] on span "Edit name" at bounding box center [192, 40] width 33 height 11
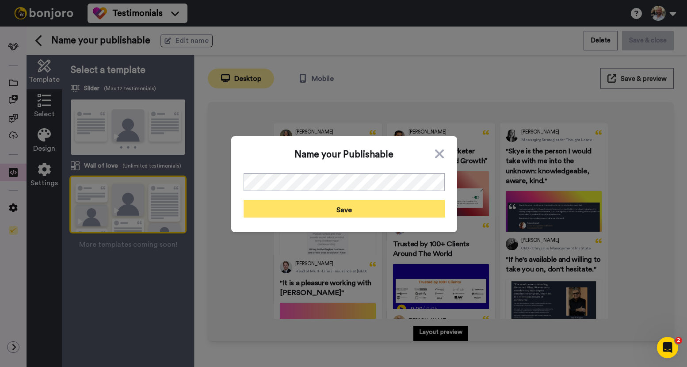
click at [356, 210] on button "Save" at bounding box center [344, 209] width 201 height 18
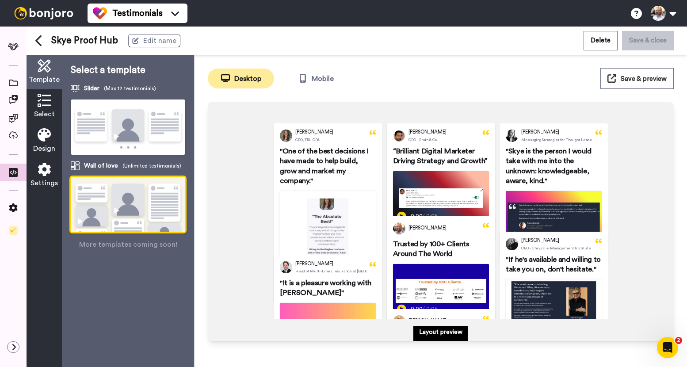
click at [610, 86] on button "Save & preview" at bounding box center [636, 78] width 73 height 21
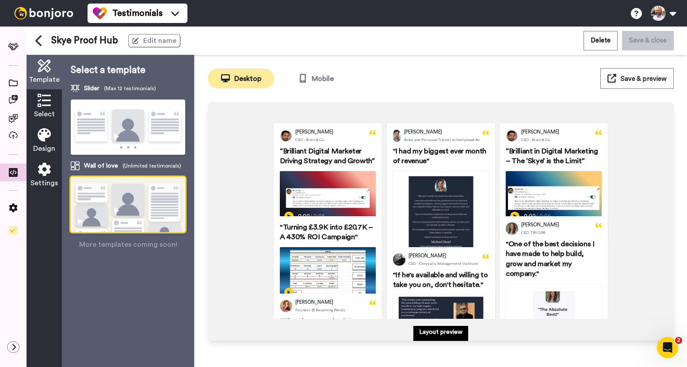
click at [49, 115] on span "Select" at bounding box center [44, 114] width 21 height 11
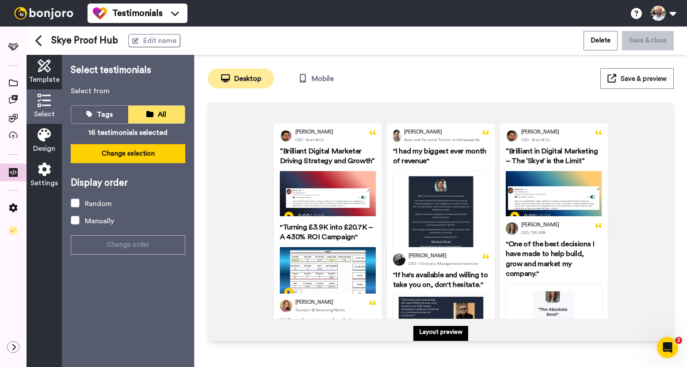
click at [129, 153] on button "Change selection" at bounding box center [128, 153] width 115 height 19
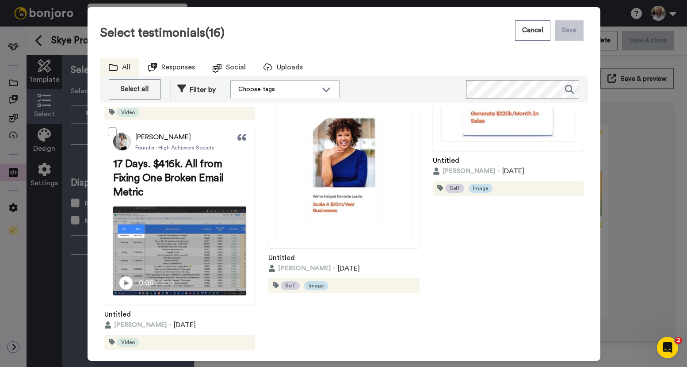
scroll to position [3458, 0]
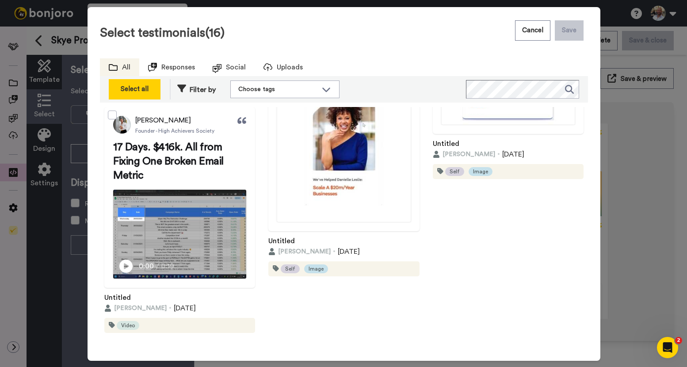
click at [151, 89] on div "Select all" at bounding box center [135, 89] width 42 height 11
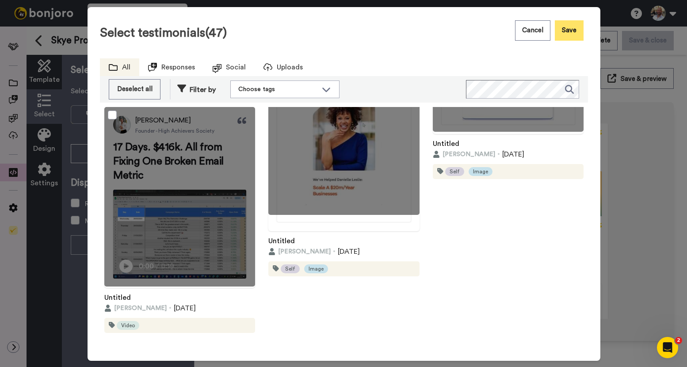
click at [569, 32] on button "Save" at bounding box center [569, 30] width 29 height 20
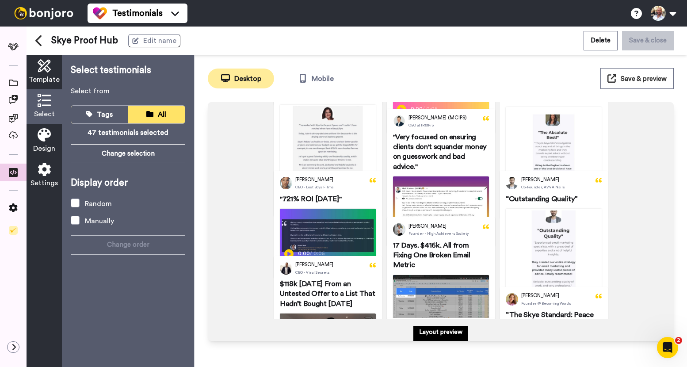
scroll to position [1480, 0]
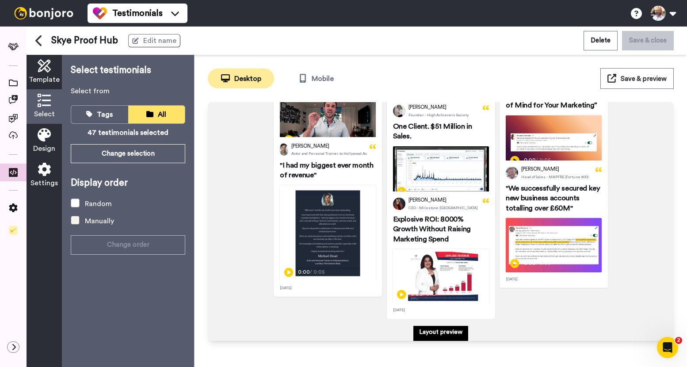
click at [95, 224] on div "Manually" at bounding box center [99, 221] width 29 height 11
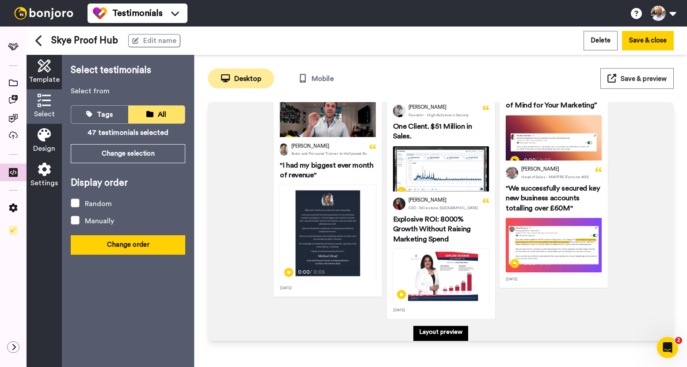
click at [127, 244] on button "Change order" at bounding box center [128, 244] width 115 height 19
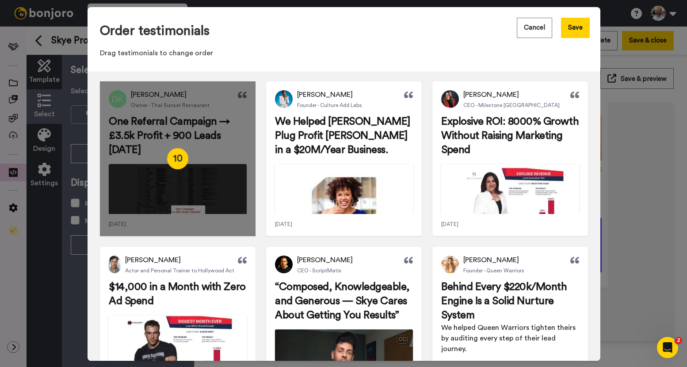
scroll to position [333, 0]
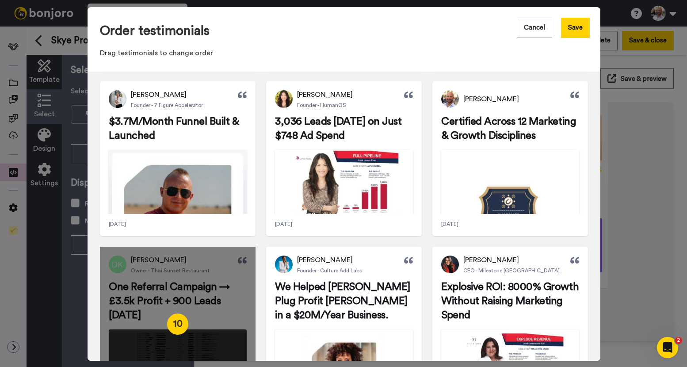
click at [198, 271] on div "10" at bounding box center [178, 324] width 156 height 155
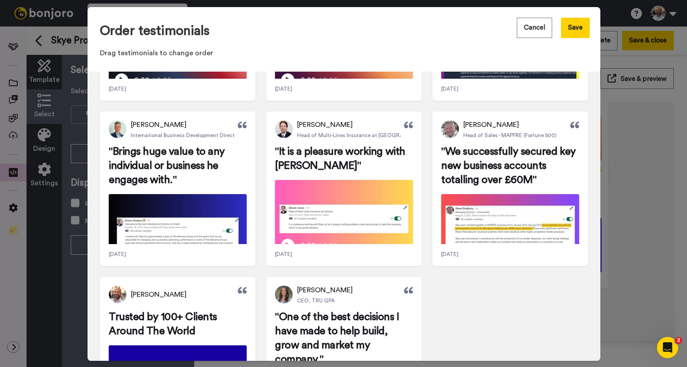
scroll to position [2371, 0]
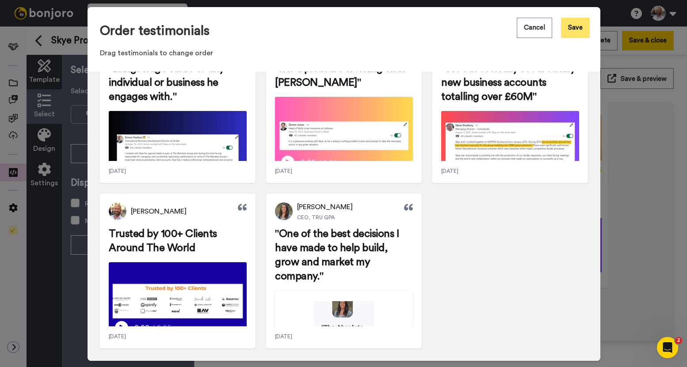
click at [570, 24] on button "Save" at bounding box center [575, 28] width 29 height 20
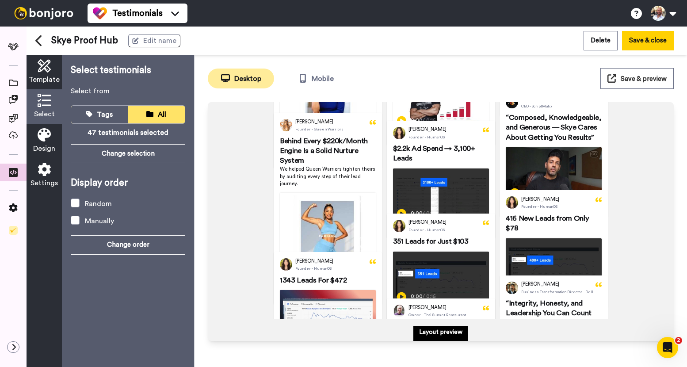
scroll to position [53, 0]
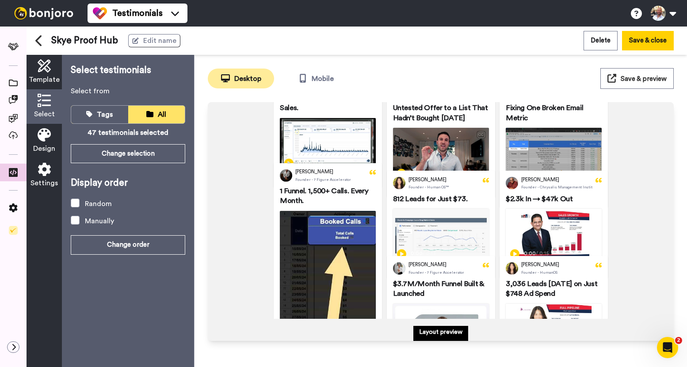
click at [45, 139] on icon at bounding box center [44, 134] width 13 height 13
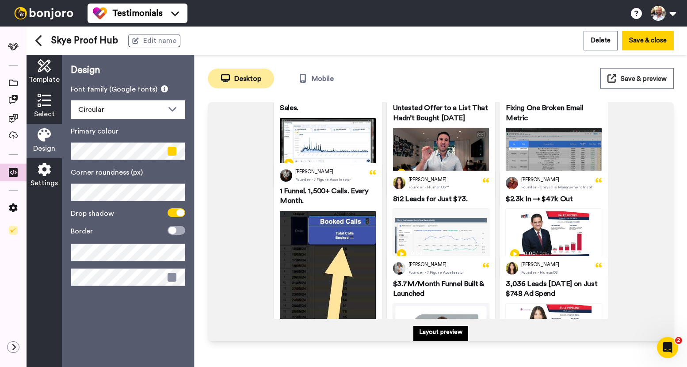
click at [50, 175] on icon at bounding box center [44, 169] width 13 height 13
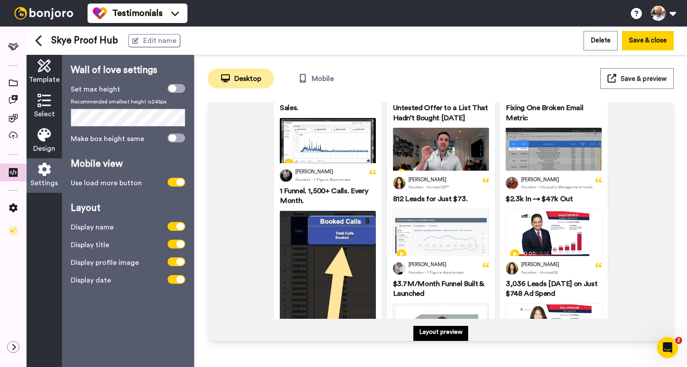
click at [171, 284] on div "Display date" at bounding box center [128, 280] width 115 height 11
click at [176, 281] on span at bounding box center [177, 279] width 18 height 9
click at [173, 186] on div "Use load more button" at bounding box center [128, 183] width 115 height 11
click at [171, 182] on span at bounding box center [177, 182] width 18 height 9
click at [651, 40] on button "Save & close" at bounding box center [648, 40] width 52 height 19
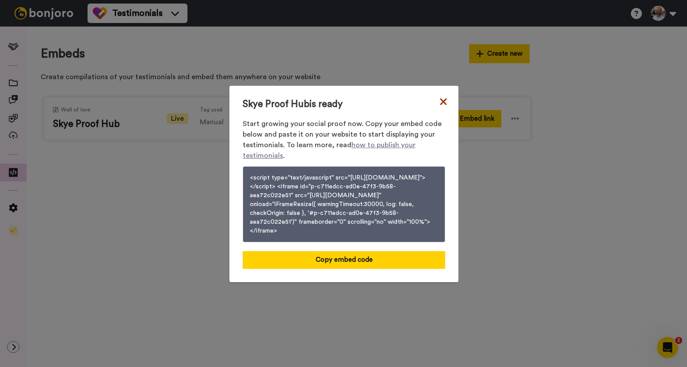
click at [439, 97] on icon at bounding box center [443, 101] width 9 height 11
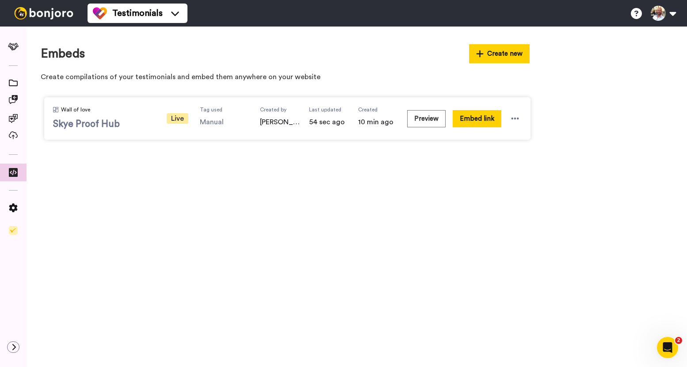
click at [130, 119] on span "Skye Proof Hub" at bounding box center [104, 124] width 102 height 13
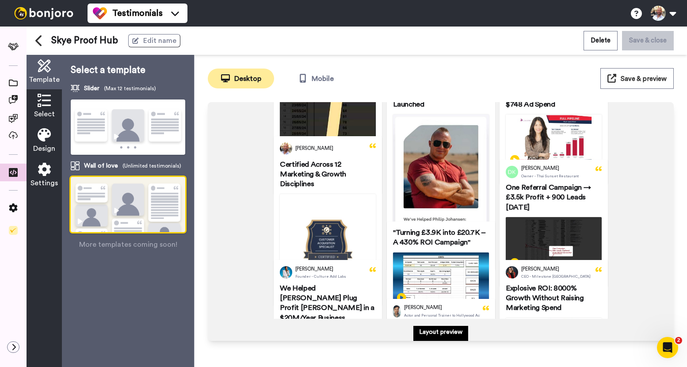
scroll to position [364, 0]
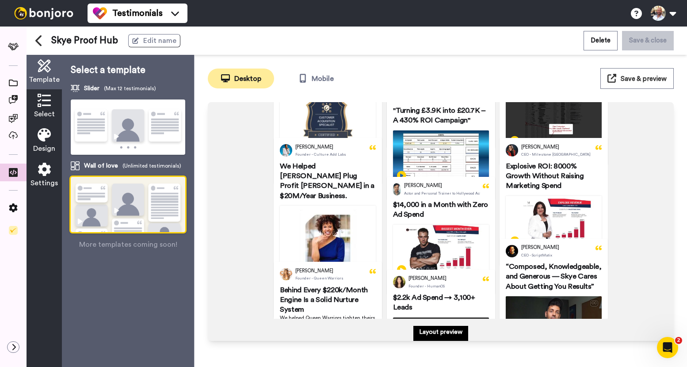
click at [43, 100] on icon at bounding box center [44, 100] width 13 height 13
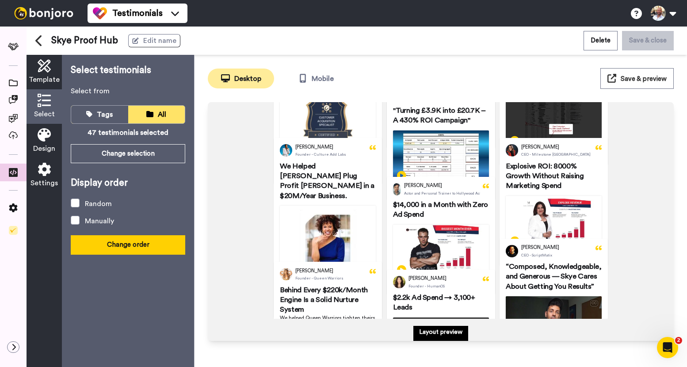
click at [128, 246] on button "Change order" at bounding box center [128, 244] width 115 height 19
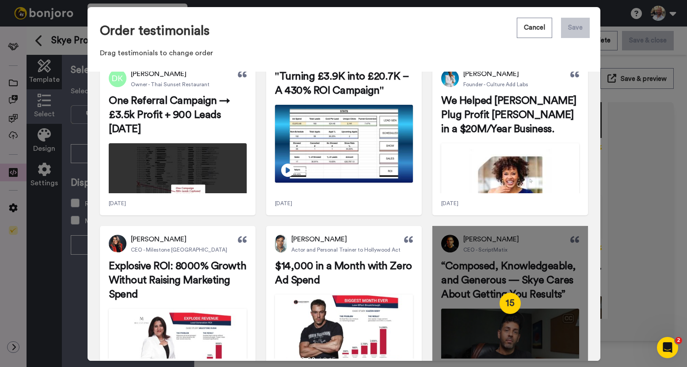
scroll to position [461, 0]
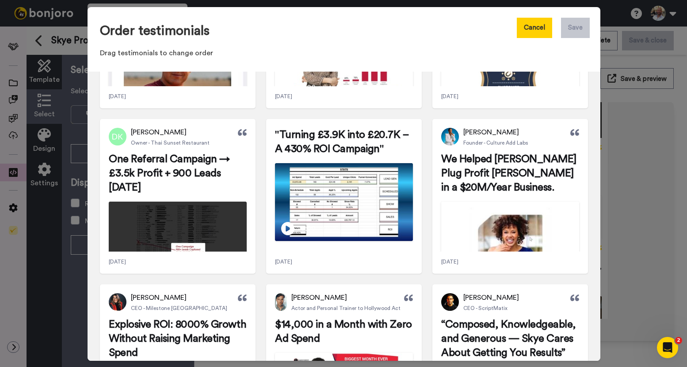
click at [528, 30] on button "Cancel" at bounding box center [534, 28] width 35 height 20
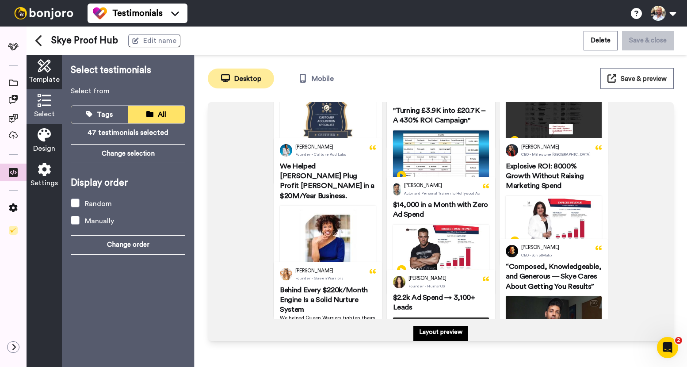
click at [50, 136] on icon at bounding box center [44, 134] width 13 height 13
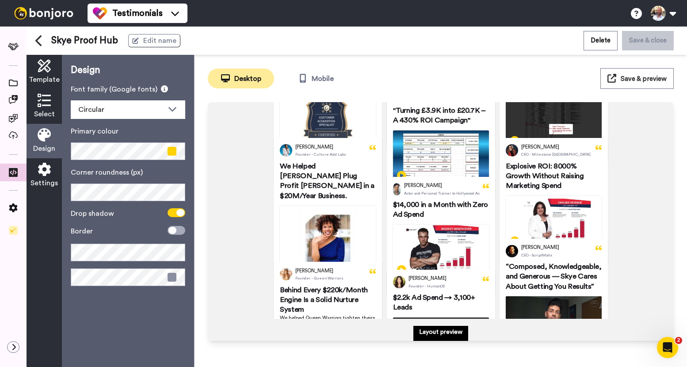
click at [44, 65] on icon at bounding box center [44, 65] width 13 height 13
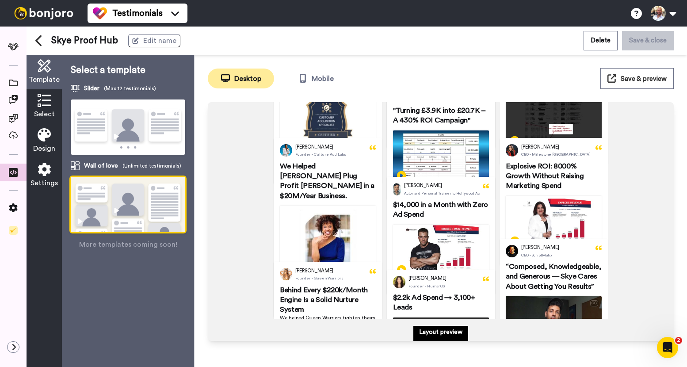
click at [43, 98] on icon at bounding box center [44, 100] width 13 height 13
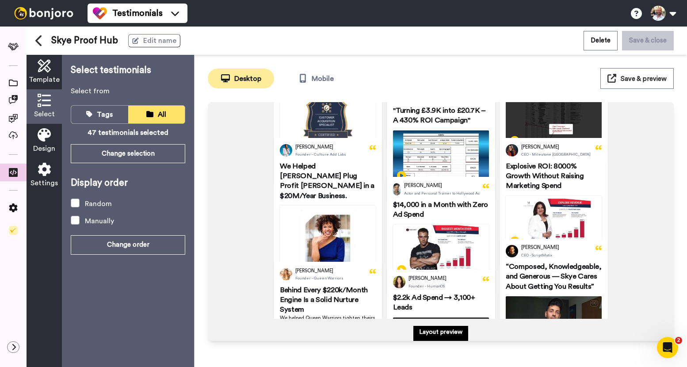
click at [42, 134] on icon at bounding box center [44, 134] width 13 height 13
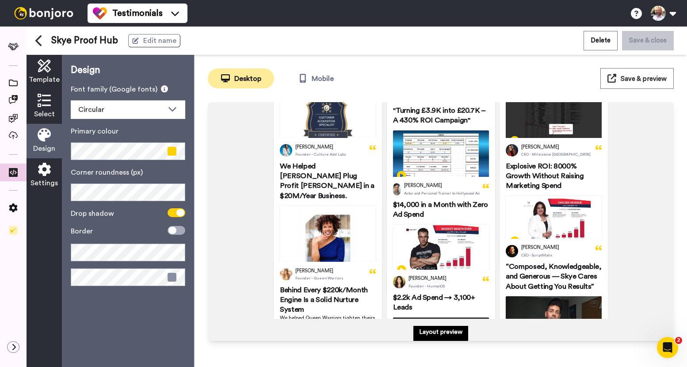
click at [46, 174] on icon at bounding box center [44, 169] width 13 height 13
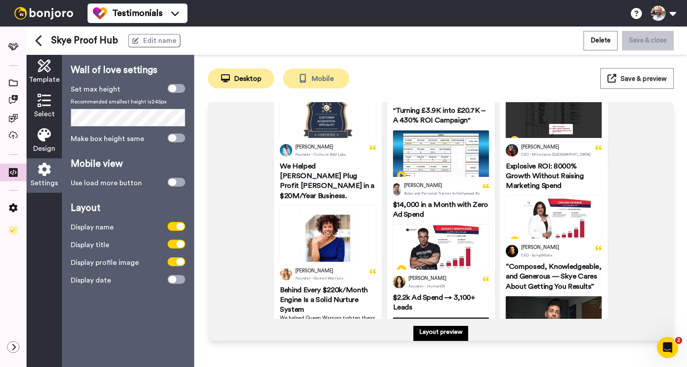
click at [314, 80] on button "Mobile" at bounding box center [316, 79] width 66 height 20
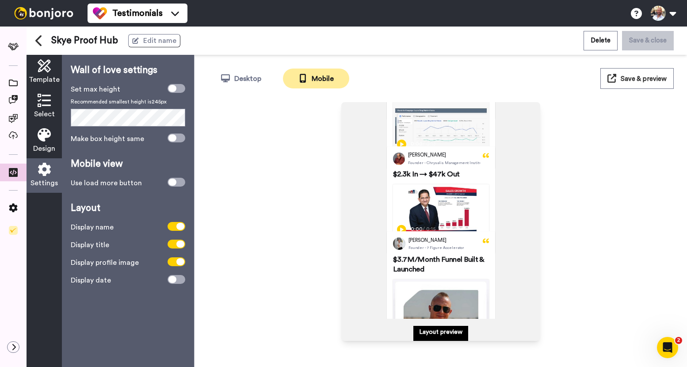
scroll to position [564, 0]
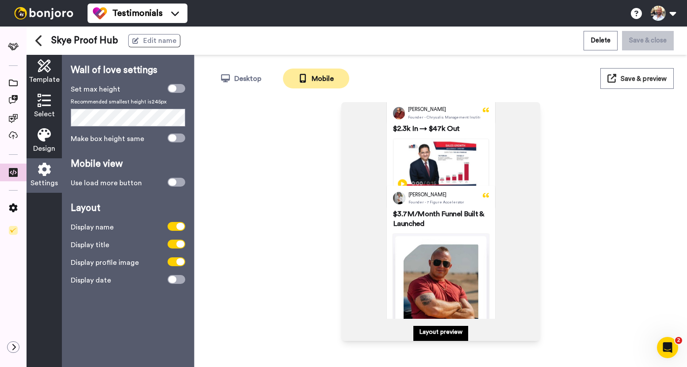
click at [444, 164] on img at bounding box center [441, 166] width 95 height 54
click at [444, 164] on video at bounding box center [441, 166] width 95 height 54
click at [256, 80] on button "Desktop" at bounding box center [241, 79] width 66 height 20
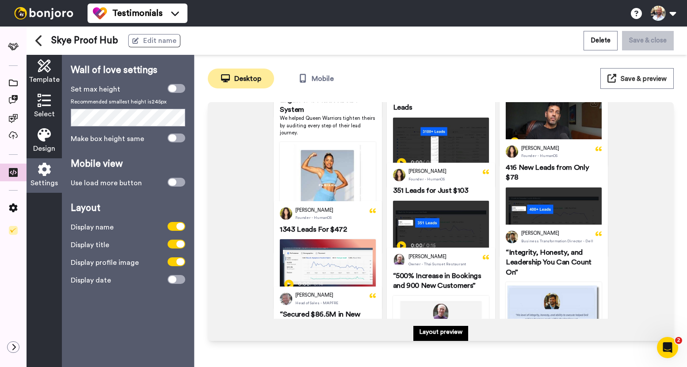
click at [629, 78] on span "Save & preview" at bounding box center [644, 79] width 46 height 7
click at [39, 42] on icon at bounding box center [39, 40] width 8 height 12
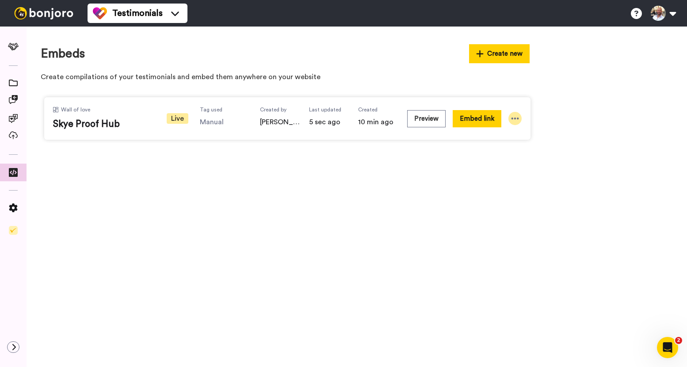
click at [516, 119] on icon at bounding box center [516, 119] width 8 height 2
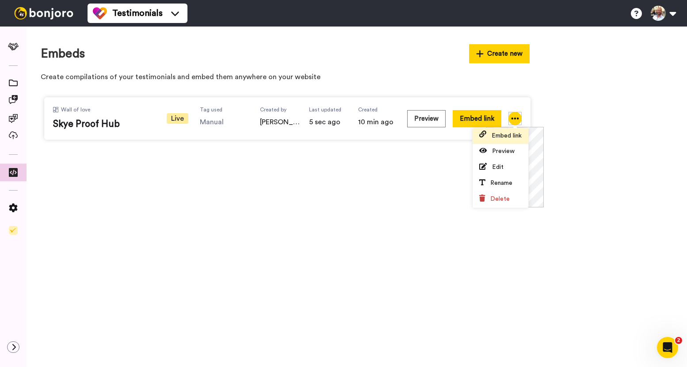
click at [510, 140] on li "Embed link" at bounding box center [501, 136] width 56 height 16
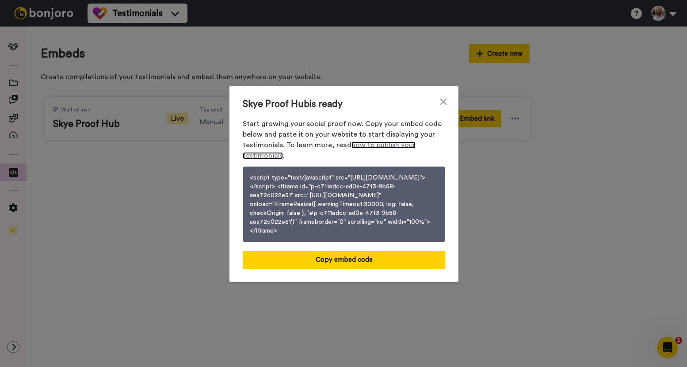
click at [385, 141] on link "how to publish your testimonials" at bounding box center [329, 150] width 173 height 18
click at [381, 278] on div "Skye Proof Hub is ready Start growing your social proof now. Copy your embed co…" at bounding box center [343, 184] width 229 height 196
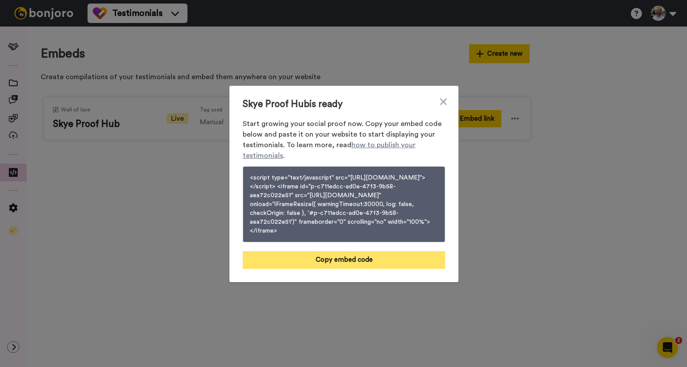
click at [362, 260] on button "Copy embed code" at bounding box center [344, 260] width 203 height 18
click at [371, 269] on button "Embed code copied" at bounding box center [344, 260] width 203 height 18
click at [357, 266] on button "Embed code copied" at bounding box center [344, 260] width 203 height 18
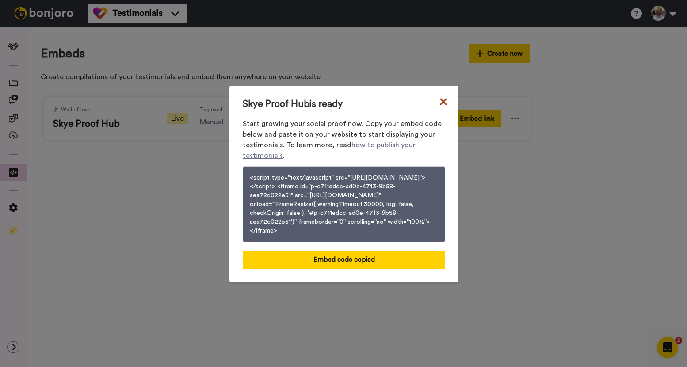
click at [439, 96] on icon at bounding box center [443, 101] width 9 height 11
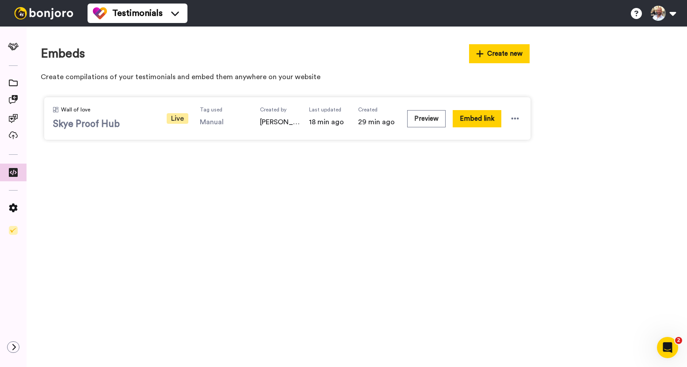
click at [134, 118] on span "Skye Proof Hub" at bounding box center [104, 124] width 102 height 13
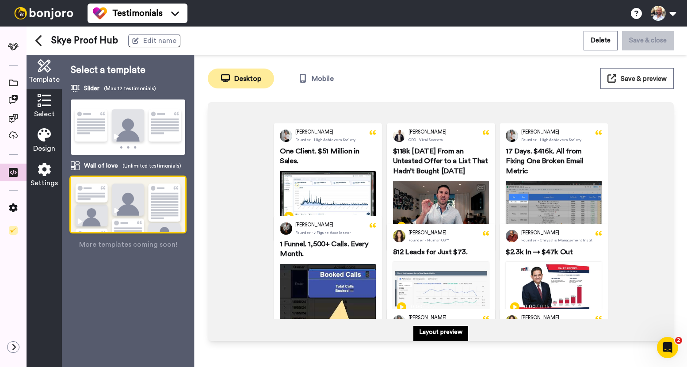
click at [134, 120] on img at bounding box center [128, 127] width 115 height 56
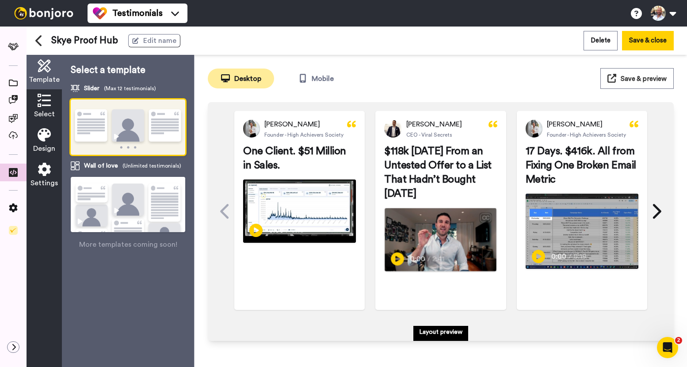
click at [385, 256] on div "Play/Pause 0:00 / 2:41" at bounding box center [441, 261] width 112 height 19
click at [416, 246] on span "If you're looking to automate all of your marketing and convert more people tha…" at bounding box center [441, 242] width 110 height 18
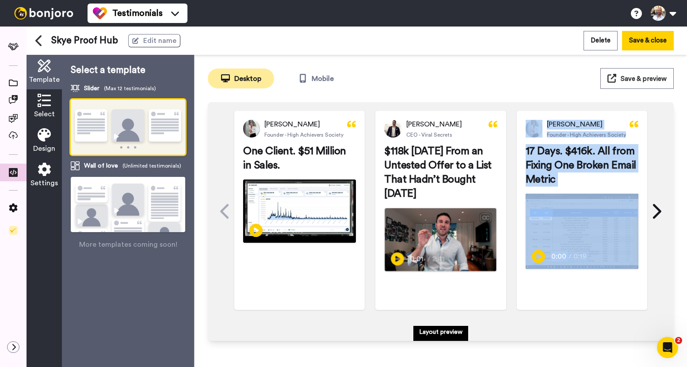
scroll to position [12, 0]
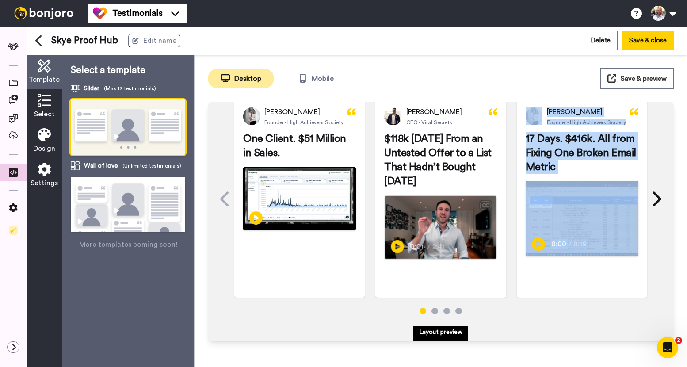
drag, startPoint x: 511, startPoint y: 310, endPoint x: 526, endPoint y: 317, distance: 17.2
click at [526, 317] on div "[PERSON_NAME] Founder - High Achievers Society One Client. $51 Million in Sales…" at bounding box center [441, 209] width 448 height 220
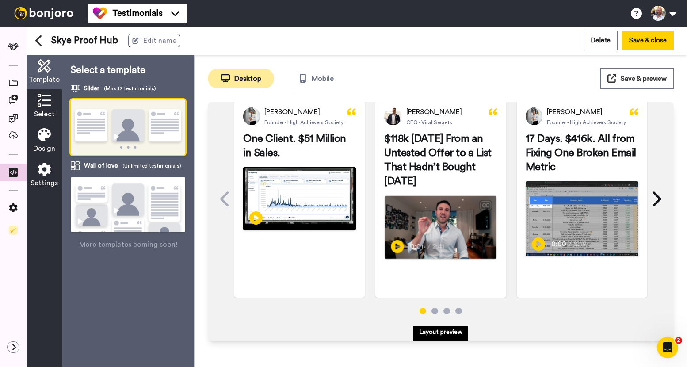
click at [43, 107] on icon at bounding box center [44, 100] width 13 height 13
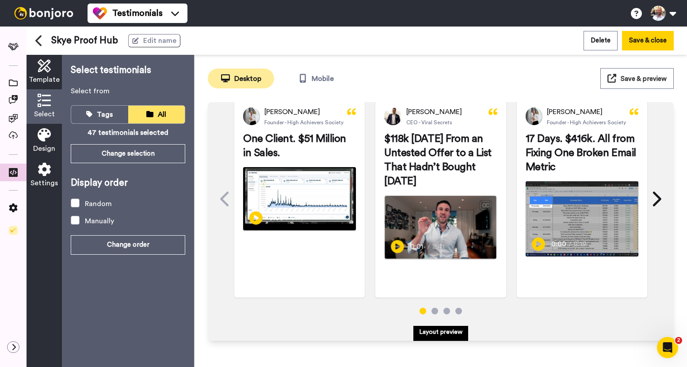
click at [45, 141] on icon at bounding box center [44, 134] width 13 height 13
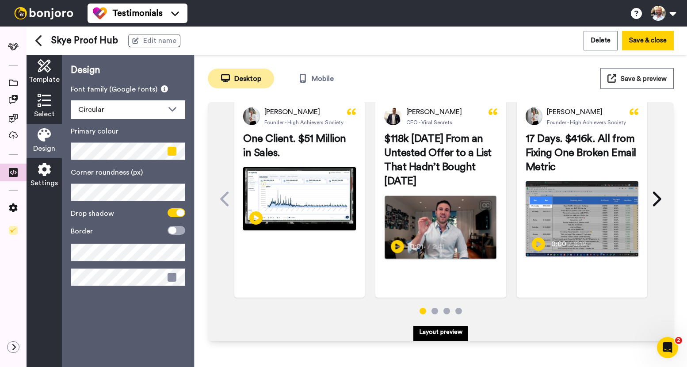
click at [47, 75] on span "Template" at bounding box center [44, 79] width 31 height 11
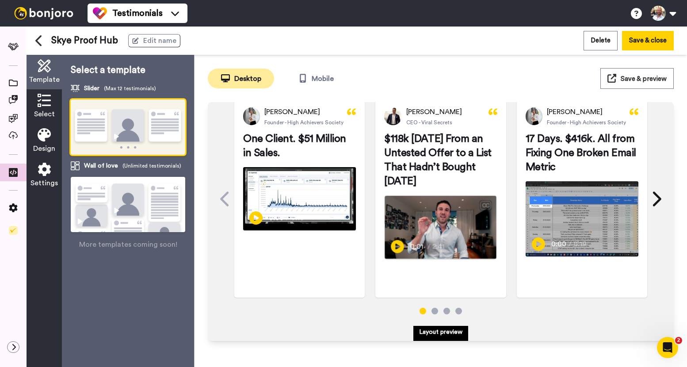
click at [133, 202] on img at bounding box center [128, 216] width 115 height 78
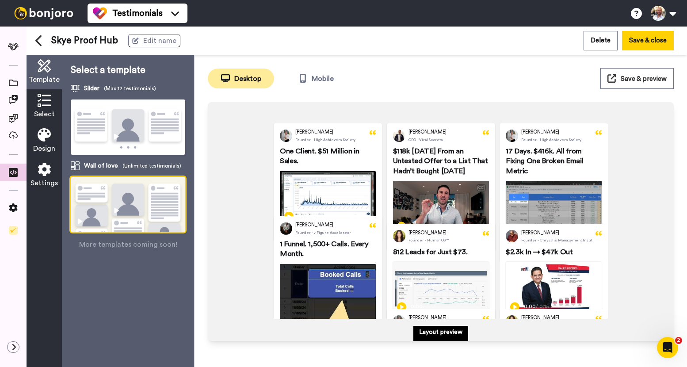
click at [48, 102] on icon at bounding box center [44, 100] width 13 height 13
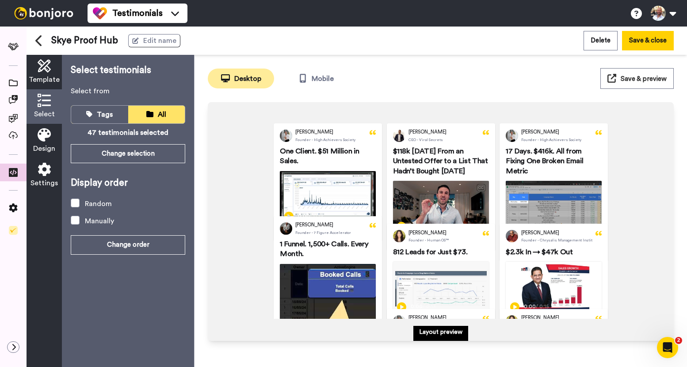
click at [46, 136] on icon at bounding box center [44, 134] width 13 height 13
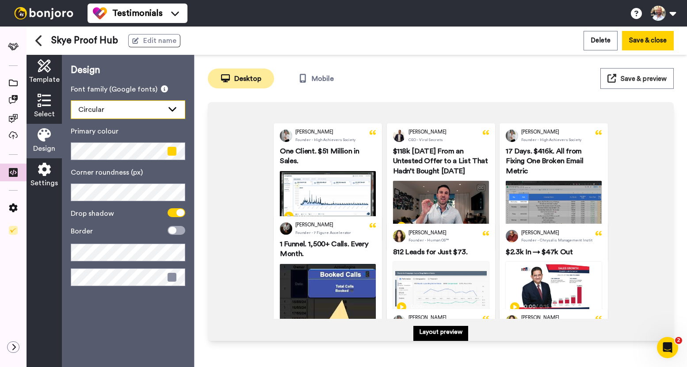
click at [175, 108] on icon at bounding box center [172, 109] width 8 height 4
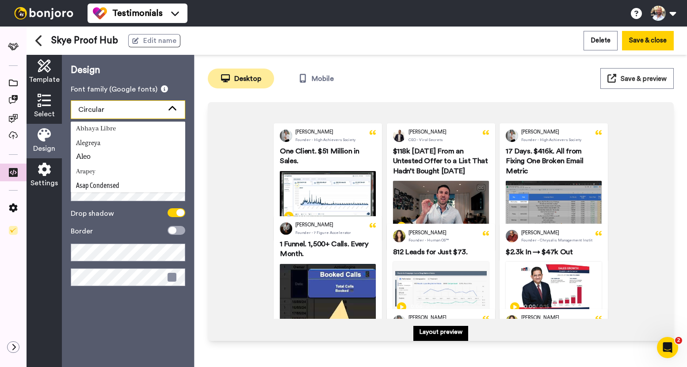
click at [176, 109] on icon at bounding box center [172, 108] width 11 height 9
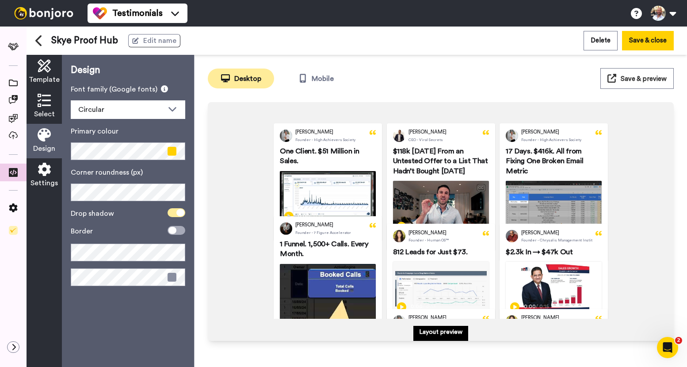
click at [177, 212] on icon at bounding box center [180, 212] width 8 height 7
click at [177, 212] on span at bounding box center [177, 212] width 18 height 9
click at [180, 232] on span at bounding box center [177, 230] width 18 height 9
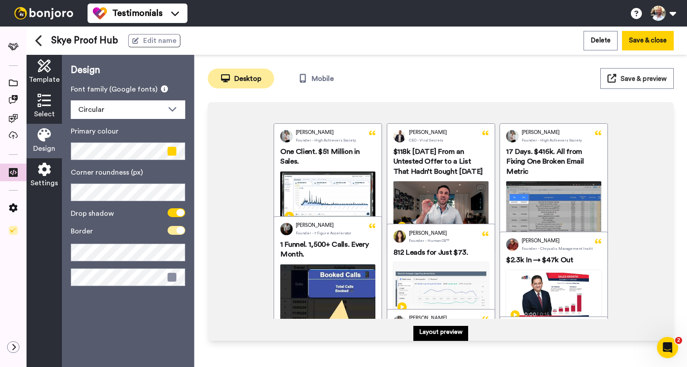
click at [180, 232] on icon at bounding box center [180, 230] width 8 height 7
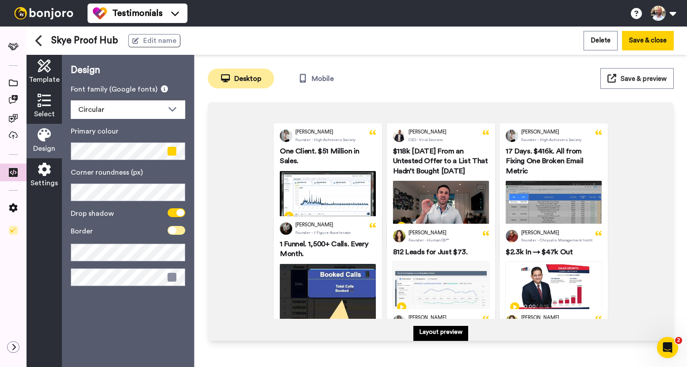
click at [180, 232] on span at bounding box center [177, 230] width 18 height 9
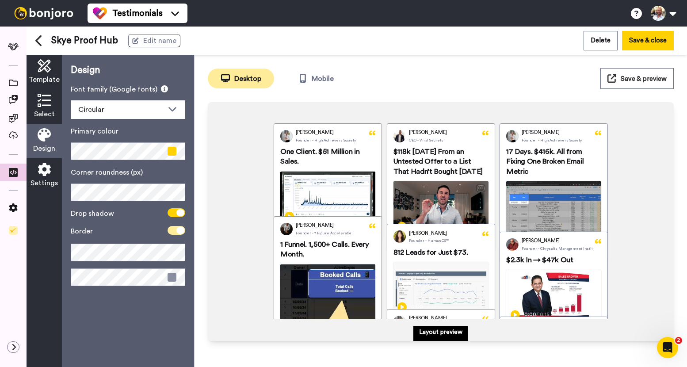
click at [180, 232] on icon at bounding box center [180, 230] width 8 height 7
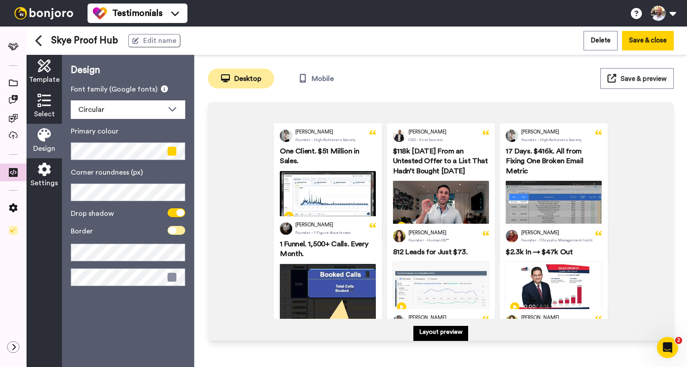
click at [180, 232] on span at bounding box center [177, 230] width 18 height 9
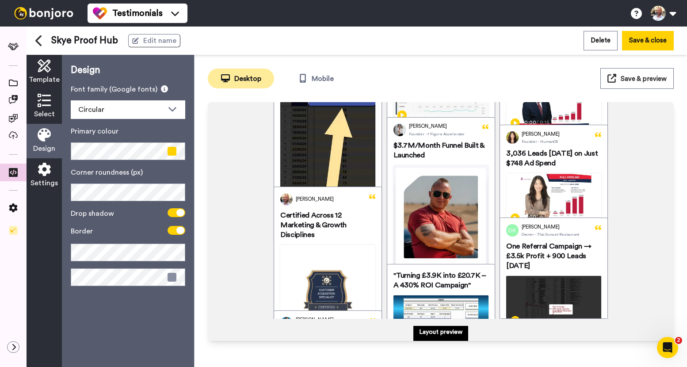
scroll to position [198, 0]
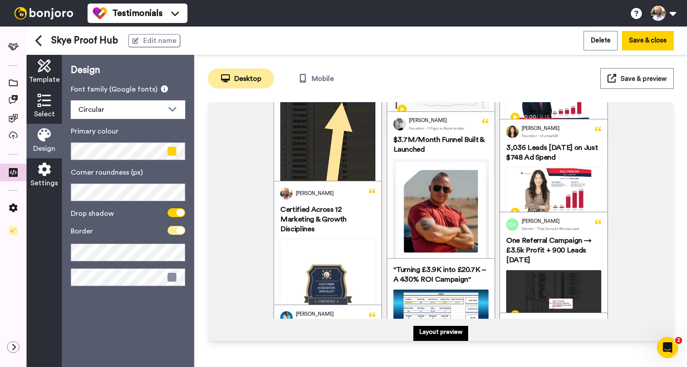
click at [175, 233] on span at bounding box center [177, 230] width 18 height 9
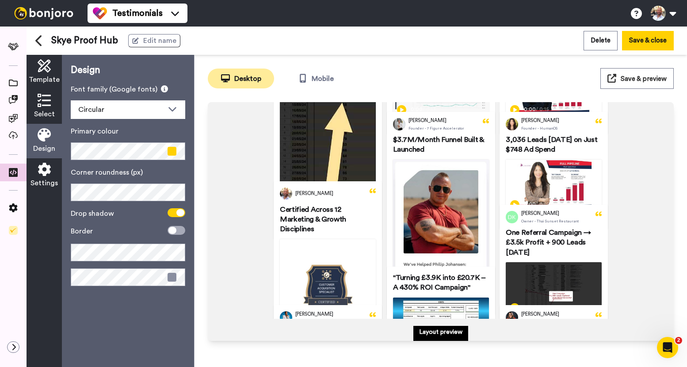
click at [52, 173] on div "Settings" at bounding box center [44, 175] width 35 height 34
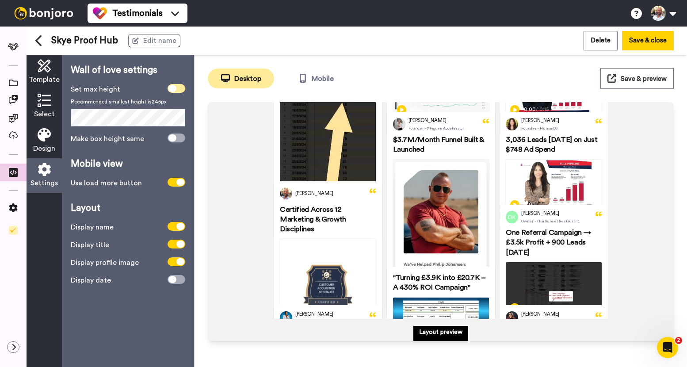
click at [177, 88] on span at bounding box center [177, 88] width 18 height 9
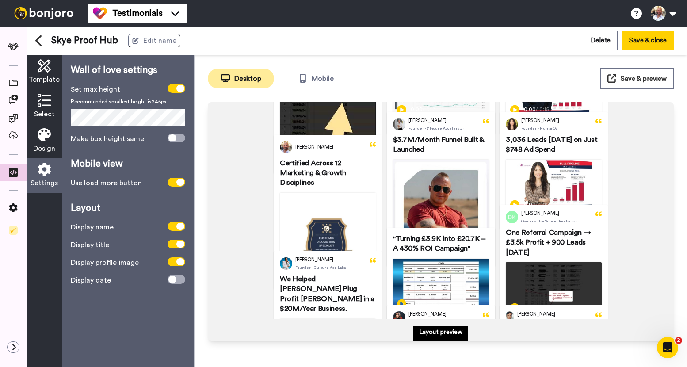
click at [106, 141] on span "Make box height same" at bounding box center [107, 139] width 73 height 11
click at [177, 138] on span at bounding box center [177, 138] width 18 height 9
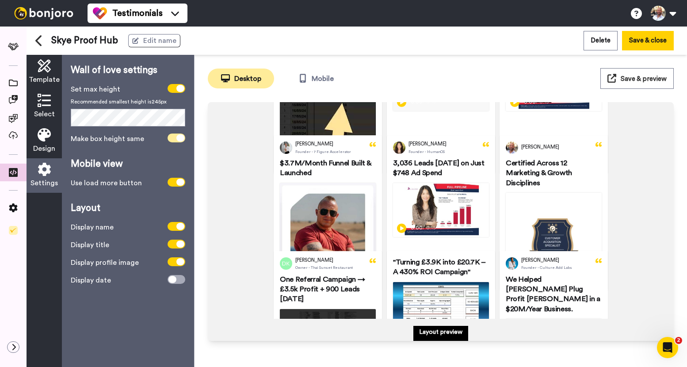
click at [177, 138] on icon at bounding box center [180, 137] width 8 height 7
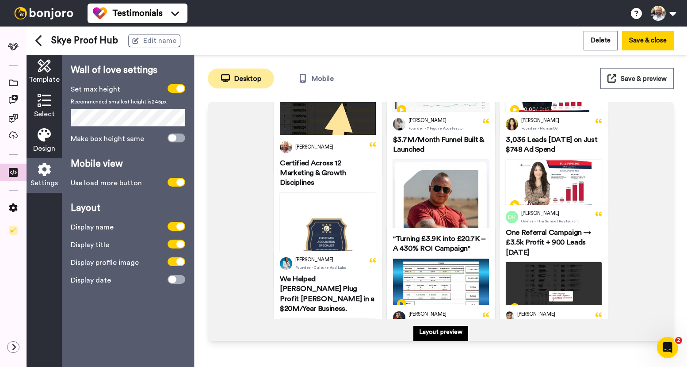
click at [643, 82] on span "Save & preview" at bounding box center [644, 79] width 46 height 7
click at [643, 79] on span "Save & preview" at bounding box center [644, 79] width 46 height 7
click at [53, 117] on div "Template Select Design Settings Wall of love settings Set max height Recommende…" at bounding box center [111, 211] width 168 height 312
click at [179, 92] on icon at bounding box center [180, 88] width 8 height 7
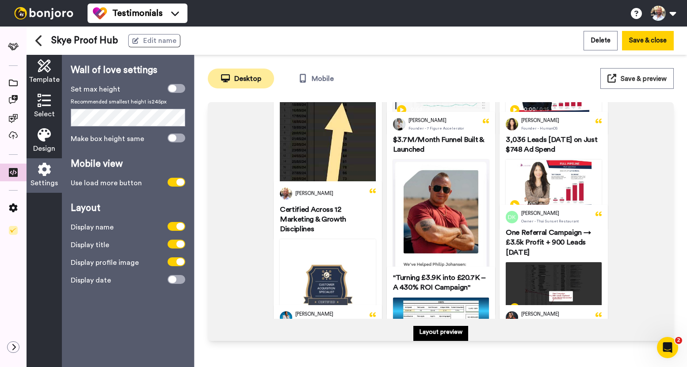
click at [643, 77] on span "Save & preview" at bounding box center [644, 79] width 46 height 7
click at [54, 145] on span "Design" at bounding box center [44, 148] width 22 height 11
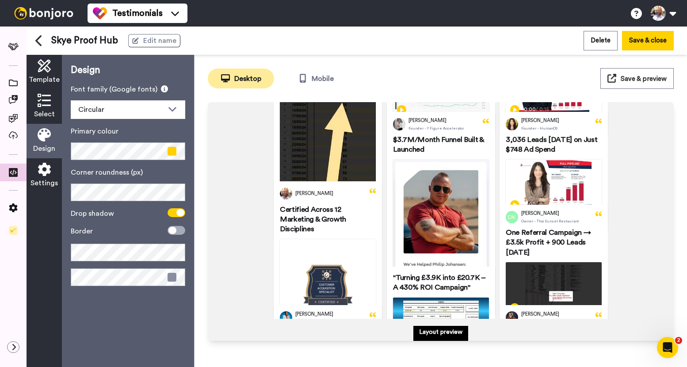
click at [47, 112] on span "Select" at bounding box center [44, 114] width 21 height 11
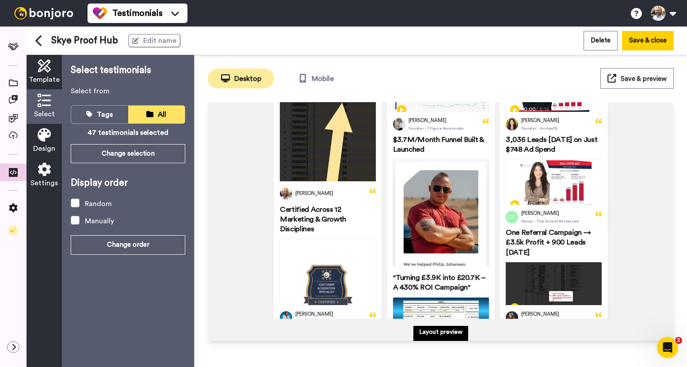
click at [52, 74] on span "Template" at bounding box center [44, 79] width 31 height 11
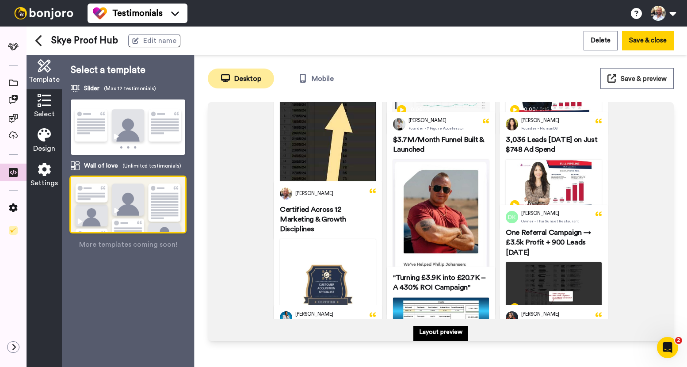
click at [37, 41] on icon at bounding box center [38, 40] width 6 height 11
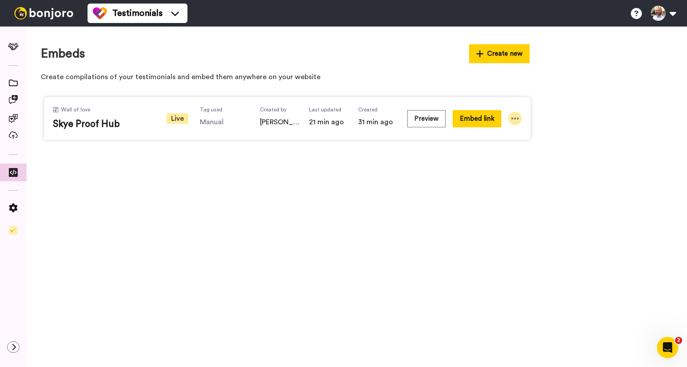
click at [514, 118] on icon at bounding box center [515, 118] width 9 height 9
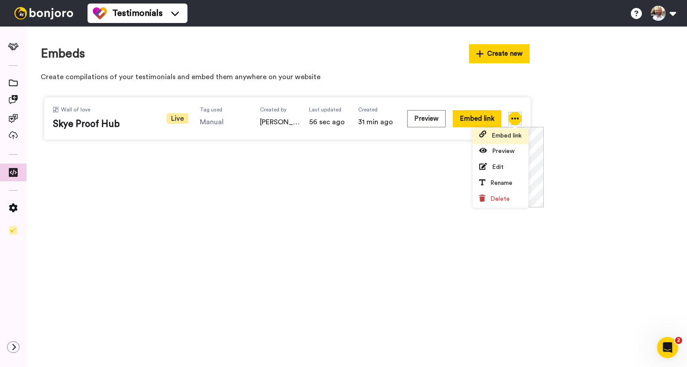
click at [511, 134] on span "Embed link" at bounding box center [507, 136] width 30 height 6
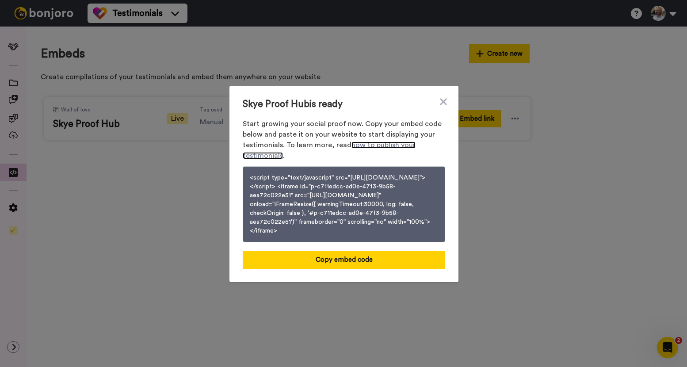
click at [368, 141] on link "how to publish your testimonials" at bounding box center [329, 150] width 173 height 18
click at [280, 194] on button "<script type="text/javascript" src="[URL][DOMAIN_NAME]"></script> <iframe id="p…" at bounding box center [344, 204] width 203 height 76
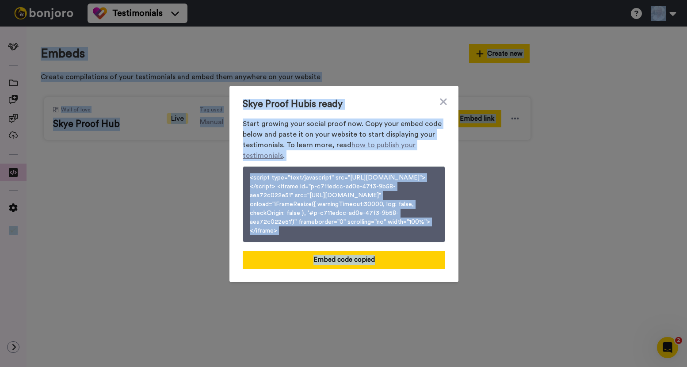
click at [280, 194] on button "<script type="text/javascript" src="[URL][DOMAIN_NAME]"></script> <iframe id="p…" at bounding box center [344, 204] width 203 height 76
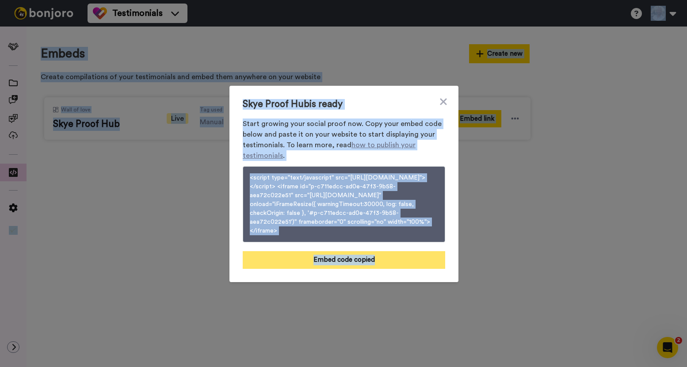
click at [331, 269] on button "Embed code copied" at bounding box center [344, 260] width 203 height 18
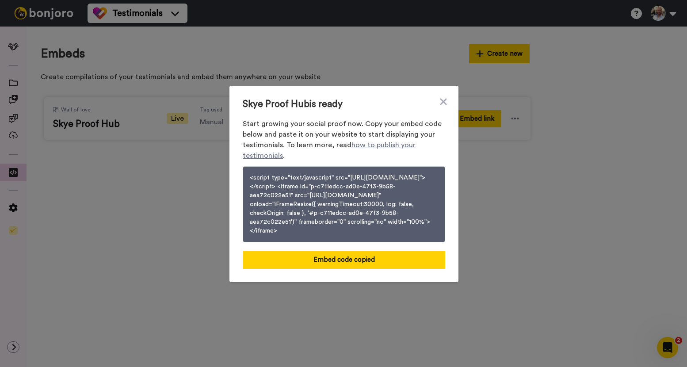
click at [184, 97] on div "Skye Proof Hub is ready Start growing your social proof now. Copy your embed co…" at bounding box center [343, 183] width 687 height 367
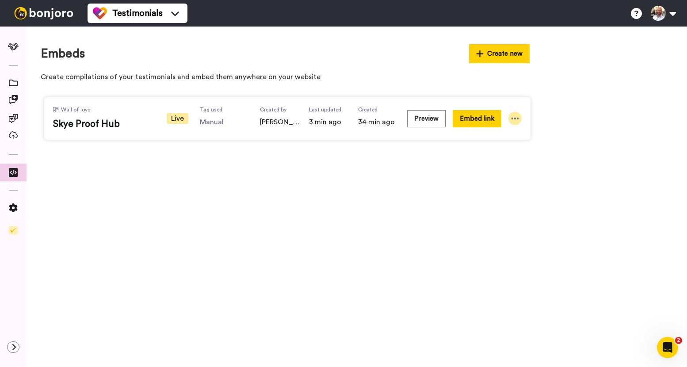
click at [515, 120] on icon at bounding box center [515, 118] width 9 height 9
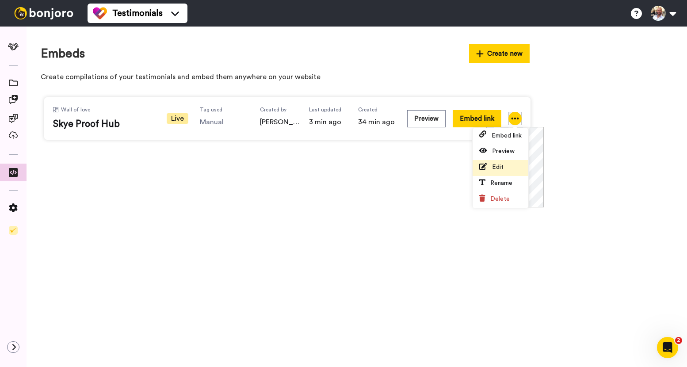
click at [502, 164] on span "Edit" at bounding box center [497, 167] width 11 height 6
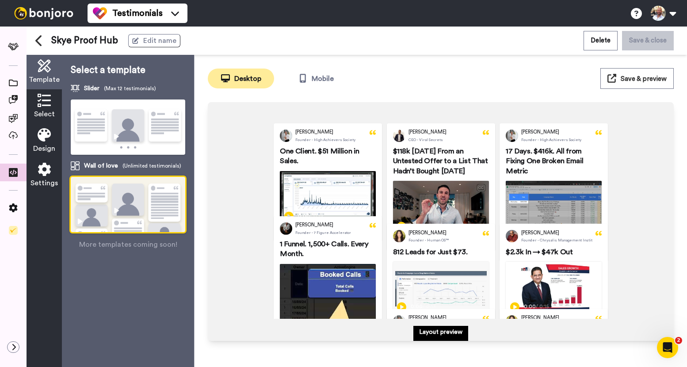
click at [136, 118] on img at bounding box center [128, 127] width 115 height 56
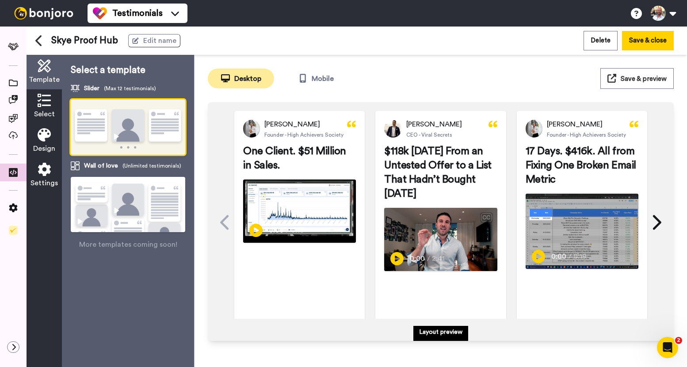
click at [650, 84] on button "Save & preview" at bounding box center [636, 78] width 73 height 21
click at [137, 198] on img at bounding box center [128, 216] width 115 height 78
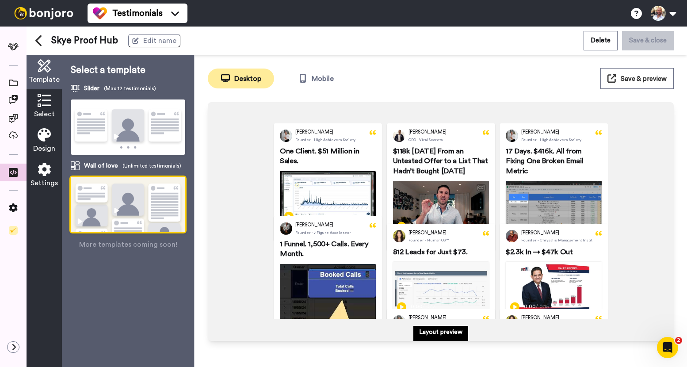
click at [636, 76] on span "Save & preview" at bounding box center [644, 79] width 46 height 7
